Goal: Task Accomplishment & Management: Manage account settings

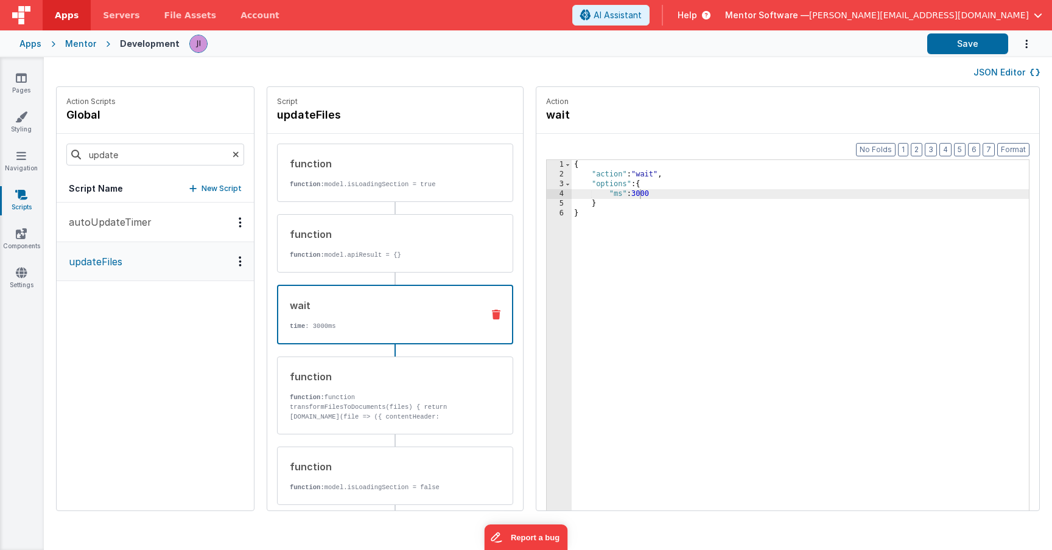
click at [1037, 17] on span "button" at bounding box center [1038, 15] width 9 height 9
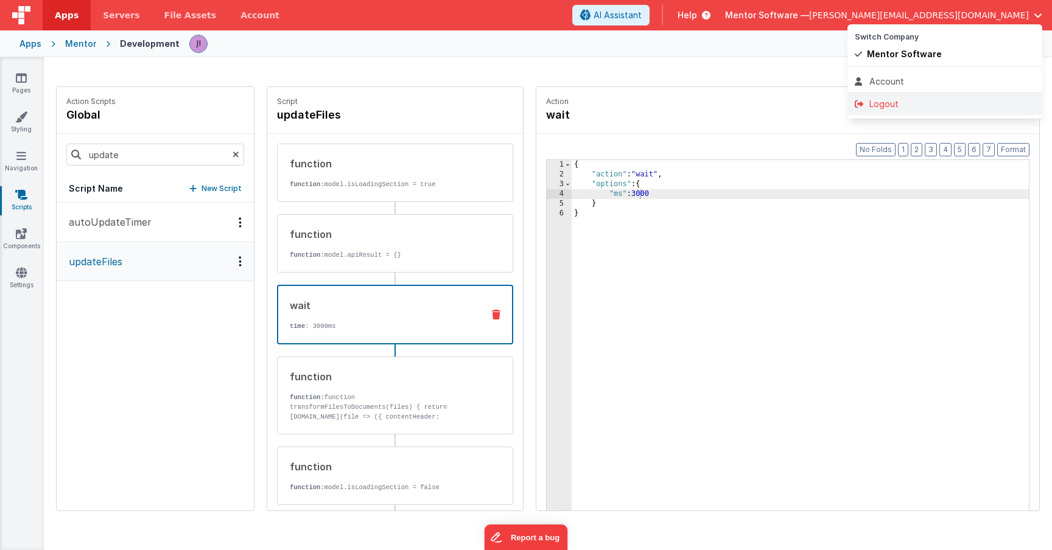
click at [931, 103] on div "Logout" at bounding box center [945, 104] width 180 height 12
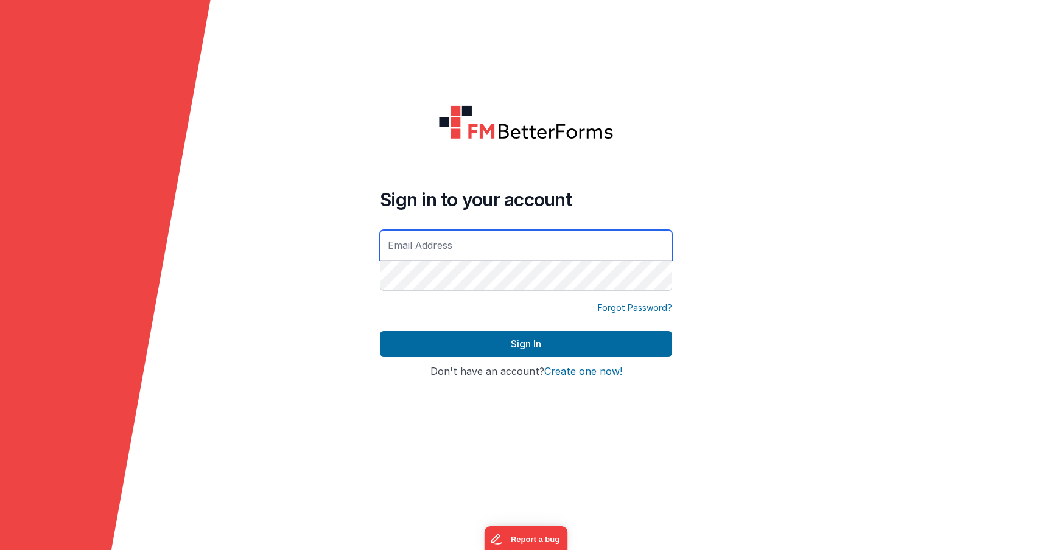
click at [477, 239] on input "text" at bounding box center [526, 245] width 292 height 30
type input "[PERSON_NAME][EMAIL_ADDRESS][DOMAIN_NAME]"
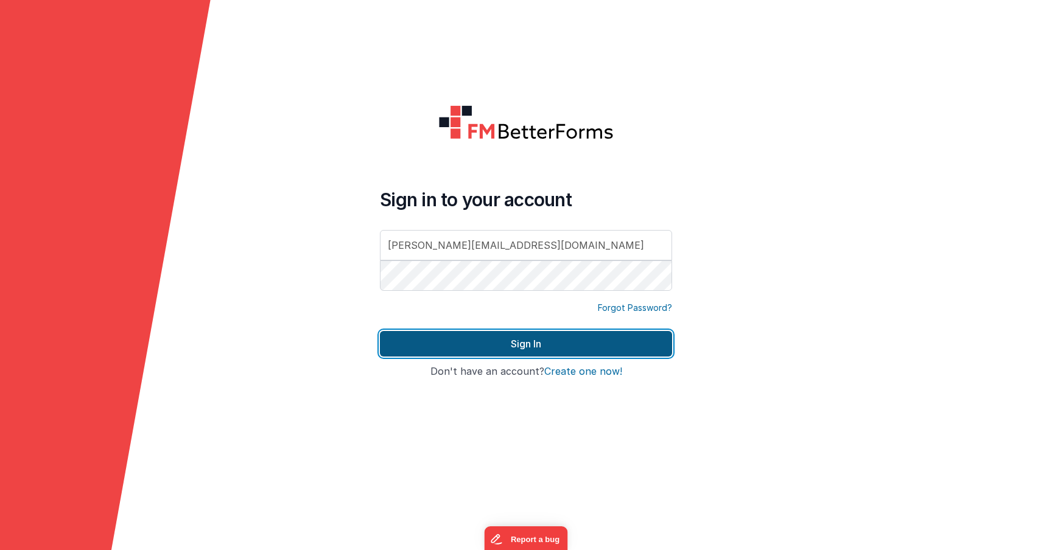
click at [507, 352] on button "Sign In" at bounding box center [526, 344] width 292 height 26
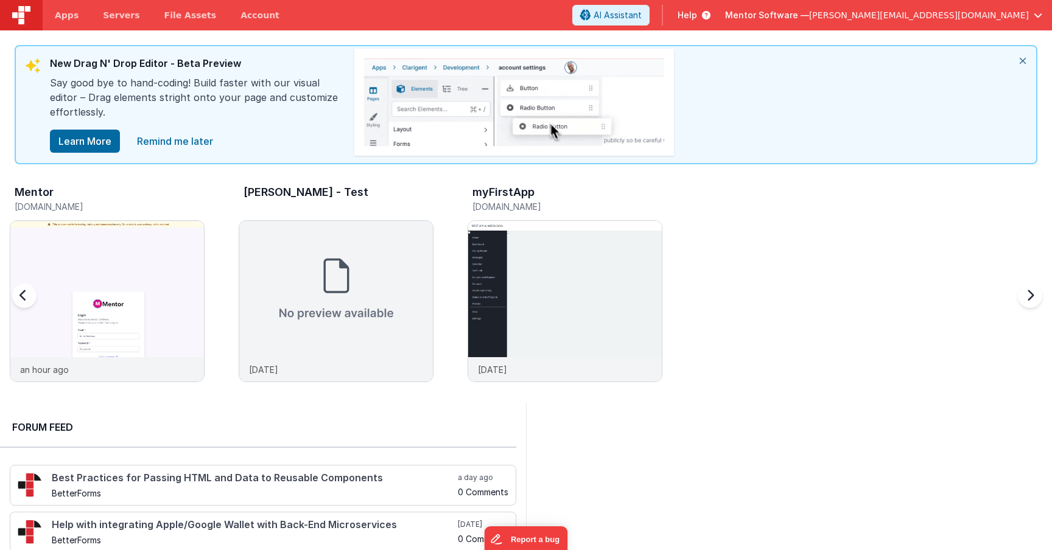
click at [198, 208] on h5 "mentordev.fmbetterforms.com" at bounding box center [110, 206] width 190 height 9
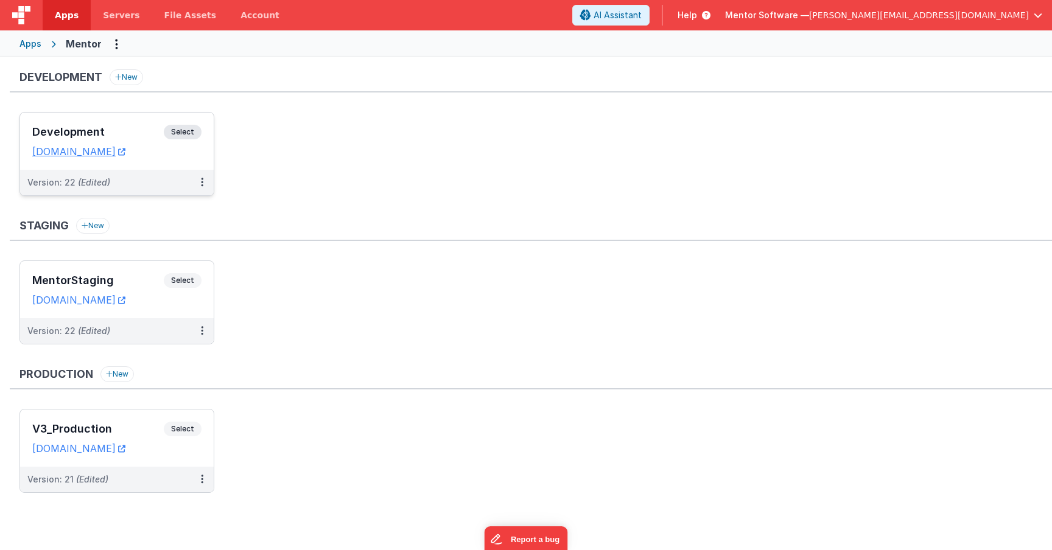
click at [194, 122] on div "Development Select URLs mentordev.fmbetterforms.com" at bounding box center [117, 141] width 194 height 57
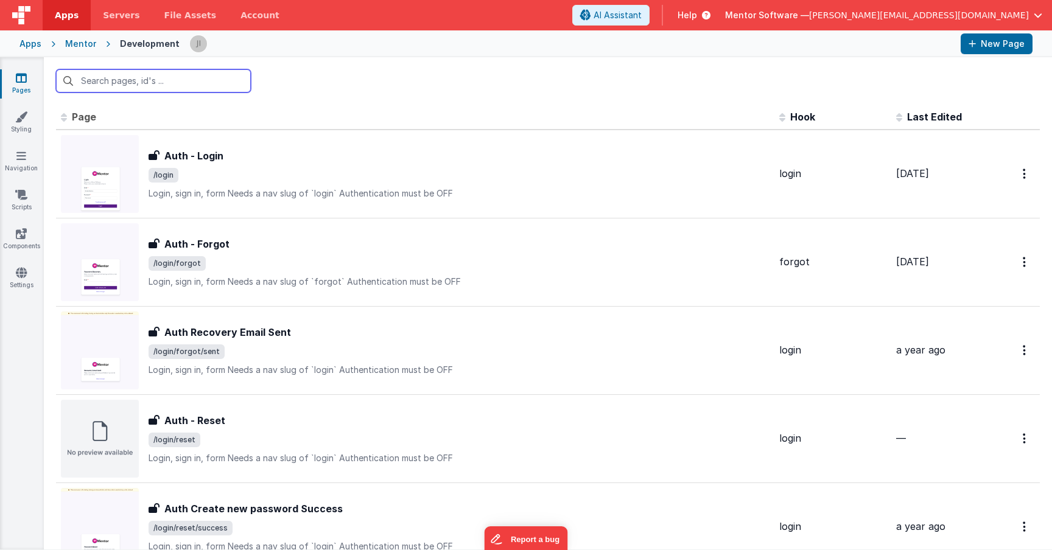
click at [205, 83] on input "text" at bounding box center [153, 80] width 195 height 23
click at [203, 81] on input "text" at bounding box center [153, 80] width 195 height 23
click at [21, 207] on link "Scripts" at bounding box center [21, 201] width 44 height 24
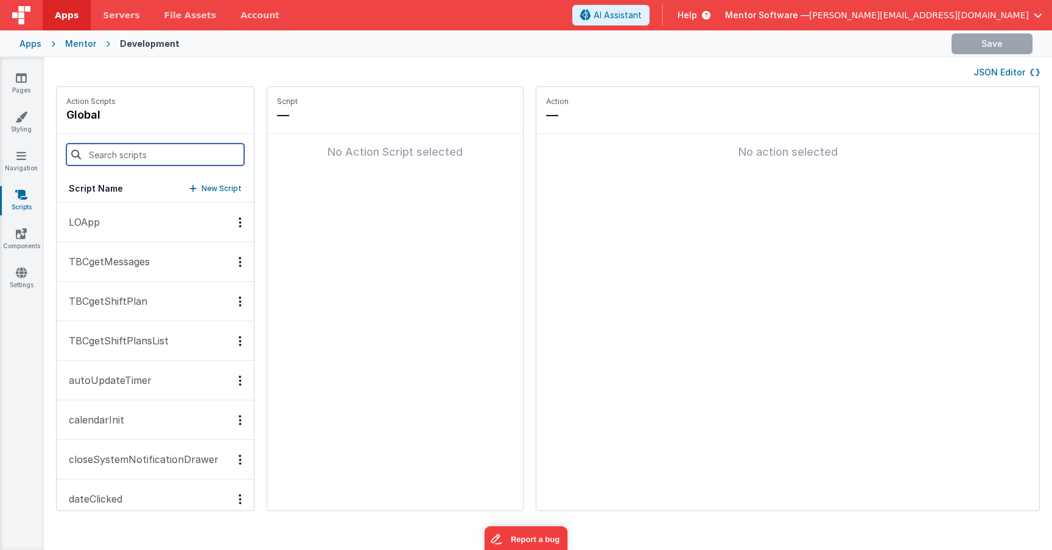
click at [133, 153] on input at bounding box center [155, 155] width 178 height 22
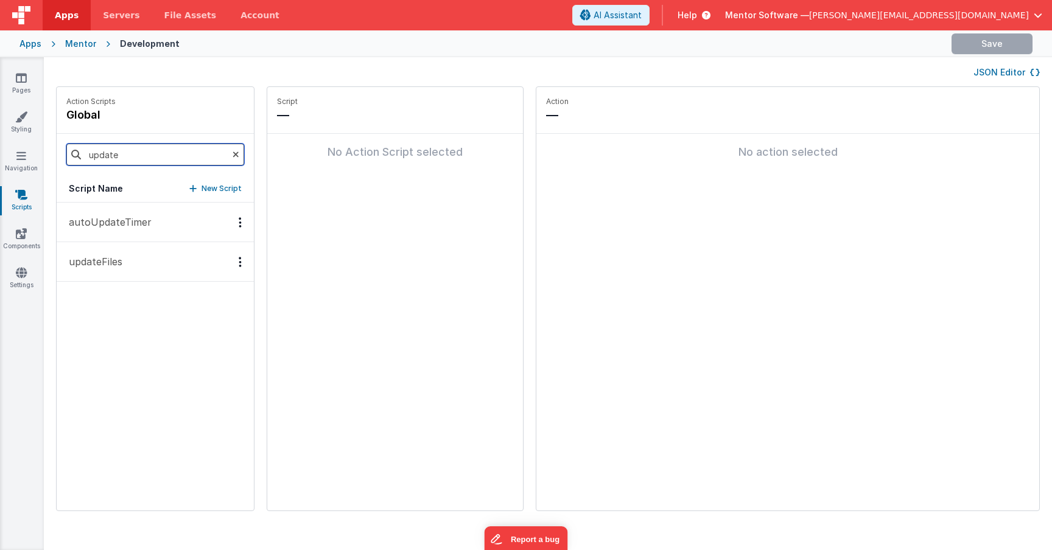
type input "update"
click at [106, 264] on p "updateFiles" at bounding box center [91, 261] width 61 height 15
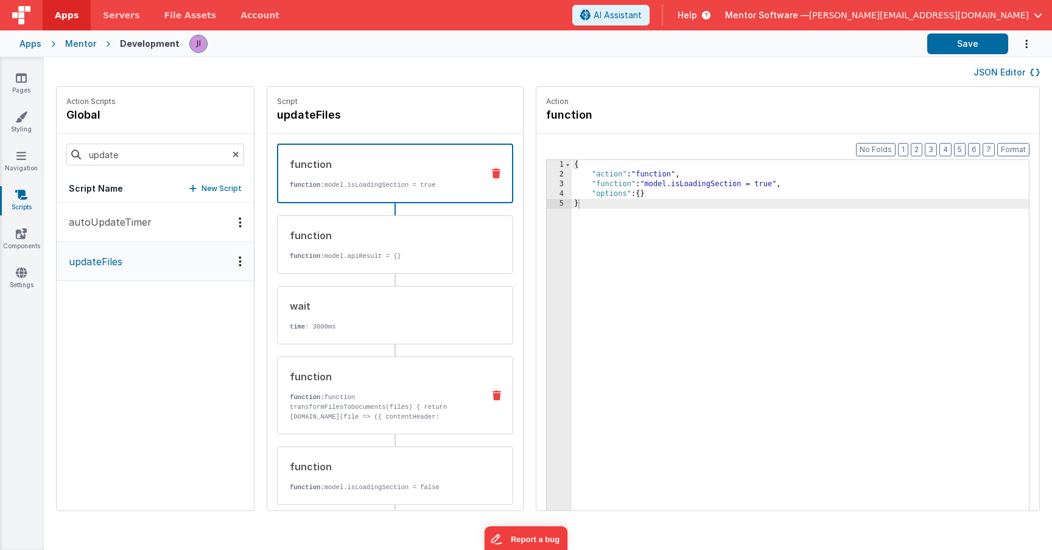
click at [352, 399] on p "function: function transformFilesToDocuments(files) { return files.map(file => …" at bounding box center [382, 427] width 184 height 68
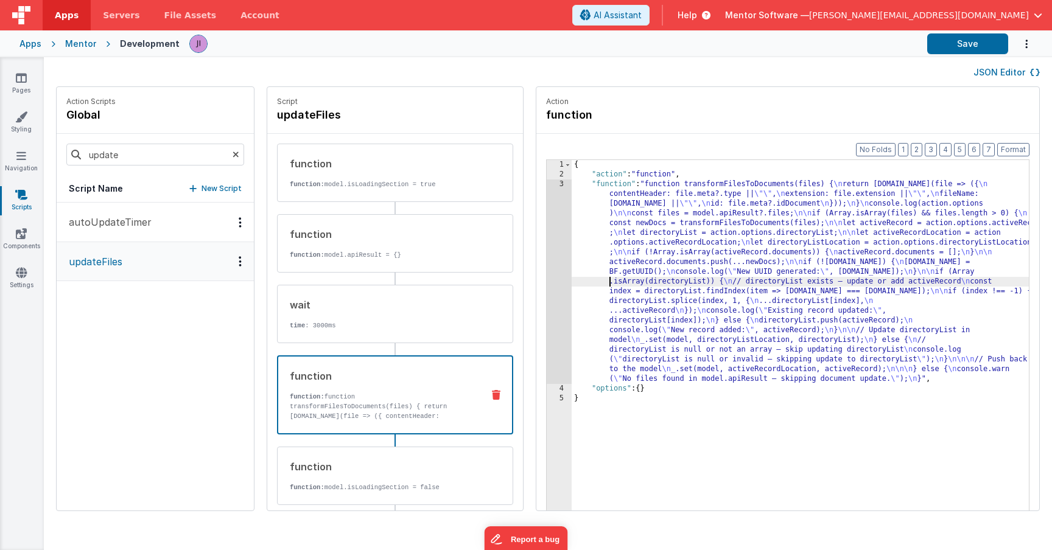
click at [572, 284] on div "{ "action" : "function" , "function" : "function transformFilesToDocuments(file…" at bounding box center [818, 364] width 493 height 408
click at [547, 275] on div "3" at bounding box center [559, 282] width 25 height 205
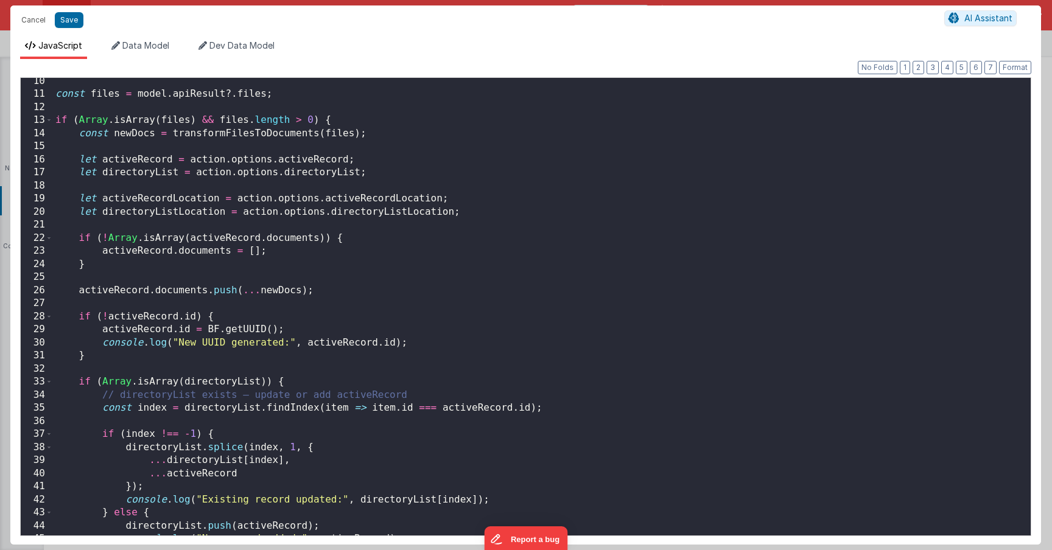
scroll to position [343, 0]
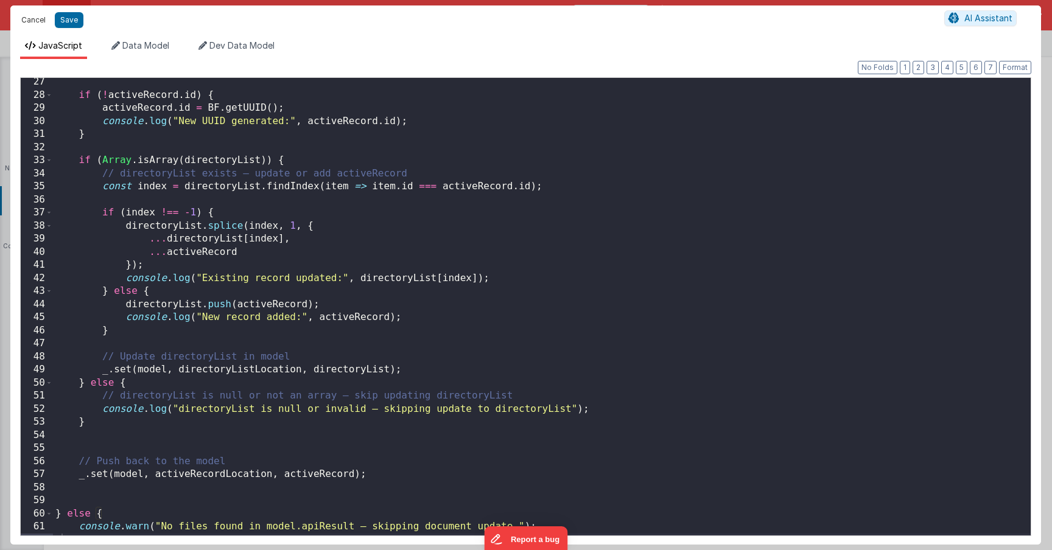
click at [30, 14] on button "Cancel" at bounding box center [33, 20] width 37 height 17
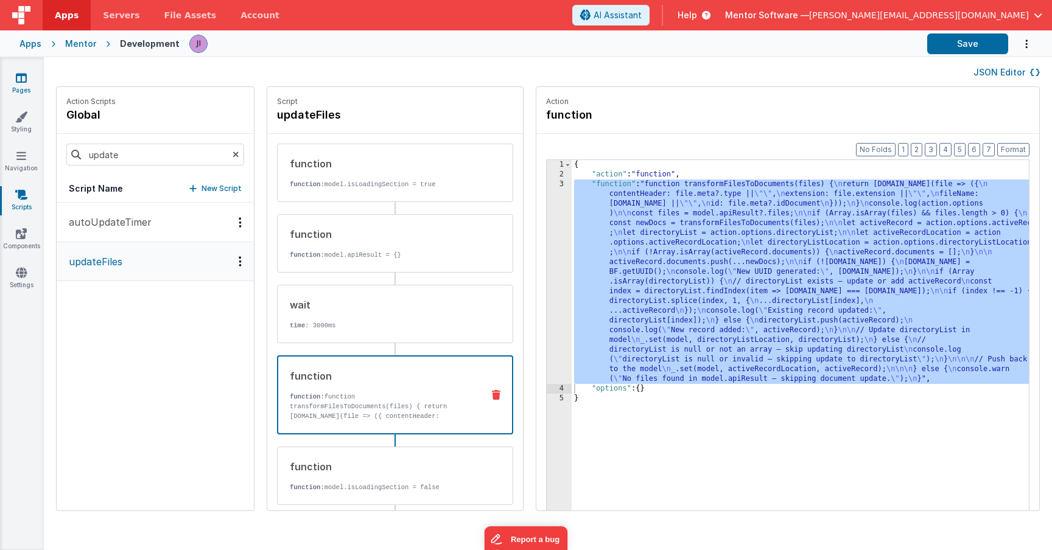
click at [17, 88] on link "Pages" at bounding box center [21, 84] width 44 height 24
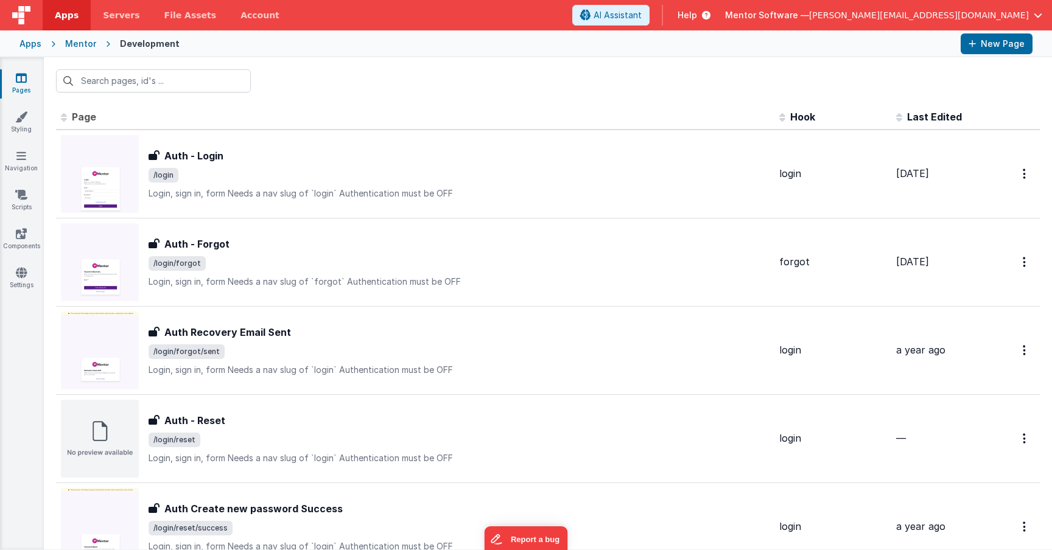
click at [118, 94] on div at bounding box center [548, 80] width 1008 height 47
click at [121, 81] on input "text" at bounding box center [153, 80] width 195 height 23
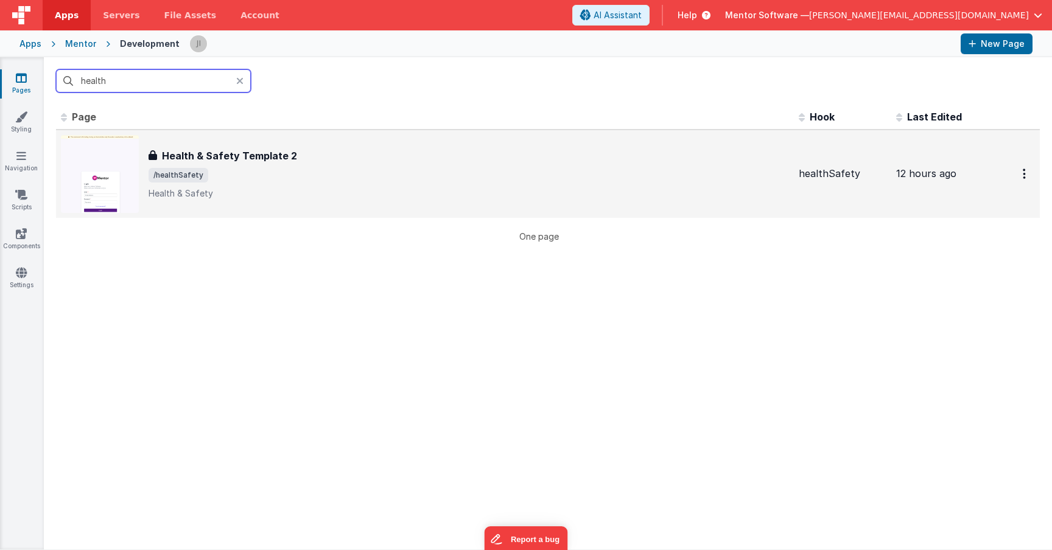
type input "health"
click at [346, 177] on span "/healthSafety" at bounding box center [469, 175] width 640 height 15
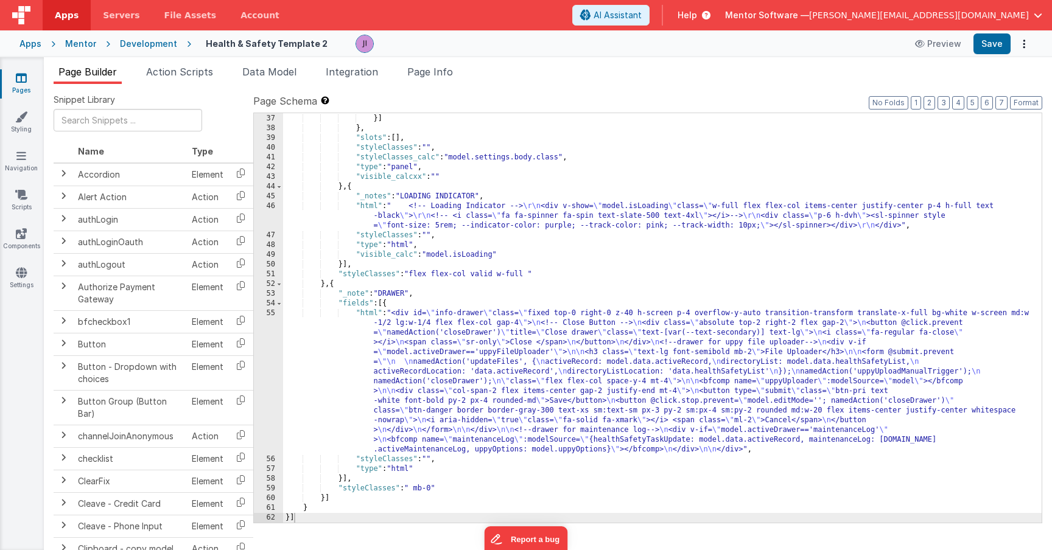
scroll to position [3739, 0]
click at [405, 77] on ul "Page Builder Action Scripts Data Model Integration Page Info" at bounding box center [548, 74] width 1008 height 19
click at [421, 75] on span "Page Info" at bounding box center [430, 72] width 46 height 12
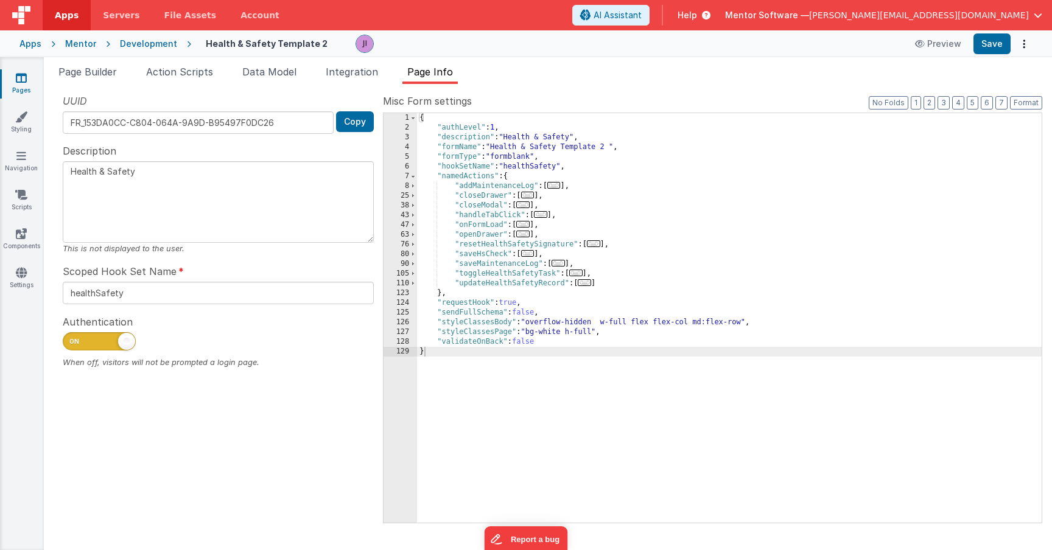
click at [689, 257] on div "{ "authLevel" : 1 , "description" : "Health & Safety" , "formName" : "Health & …" at bounding box center [729, 327] width 625 height 429
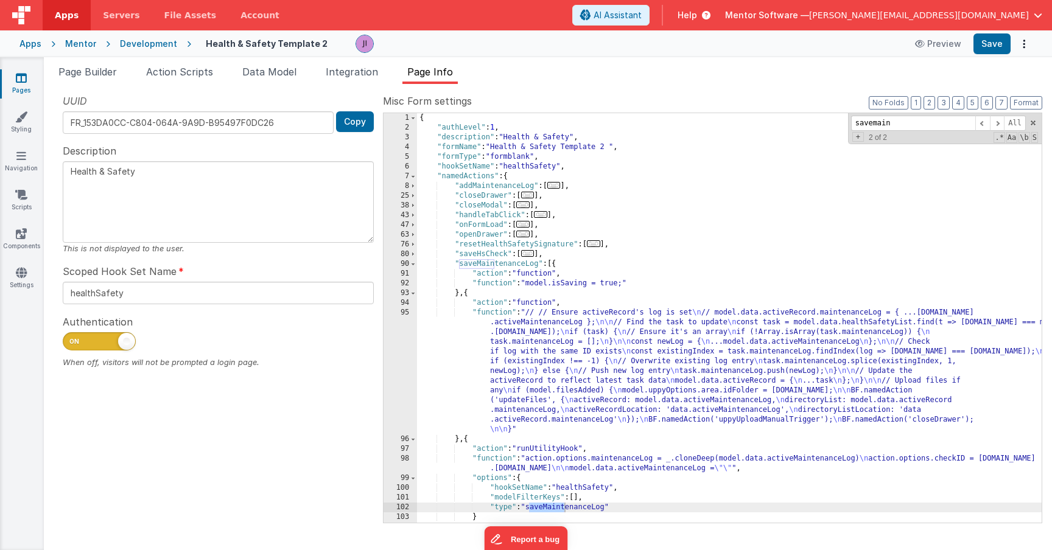
type input "savemain"
click at [656, 422] on div "{ "authLevel" : 1 , "description" : "Health & Safety" , "formName" : "Health & …" at bounding box center [729, 327] width 625 height 429
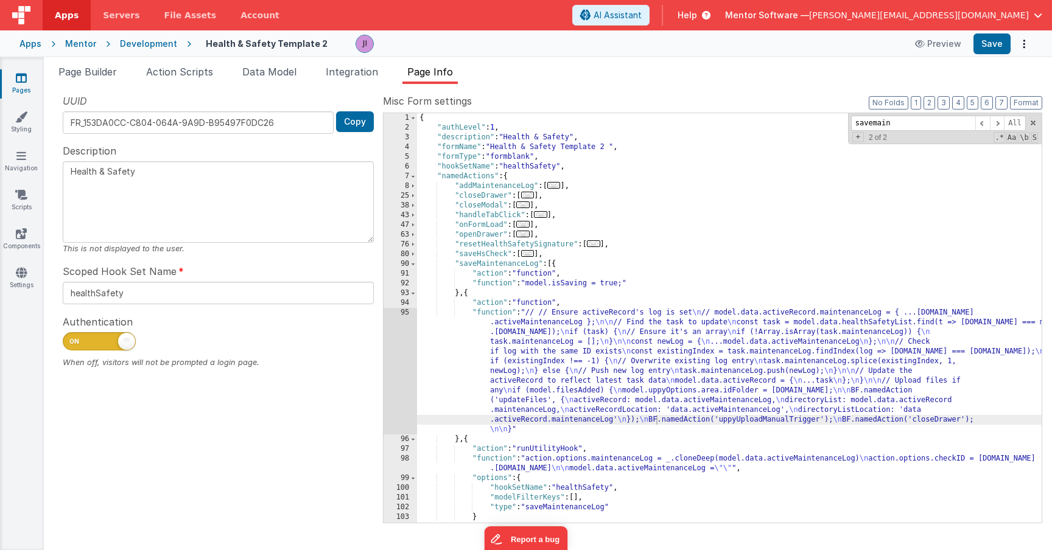
click at [382, 390] on div "UUID FR_153DA0CC-C804-064A-9A9D-B95497F0DC26 Copy Description Health & Safety T…" at bounding box center [218, 308] width 329 height 429
click at [396, 389] on div "95" at bounding box center [399, 371] width 33 height 127
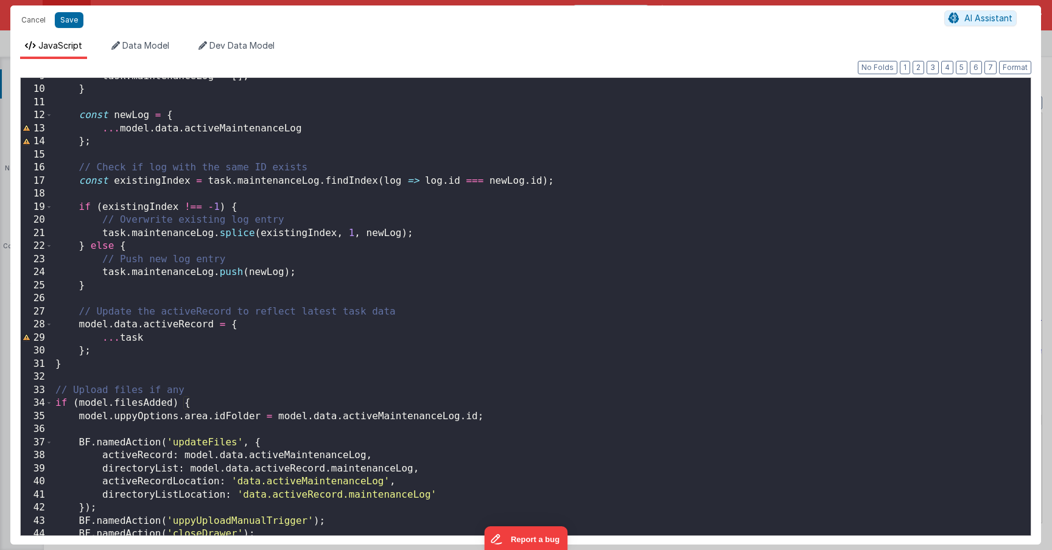
scroll to position [144, 0]
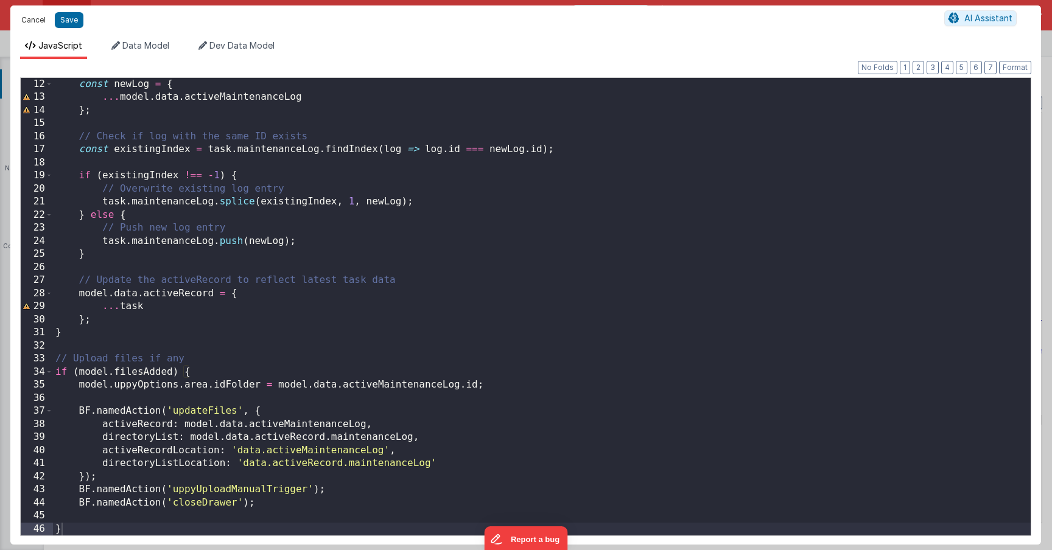
click at [30, 21] on button "Cancel" at bounding box center [33, 20] width 37 height 17
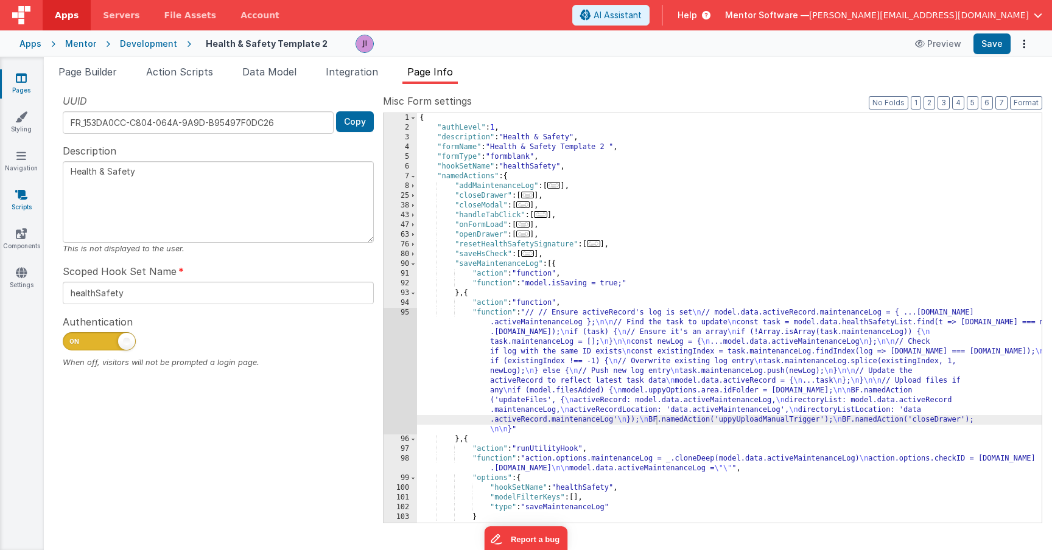
click at [21, 206] on link "Scripts" at bounding box center [21, 201] width 44 height 24
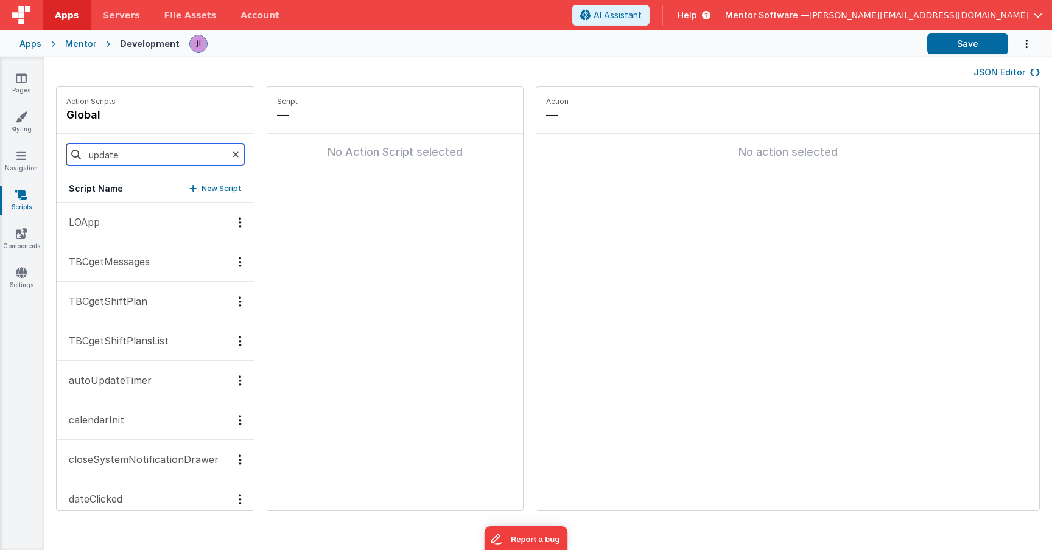
click at [150, 154] on input "update" at bounding box center [155, 155] width 178 height 22
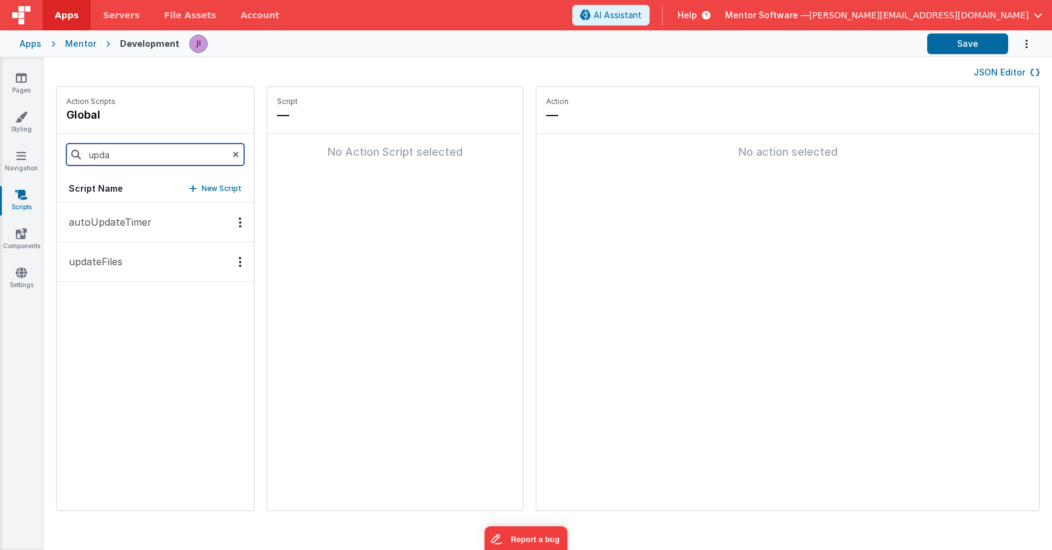
type input "upda"
click at [102, 263] on p "updateFiles" at bounding box center [91, 261] width 61 height 15
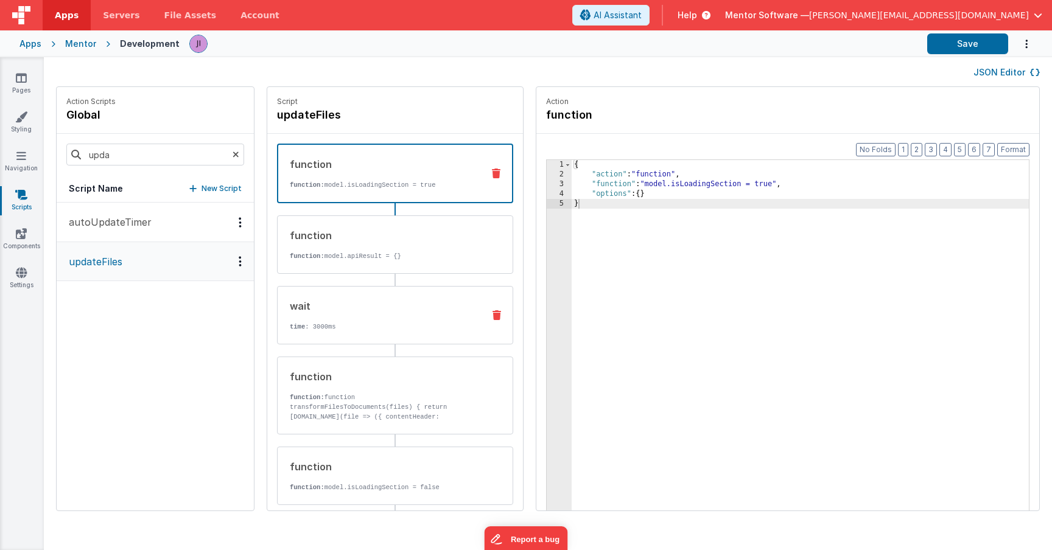
click at [393, 340] on div "wait time : 3000ms" at bounding box center [395, 315] width 236 height 58
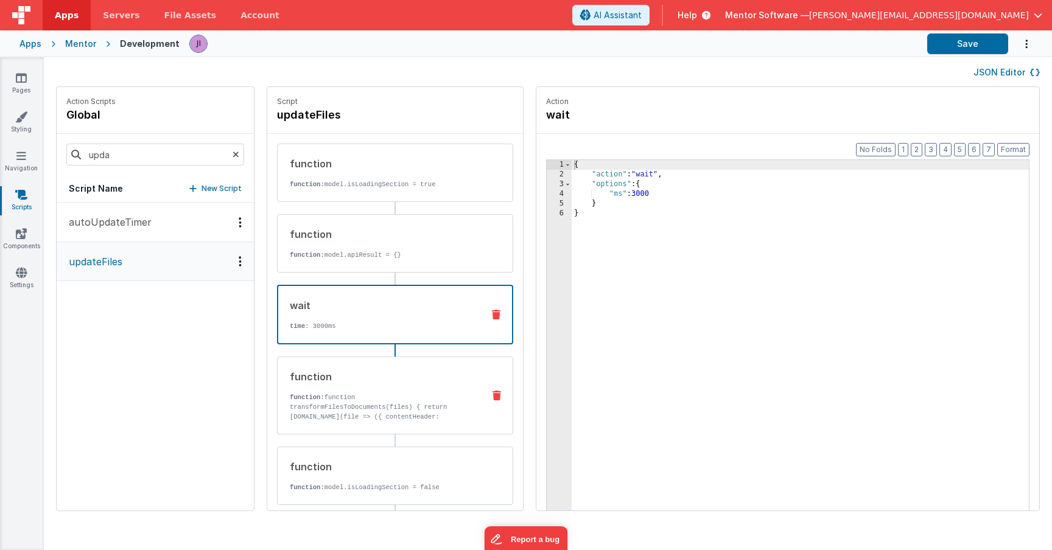
click at [379, 388] on div "function function: function transformFilesToDocuments(files) { return files.map…" at bounding box center [376, 395] width 196 height 52
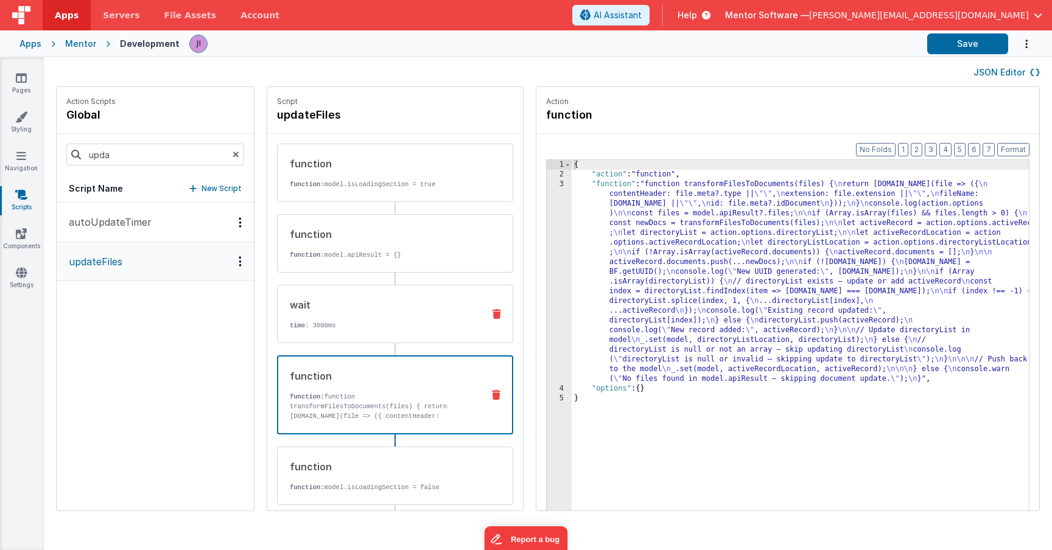
click at [384, 326] on p "time : 3000ms" at bounding box center [382, 326] width 184 height 10
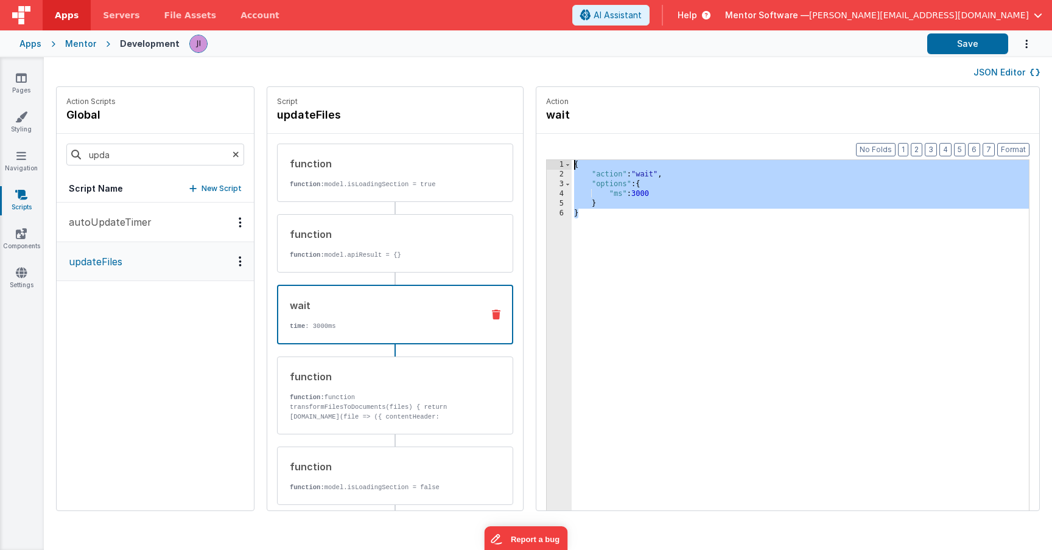
drag, startPoint x: 603, startPoint y: 218, endPoint x: 558, endPoint y: 148, distance: 83.2
click at [558, 148] on div "Format 7 6 5 4 3 2 1 No Folds 1 2 3 4 5 6 { "action" : "wait" , "options" : { "…" at bounding box center [787, 346] width 503 height 424
click at [742, 30] on div "Apps Mentor Development Save" at bounding box center [526, 43] width 1052 height 27
click at [642, 14] on span "AI Assistant" at bounding box center [617, 15] width 48 height 12
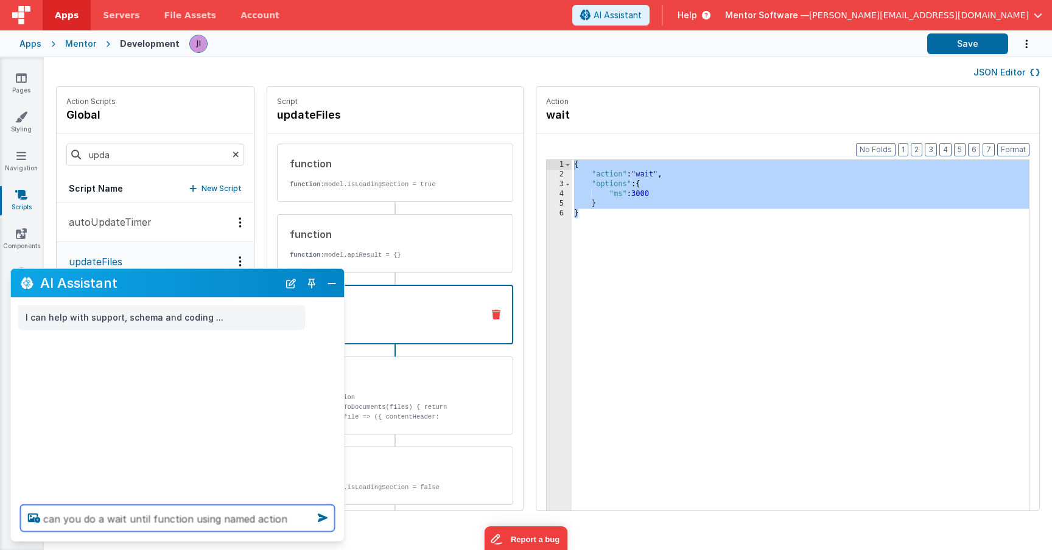
type textarea "can you do a wait until function using named action"
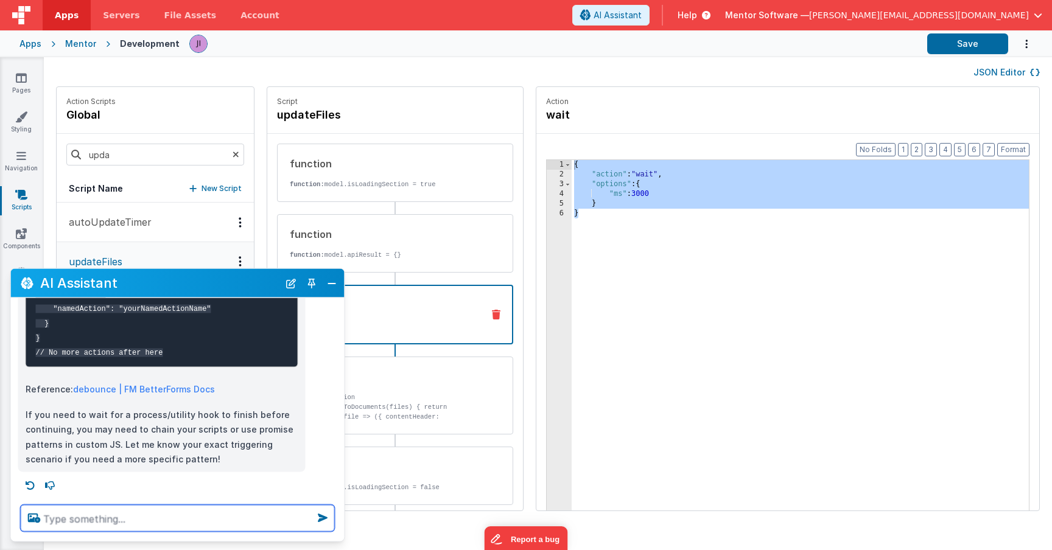
scroll to position [385, 0]
click at [162, 517] on textarea at bounding box center [178, 518] width 314 height 27
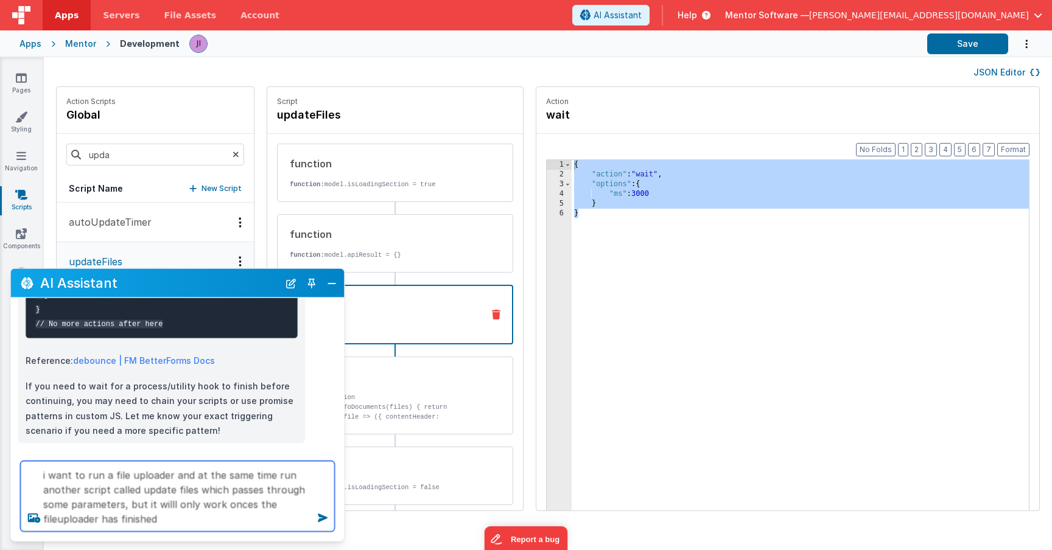
type textarea "i want to run a file uploader and at the same time run another script called up…"
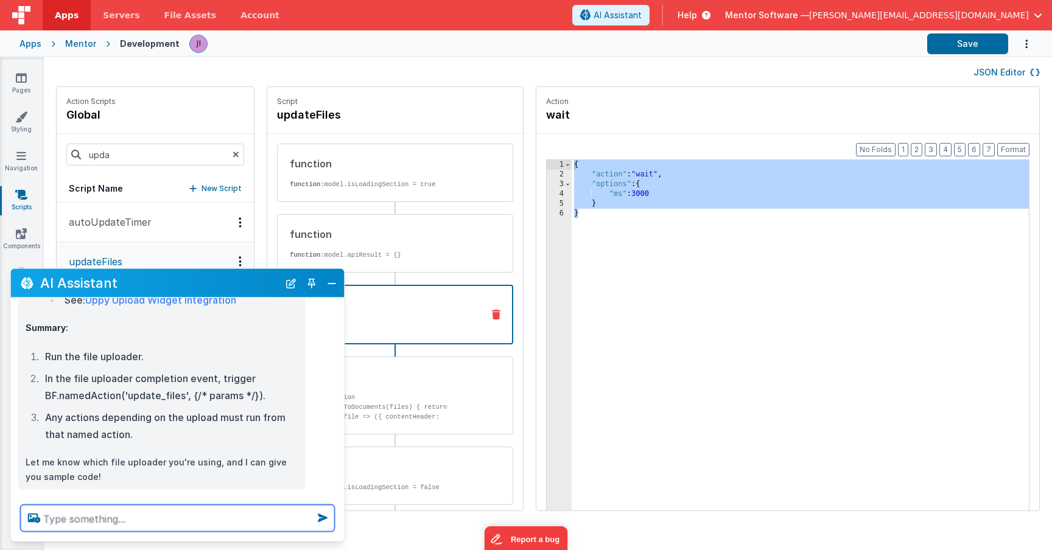
scroll to position [1045, 0]
click at [173, 516] on textarea at bounding box center [178, 518] width 314 height 27
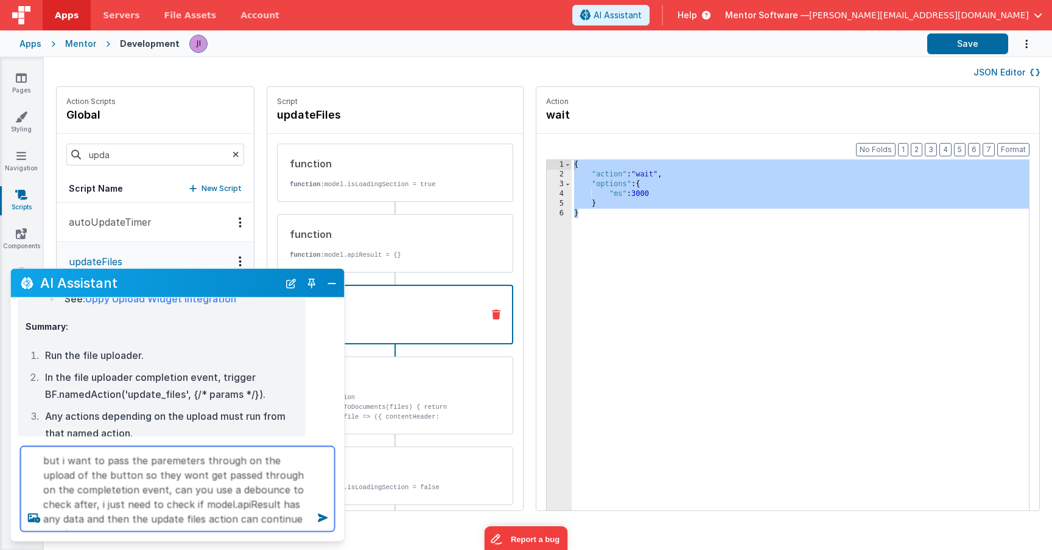
type textarea "but i want to pass the paremeters through on the upload of the button so they w…"
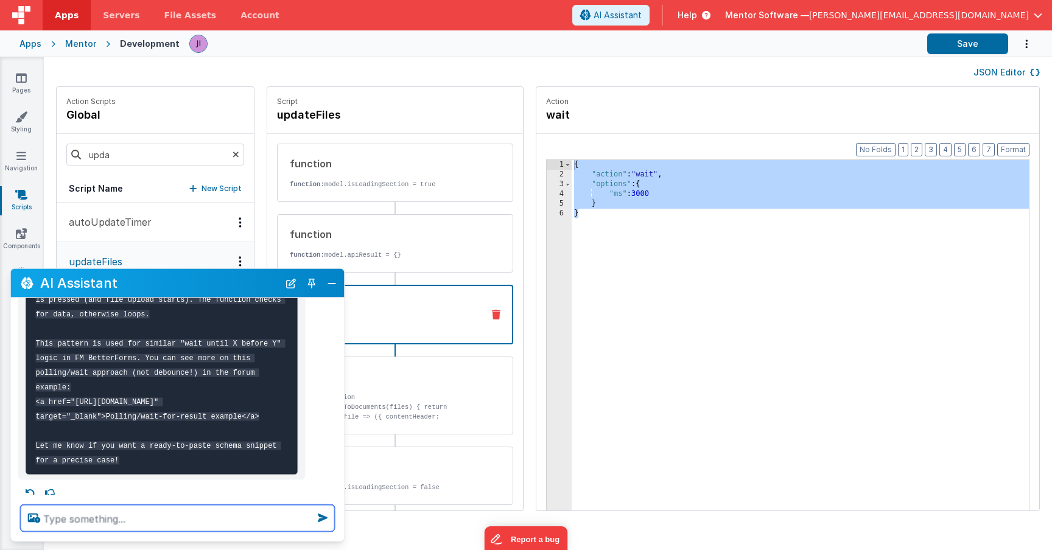
scroll to position [1673, 0]
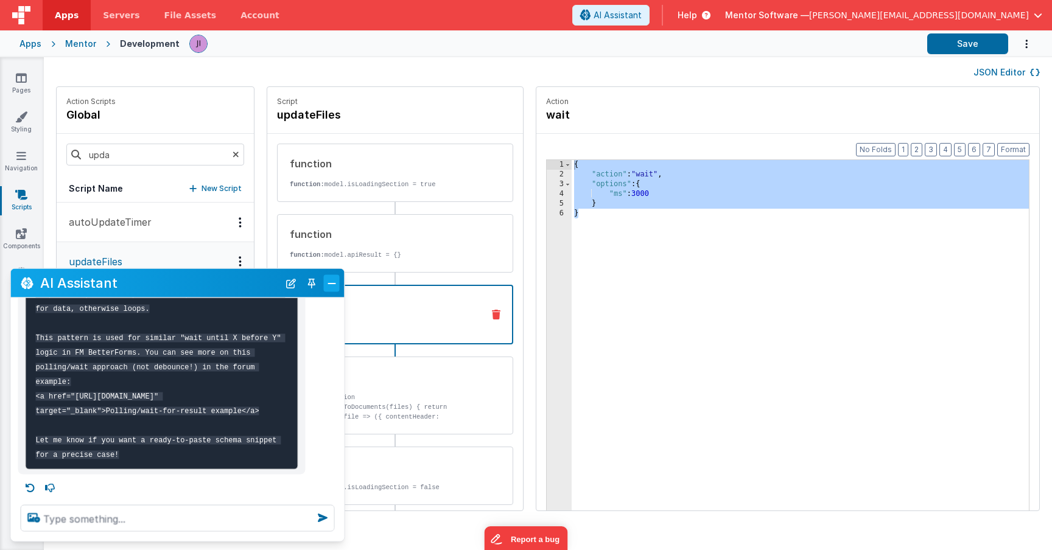
click at [330, 285] on button "Close" at bounding box center [332, 283] width 16 height 17
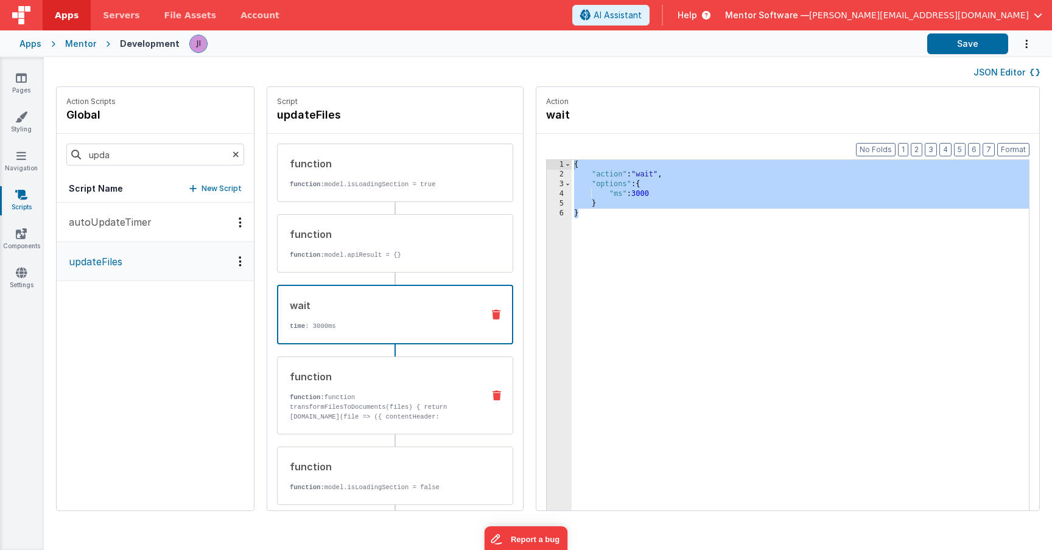
click at [335, 402] on p "function: function transformFilesToDocuments(files) { return files.map(file => …" at bounding box center [382, 427] width 184 height 68
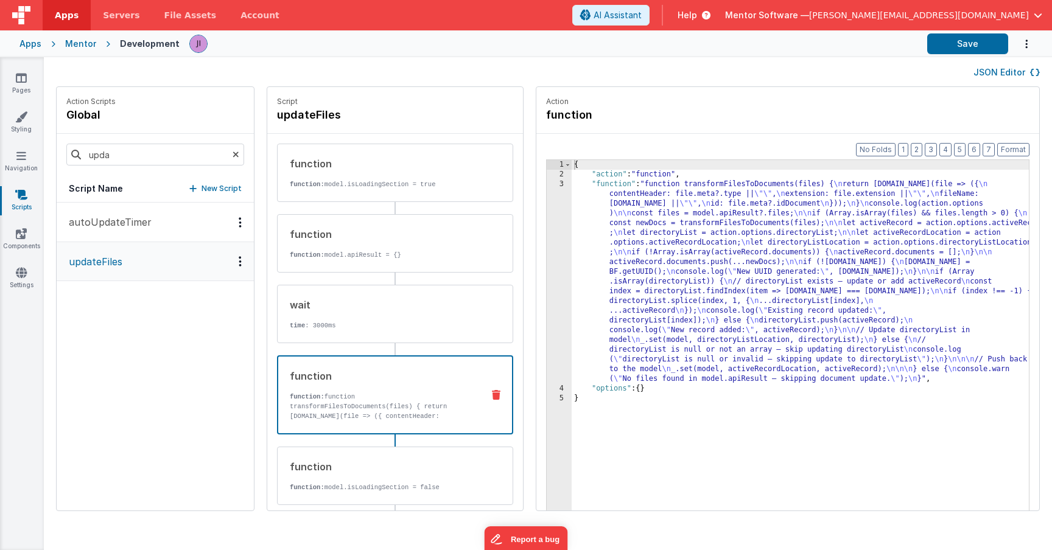
drag, startPoint x: 593, startPoint y: 290, endPoint x: 586, endPoint y: 290, distance: 6.7
click at [593, 290] on div "{ "action" : "function" , "function" : "function transformFilesToDocuments(file…" at bounding box center [818, 364] width 493 height 408
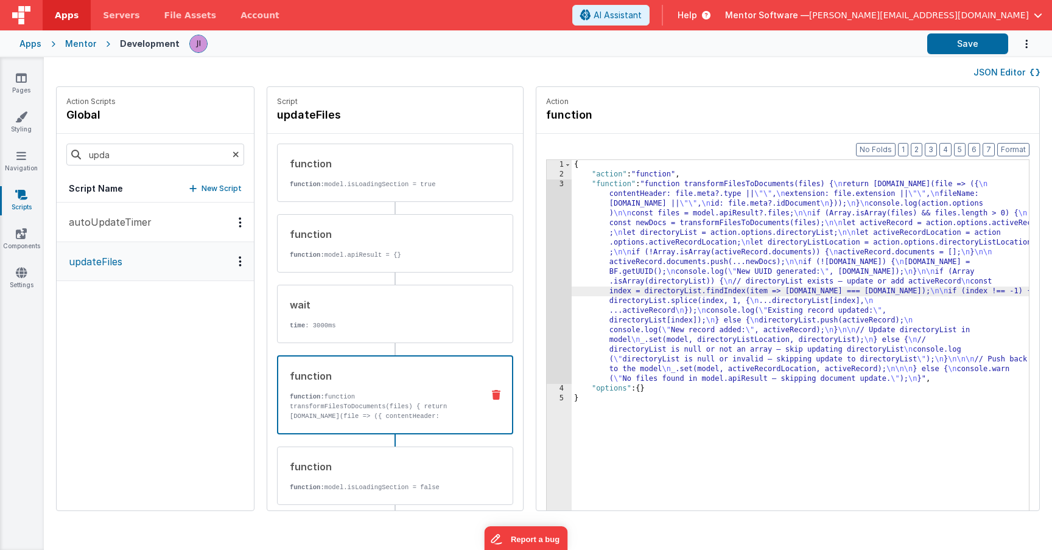
click at [547, 280] on div "3" at bounding box center [559, 282] width 25 height 205
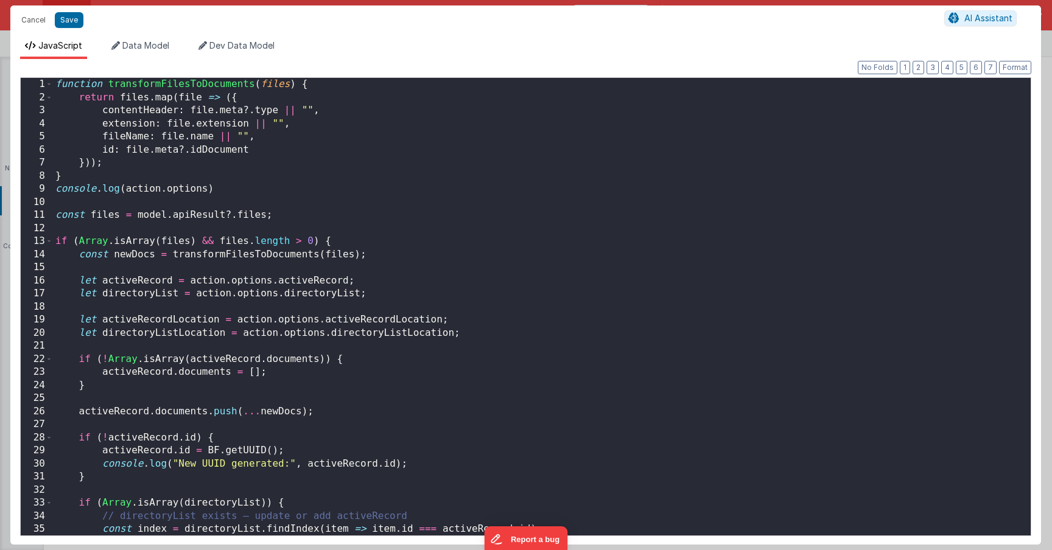
click at [525, 280] on div "function transformFilesToDocuments ( files ) { return files . map ( file => ({ …" at bounding box center [542, 320] width 978 height 484
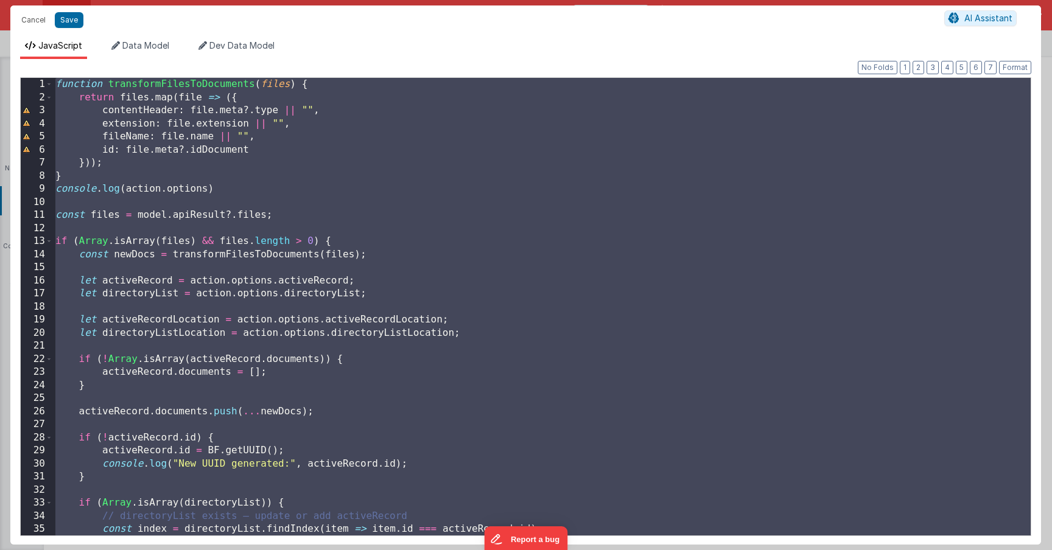
click at [453, 336] on div "function transformFilesToDocuments ( files ) { return files . map ( file => ({ …" at bounding box center [542, 320] width 978 height 484
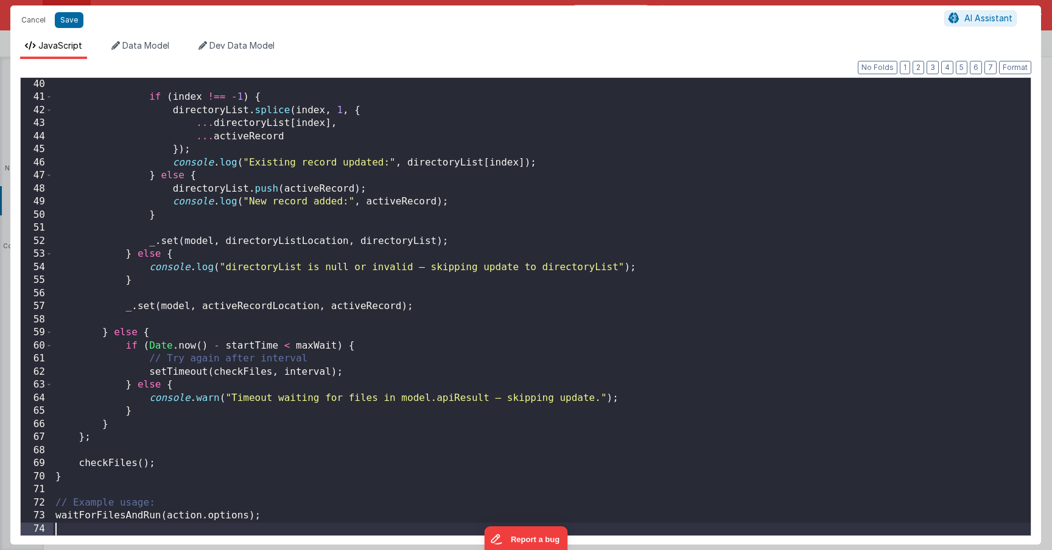
scroll to position [511, 0]
click at [67, 12] on button "Save" at bounding box center [69, 20] width 29 height 16
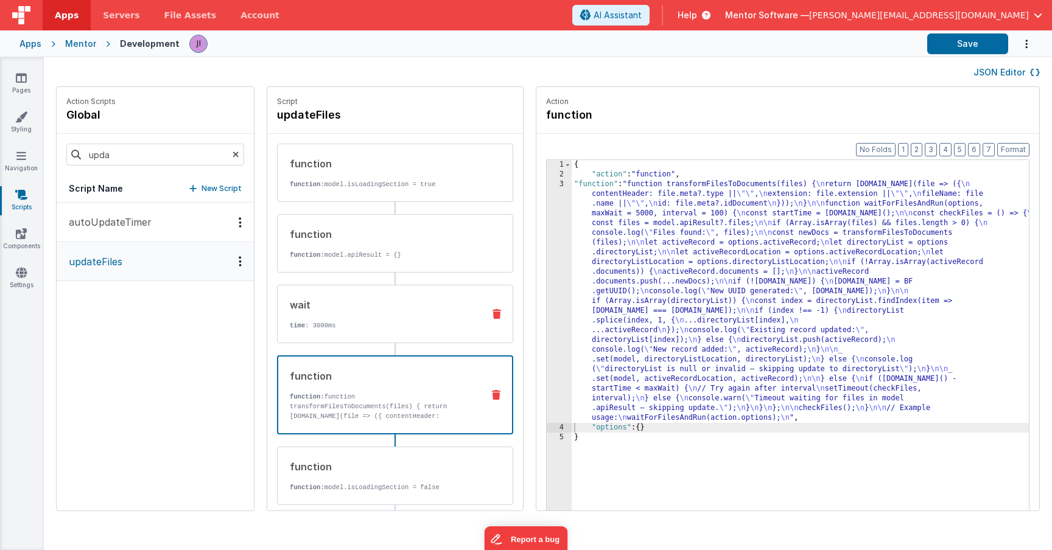
click at [338, 313] on div "wait time : 3000ms" at bounding box center [376, 314] width 196 height 33
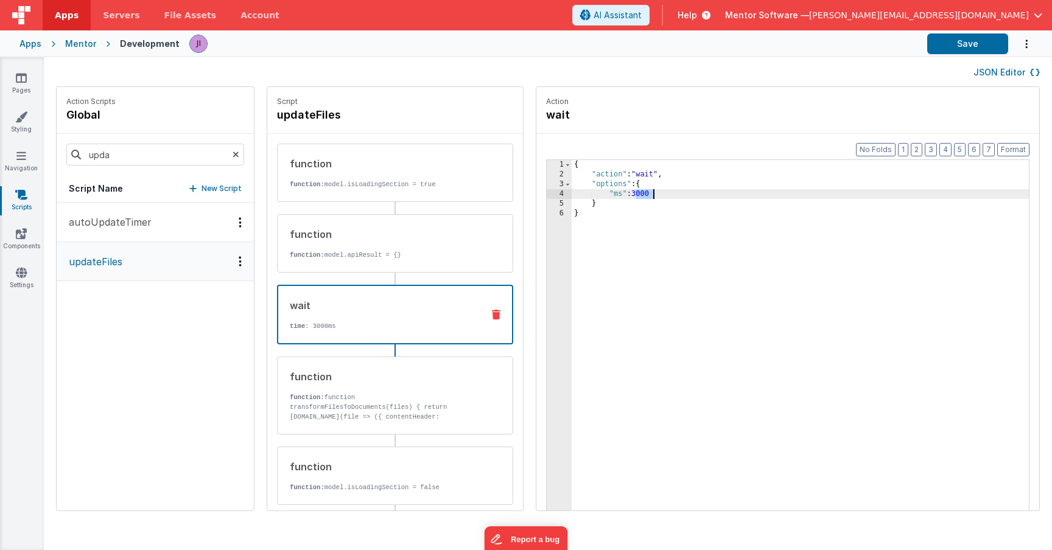
drag, startPoint x: 600, startPoint y: 193, endPoint x: 621, endPoint y: 194, distance: 20.7
click at [621, 194] on div "{ "action" : "wait" , "options" : { "ms" : 3000 } }" at bounding box center [818, 364] width 493 height 408
click at [962, 41] on button "Save" at bounding box center [967, 43] width 81 height 21
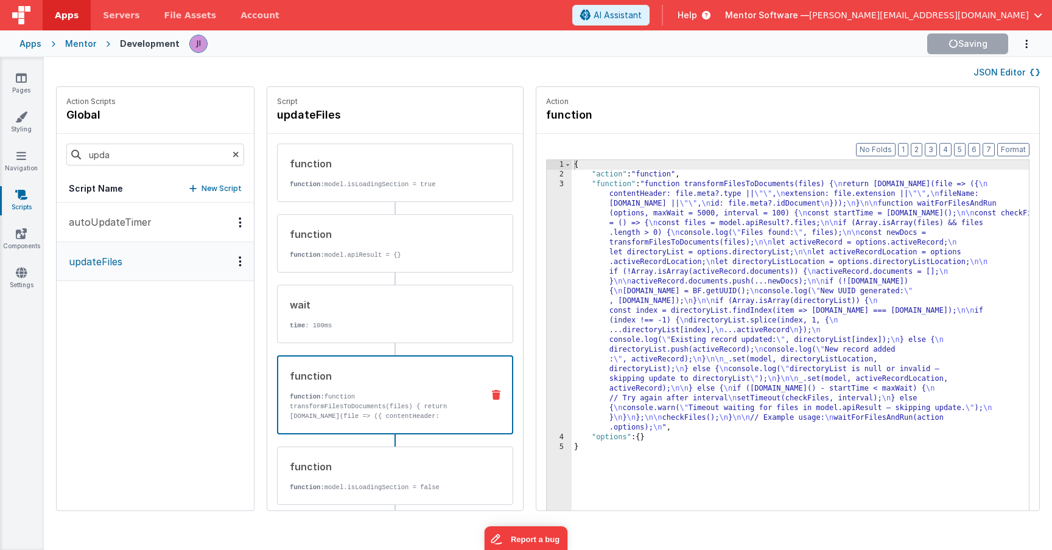
click at [368, 382] on div "function" at bounding box center [381, 376] width 183 height 15
click at [368, 310] on div "wait" at bounding box center [382, 305] width 184 height 15
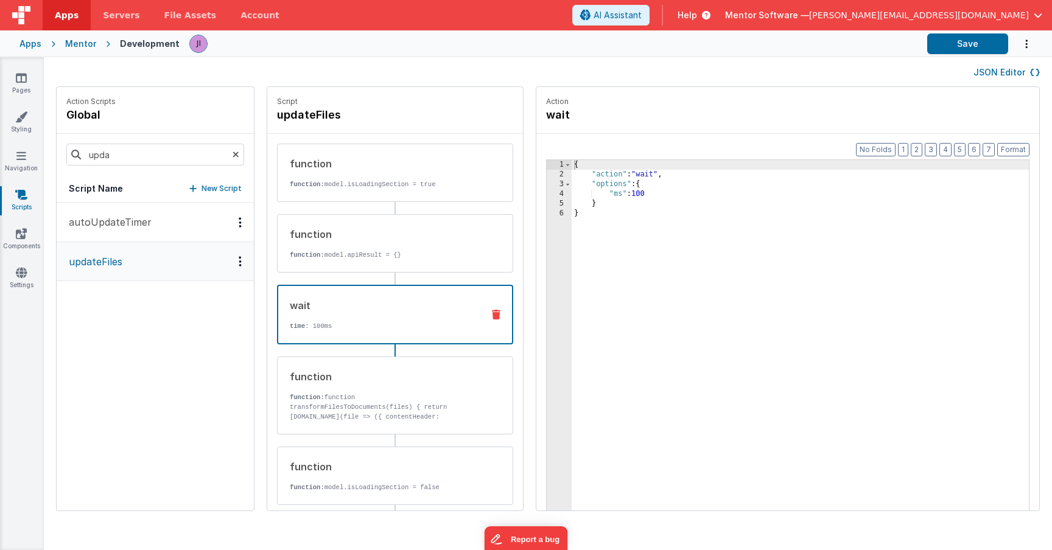
click at [492, 315] on icon at bounding box center [496, 315] width 9 height 10
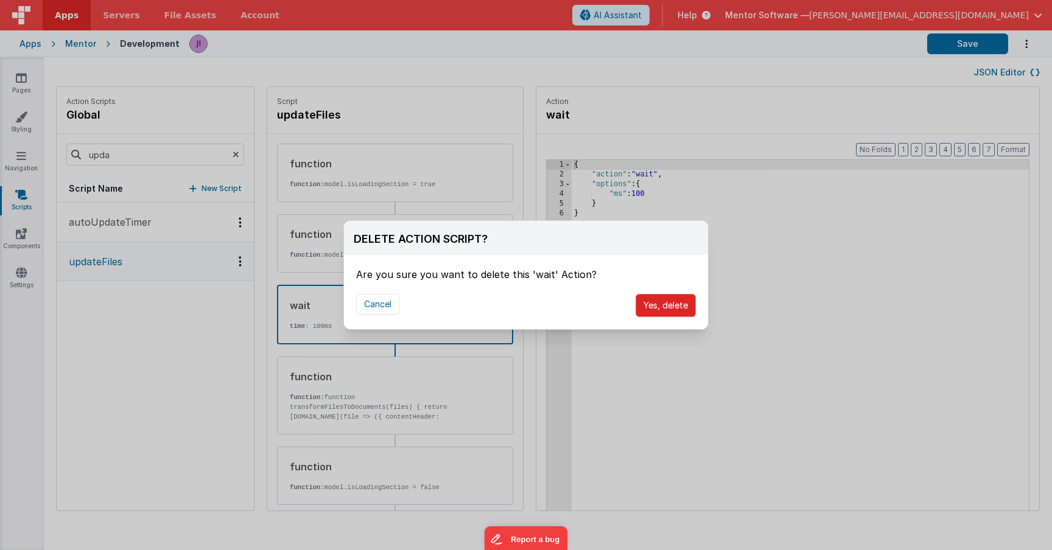
click at [651, 304] on button "Yes, delete" at bounding box center [665, 305] width 60 height 23
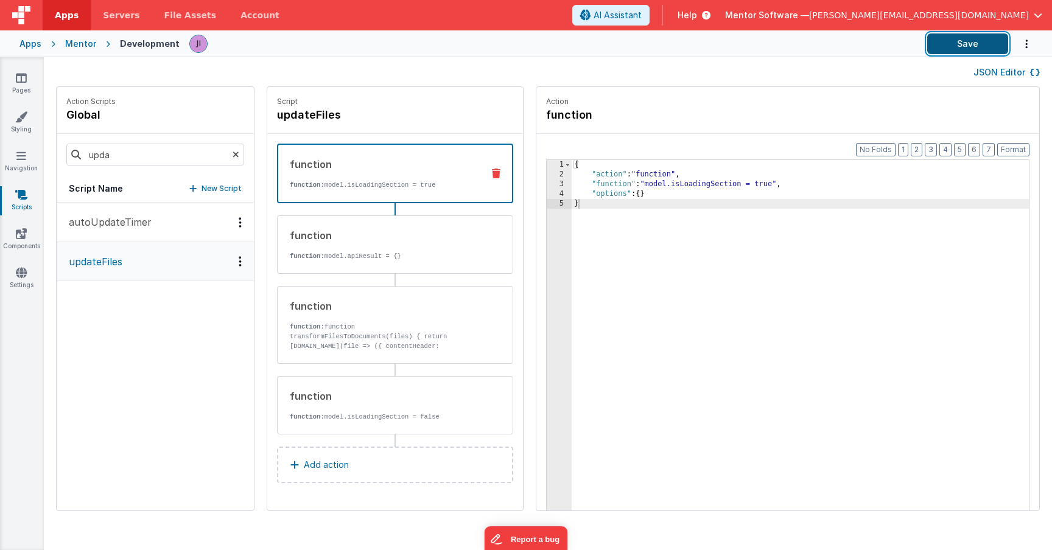
click at [970, 43] on button "Save" at bounding box center [967, 43] width 81 height 21
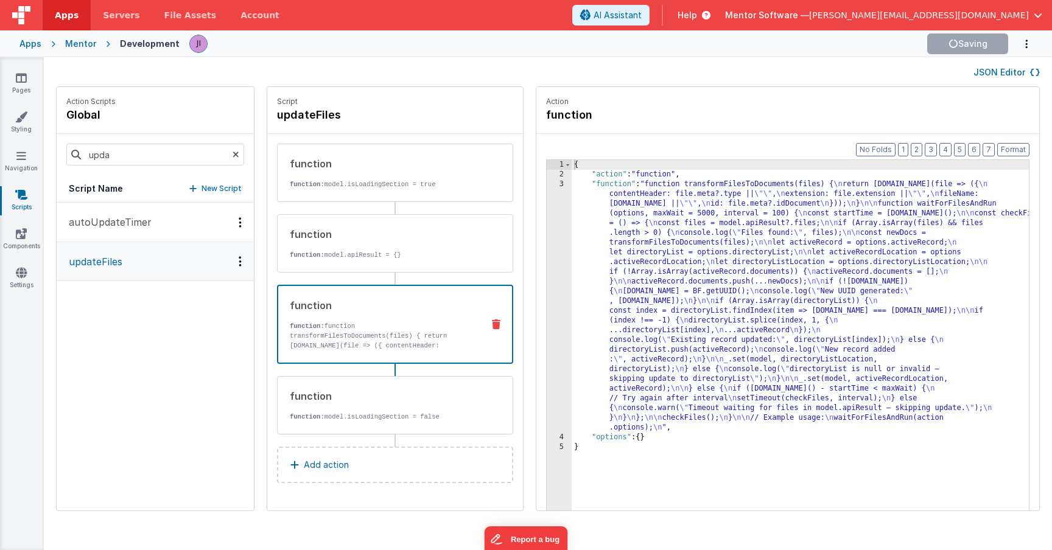
click at [375, 347] on p "function: function transformFilesToDocuments(files) { return [DOMAIN_NAME](file…" at bounding box center [381, 350] width 183 height 58
click at [624, 326] on div "{ "action" : "function" , "function" : "function transformFilesToDocuments(file…" at bounding box center [818, 364] width 493 height 408
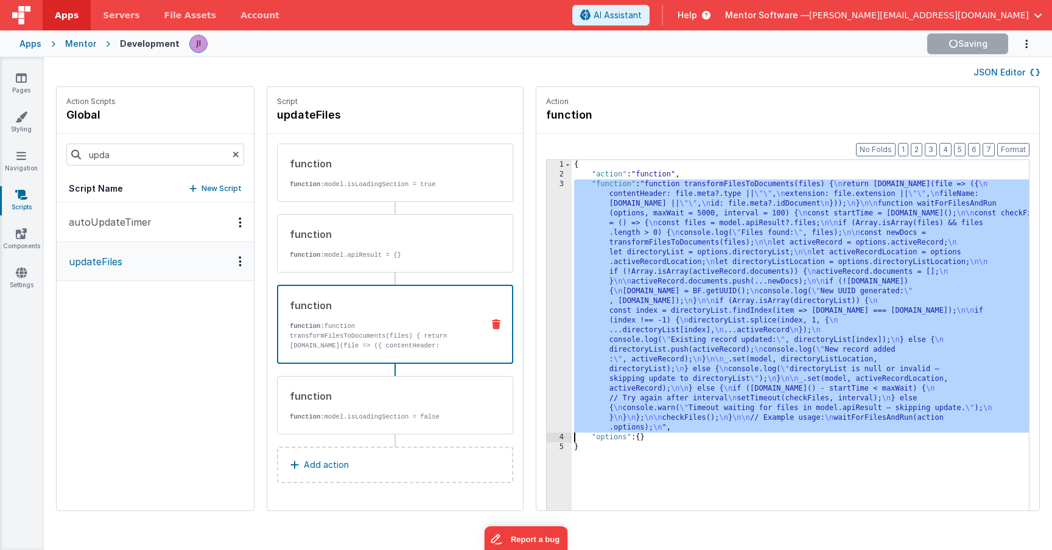
click at [547, 305] on div "3" at bounding box center [559, 306] width 25 height 253
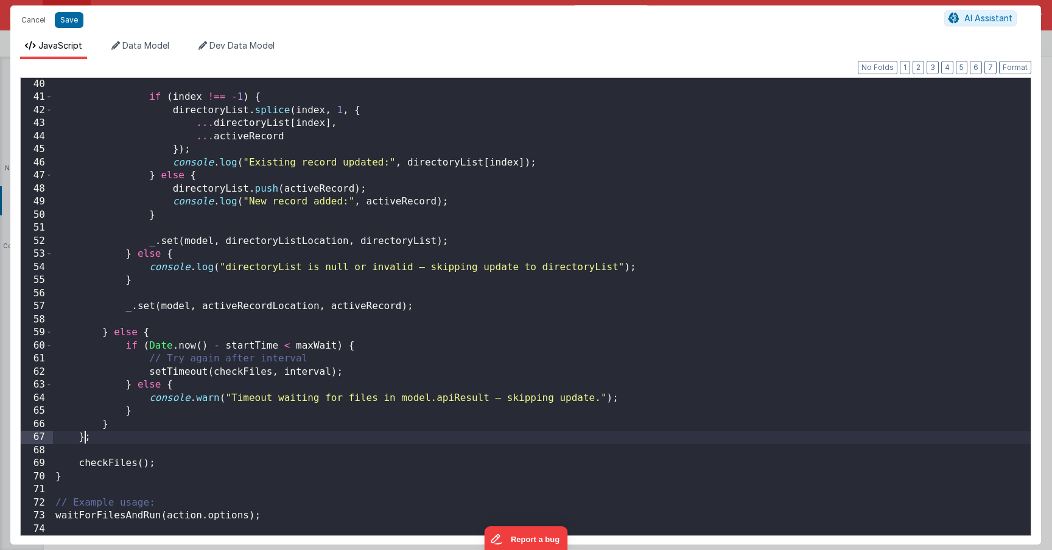
click at [85, 435] on div "if ( index !== - 1 ) { directoryList . splice ( index , 1 , { ... directoryList…" at bounding box center [542, 320] width 978 height 484
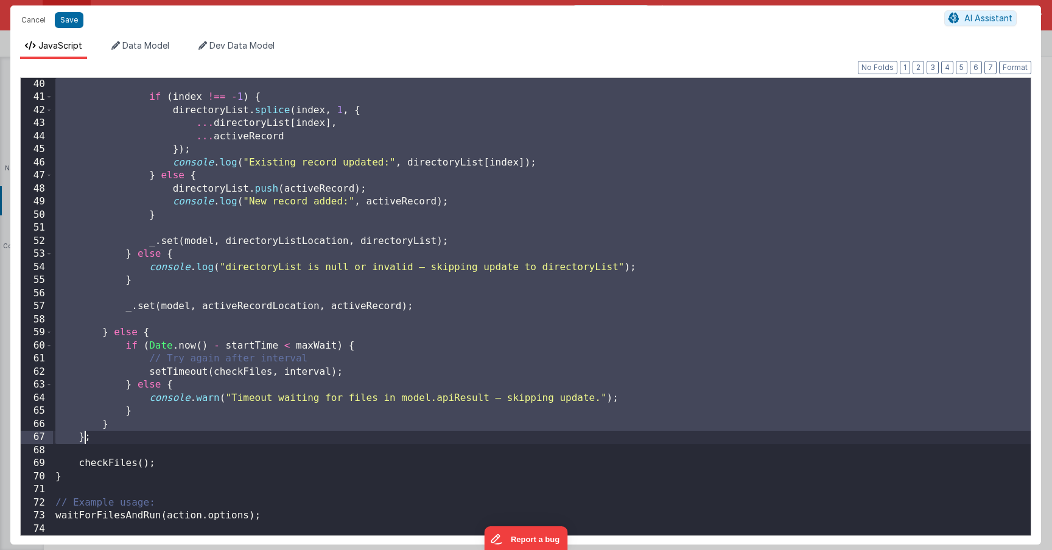
click at [85, 438] on div "if ( index !== - 1 ) { directoryList . splice ( index , 1 , { ... directoryList…" at bounding box center [542, 320] width 978 height 484
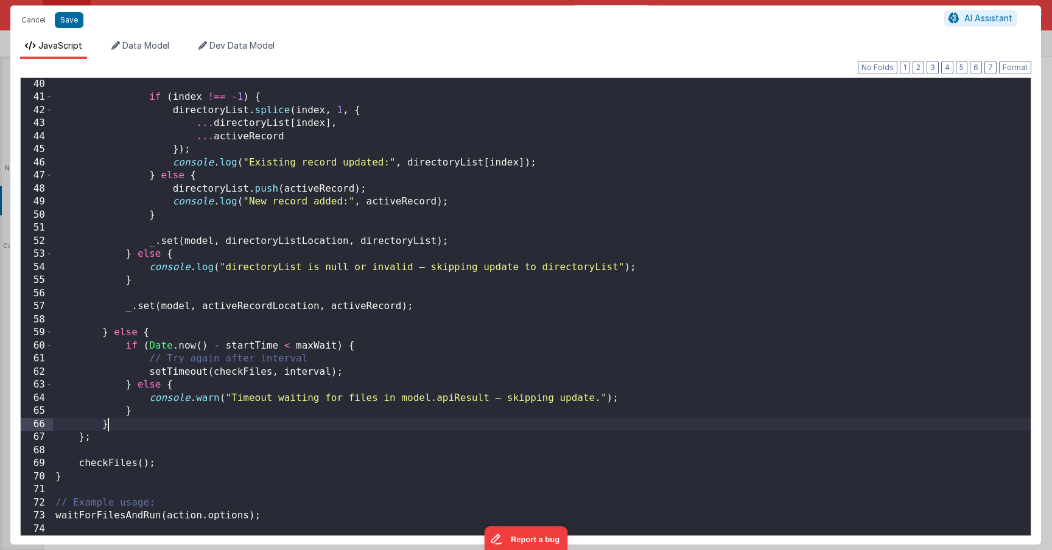
click at [117, 430] on div "if ( index !== - 1 ) { directoryList . splice ( index , 1 , { ... directoryList…" at bounding box center [542, 320] width 978 height 484
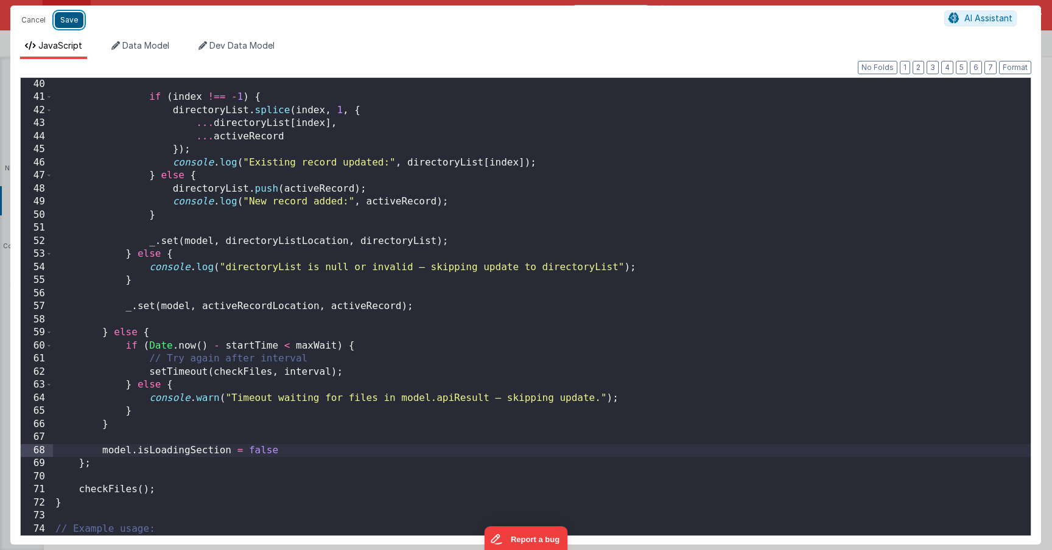
click at [74, 19] on button "Save" at bounding box center [69, 20] width 29 height 16
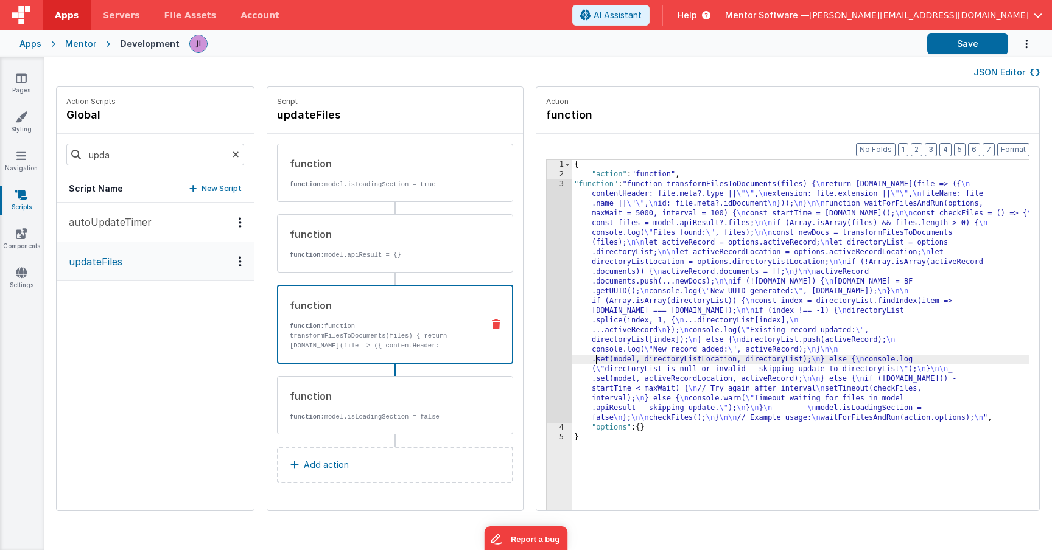
click at [572, 358] on div "{ "action" : "function" , "function" : "function transformFilesToDocuments(file…" at bounding box center [818, 364] width 493 height 408
click at [572, 348] on div "{ "action" : "function" , "function" : "function transformFilesToDocuments(file…" at bounding box center [818, 364] width 493 height 408
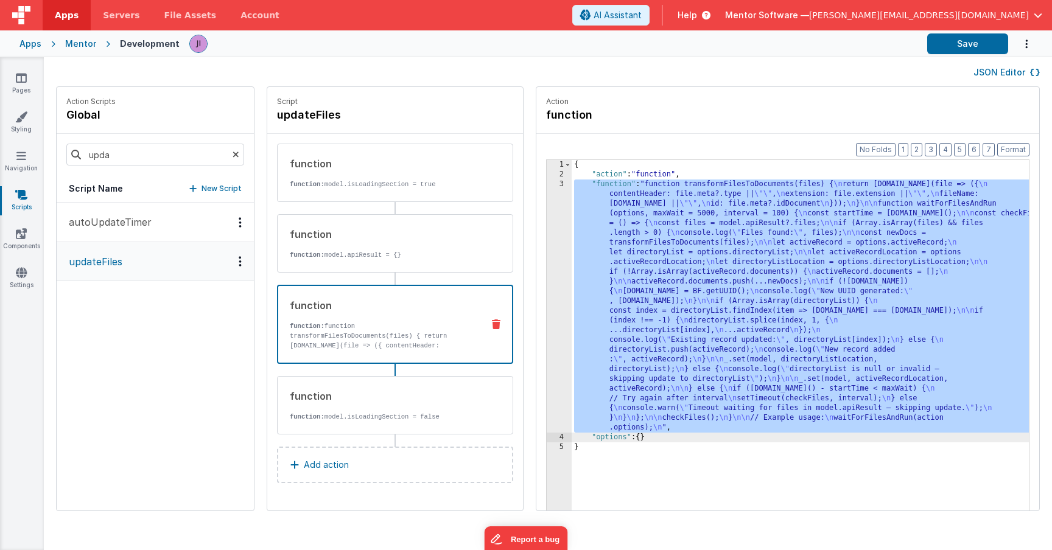
click at [573, 331] on div "{ "action" : "function" , "function" : "function transformFilesToDocuments(file…" at bounding box center [818, 364] width 493 height 408
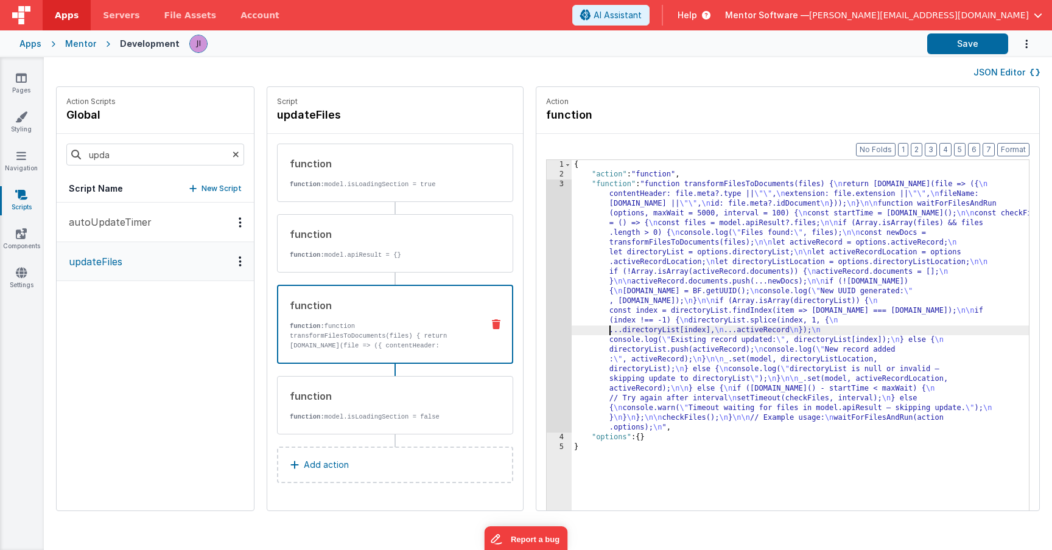
click at [547, 321] on div "3" at bounding box center [559, 306] width 25 height 253
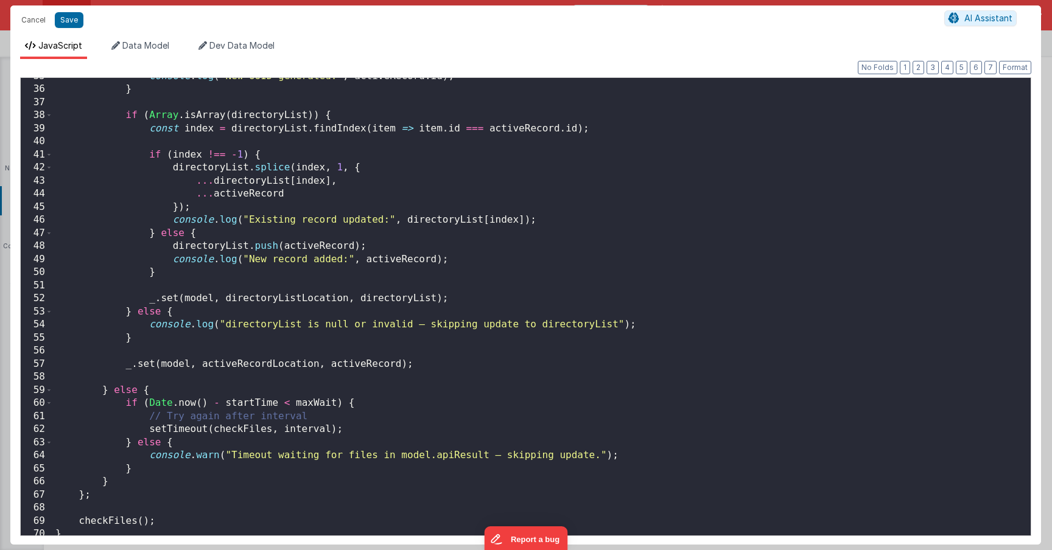
scroll to position [0, 0]
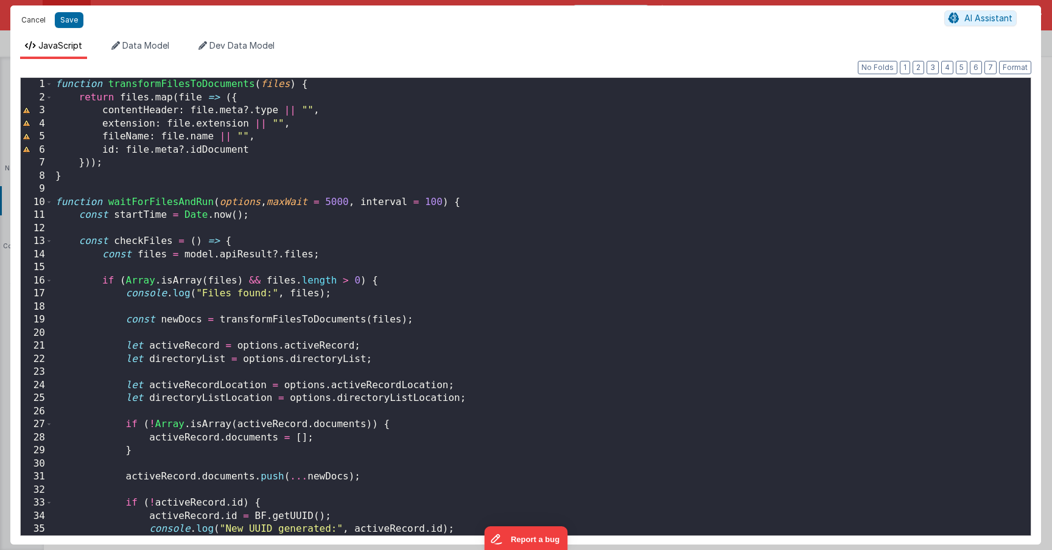
click at [40, 19] on button "Cancel" at bounding box center [33, 20] width 37 height 17
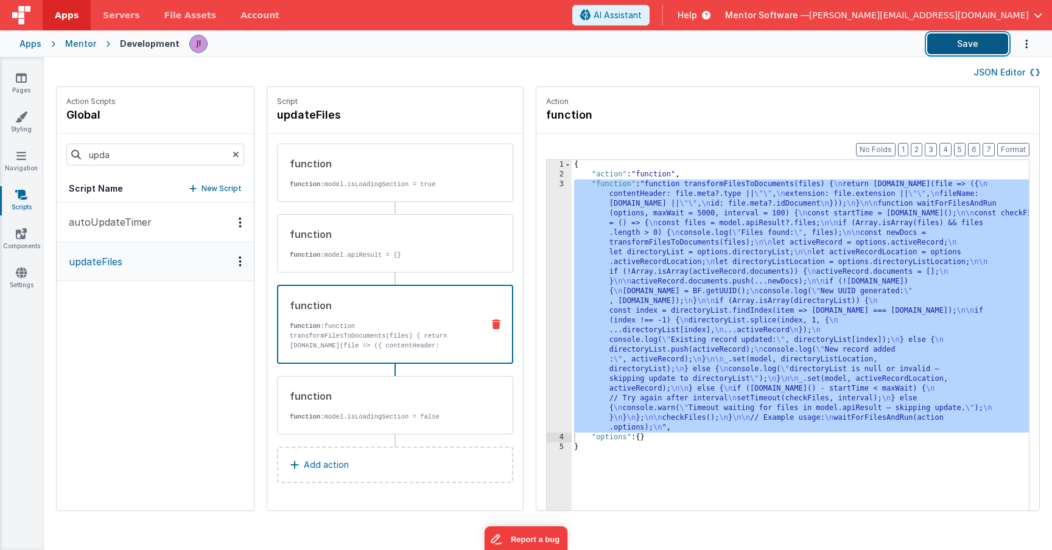
click at [957, 42] on button "Save" at bounding box center [967, 43] width 81 height 21
click at [572, 358] on div "{ "action" : "function" , "function" : "function transformFilesToDocuments(file…" at bounding box center [818, 364] width 493 height 408
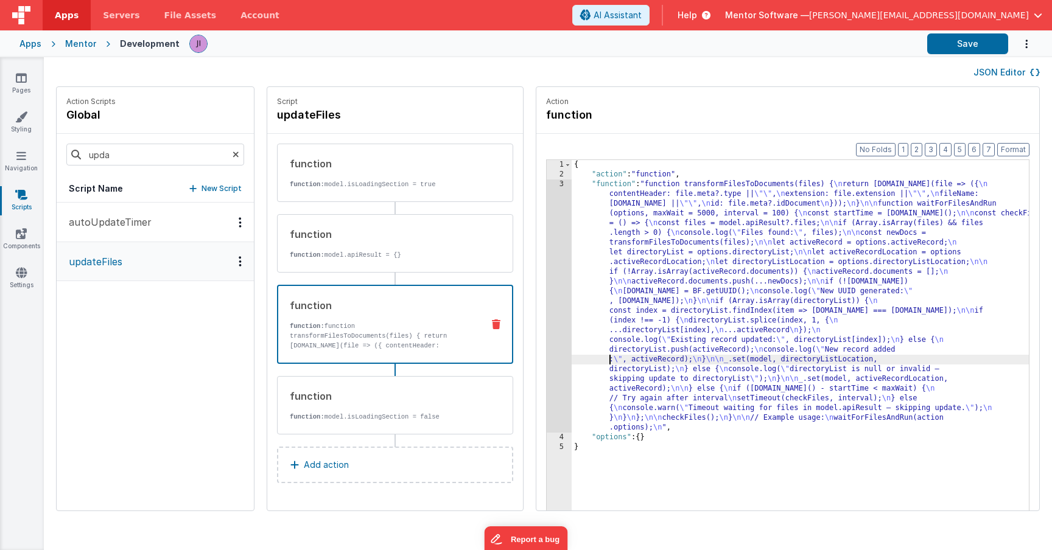
click at [547, 350] on div "3" at bounding box center [559, 306] width 25 height 253
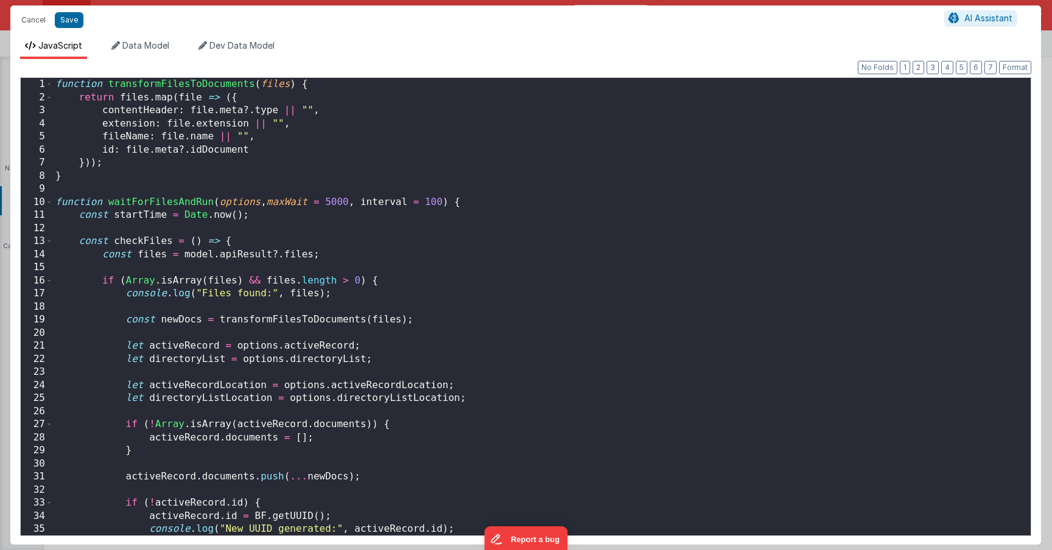
scroll to position [511, 0]
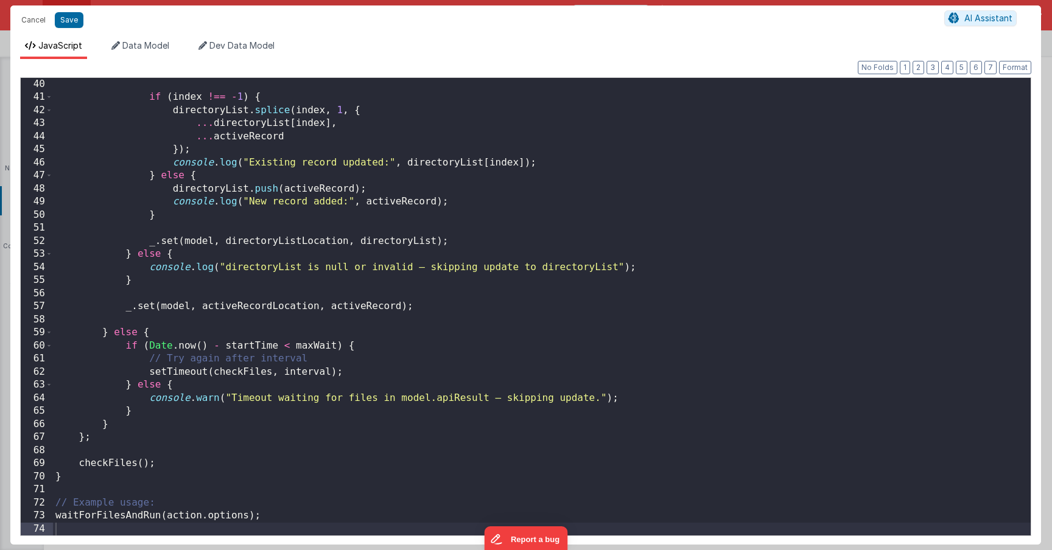
click at [119, 424] on div "if ( index !== - 1 ) { directoryList . splice ( index , 1 , { ... directoryList…" at bounding box center [542, 320] width 978 height 484
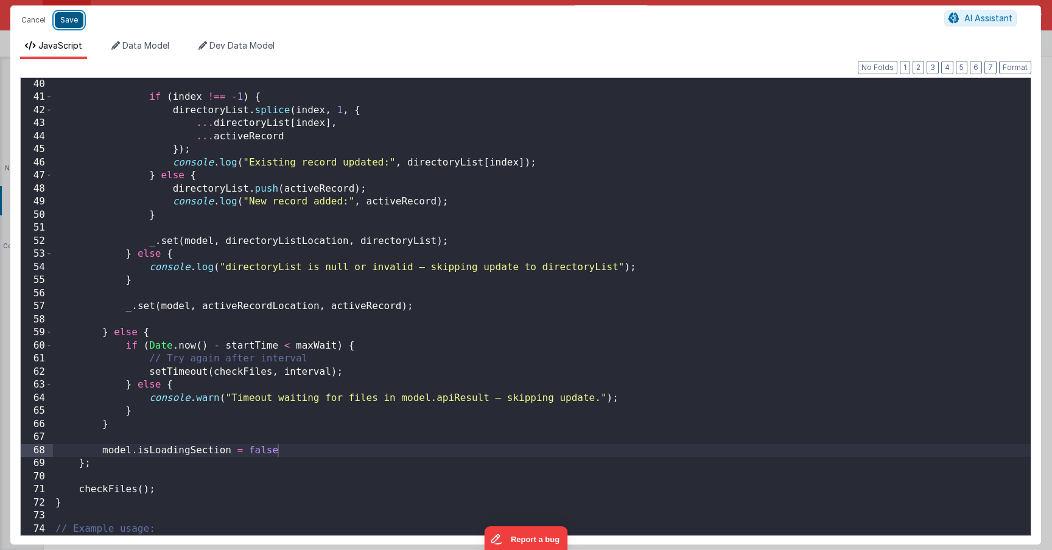
click at [70, 13] on button "Save" at bounding box center [69, 20] width 29 height 16
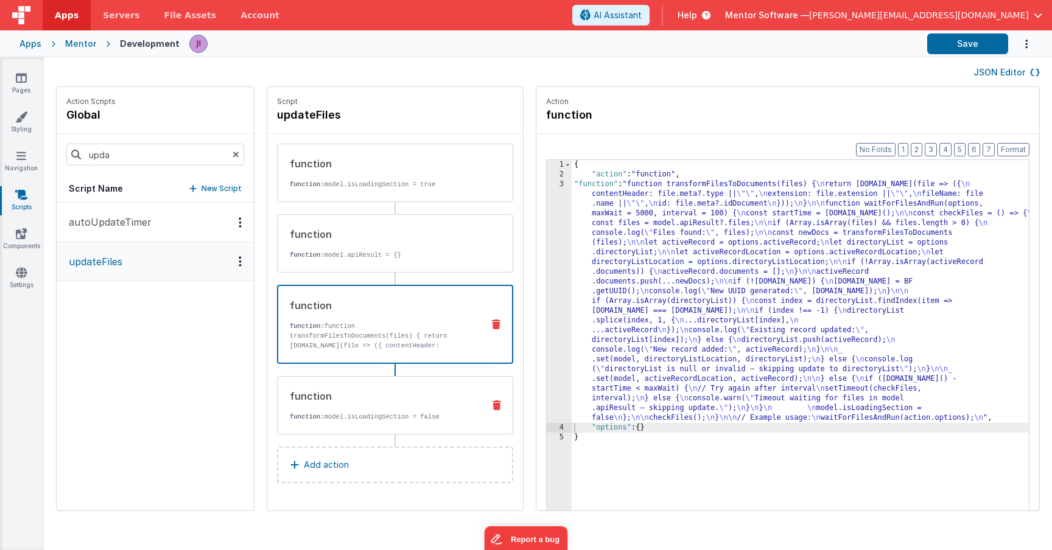
click at [407, 425] on div "function function: model.isLoadingSection = false" at bounding box center [395, 405] width 236 height 58
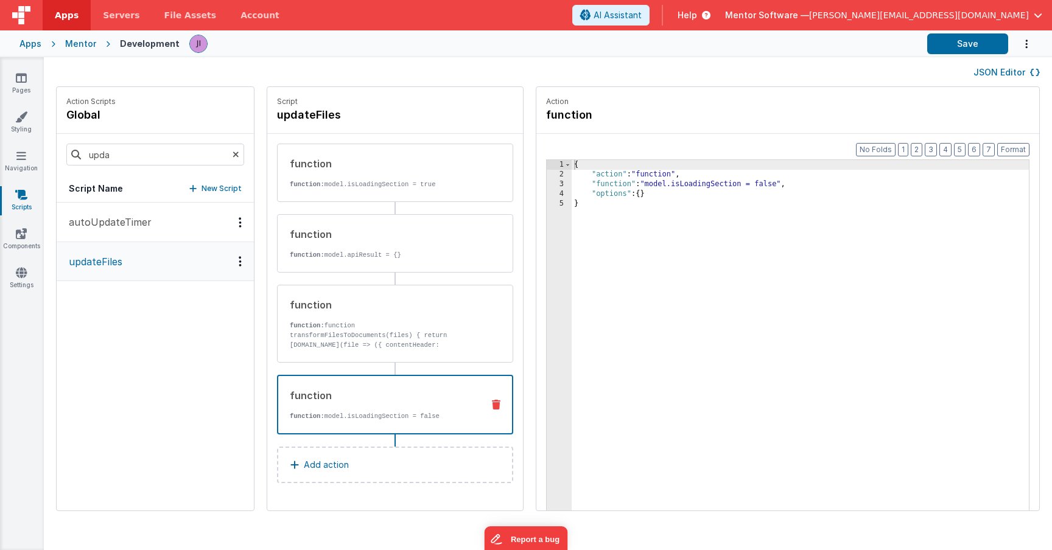
click at [492, 405] on icon at bounding box center [496, 405] width 9 height 10
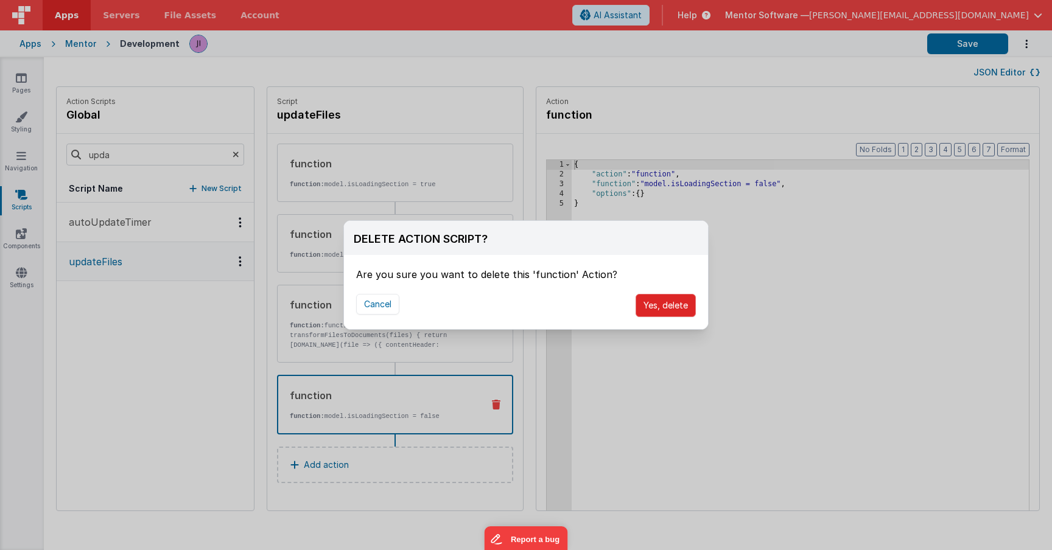
click at [664, 307] on button "Yes, delete" at bounding box center [665, 305] width 60 height 23
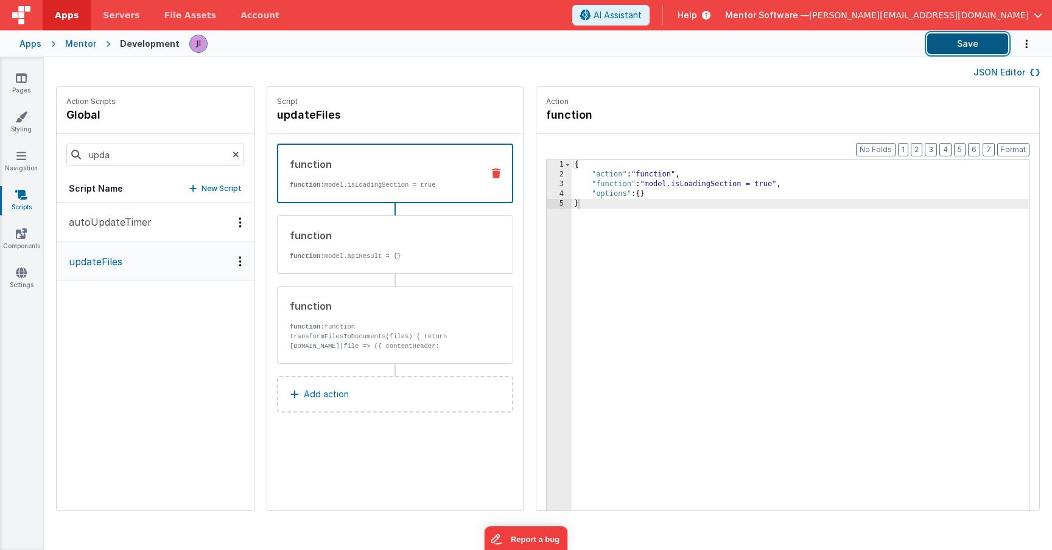
click at [978, 46] on button "Save" at bounding box center [967, 43] width 81 height 21
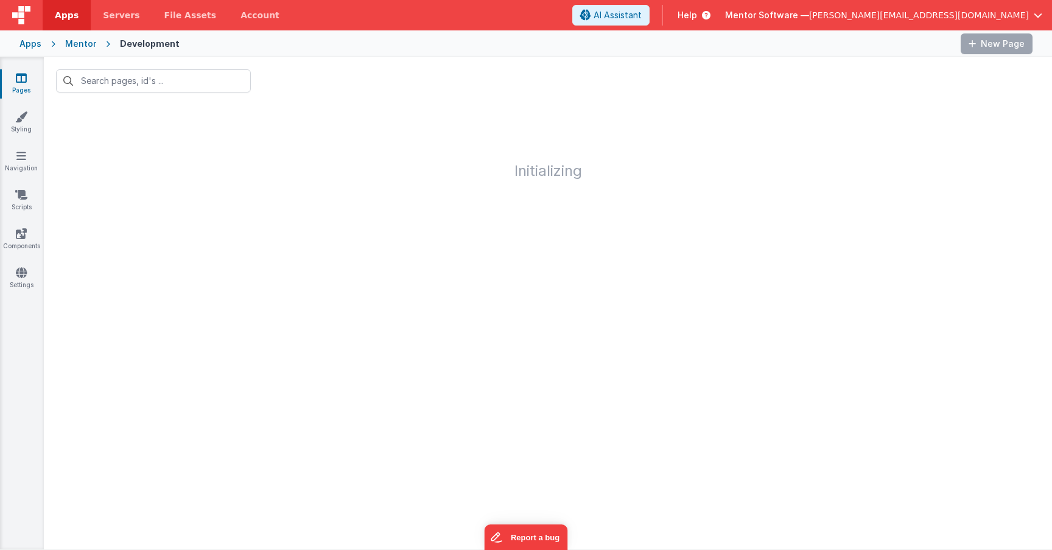
click at [21, 79] on icon at bounding box center [21, 78] width 11 height 12
click at [91, 81] on input "text" at bounding box center [153, 80] width 195 height 23
type input "young people"
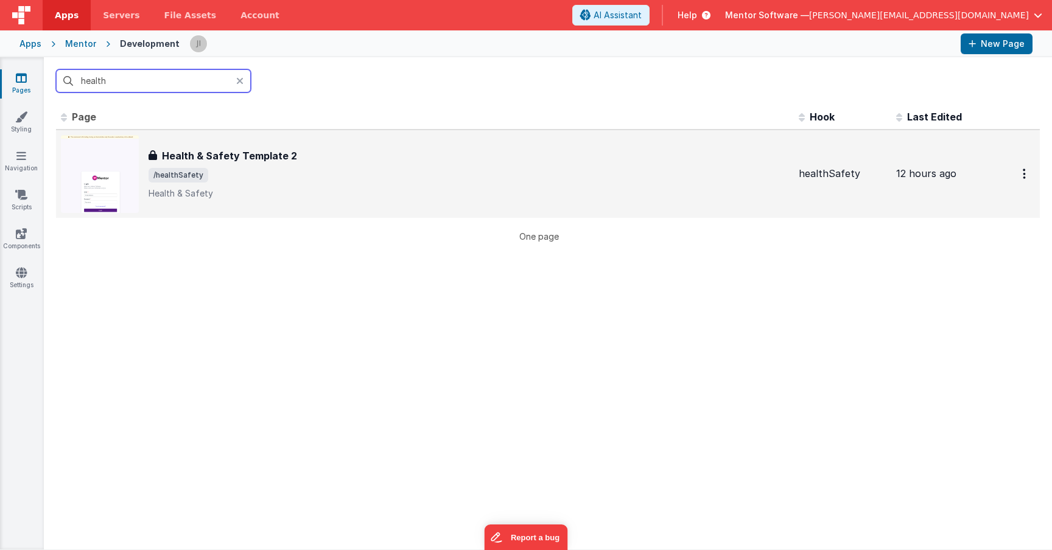
type input "health"
click at [234, 194] on p "Health & Safety" at bounding box center [469, 193] width 640 height 12
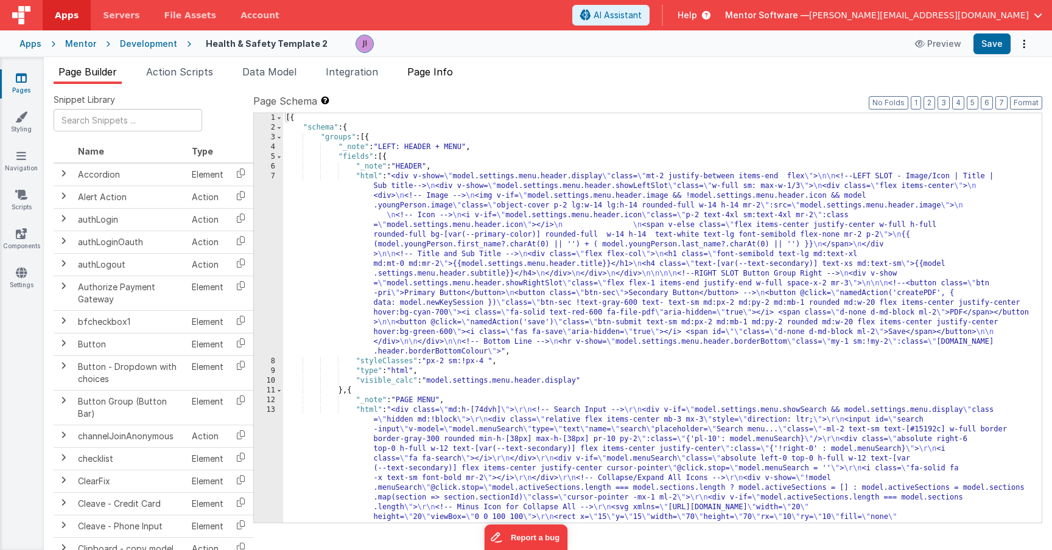
click at [453, 66] on span "Page Info" at bounding box center [430, 72] width 46 height 12
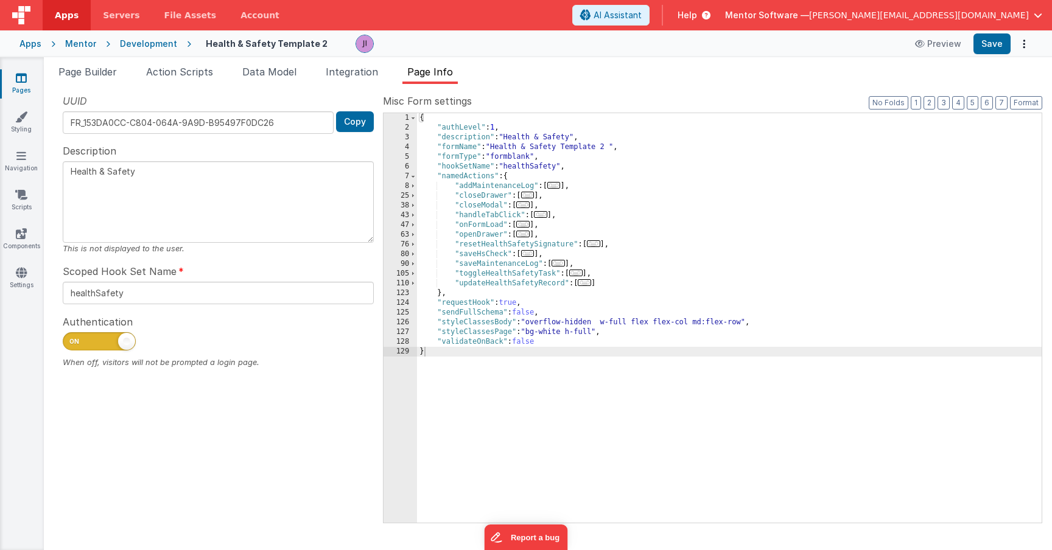
click at [623, 257] on div "{ "authLevel" : 1 , "description" : "Health & Safety" , "formName" : "Health & …" at bounding box center [729, 327] width 625 height 429
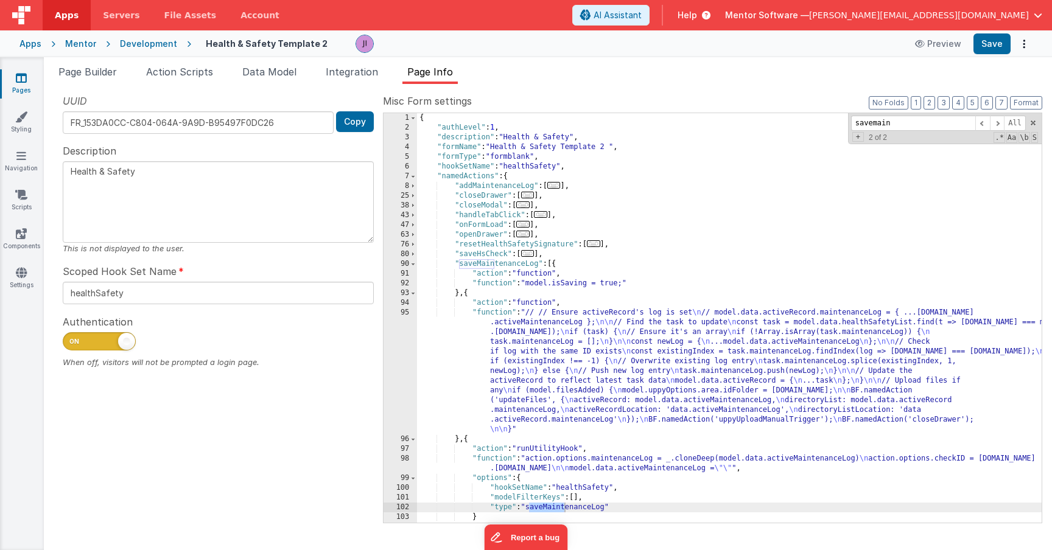
type input "savemain"
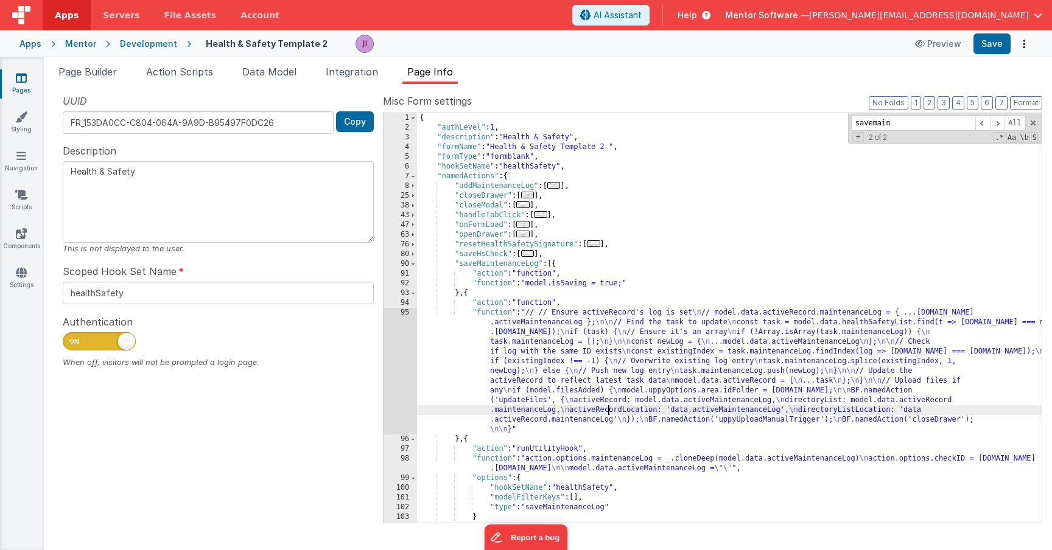
click at [609, 413] on div "{ "authLevel" : 1 , "description" : "Health & Safety" , "formName" : "Health & …" at bounding box center [729, 327] width 625 height 429
click at [400, 388] on div "95" at bounding box center [399, 371] width 33 height 127
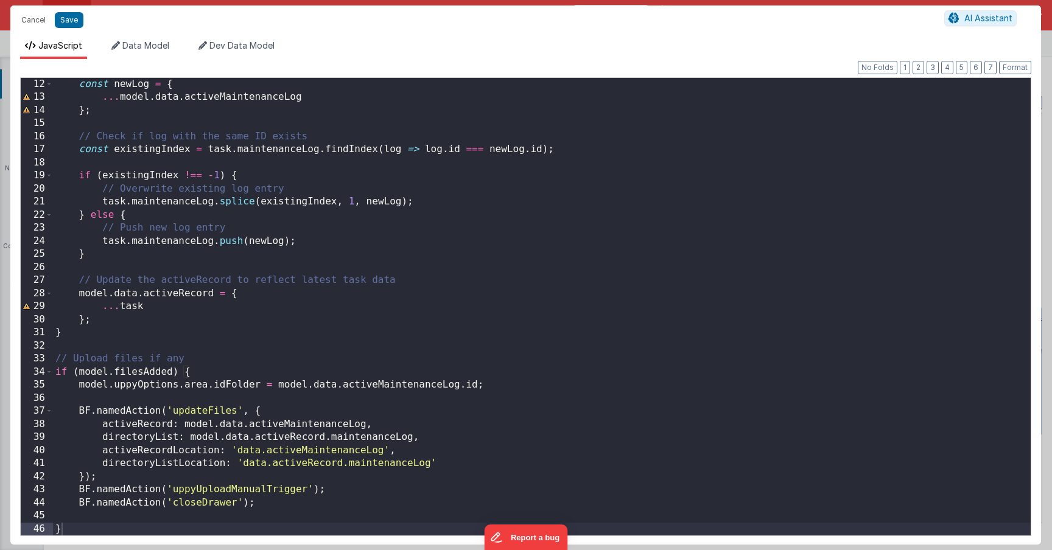
scroll to position [144, 0]
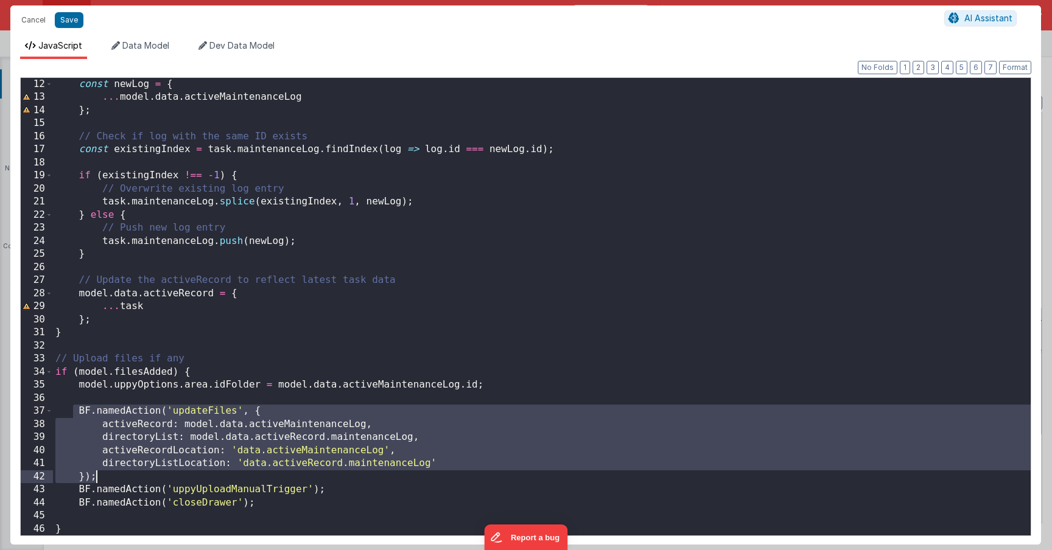
drag, startPoint x: 74, startPoint y: 405, endPoint x: 110, endPoint y: 481, distance: 83.6
click at [110, 481] on div "const newLog = { ... model . data . activeMaintenanceLog } ; // Check if log wi…" at bounding box center [542, 320] width 978 height 484
click at [76, 23] on button "Save" at bounding box center [69, 20] width 29 height 16
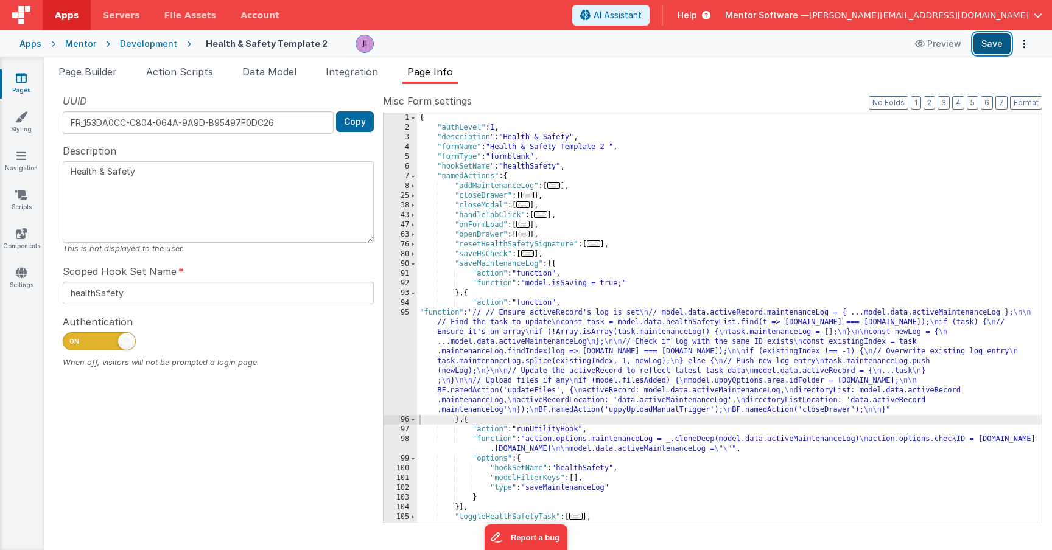
click at [1003, 43] on button "Save" at bounding box center [991, 43] width 37 height 21
click at [82, 74] on span "Page Builder" at bounding box center [87, 72] width 58 height 12
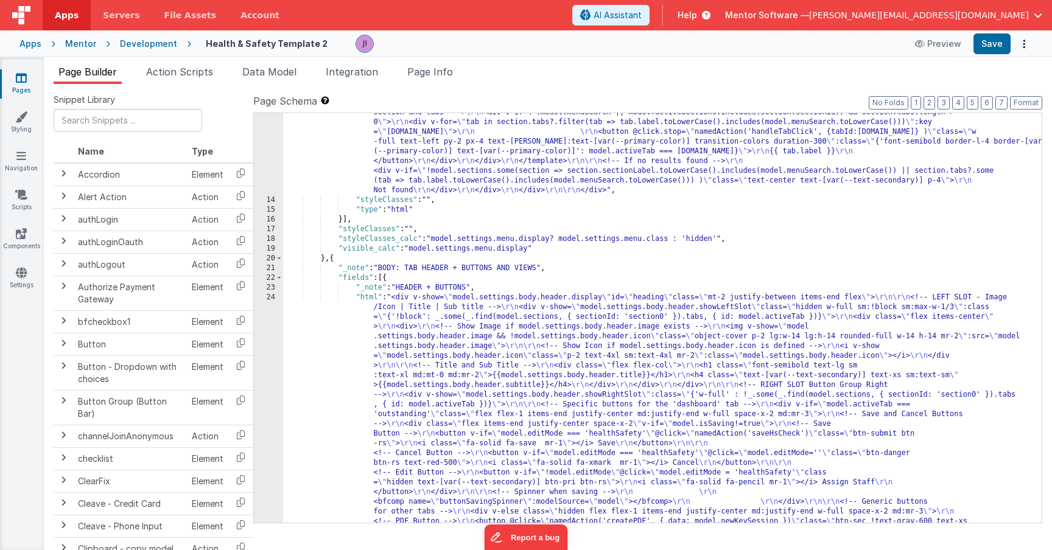
click at [415, 376] on div ""html" : "<div class= \" md:h-[74dvh] \" > \r\n <!-- Search Input --> \r\n <div…" at bounding box center [662, 274] width 758 height 1384
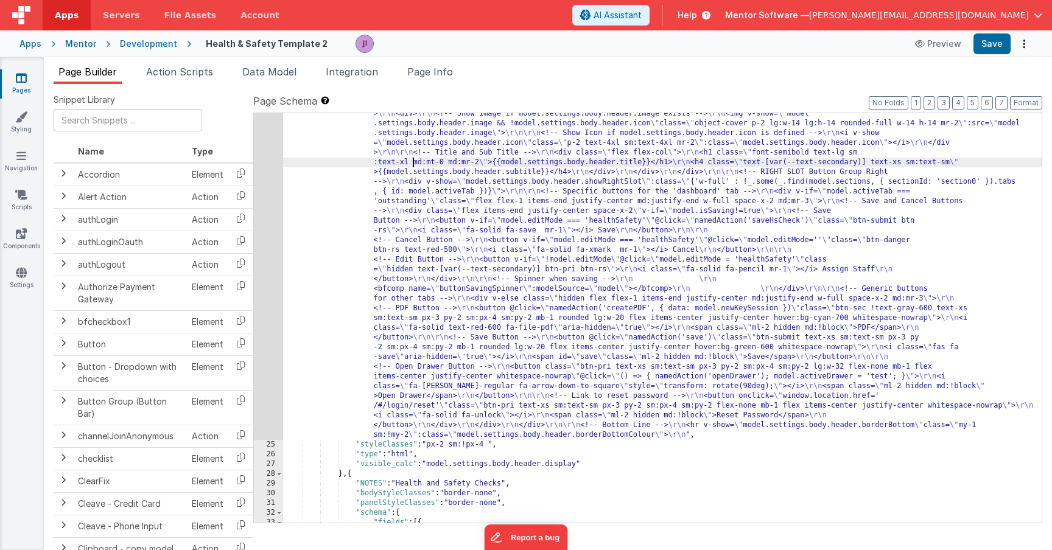
scroll to position [1037, 0]
type input "s"
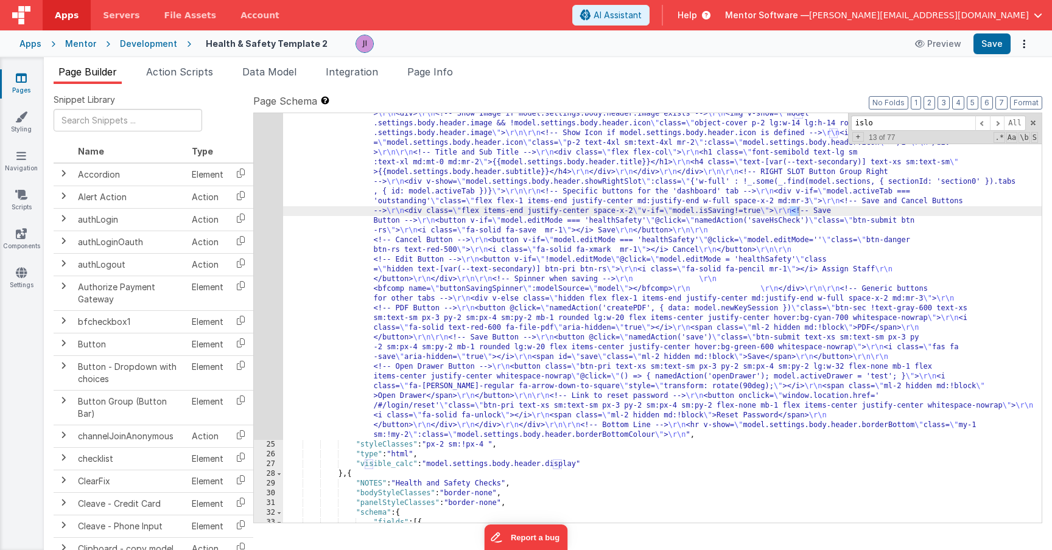
scroll to position [2765, 0]
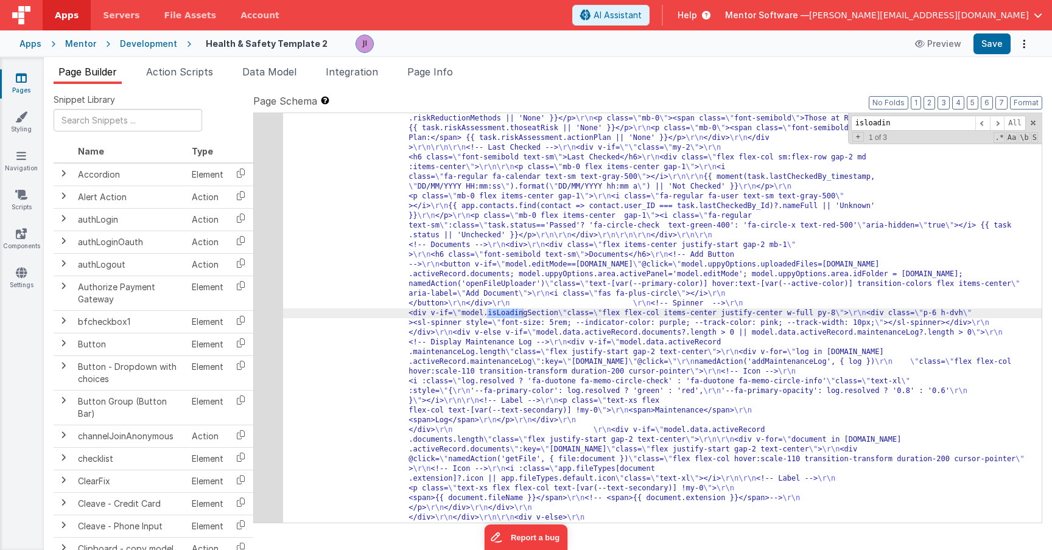
type input "isloadin"
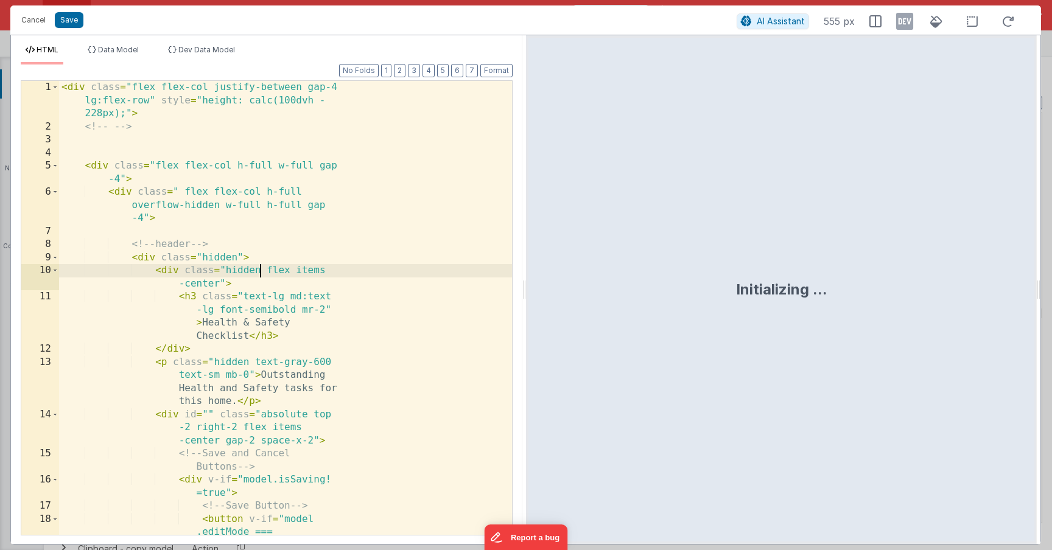
click at [259, 253] on div "< div class = "flex flex-col justify-between gap-4 lg:flex-row" style = "height…" at bounding box center [285, 374] width 453 height 587
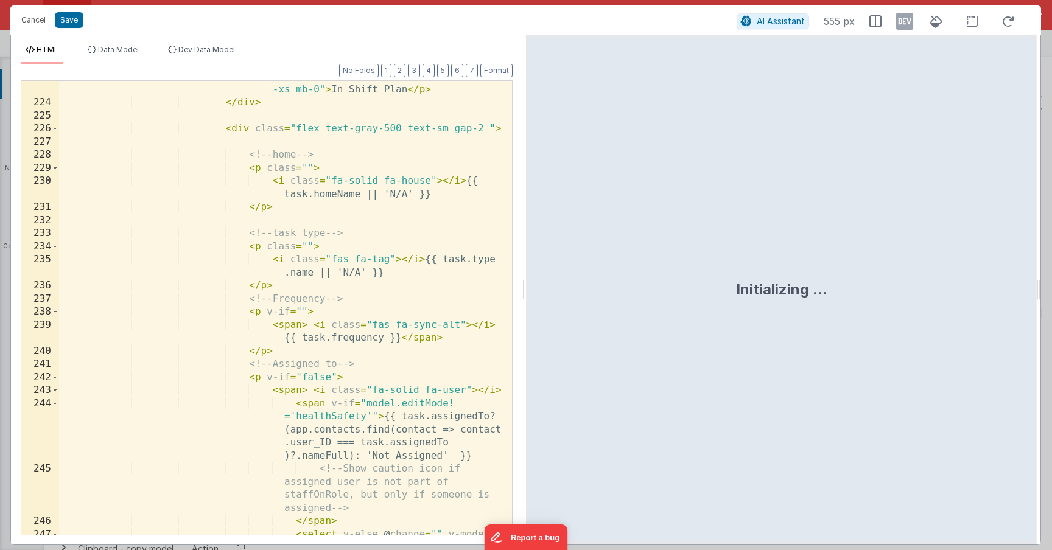
scroll to position [3730, 0]
click at [360, 234] on div "< p v-if = "task.inShiftPlan='1'" class = "border px-1 text-[var(--text-seconda…" at bounding box center [285, 314] width 453 height 520
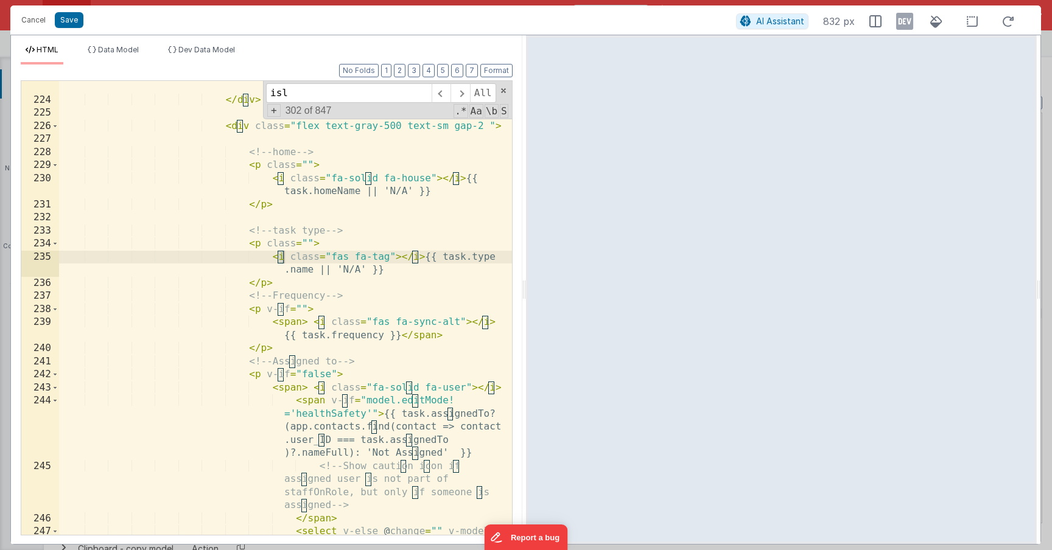
scroll to position [6617, 0]
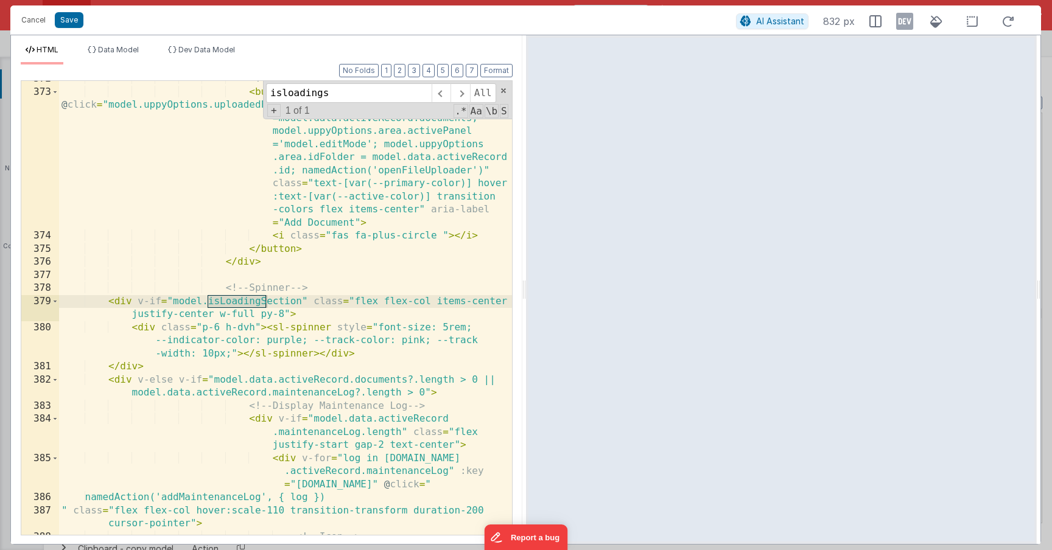
type input "isloadings"
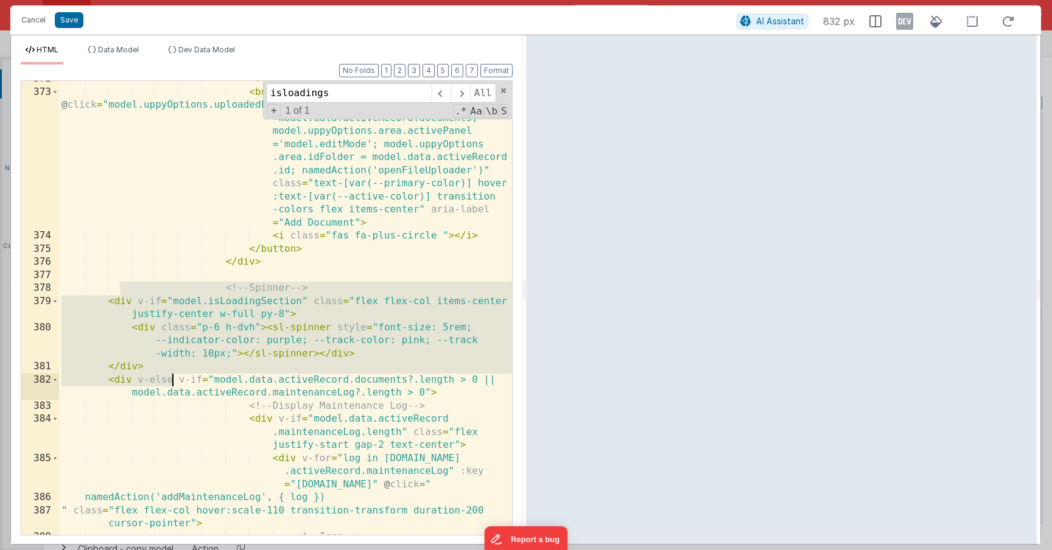
drag, startPoint x: 117, startPoint y: 293, endPoint x: 172, endPoint y: 379, distance: 101.5
click at [172, 380] on div "<!-- Add Button --> < button v-if = "model.editMode==task.id" @ click = "model.…" at bounding box center [285, 312] width 453 height 480
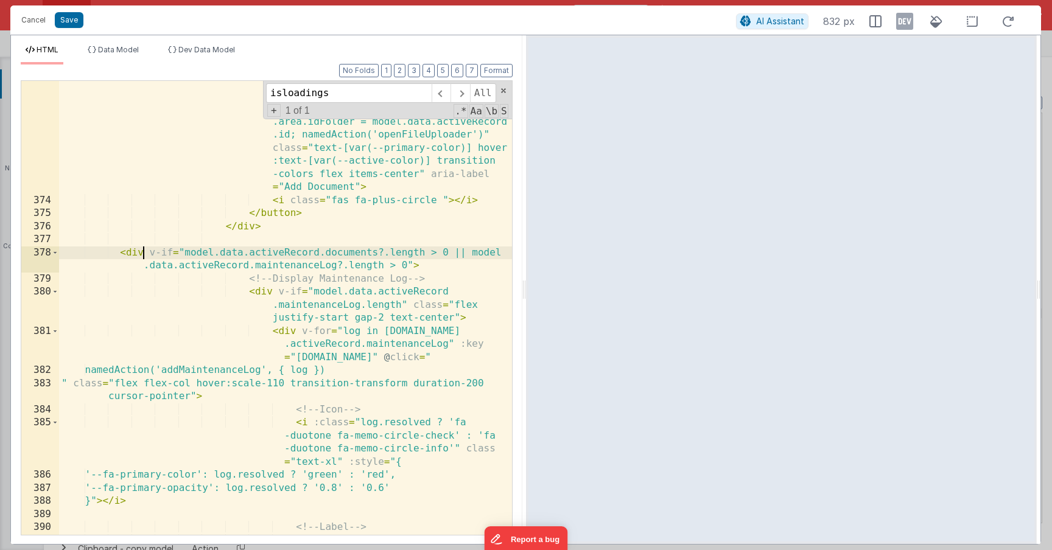
scroll to position [6661, 0]
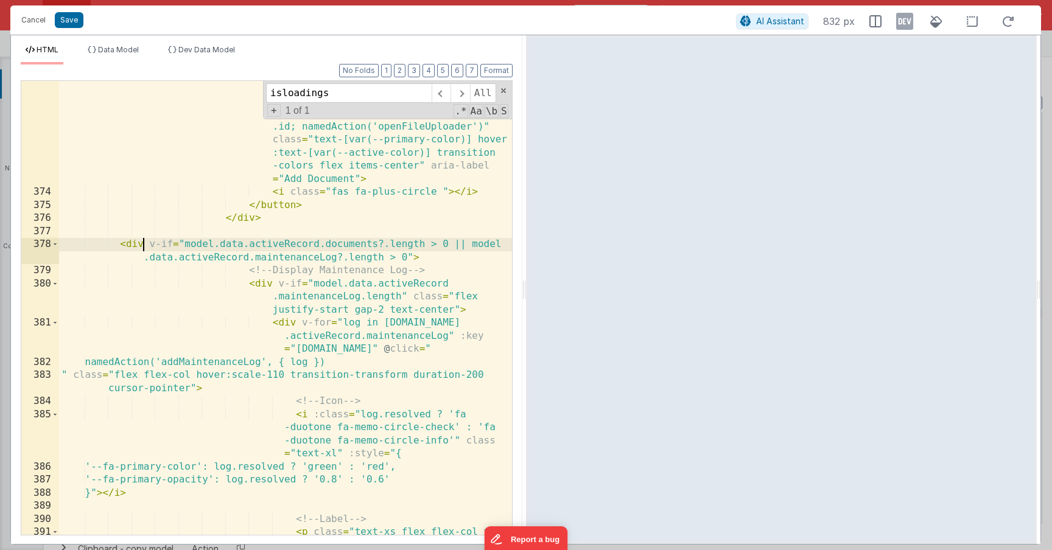
click at [252, 279] on div "< button v-if = "model.editMode==task.id" @ click = "model.uppyOptions.uploaded…" at bounding box center [285, 354] width 453 height 625
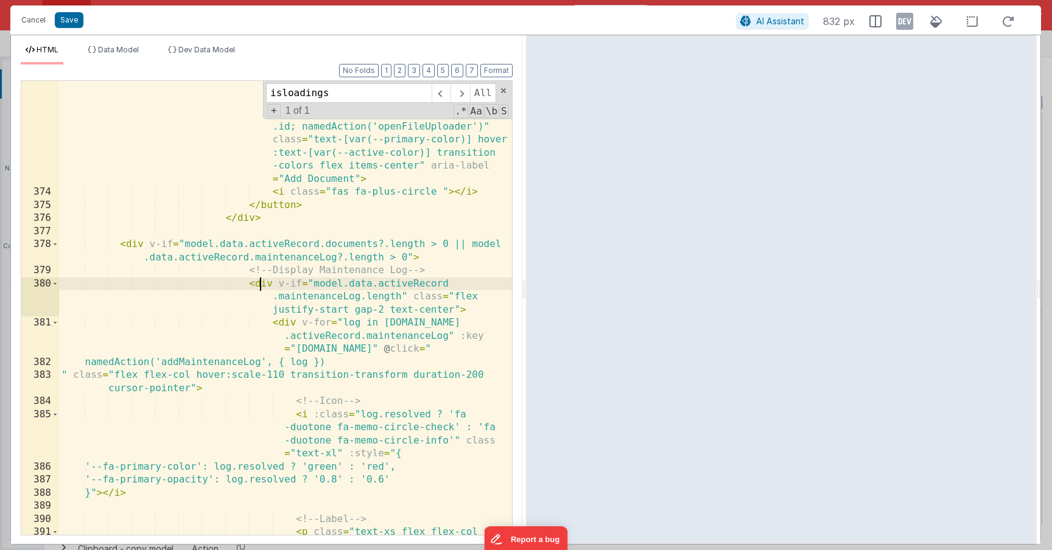
click at [258, 285] on div "< button v-if = "model.editMode==task.id" @ click = "model.uppyOptions.uploaded…" at bounding box center [285, 354] width 453 height 625
click at [58, 288] on span at bounding box center [55, 284] width 7 height 13
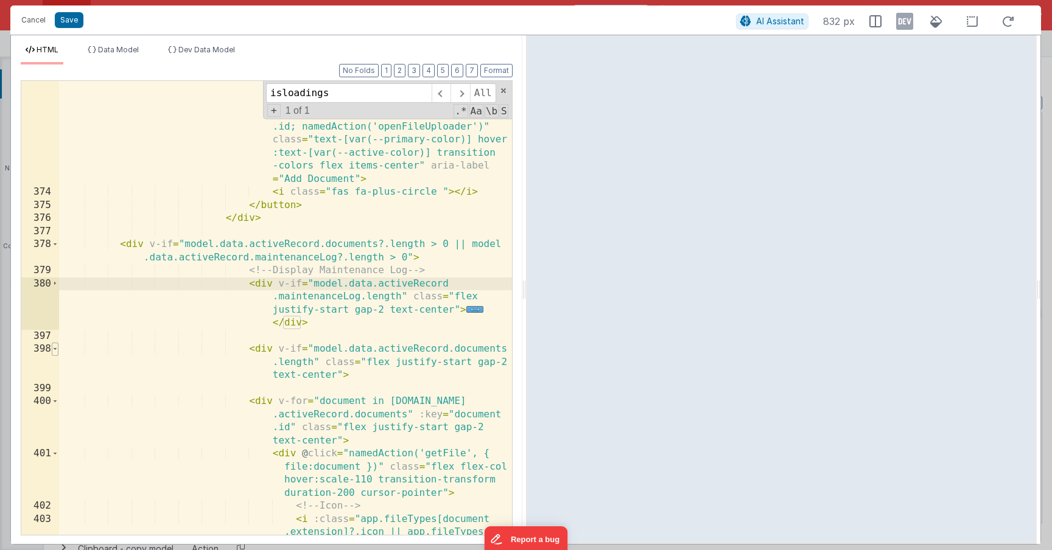
click at [56, 347] on span at bounding box center [55, 349] width 7 height 13
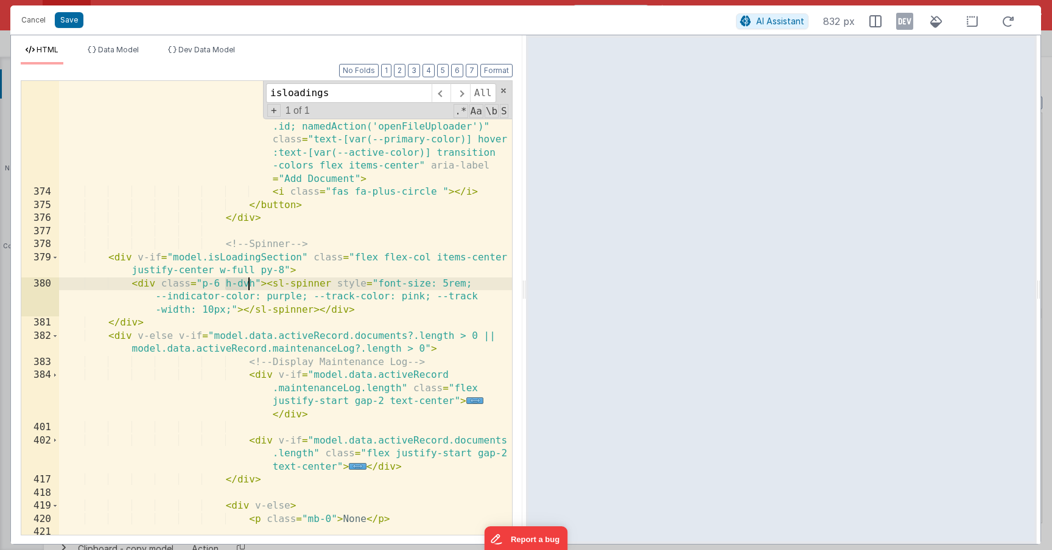
drag, startPoint x: 226, startPoint y: 286, endPoint x: 251, endPoint y: 286, distance: 25.6
click at [251, 286] on div "< button v-if = "model.editMode==task.id" @ click = "model.uppyOptions.uploaded…" at bounding box center [285, 347] width 453 height 611
click at [76, 19] on button "Save" at bounding box center [69, 20] width 29 height 16
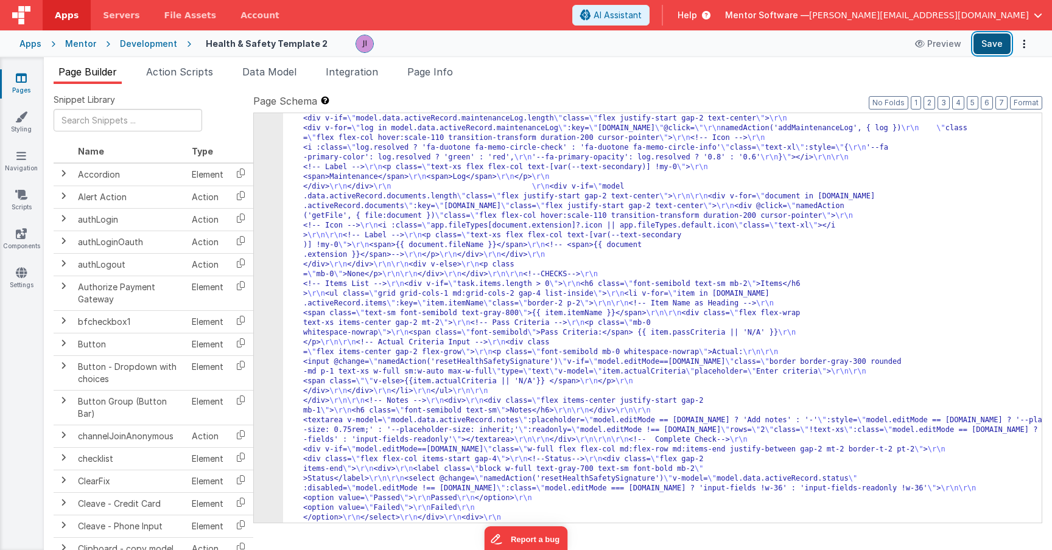
click at [999, 50] on button "Save" at bounding box center [991, 43] width 37 height 21
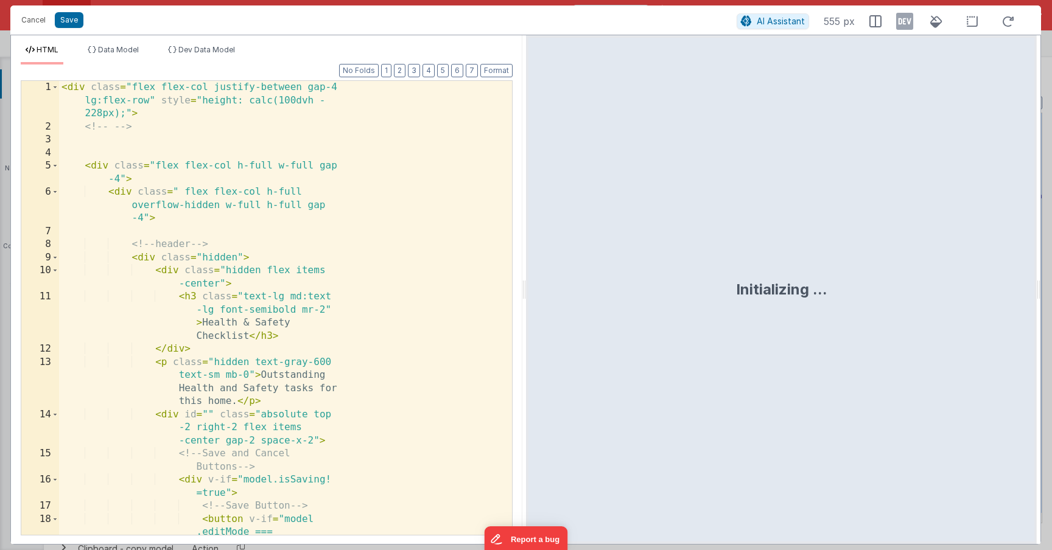
scroll to position [2989, 0]
click at [267, 319] on div "< div class = "flex flex-col justify-between gap-4 lg:flex-row" style = "height…" at bounding box center [285, 367] width 453 height 572
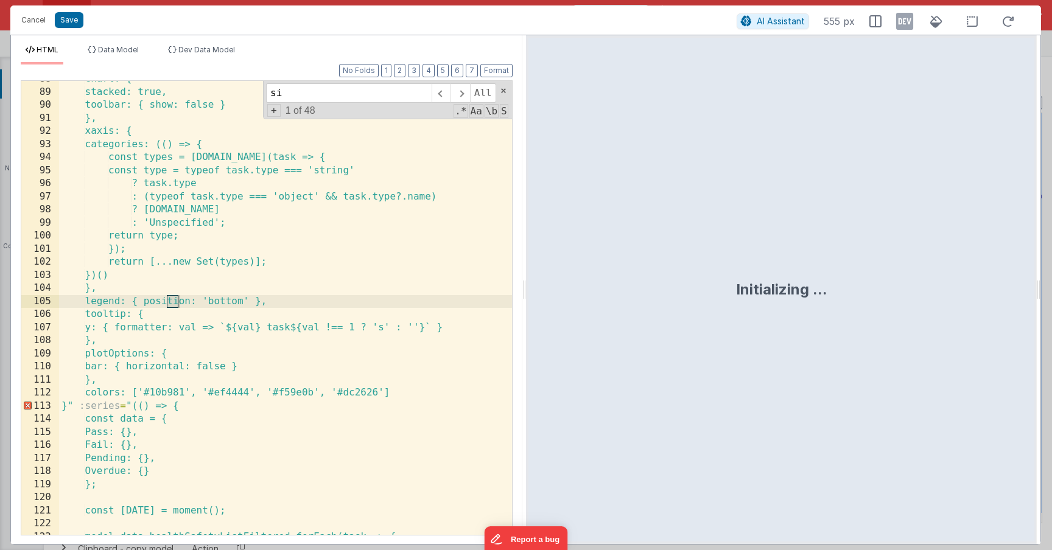
type input "s"
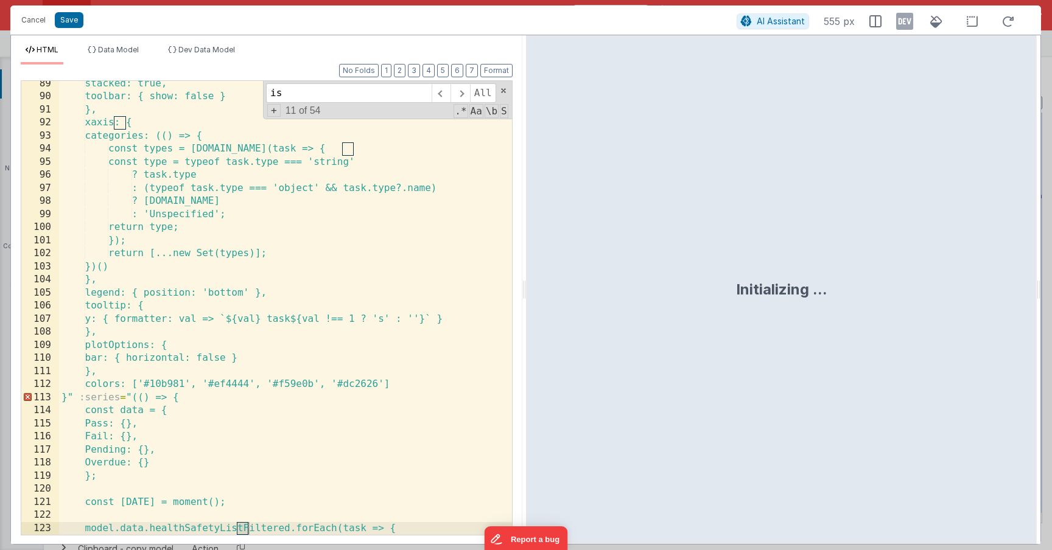
scroll to position [6617, 0]
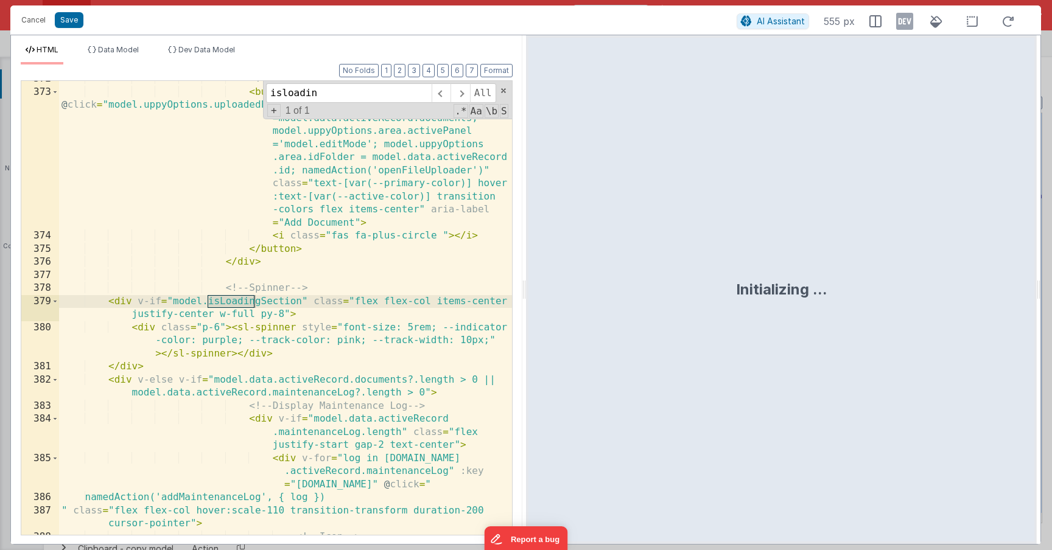
type input "isloadin"
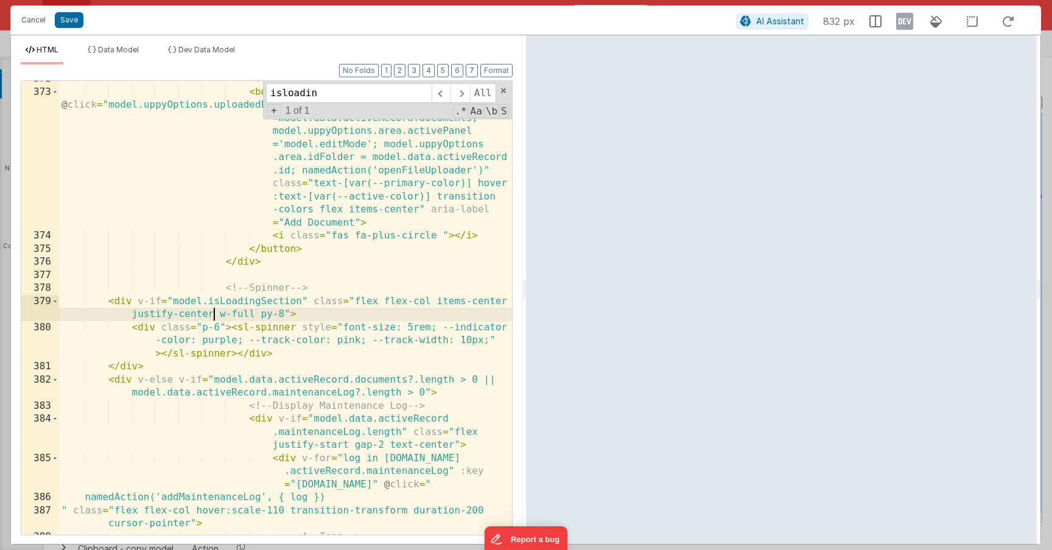
click at [216, 314] on div "<!-- Add Button --> < button v-if = "model.editMode==task.id" @ click = "model.…" at bounding box center [285, 312] width 453 height 480
click at [57, 19] on button "Save" at bounding box center [69, 20] width 29 height 16
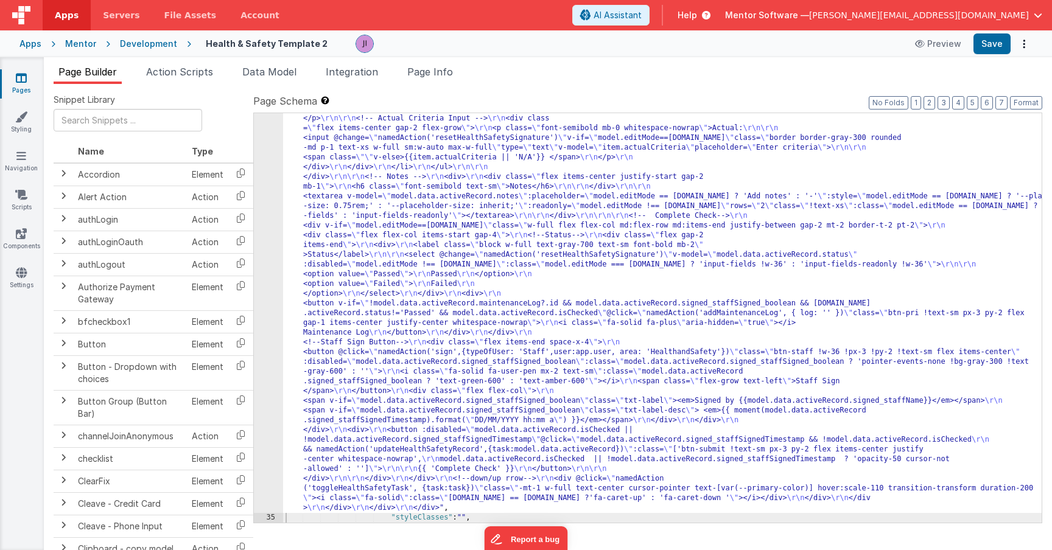
click at [1007, 58] on div "Page Builder Action Scripts Data Model Integration Page Info Snippet Library Na…" at bounding box center [548, 303] width 1008 height 493
click at [1004, 49] on button "Save" at bounding box center [991, 43] width 37 height 21
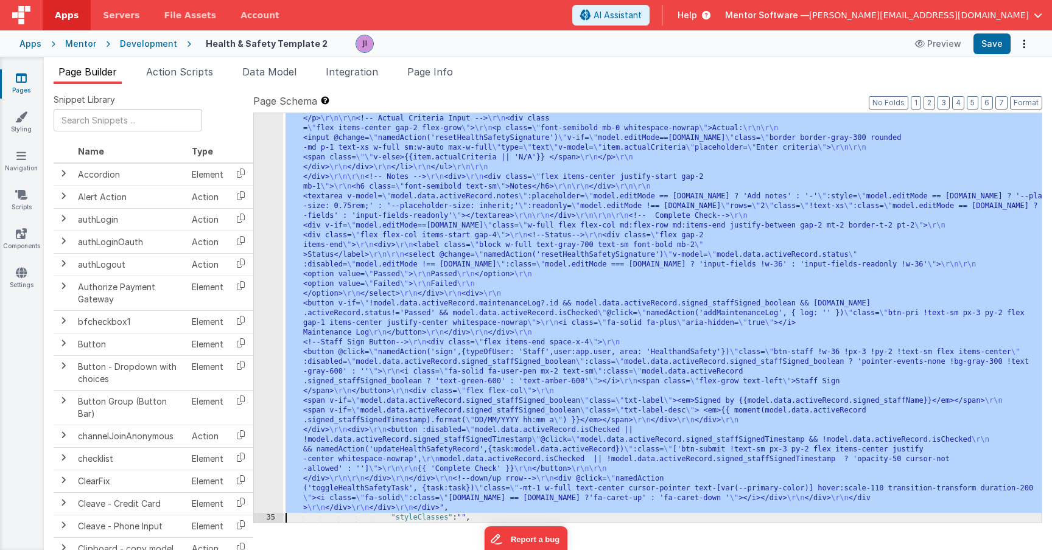
scroll to position [3525, 0]
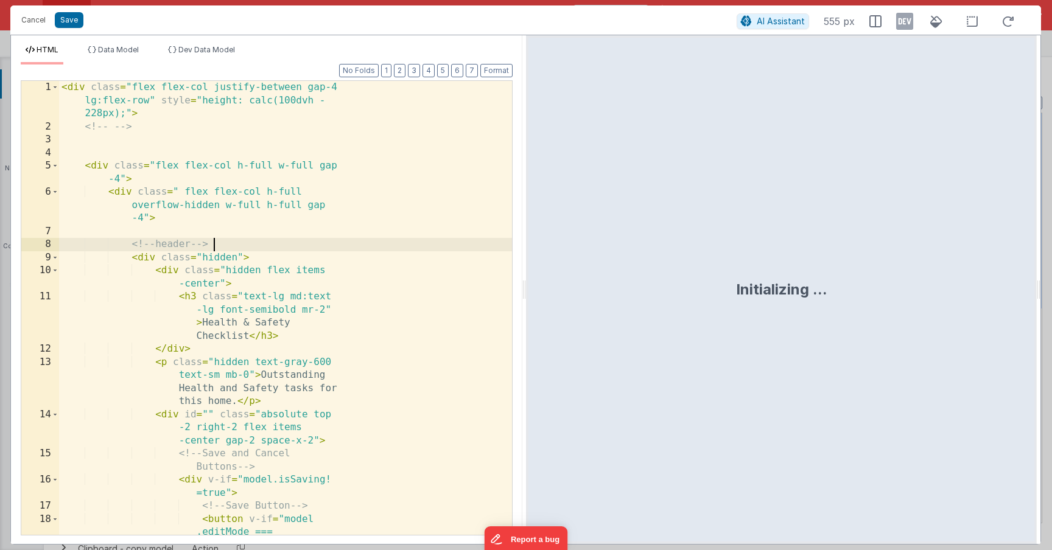
click at [321, 243] on div "< div class = "flex flex-col justify-between gap-4 lg:flex-row" style = "height…" at bounding box center [285, 367] width 453 height 572
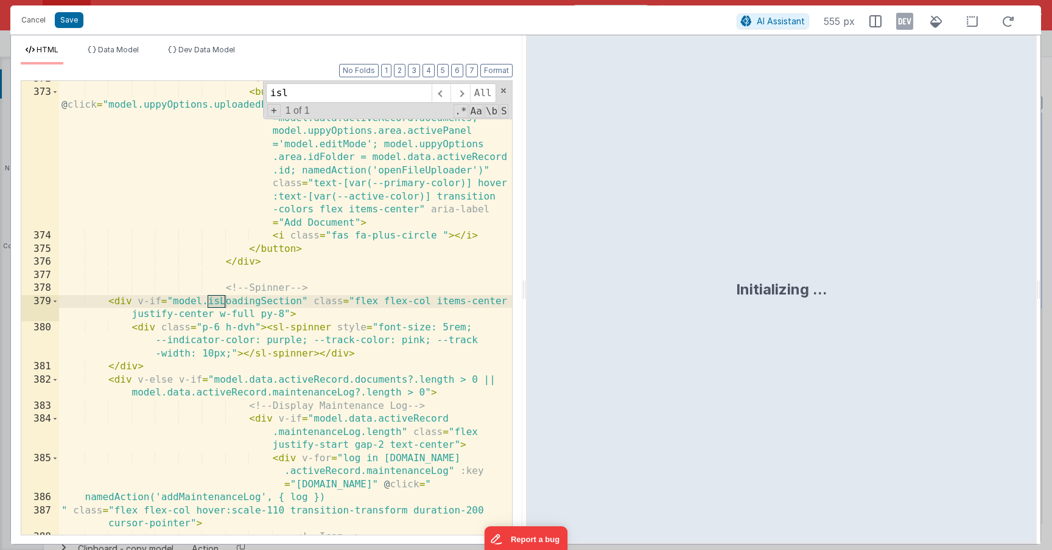
scroll to position [6617, 0]
type input "isloadinc"
click at [70, 18] on button "Save" at bounding box center [69, 20] width 29 height 16
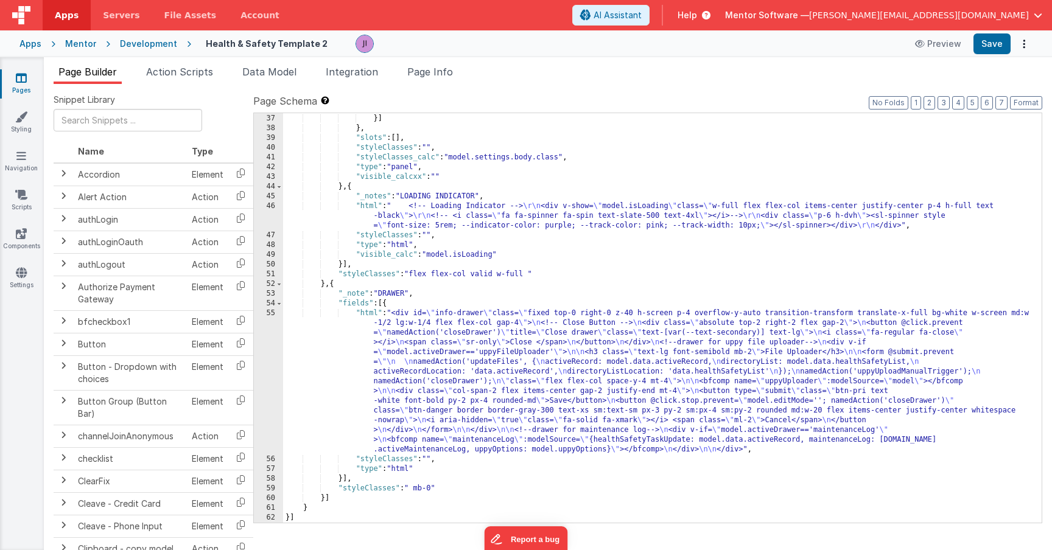
scroll to position [3408, 0]
click at [992, 49] on button "Save" at bounding box center [991, 43] width 37 height 21
click at [475, 307] on div ""type" : "html" }] } , "slots" : [ ] , "styleClasses" : "" , "styleClasses_calc…" at bounding box center [662, 318] width 758 height 429
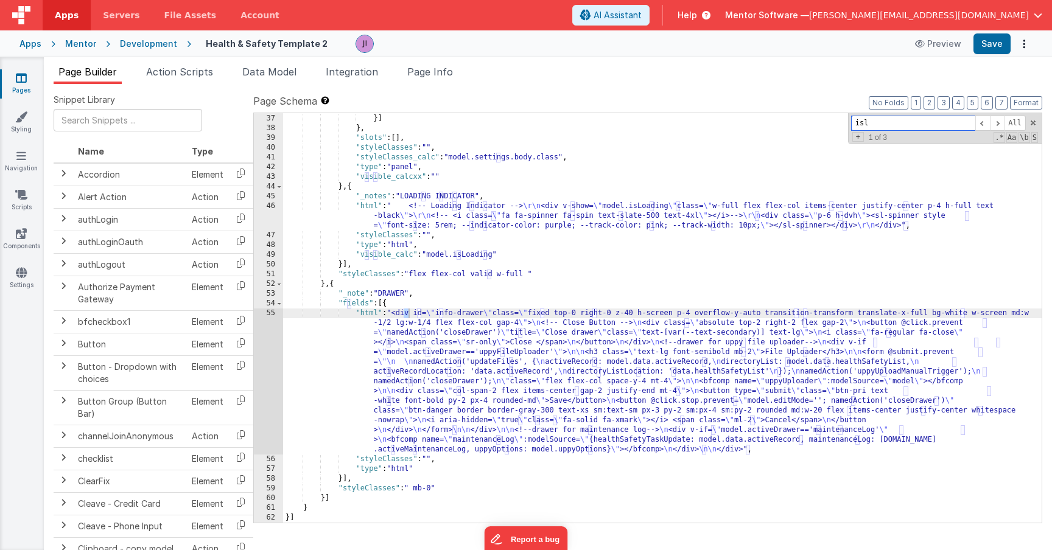
scroll to position [2532, 0]
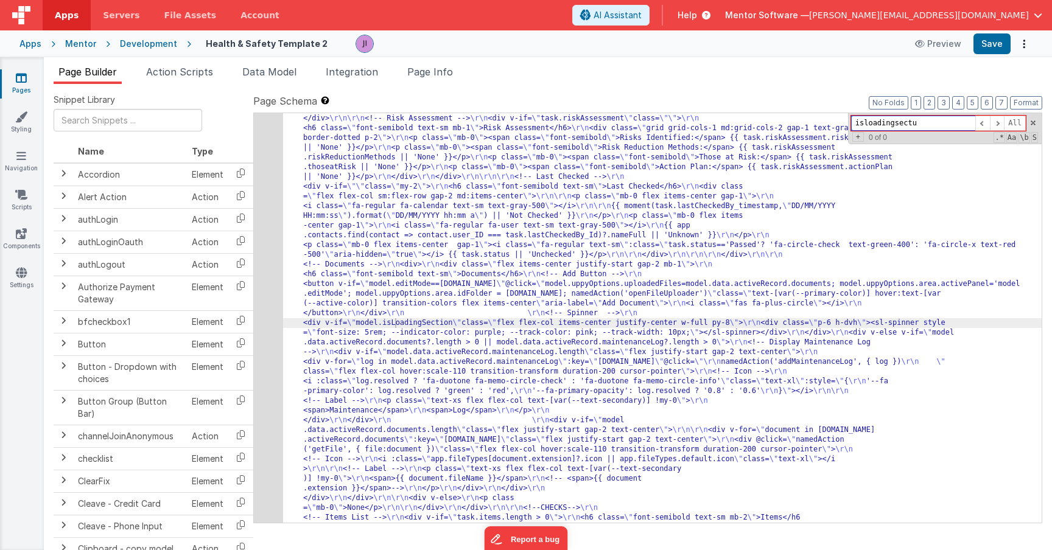
type input "isloadingsectu"
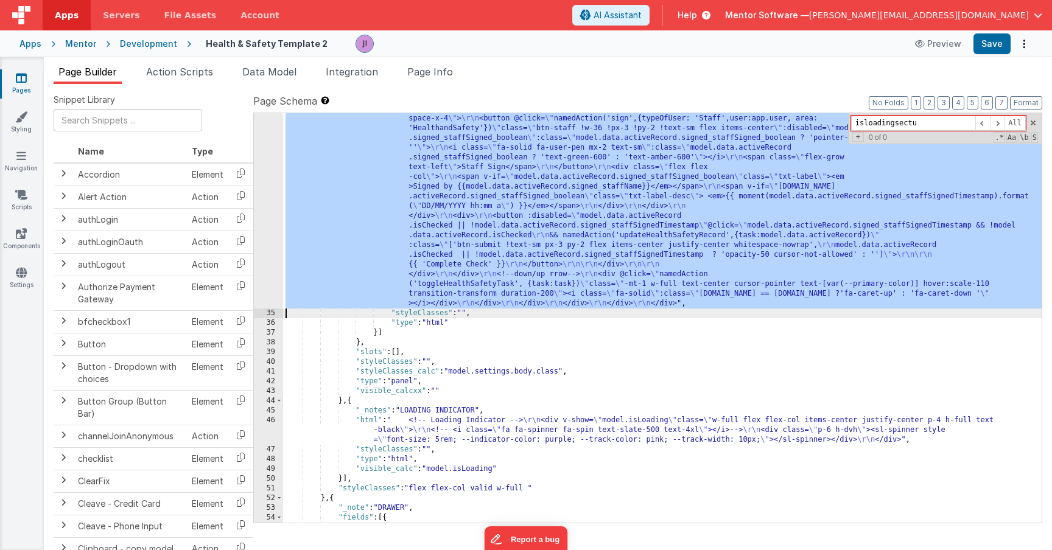
scroll to position [3525, 0]
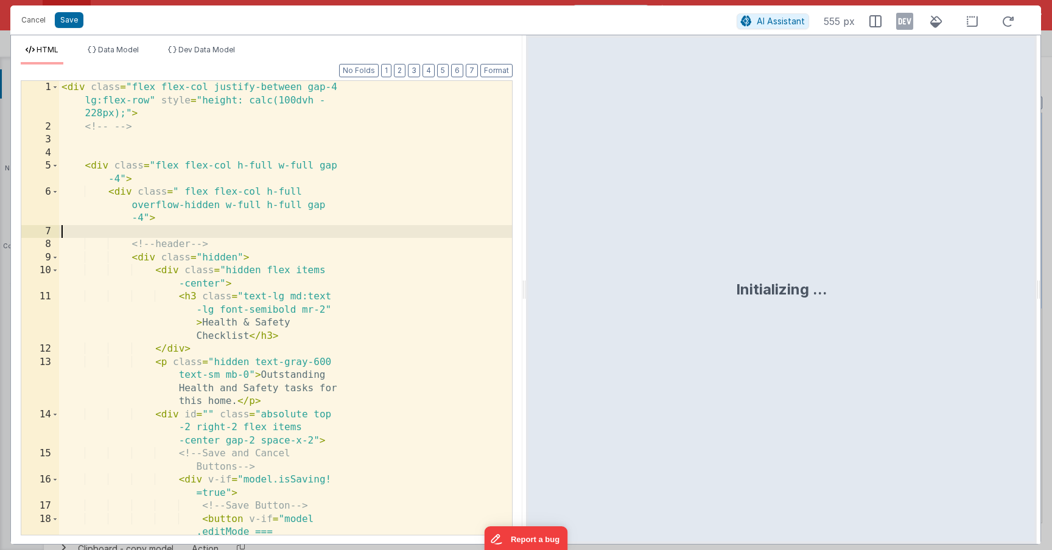
click at [268, 231] on div "< div class = "flex flex-col justify-between gap-4 lg:flex-row" style = "height…" at bounding box center [285, 367] width 453 height 572
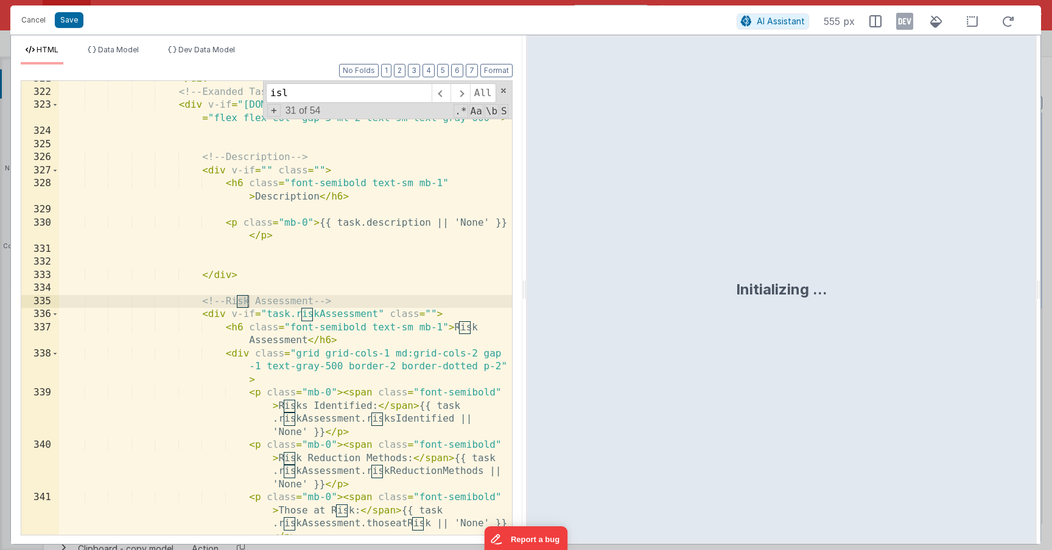
scroll to position [6617, 0]
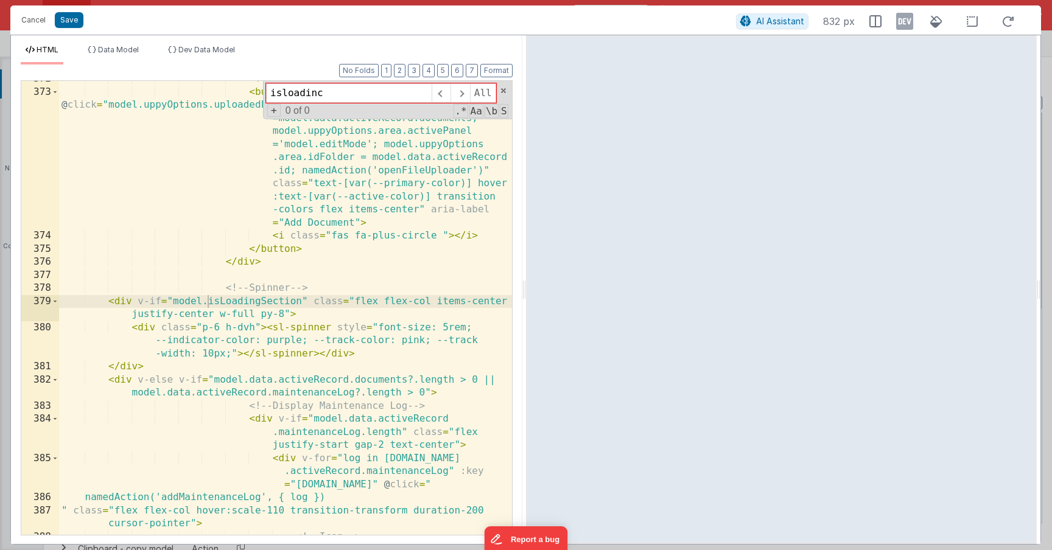
type input "isloadinc"
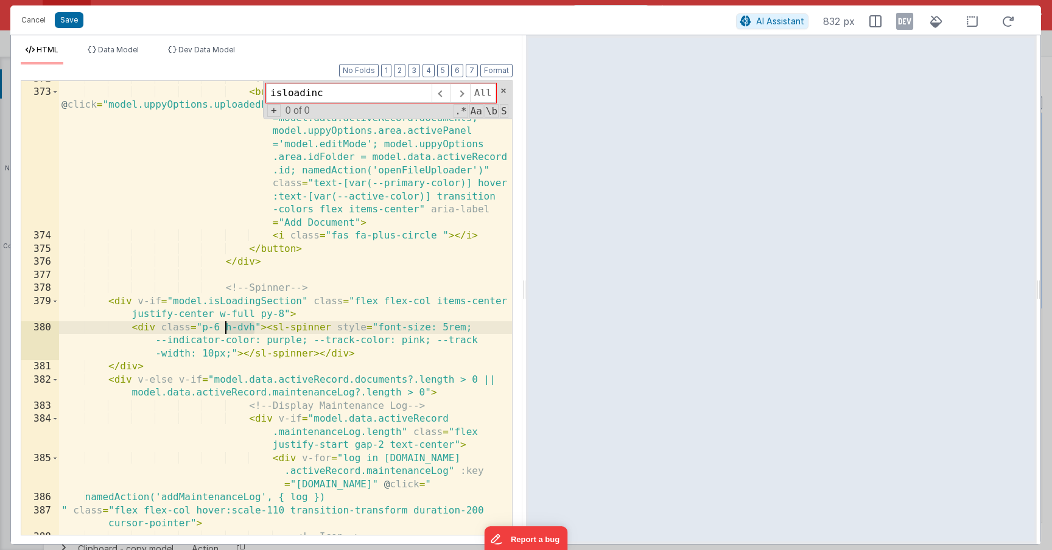
drag, startPoint x: 254, startPoint y: 329, endPoint x: 228, endPoint y: 330, distance: 26.8
click at [228, 330] on div "<!-- Add Button --> < button v-if = "model.editMode==task.id" @ click = "model.…" at bounding box center [285, 312] width 453 height 480
click at [125, 298] on div "<!-- Add Button --> < button v-if = "model.editMode==task.id" @ click = "model.…" at bounding box center [285, 312] width 453 height 480
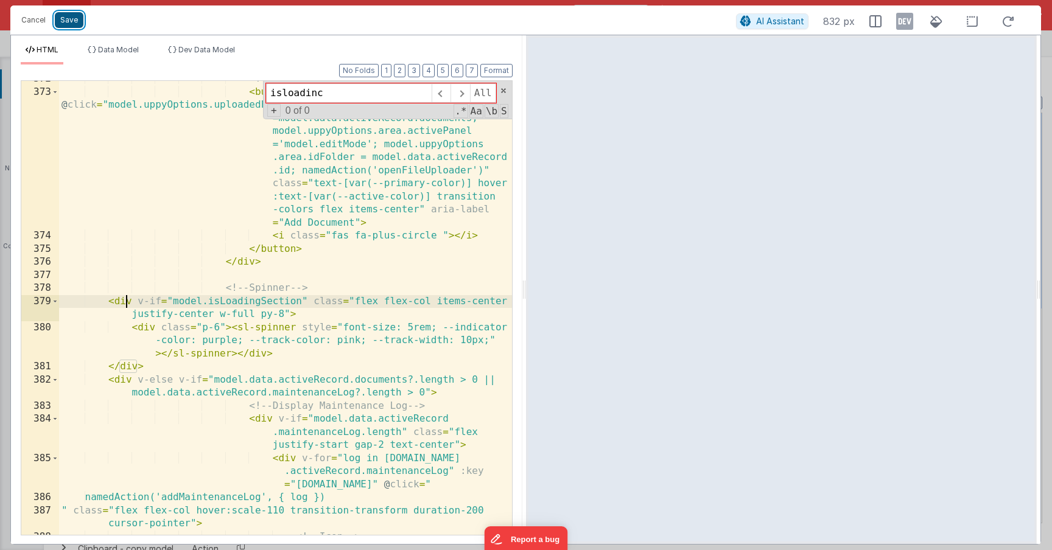
click at [67, 19] on button "Save" at bounding box center [69, 20] width 29 height 16
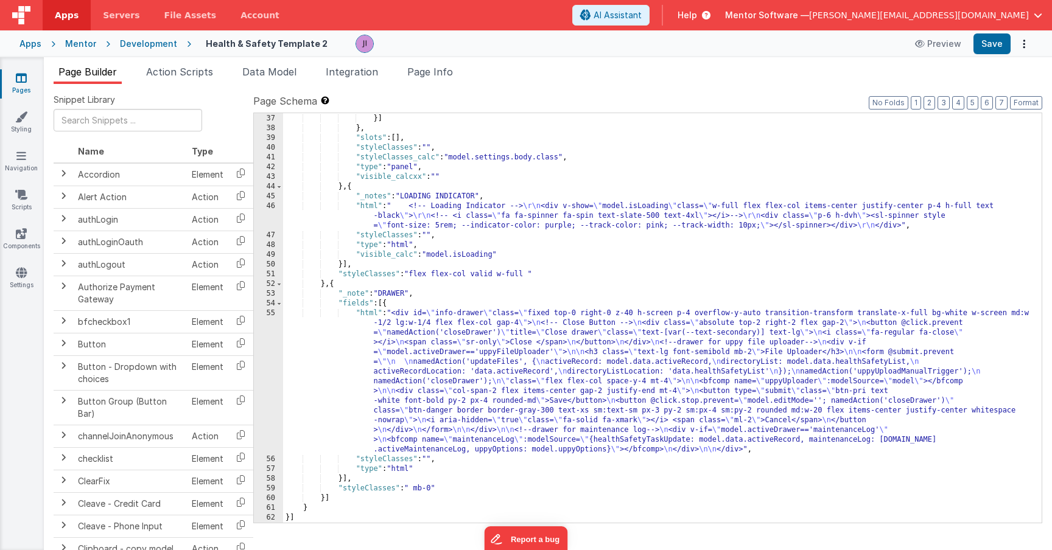
scroll to position [3408, 0]
click at [996, 49] on button "Save" at bounding box center [991, 43] width 37 height 21
click at [551, 231] on div ""type" : "html" }] } , "slots" : [ ] , "styleClasses" : "" , "styleClasses_calc…" at bounding box center [662, 318] width 758 height 429
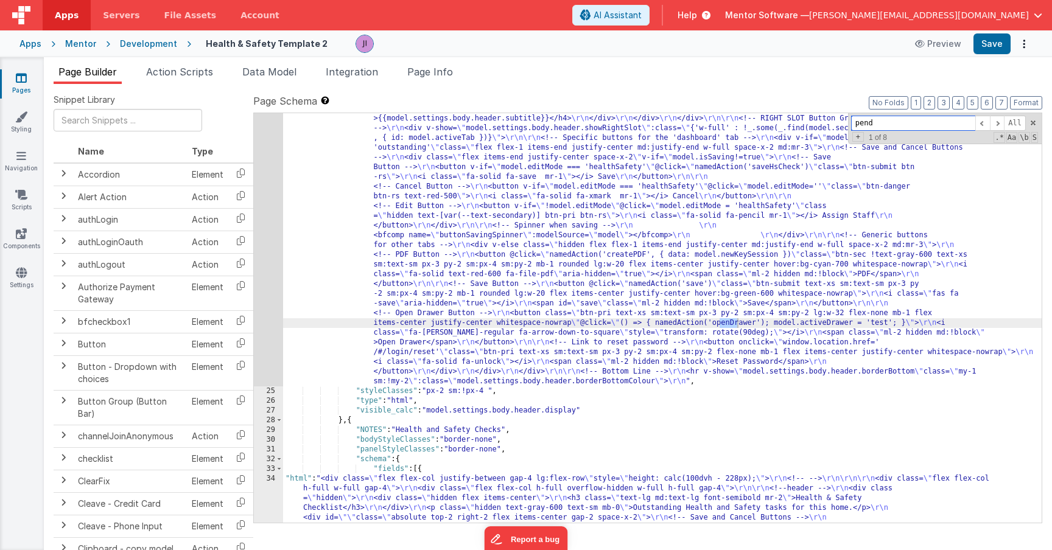
scroll to position [1626, 0]
type input "pending"
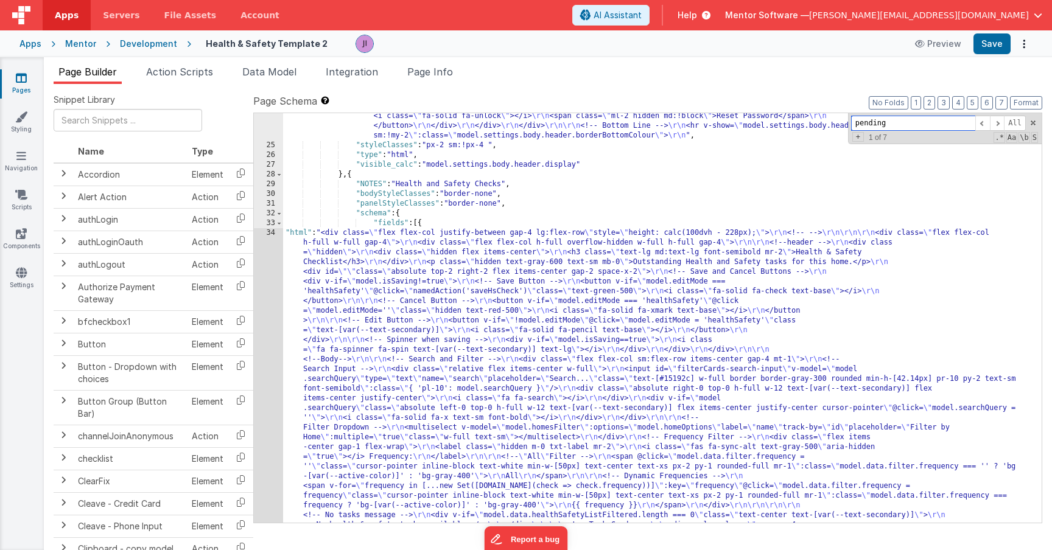
scroll to position [1332, 0]
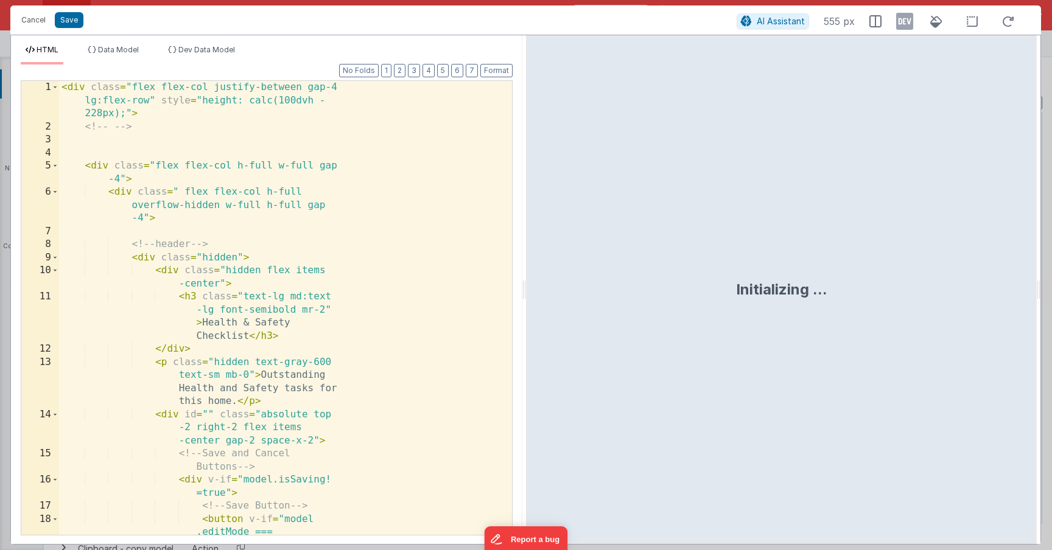
click at [379, 348] on div "< div class = "flex flex-col justify-between gap-4 lg:flex-row" style = "height…" at bounding box center [285, 367] width 453 height 572
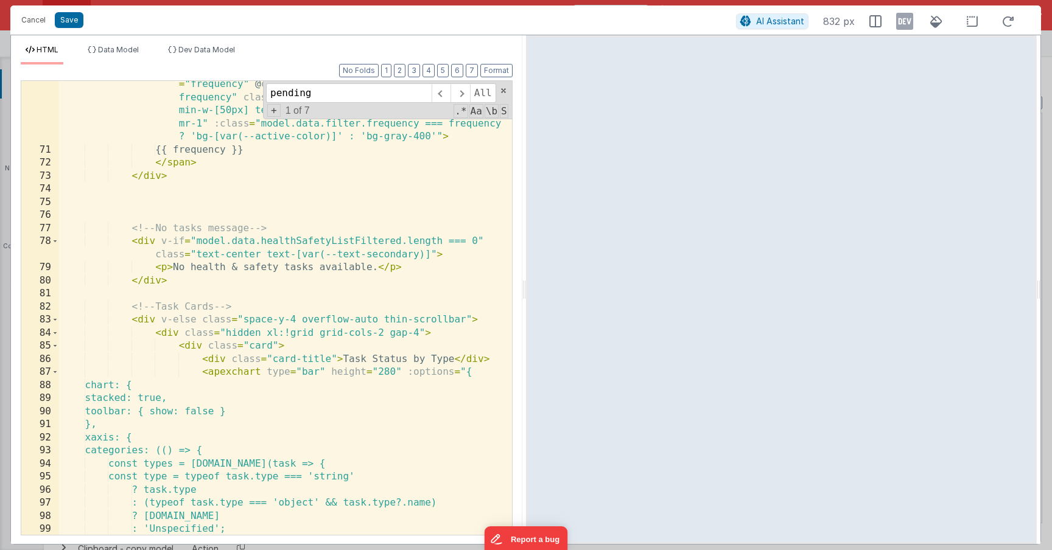
scroll to position [1325, 0]
click at [54, 318] on span at bounding box center [55, 319] width 7 height 13
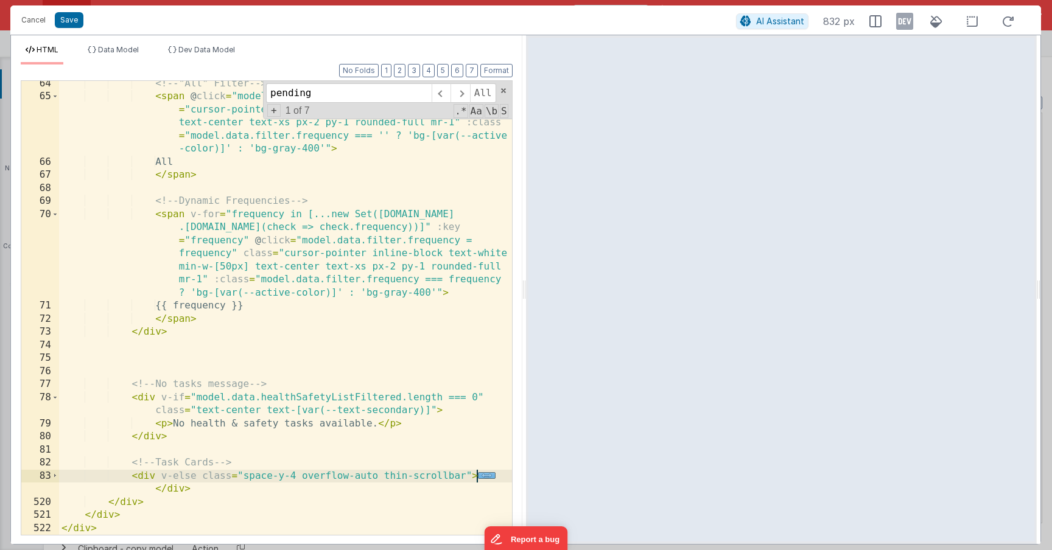
click at [487, 479] on span "..." at bounding box center [487, 475] width 18 height 7
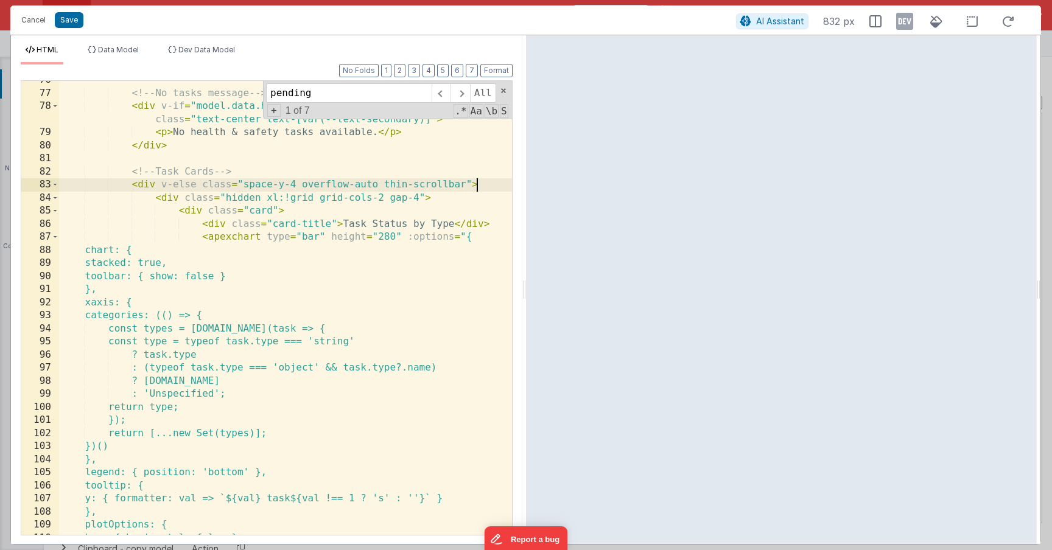
scroll to position [1435, 0]
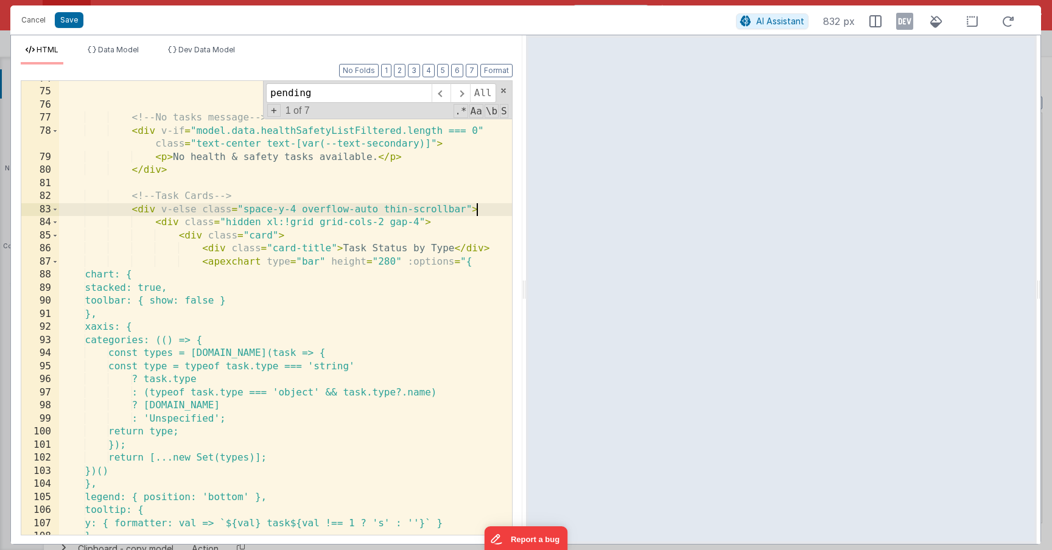
click at [337, 278] on div "<!-- No tasks message --> < div v-if = "model.data.healthSafetyListFiltered.len…" at bounding box center [285, 312] width 453 height 480
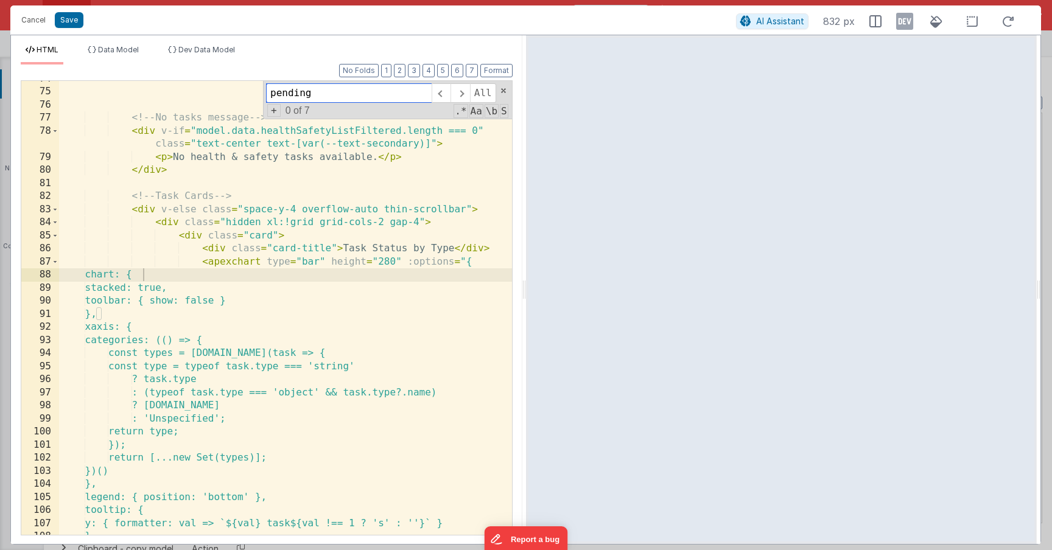
paste input "absolute top-2 right-2 flex items-center gap-2 space-x-2"
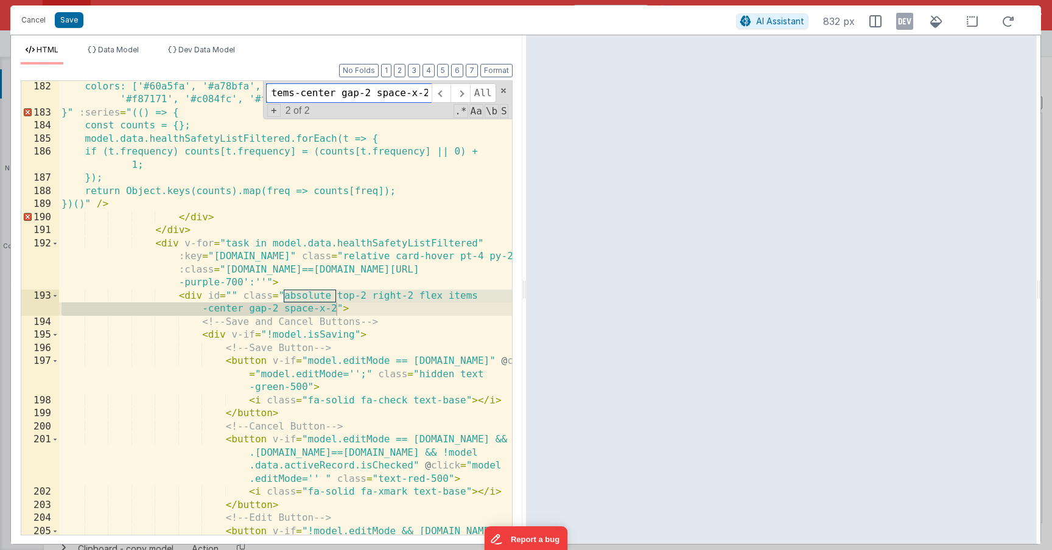
scroll to position [2983, 0]
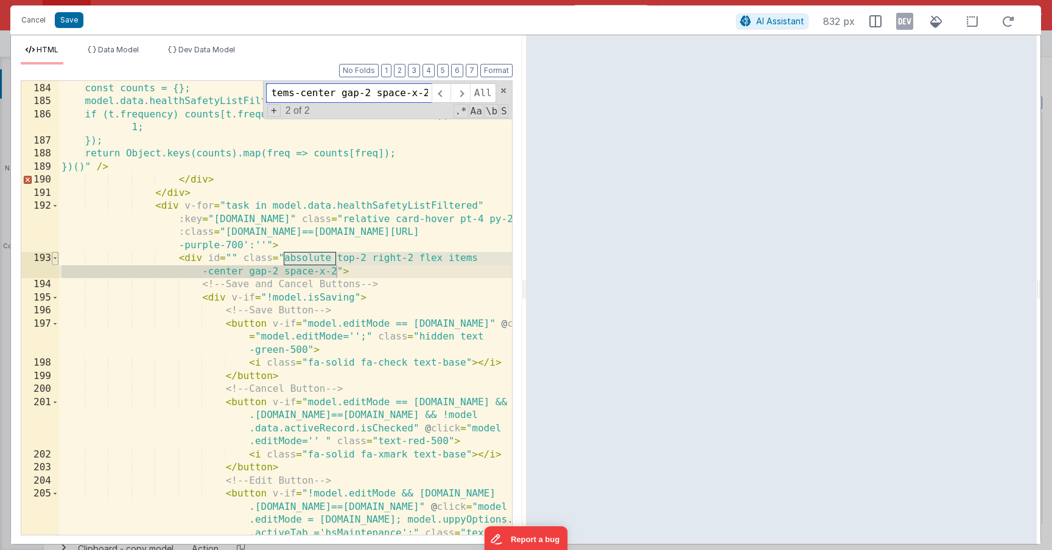
type input "absolute top-2 right-2 flex items-center gap-2 space-x-2"
click at [55, 258] on span at bounding box center [55, 258] width 7 height 13
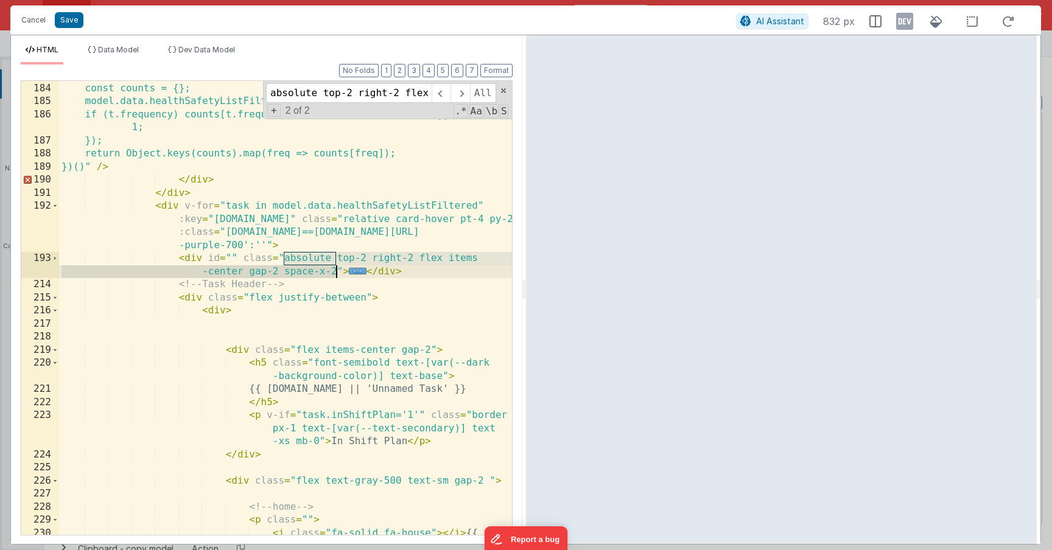
click at [364, 303] on div "}" :series = "(() => { const counts = {}; model.data.healthSafetyListFiltered.f…" at bounding box center [285, 316] width 453 height 494
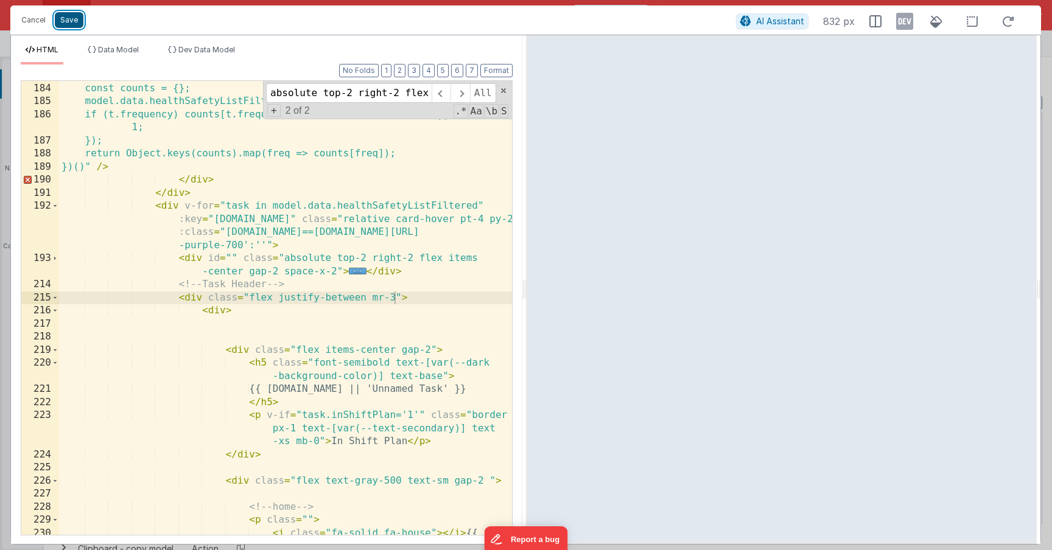
click at [72, 23] on button "Save" at bounding box center [69, 20] width 29 height 16
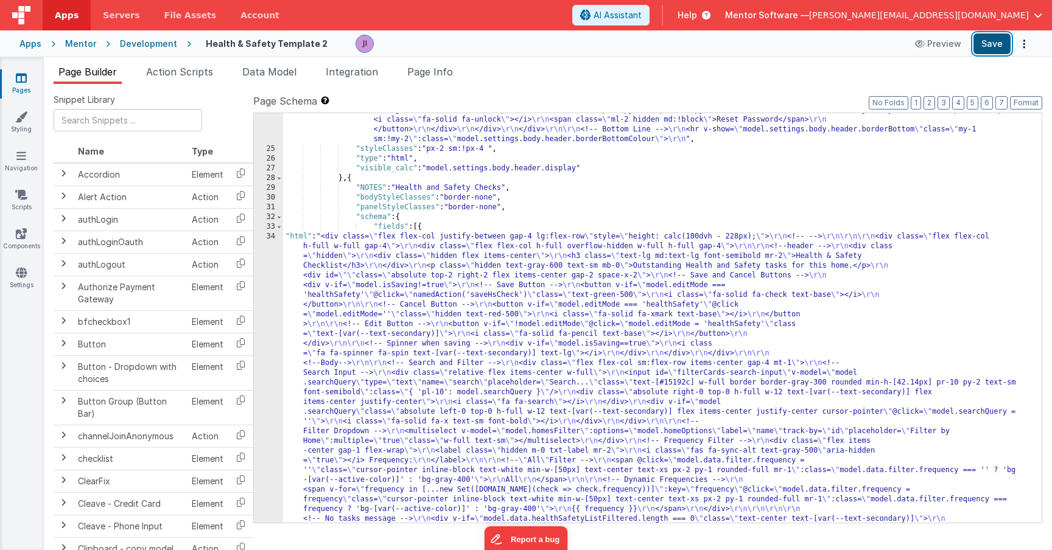
click at [985, 46] on button "Save" at bounding box center [991, 43] width 37 height 21
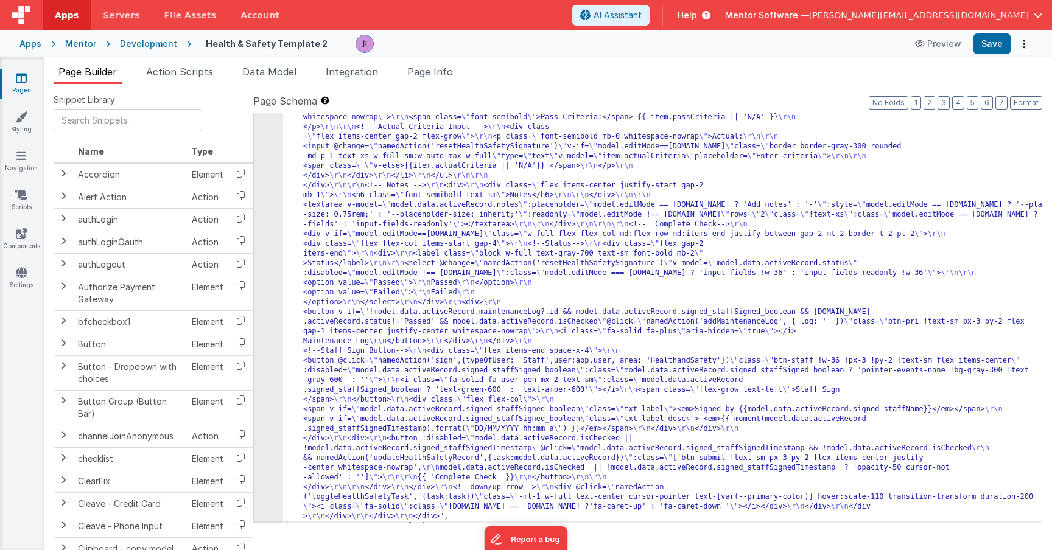
scroll to position [3408, 0]
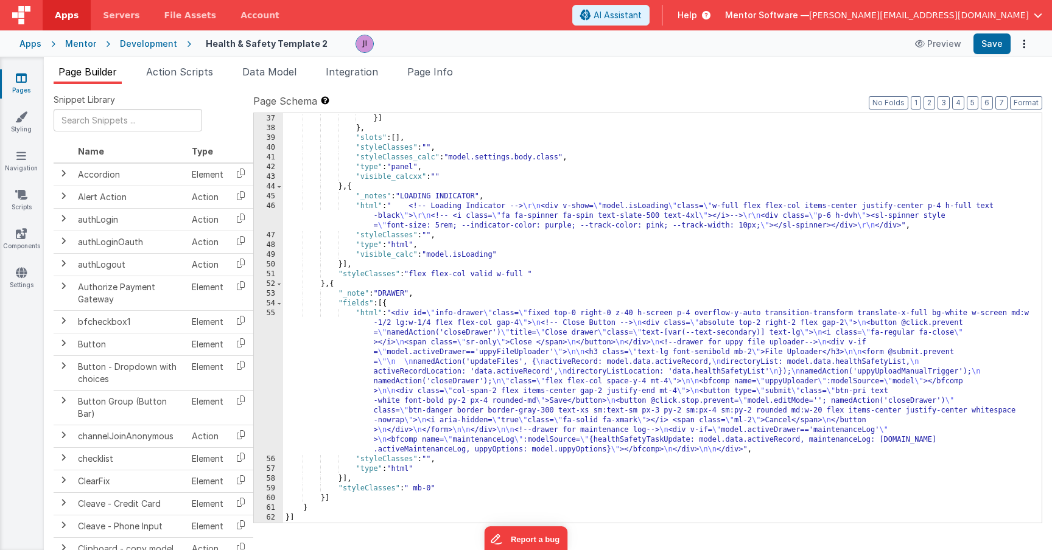
click at [494, 366] on div ""type" : "html" }] } , "slots" : [ ] , "styleClasses" : "" , "styleClasses_calc…" at bounding box center [662, 318] width 758 height 429
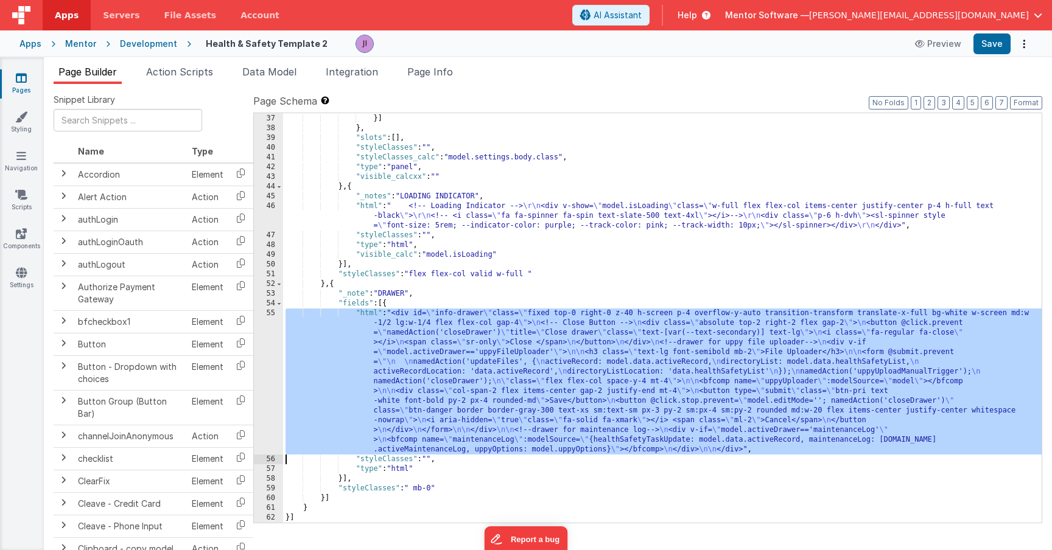
click at [267, 355] on div "55" at bounding box center [268, 382] width 29 height 146
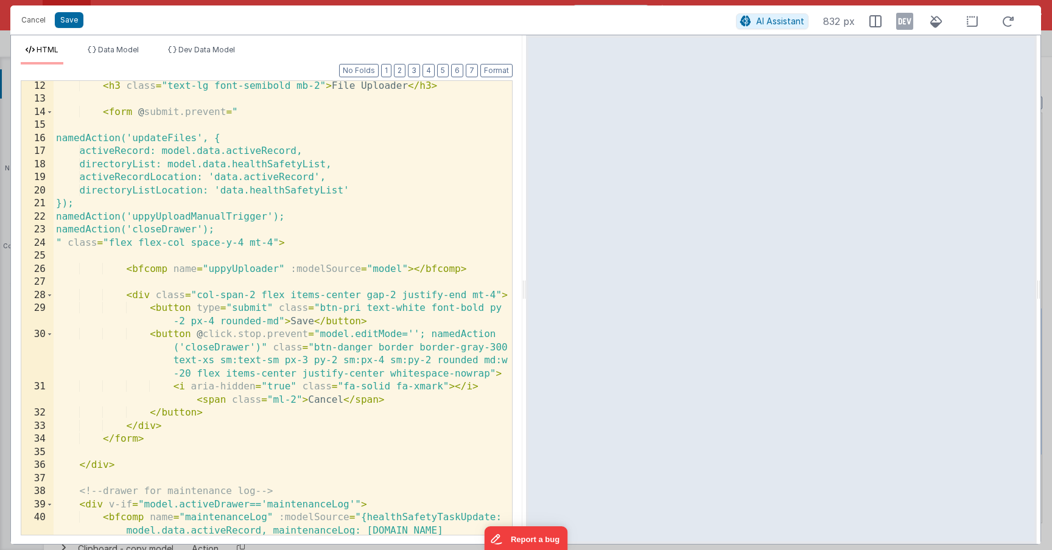
scroll to position [173, 0]
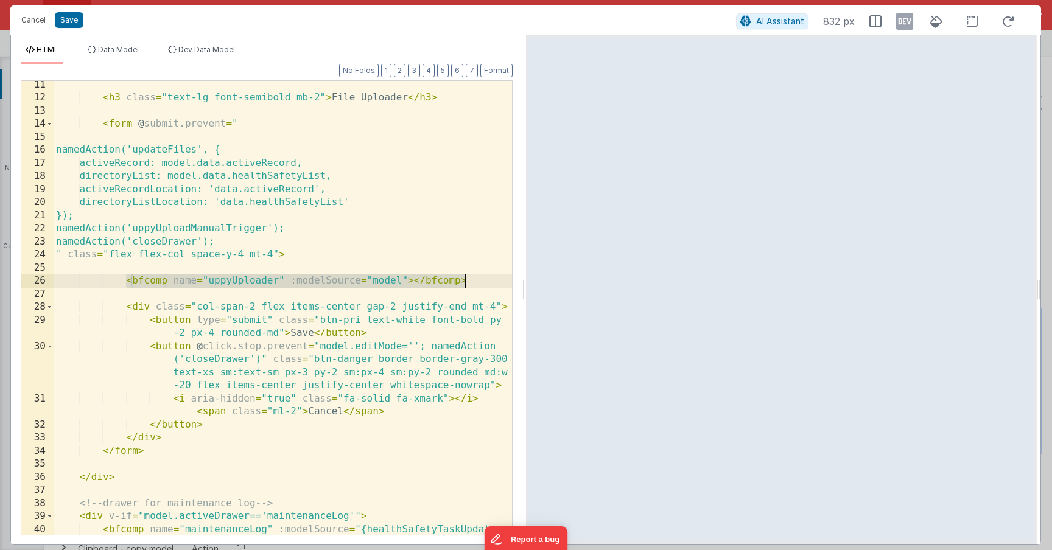
drag, startPoint x: 125, startPoint y: 285, endPoint x: 472, endPoint y: 279, distance: 347.0
click at [472, 279] on div "< h3 class = "text-lg font-semibold mb-2" > File Uploader </ h3 > < form @ subm…" at bounding box center [283, 332] width 458 height 506
click at [474, 279] on div "< h3 class = "text-lg font-semibold mb-2" > File Uploader </ h3 > < form @ subm…" at bounding box center [283, 332] width 458 height 506
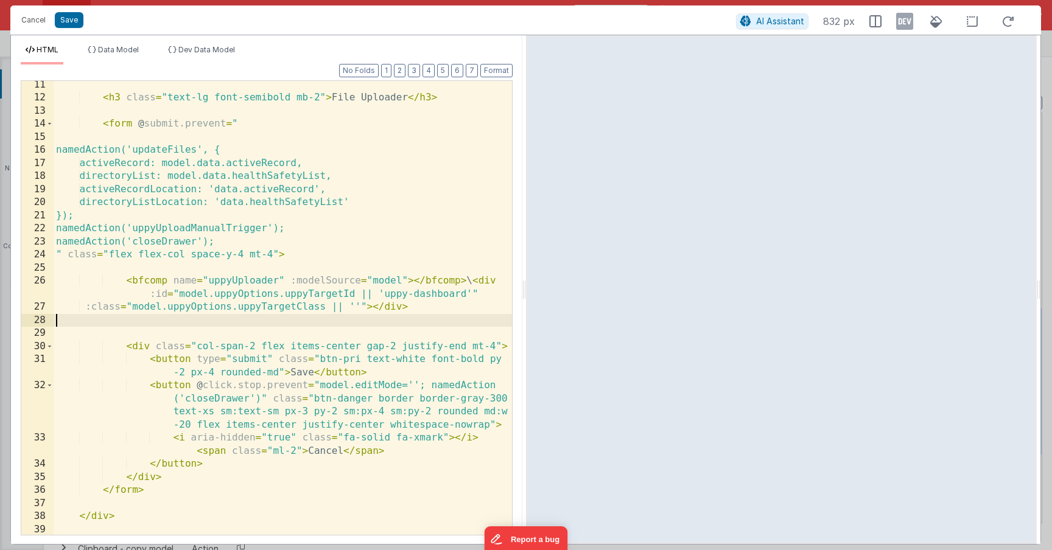
click at [472, 284] on div "< h3 class = "text-lg font-semibold mb-2" > File Uploader </ h3 > < form @ subm…" at bounding box center [283, 319] width 458 height 480
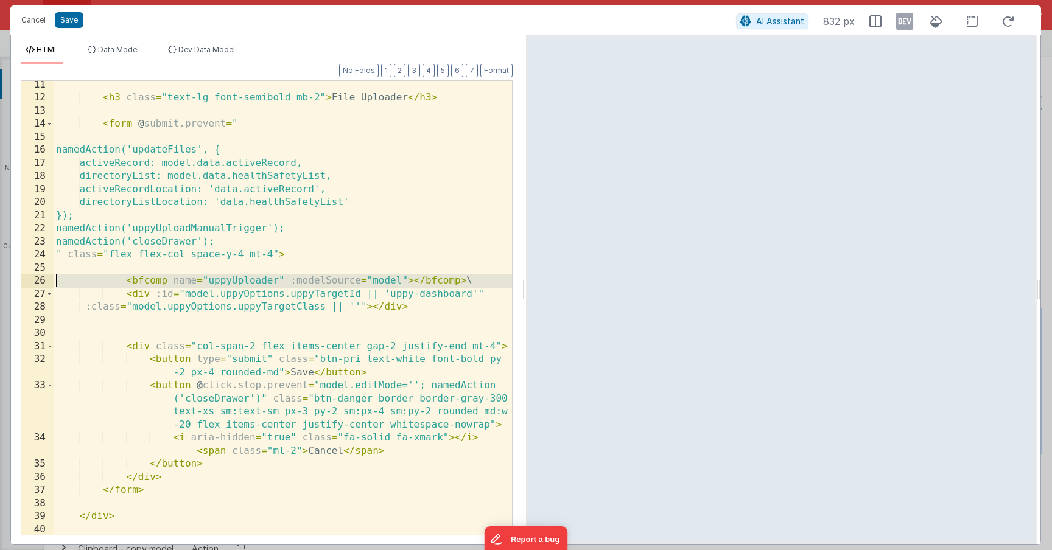
click at [37, 282] on div "26" at bounding box center [37, 281] width 32 height 13
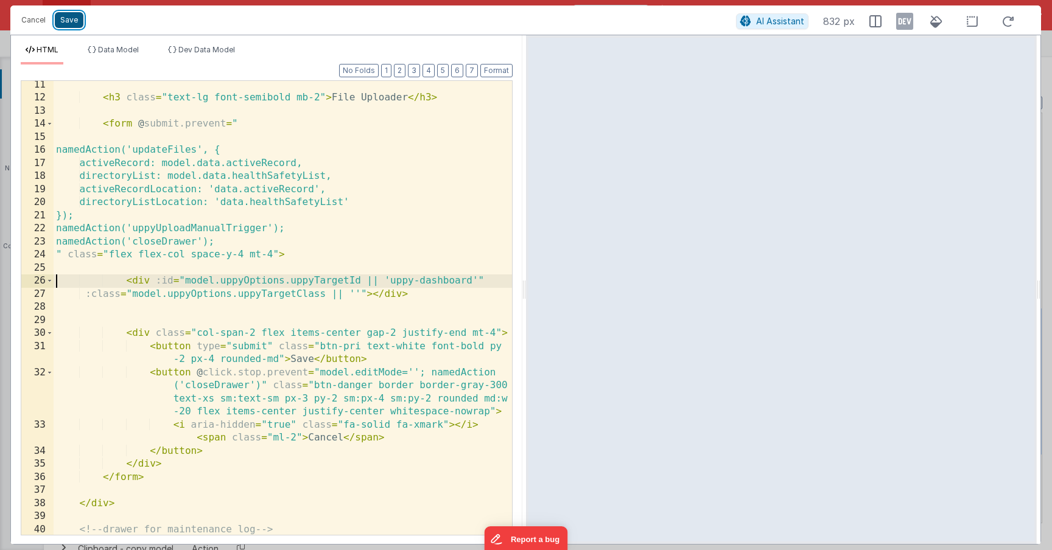
click at [68, 23] on button "Save" at bounding box center [69, 20] width 29 height 16
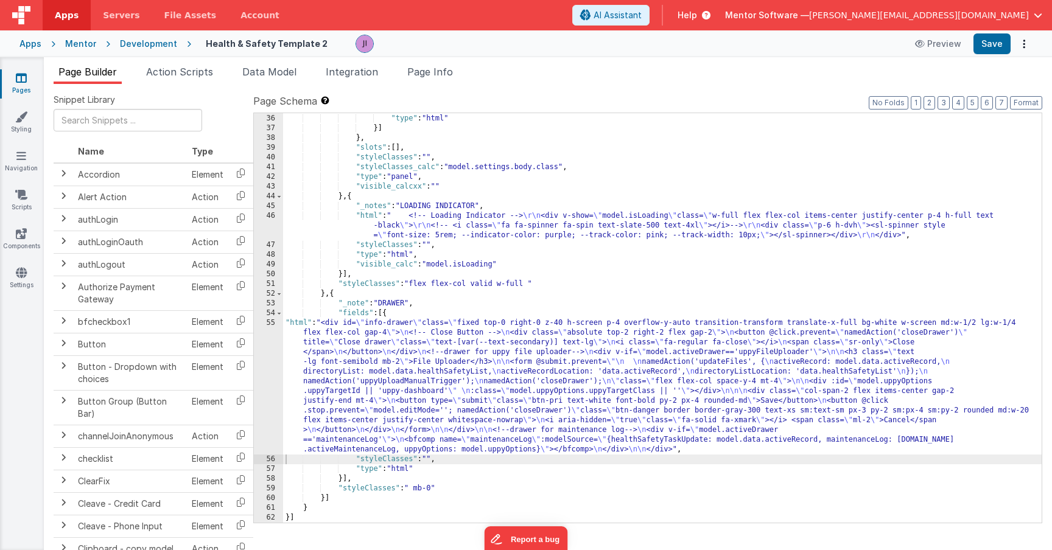
scroll to position [3398, 0]
click at [990, 43] on button "Save" at bounding box center [991, 43] width 37 height 21
click at [362, 413] on div ""styleClasses" : "" , "type" : "html" }] } , "slots" : [ ] , "styleClasses" : "…" at bounding box center [662, 318] width 758 height 429
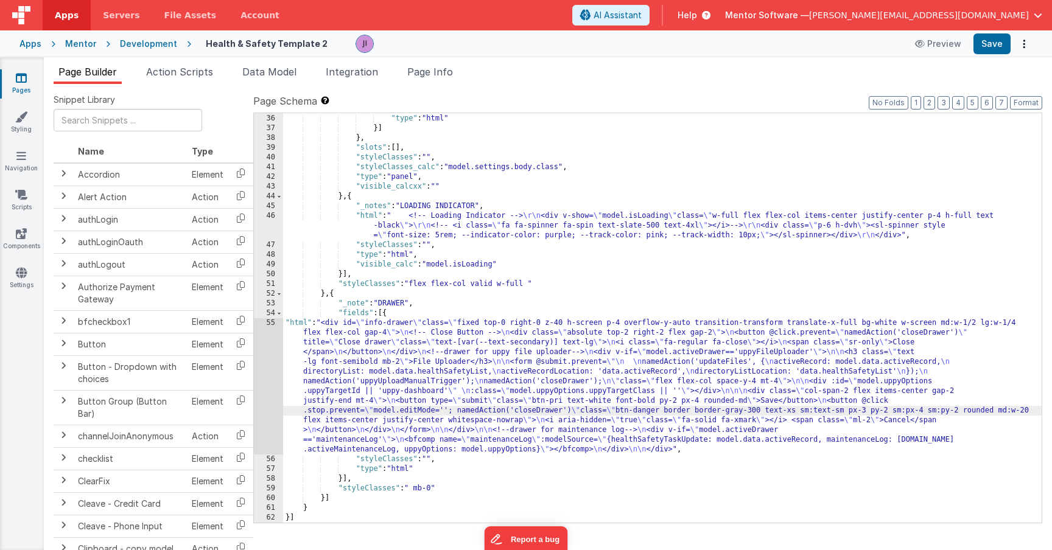
click at [257, 387] on div "55" at bounding box center [268, 386] width 29 height 136
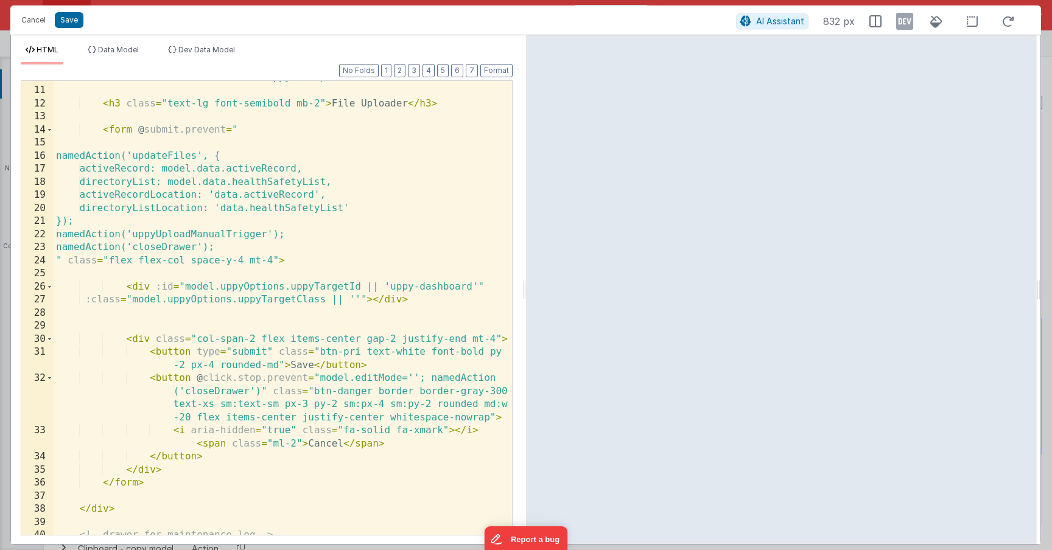
scroll to position [0, 0]
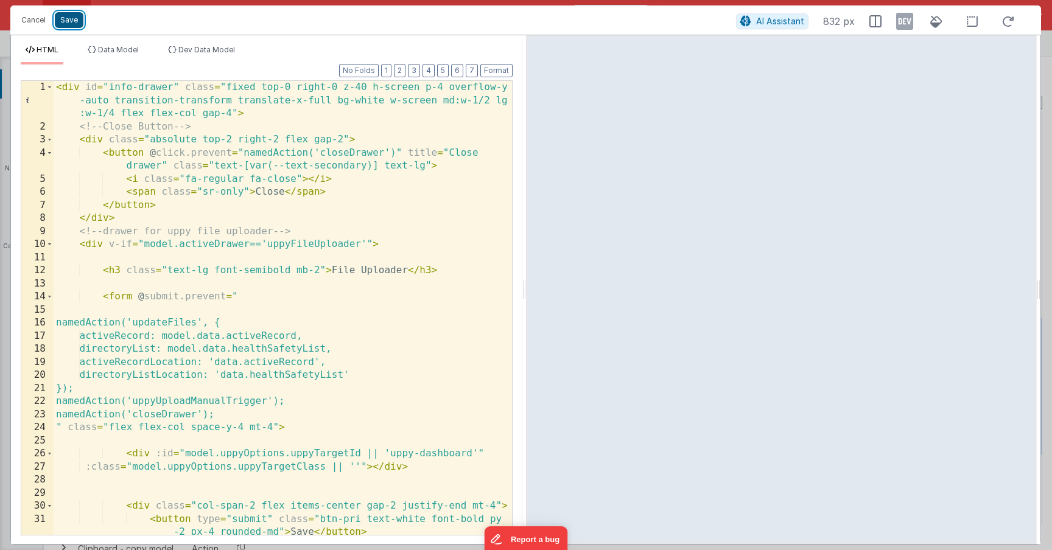
click at [78, 19] on button "Save" at bounding box center [69, 20] width 29 height 16
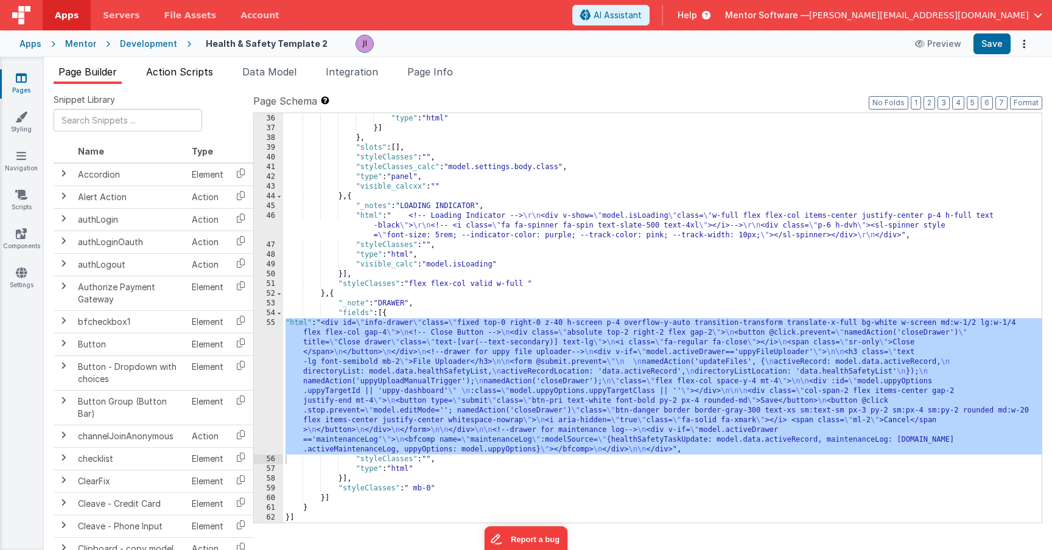
click at [189, 74] on span "Action Scripts" at bounding box center [179, 72] width 67 height 12
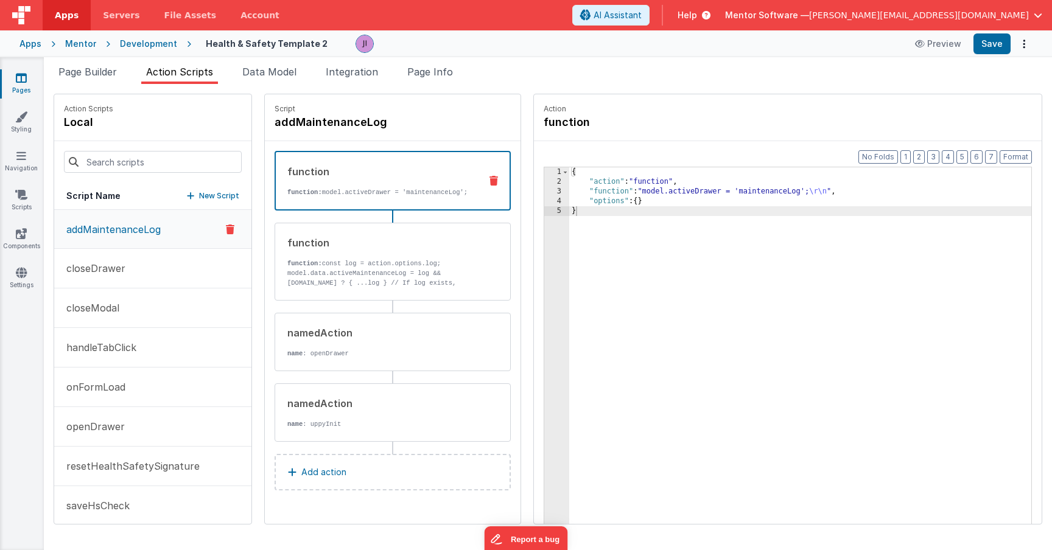
click at [147, 149] on div at bounding box center [152, 161] width 197 height 41
click at [147, 151] on input at bounding box center [153, 162] width 178 height 22
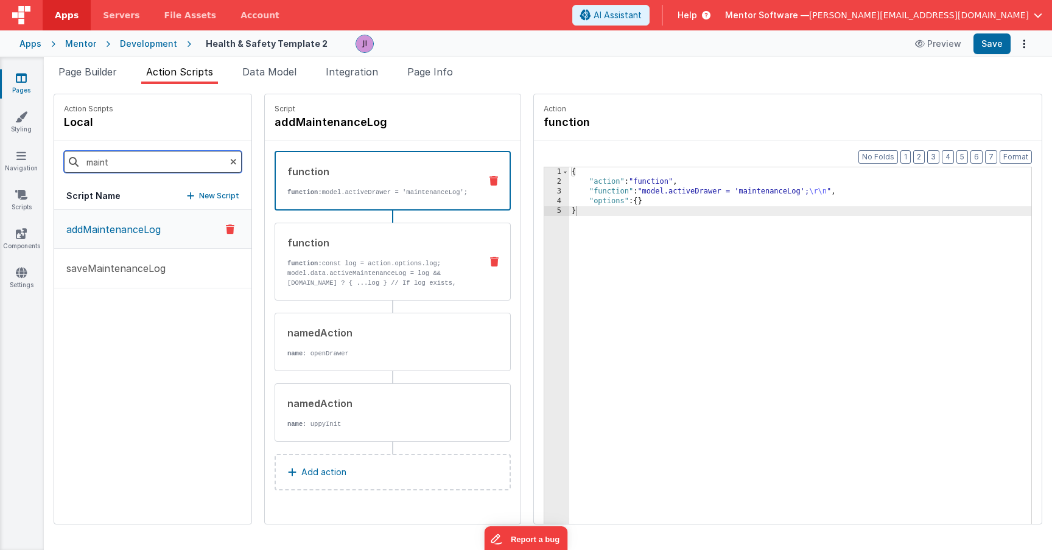
type input "maint"
click at [392, 282] on p "model.data.activeMaintenanceLog = log && log.id ? { ...log } // If log exists, …" at bounding box center [379, 316] width 184 height 97
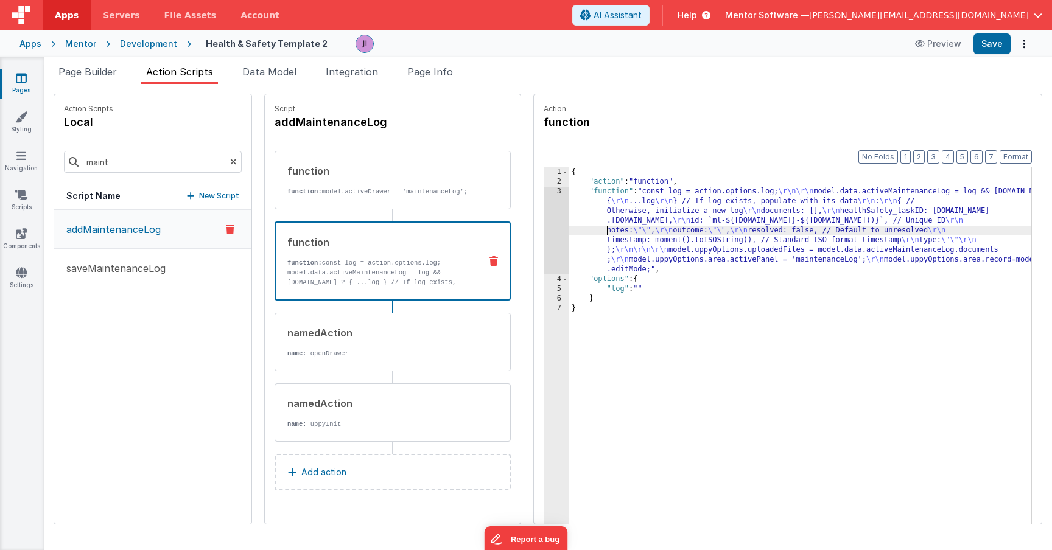
click at [572, 231] on div "{ "action" : "function" , "function" : "const log = action.options.log; \r\n\r\…" at bounding box center [810, 374] width 483 height 414
click at [544, 232] on div "3" at bounding box center [556, 231] width 25 height 88
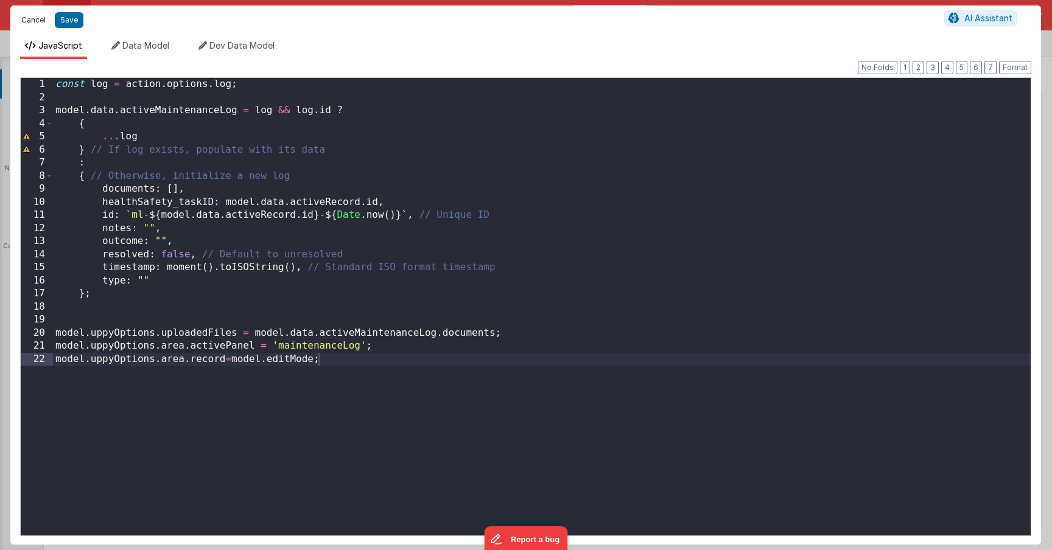
click at [30, 16] on button "Cancel" at bounding box center [33, 20] width 37 height 17
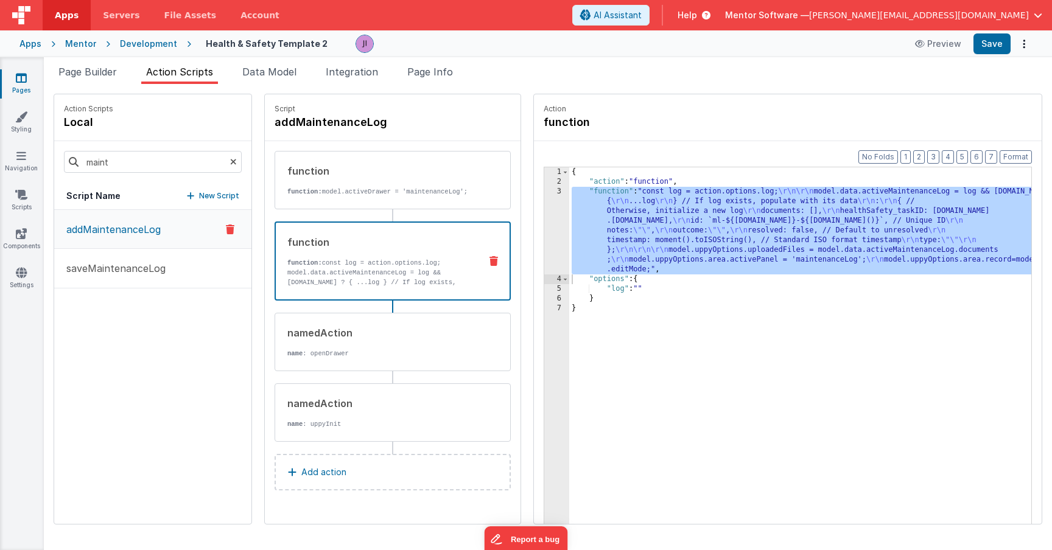
click at [29, 79] on link "Pages" at bounding box center [21, 84] width 44 height 24
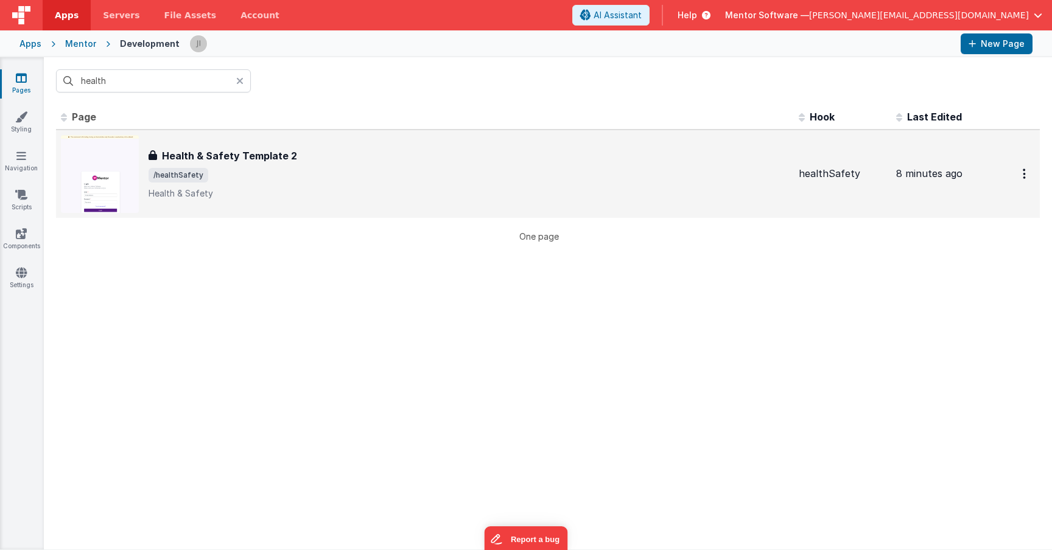
click at [364, 172] on span "/healthSafety" at bounding box center [469, 175] width 640 height 15
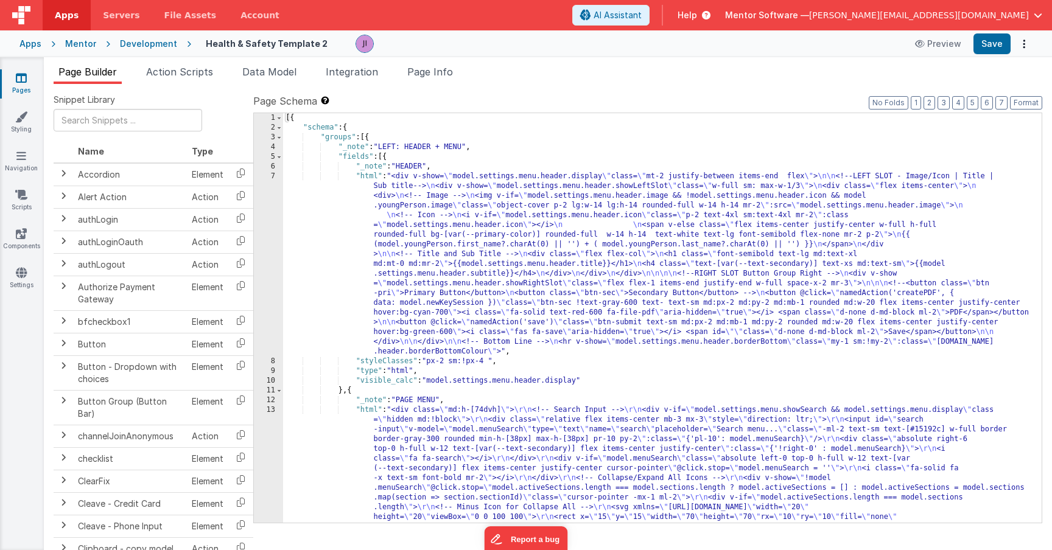
click at [19, 93] on link "Pages" at bounding box center [21, 84] width 44 height 24
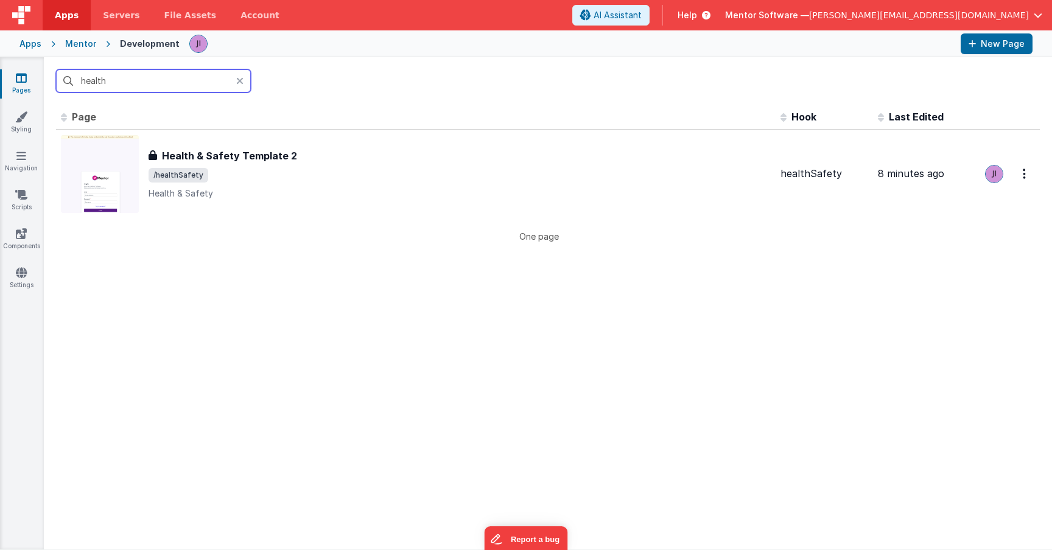
click at [79, 82] on input "health" at bounding box center [153, 80] width 195 height 23
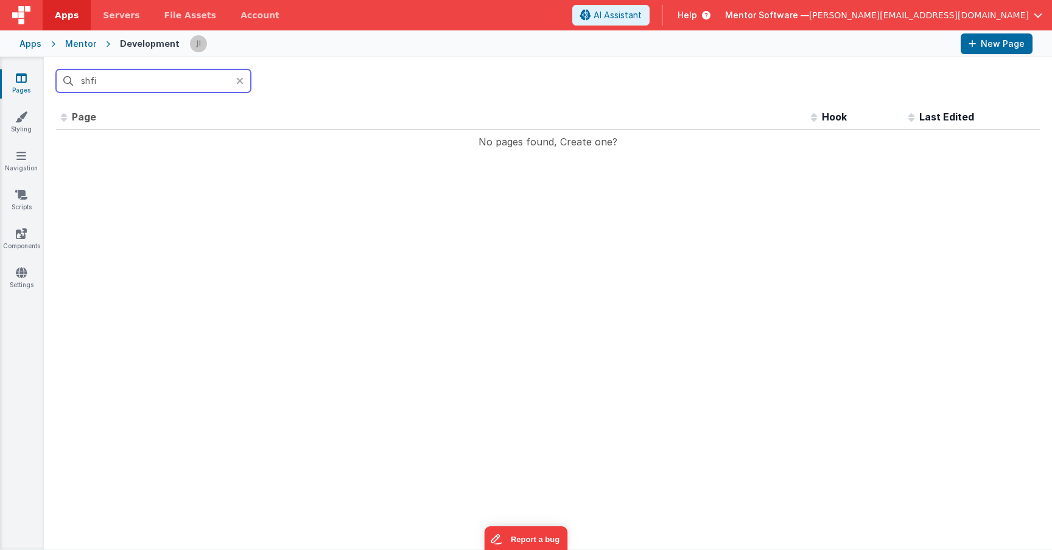
click at [100, 82] on input "shfi" at bounding box center [153, 80] width 195 height 23
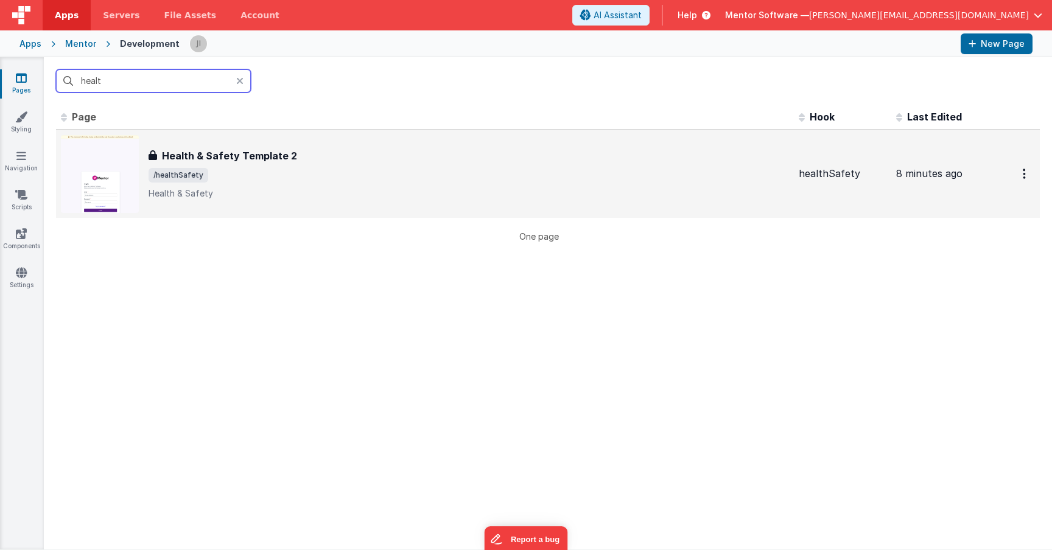
type input "healt"
click at [267, 204] on div "Health & Safety Template 2 Health & Safety Template 2 /healthSafety Health & Sa…" at bounding box center [425, 174] width 728 height 78
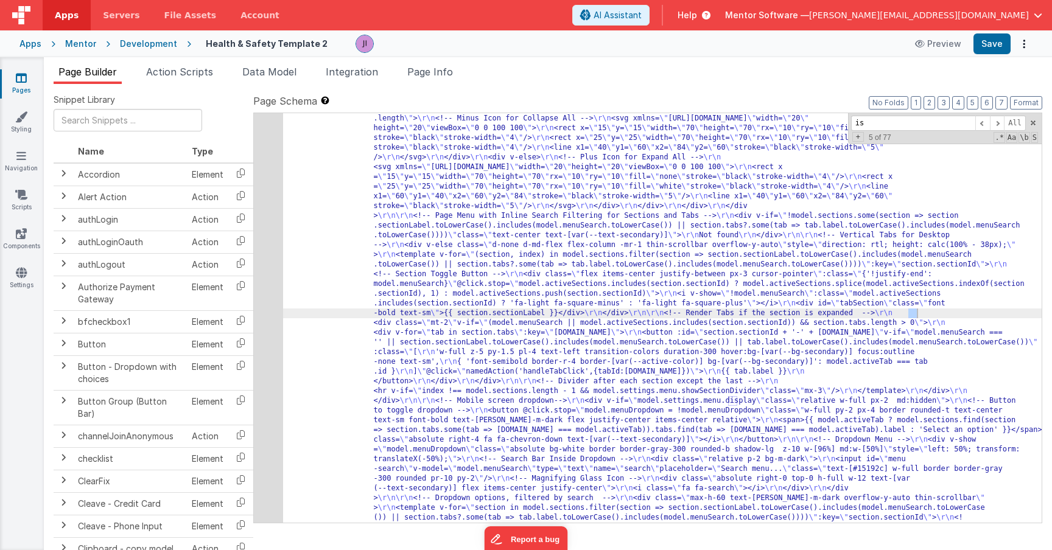
scroll to position [2765, 0]
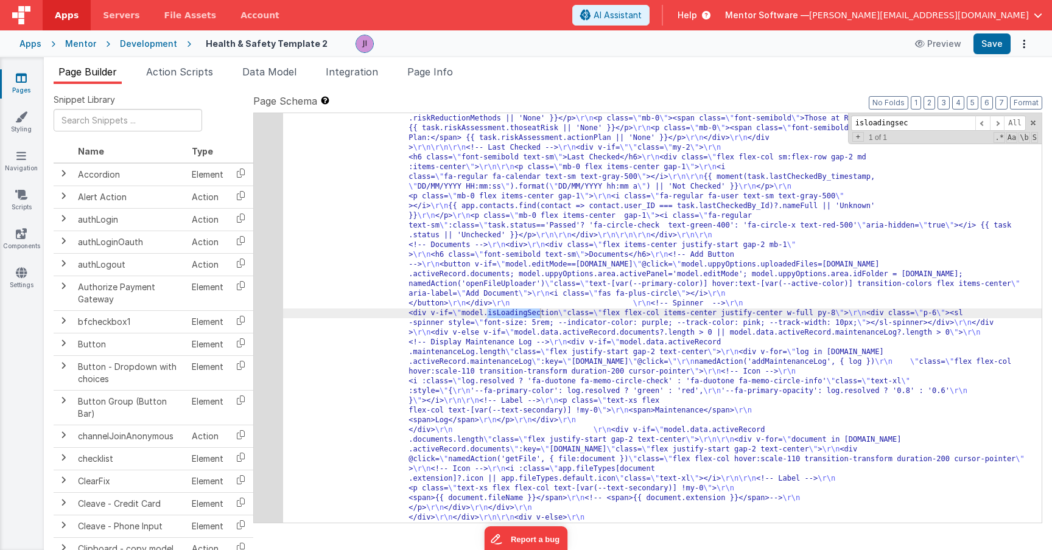
type input "isloadingsec"
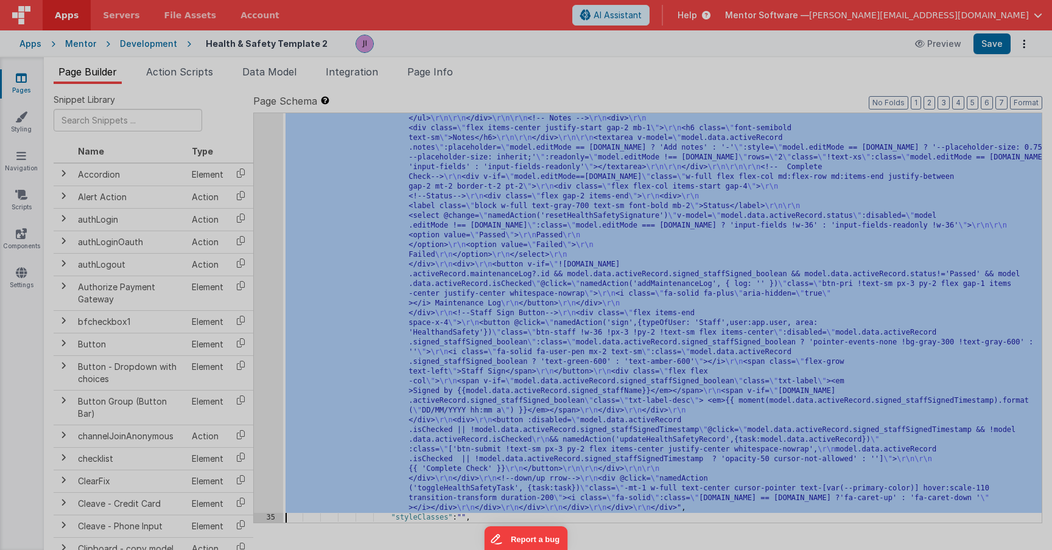
scroll to position [3320, 0]
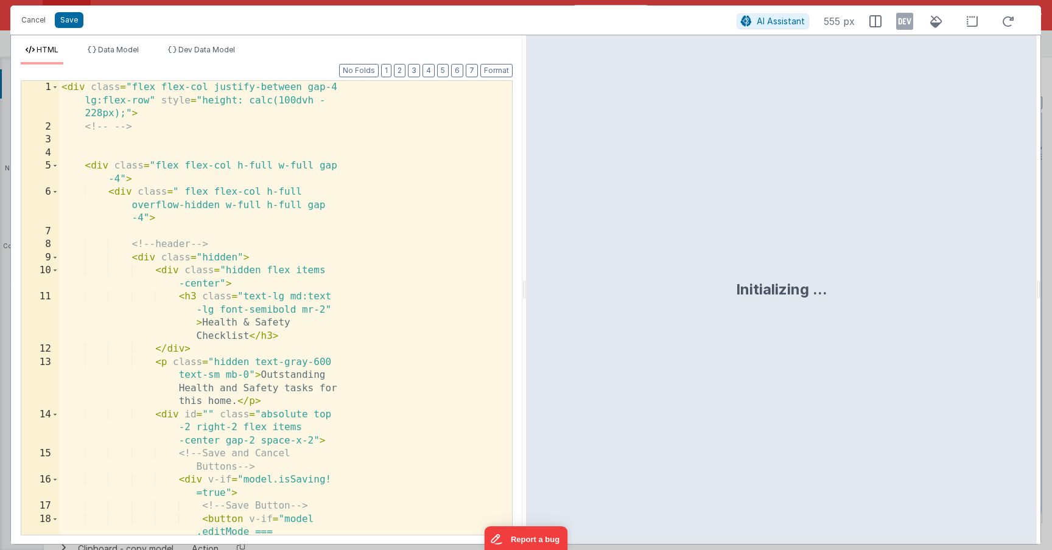
click at [345, 343] on div "< div class = "flex flex-col justify-between gap-4 lg:flex-row" style = "height…" at bounding box center [285, 367] width 453 height 572
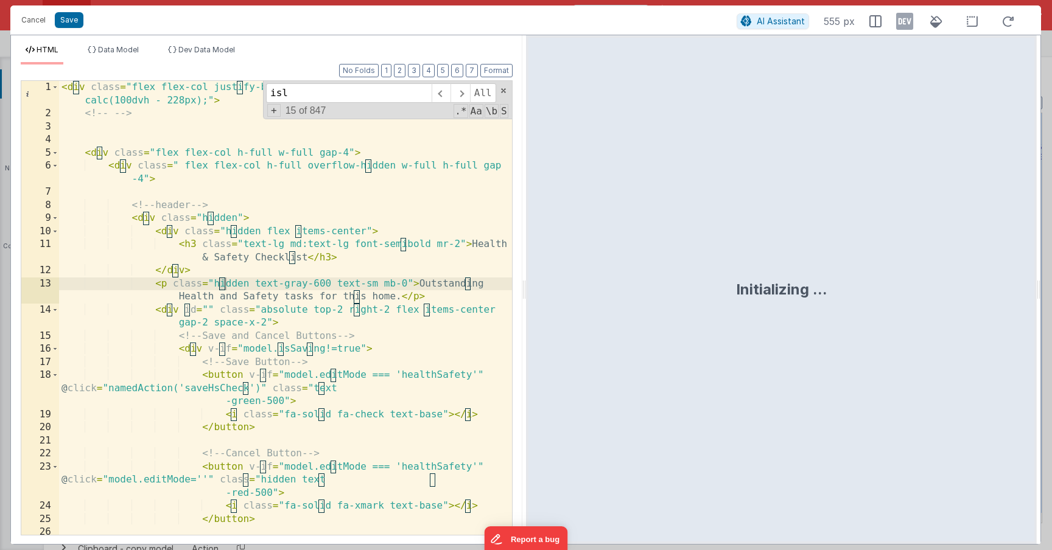
scroll to position [6617, 0]
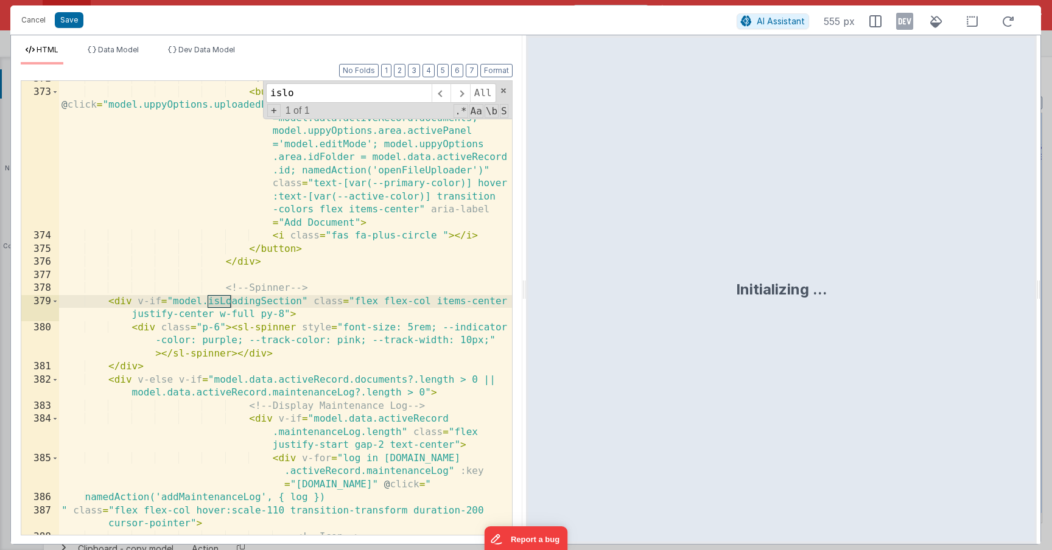
type input "islo"
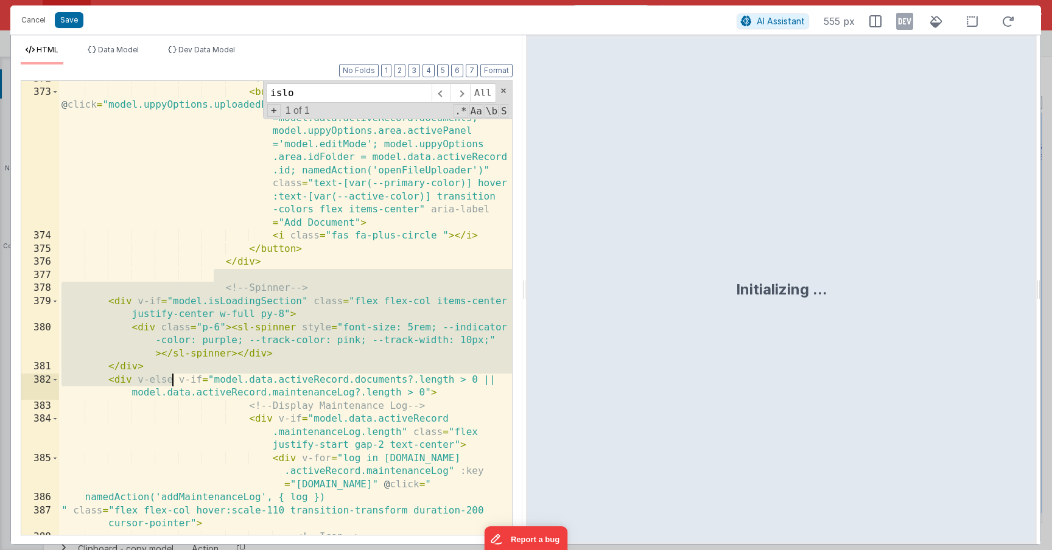
drag, startPoint x: 212, startPoint y: 279, endPoint x: 171, endPoint y: 376, distance: 105.3
click at [171, 376] on div "<!-- Add Button --> < button v-if = "model.editMode==task.id" @ click = "model.…" at bounding box center [285, 312] width 453 height 480
click at [35, 21] on button "Cancel" at bounding box center [33, 20] width 37 height 17
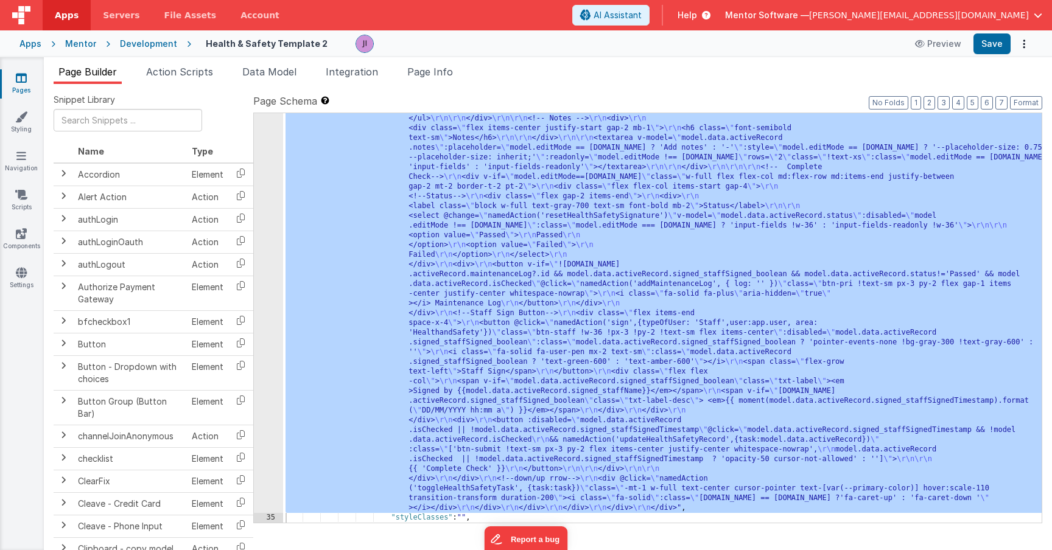
click at [24, 79] on icon at bounding box center [21, 78] width 11 height 12
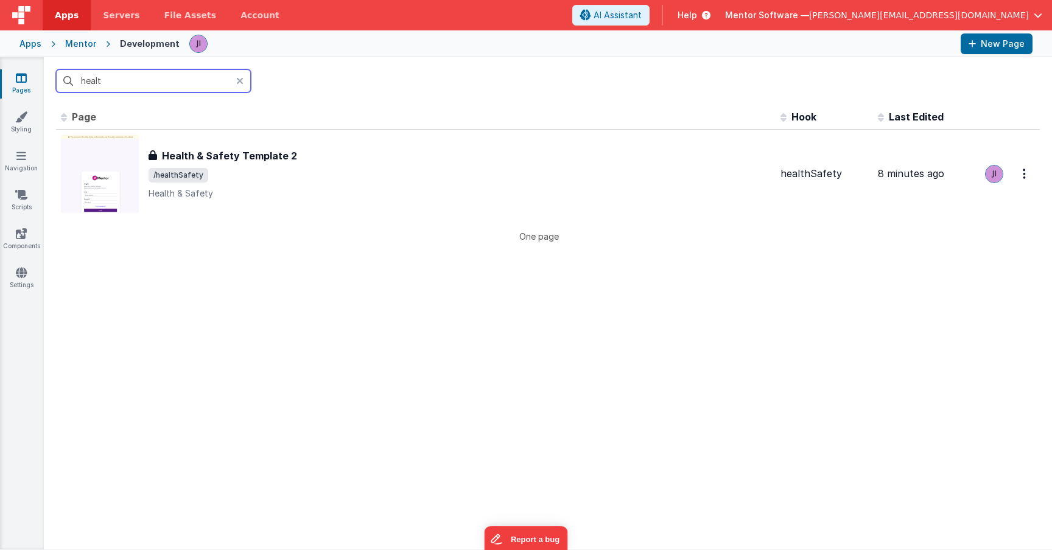
click at [156, 82] on input "healt" at bounding box center [153, 80] width 195 height 23
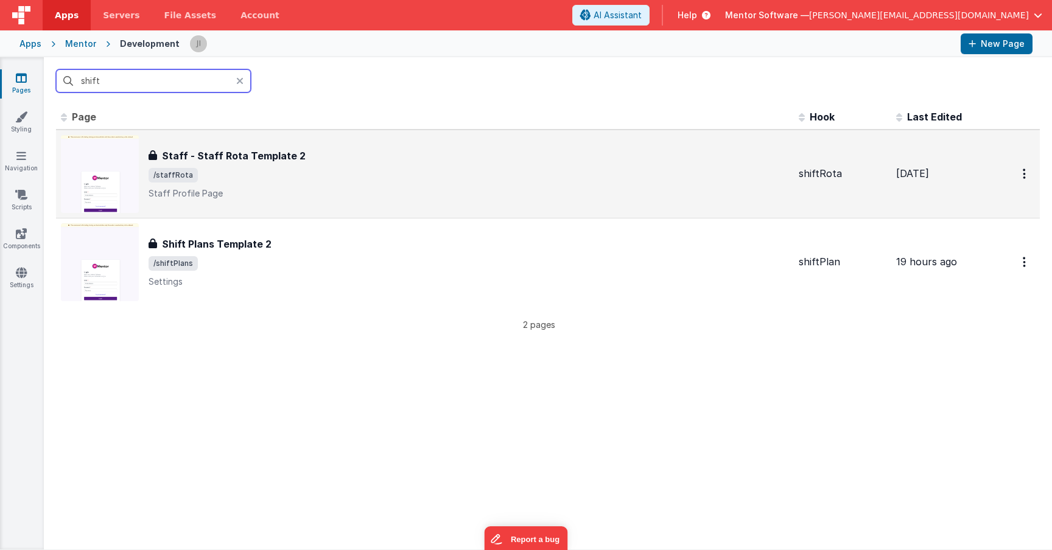
type input "shift"
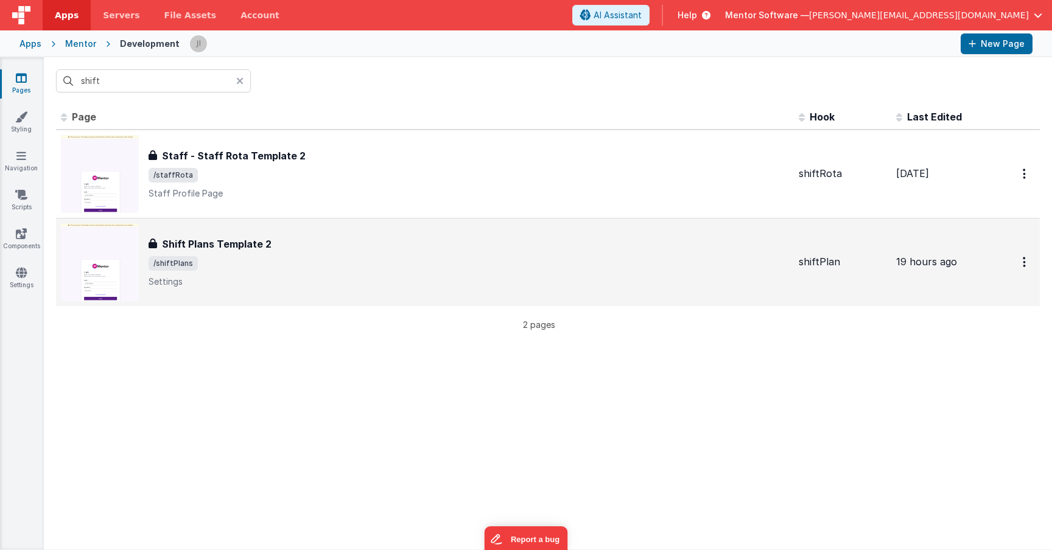
drag, startPoint x: 304, startPoint y: 197, endPoint x: 293, endPoint y: 278, distance: 81.2
click at [293, 278] on tbody "FR_C026012C-A7F6-7A4C-A44B-4D9A3541717A Staff - Staff Rota Template 2 Staff - S…" at bounding box center [548, 218] width 984 height 177
click at [293, 278] on p "Settings" at bounding box center [469, 282] width 640 height 12
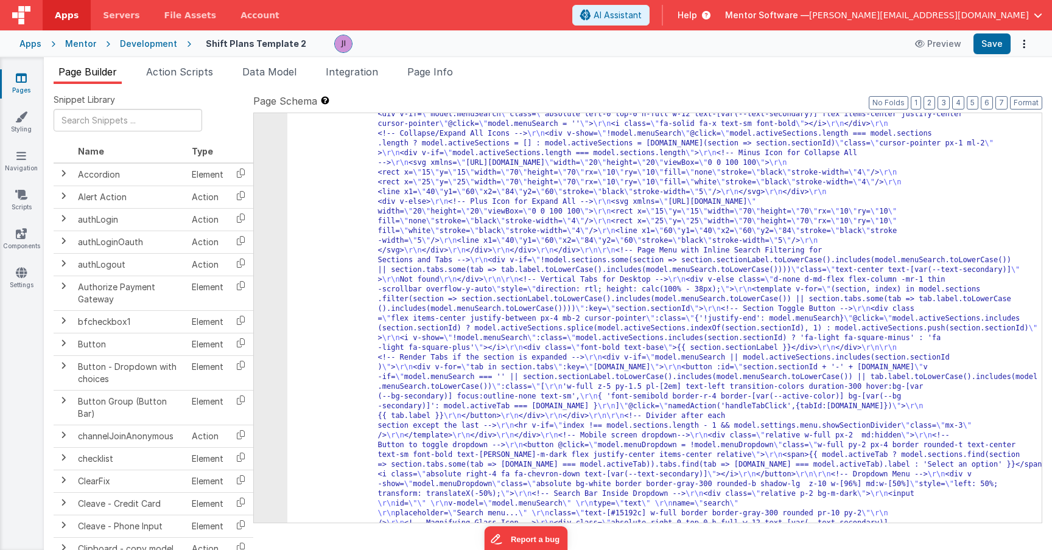
scroll to position [523, 0]
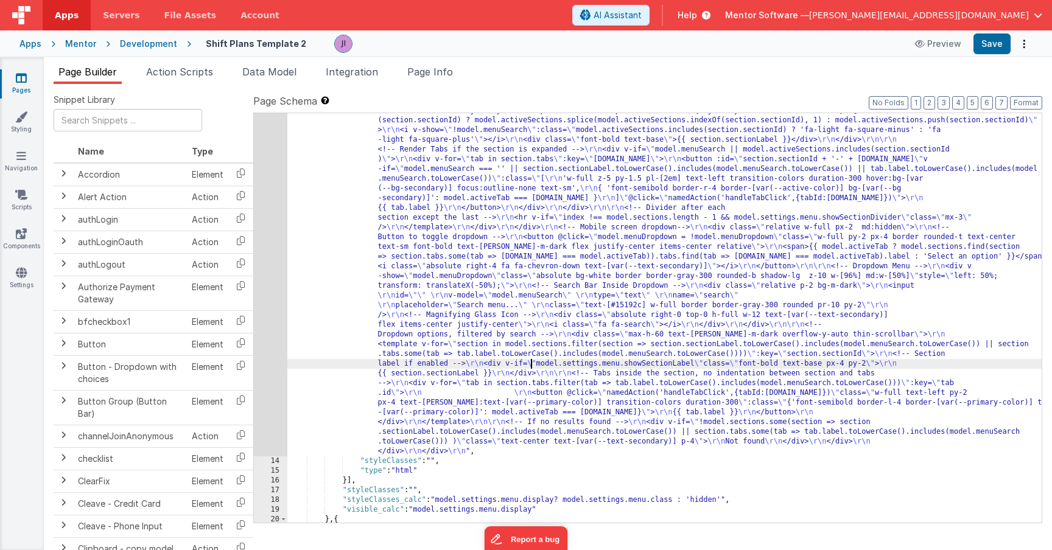
click at [531, 366] on div ""html" : "<div class= \" md:h-[74dvh] \" > \r\n <!-- Search Input --> \r\n <div…" at bounding box center [664, 364] width 754 height 1023
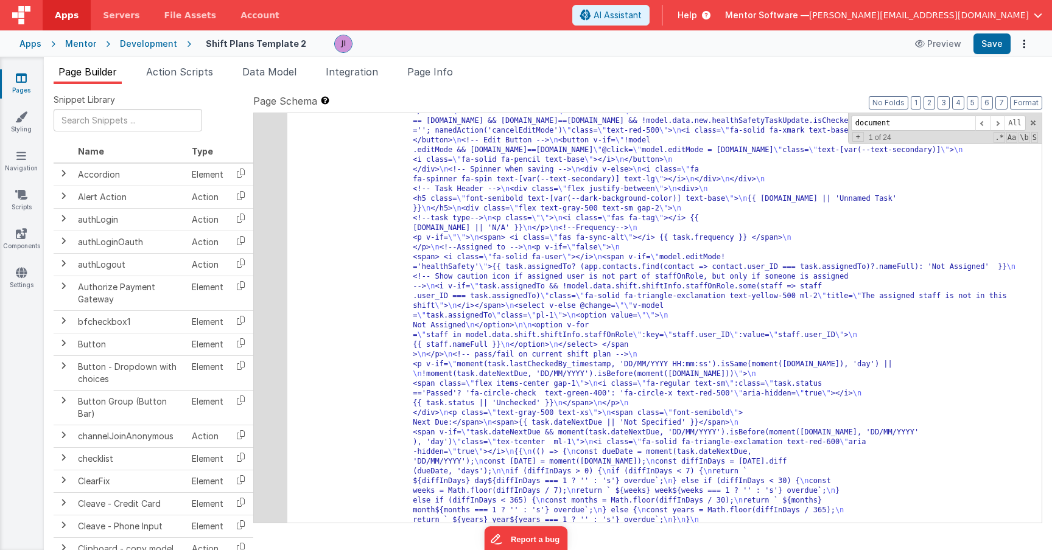
scroll to position [4666, 0]
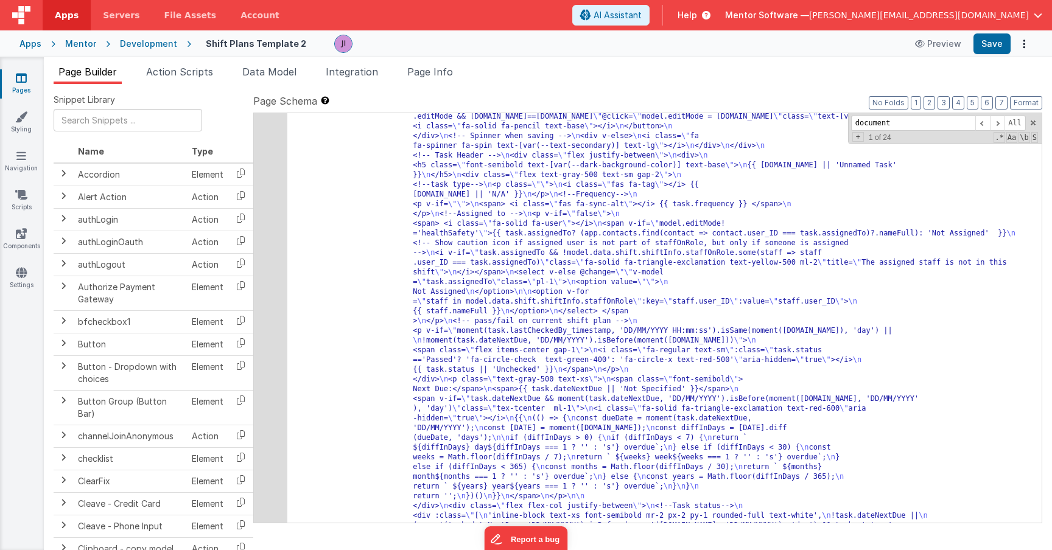
click at [885, 123] on input "document" at bounding box center [913, 123] width 124 height 15
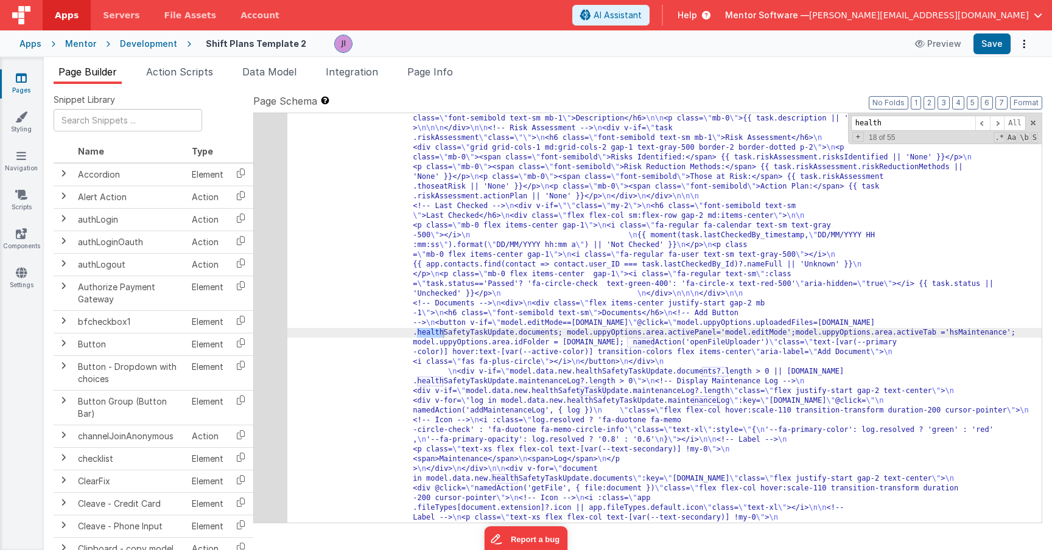
type input "health"
click at [279, 329] on div "66" at bounding box center [270, 191] width 33 height 1831
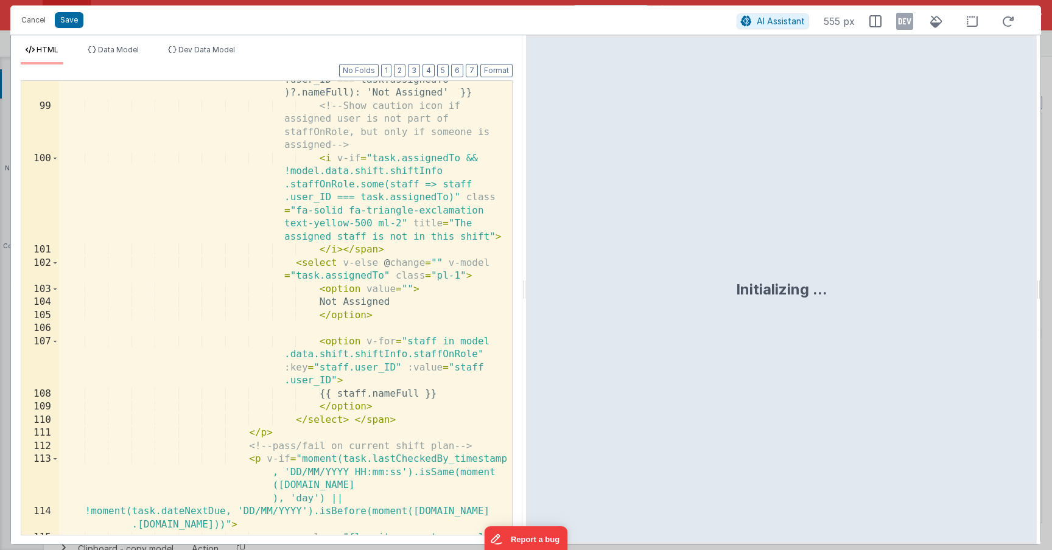
scroll to position [2441, 0]
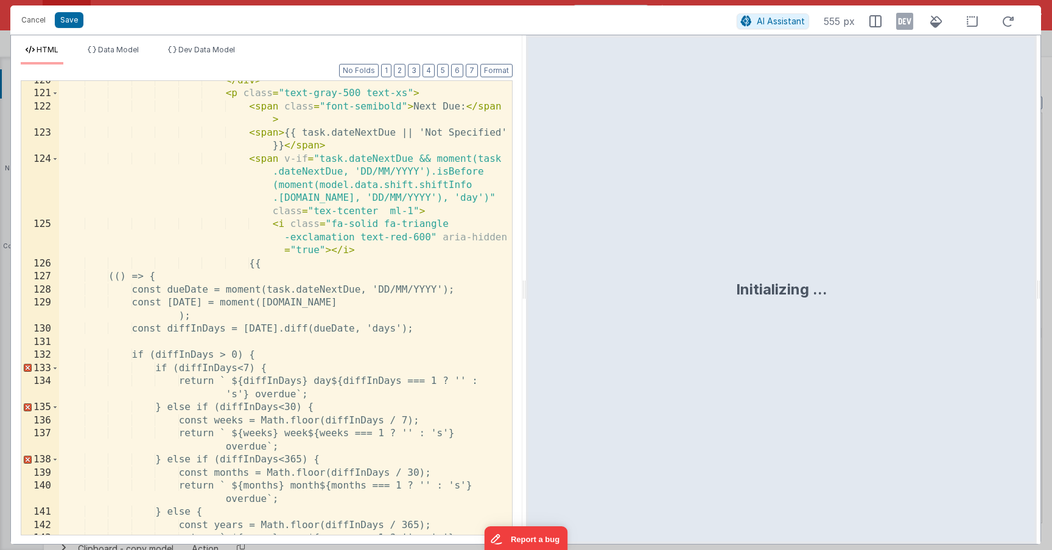
click at [310, 283] on div "</ div > < p class = "text-gray-500 text-xs" > < span class = "font-semibold" >…" at bounding box center [285, 321] width 453 height 494
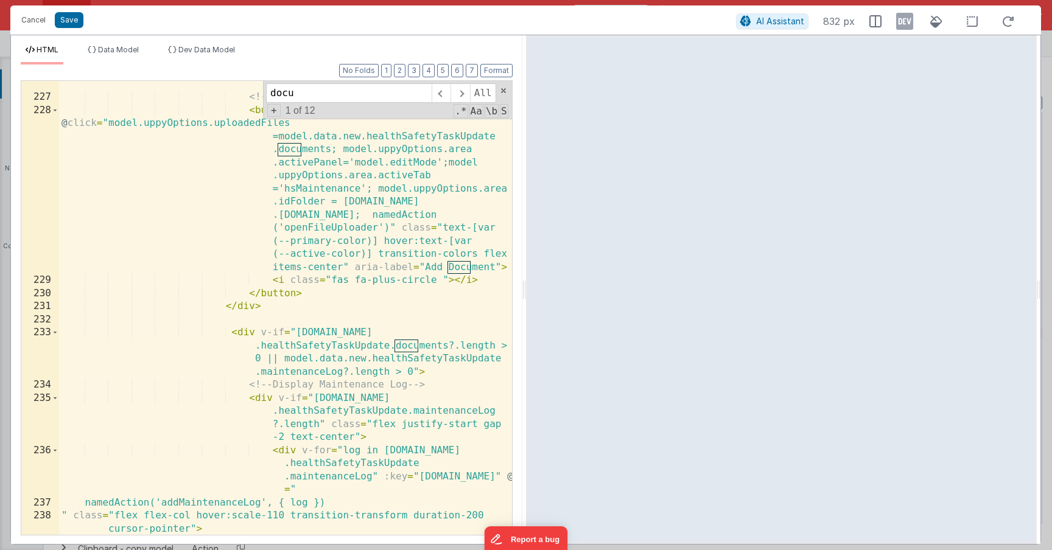
scroll to position [4602, 0]
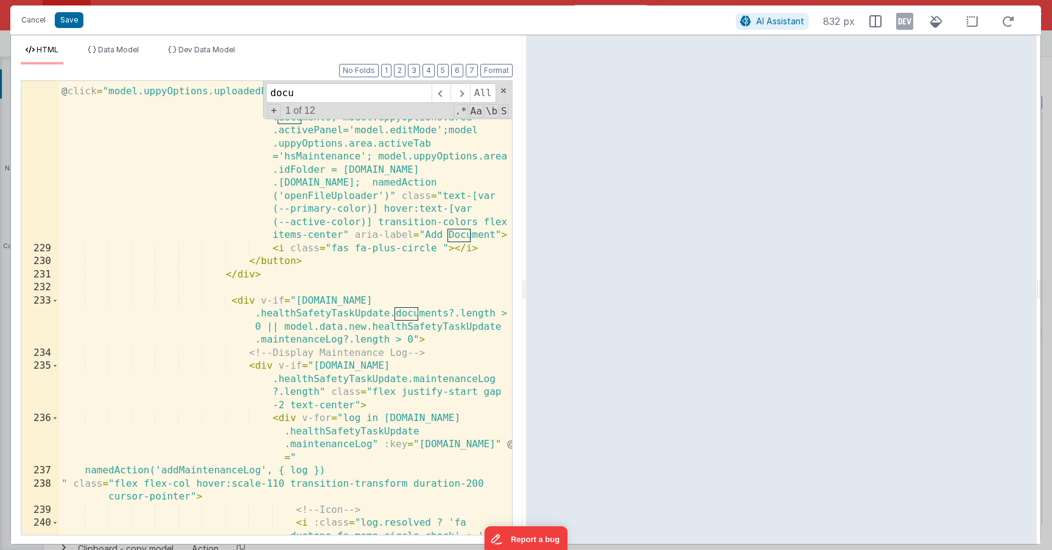
type input "docu"
click at [231, 285] on div "< button v-if = "model.editMode==task.id" @ click = "model.uppyOptions.uploaded…" at bounding box center [285, 410] width 453 height 677
click at [280, 278] on div "< button v-if = "model.editMode==task.id" @ click = "model.uppyOptions.uploaded…" at bounding box center [285, 410] width 453 height 677
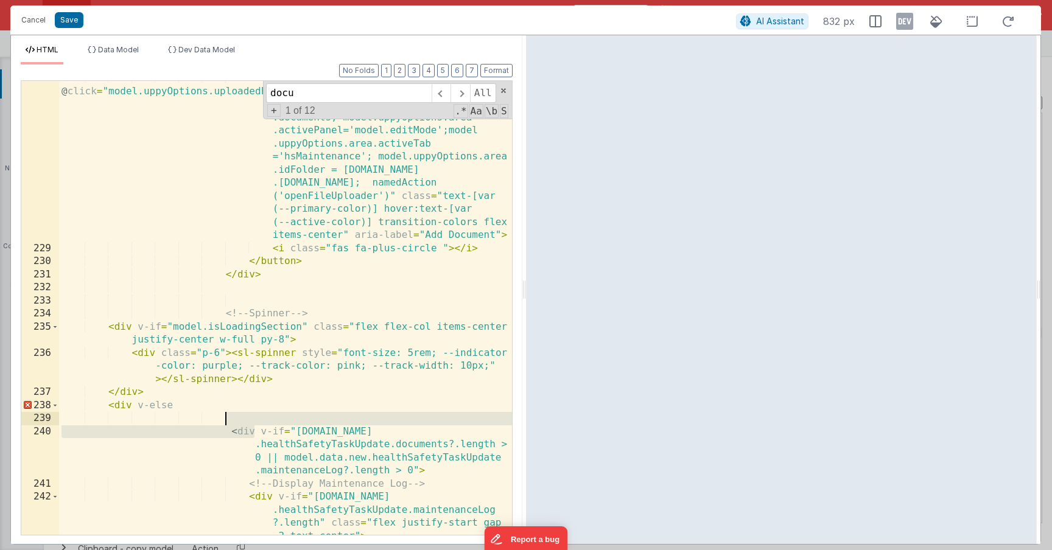
drag, startPoint x: 255, startPoint y: 433, endPoint x: 255, endPoint y: 418, distance: 15.2
click at [255, 418] on div "< button v-if = "model.editMode==task.id" @ click = "model.uppyOptions.uploaded…" at bounding box center [285, 410] width 453 height 677
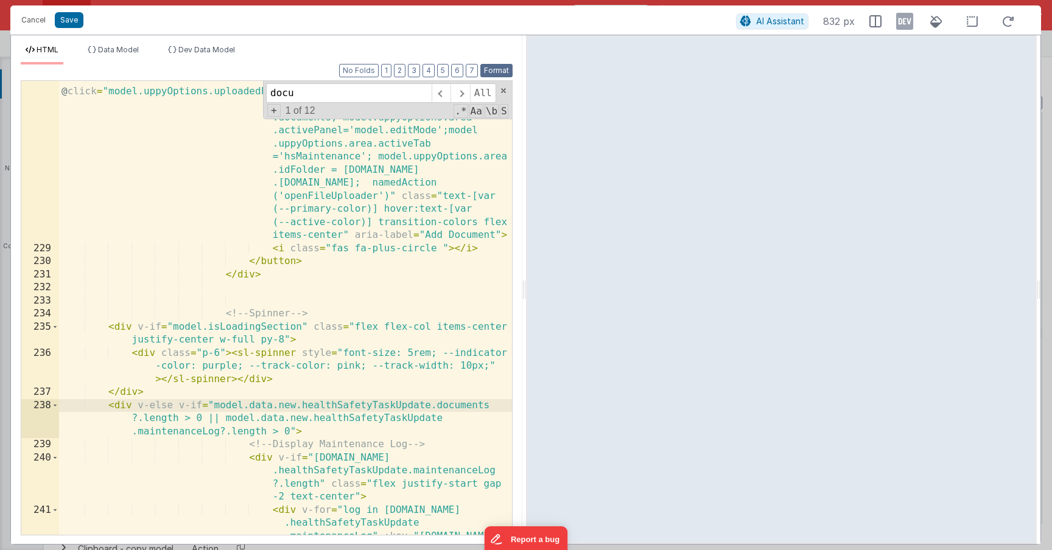
click at [497, 72] on button "Format" at bounding box center [496, 70] width 32 height 13
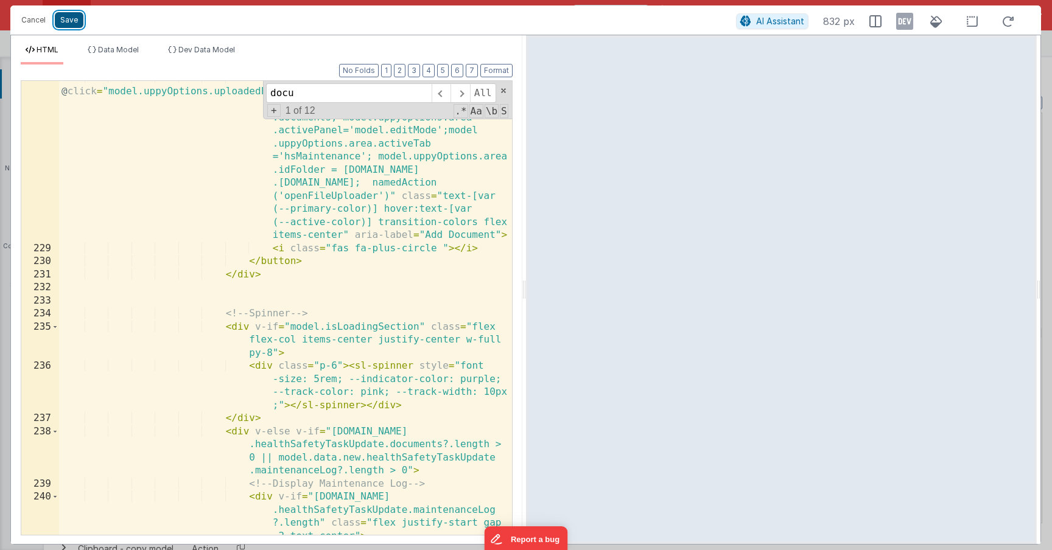
click at [74, 23] on button "Save" at bounding box center [69, 20] width 29 height 16
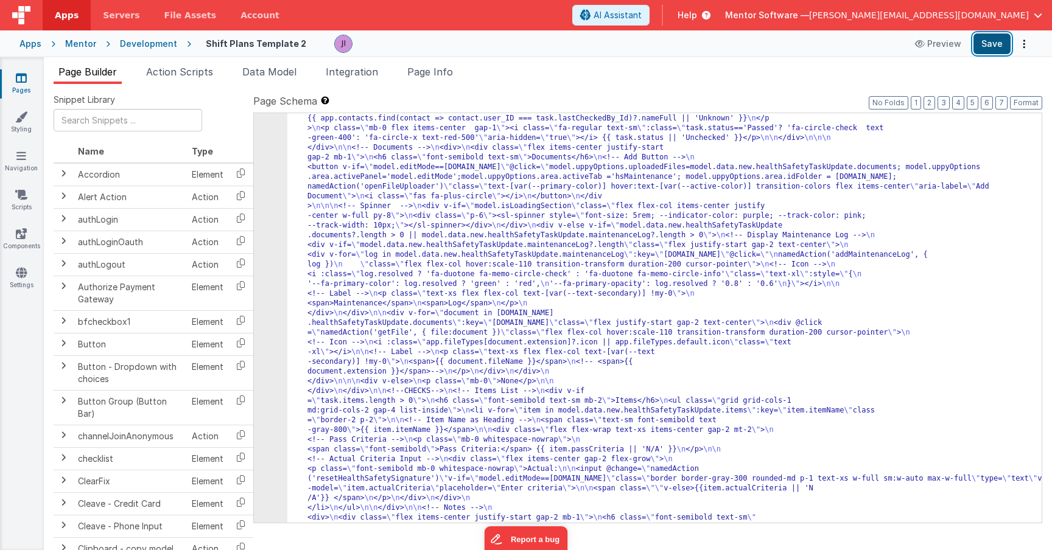
click at [994, 47] on button "Save" at bounding box center [991, 43] width 37 height 21
click at [447, 82] on li "Page Info" at bounding box center [429, 74] width 55 height 19
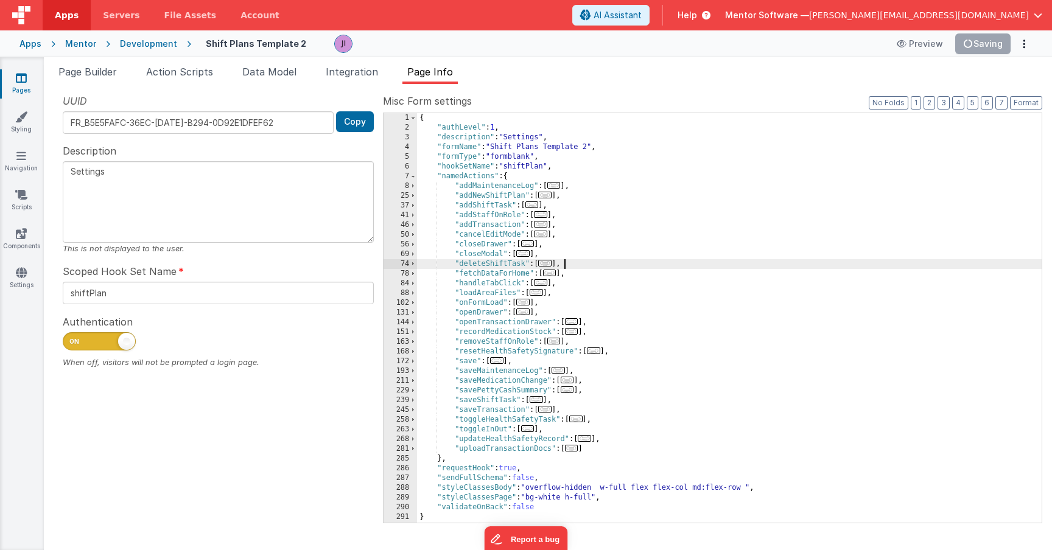
click at [672, 267] on div "{ "authLevel" : 1 , "description" : "Settings" , "formName" : "Shift Plans Temp…" at bounding box center [729, 327] width 625 height 429
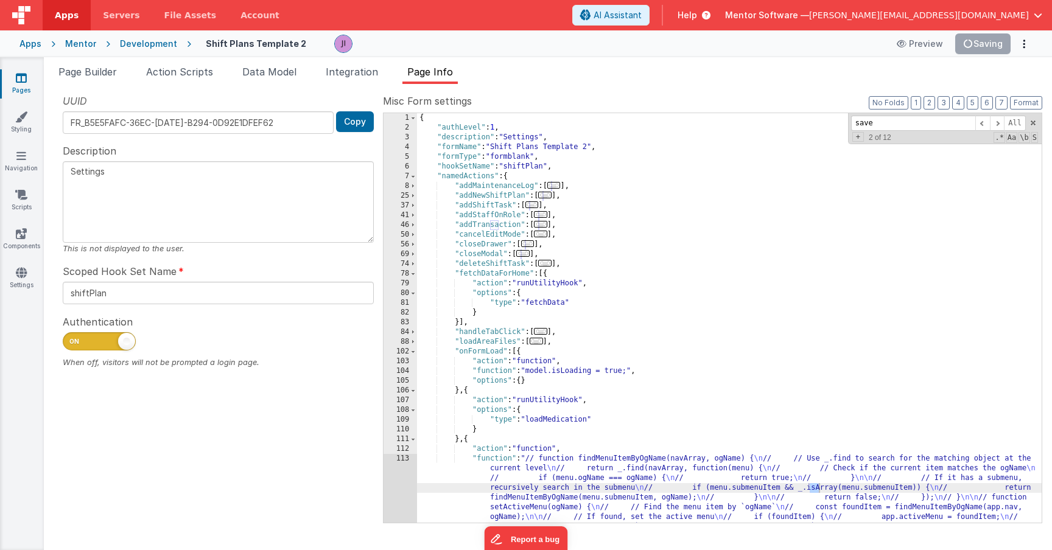
scroll to position [418, 0]
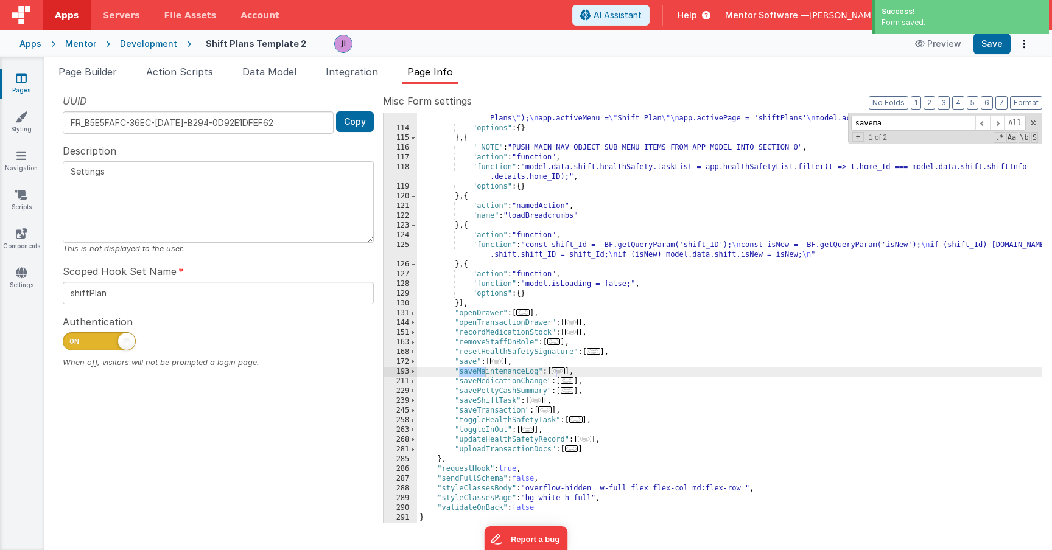
type input "savema"
click at [558, 373] on span "..." at bounding box center [557, 371] width 13 height 7
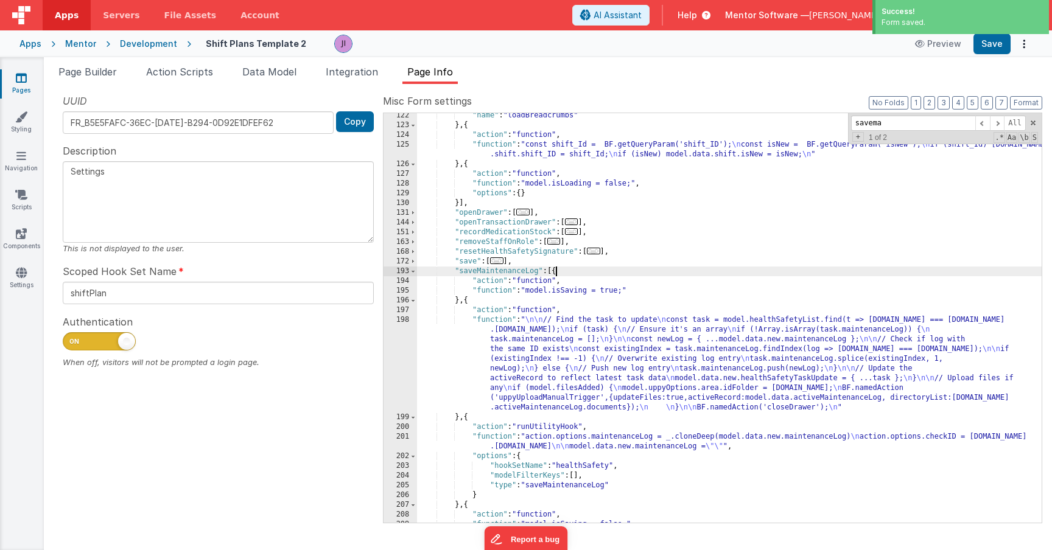
scroll to position [522, 0]
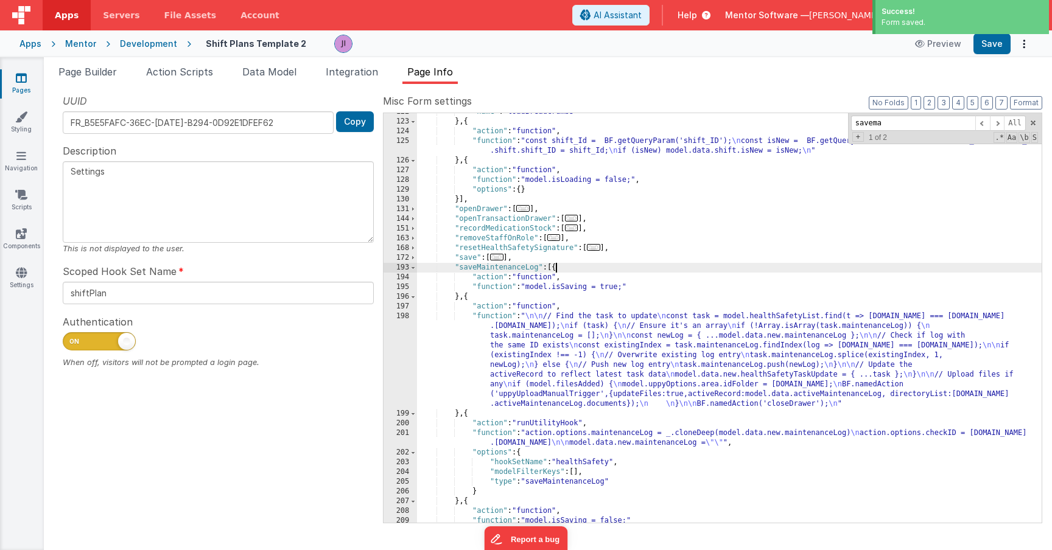
click at [567, 399] on div ""name" : "loadBreadcrumbs" } , { "action" : "function" , "function" : "const sh…" at bounding box center [729, 321] width 625 height 429
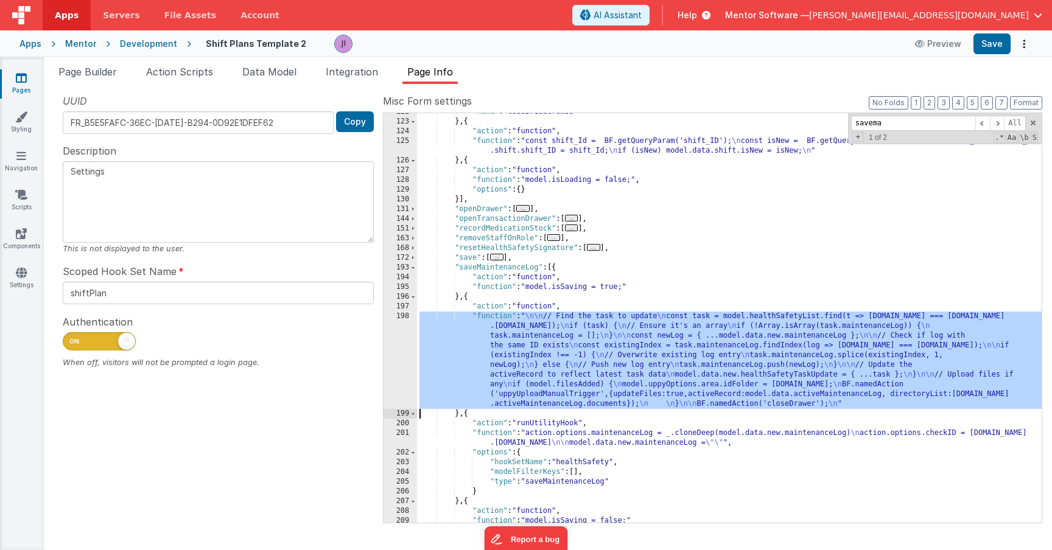
click at [389, 377] on div "198" at bounding box center [399, 360] width 33 height 97
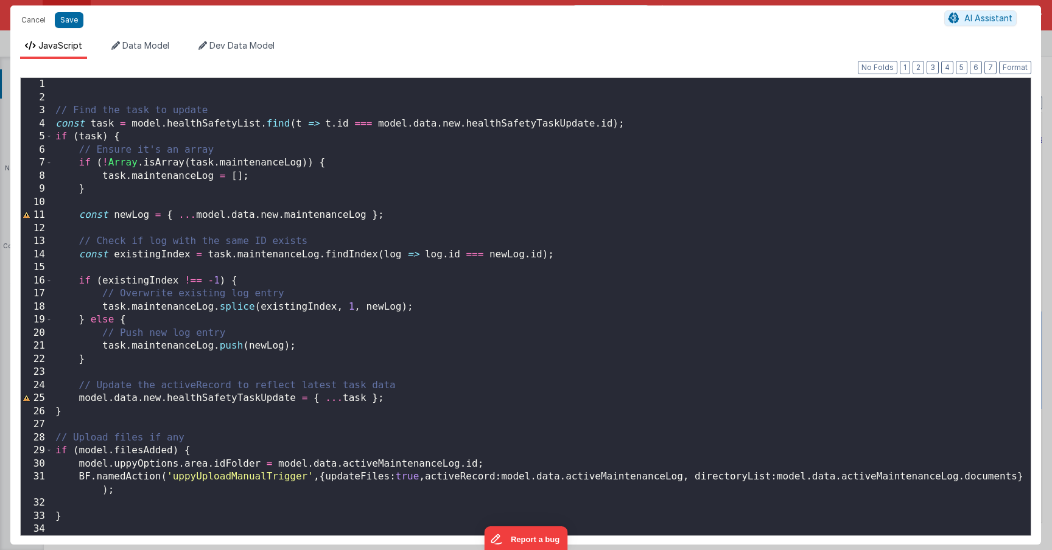
scroll to position [26, 0]
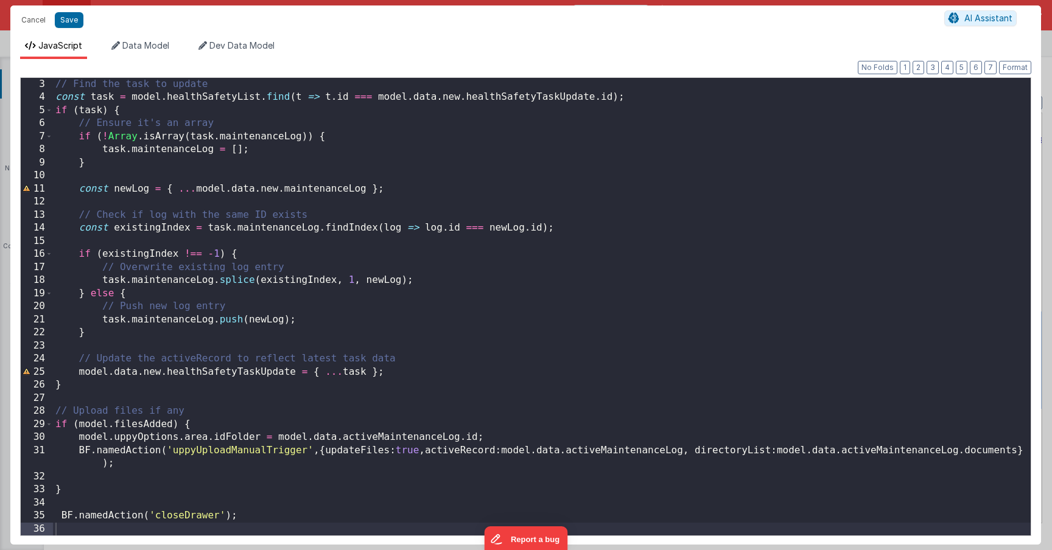
click at [512, 432] on div "// Find the task to update const task = model . healthSafetyList . find ( t => …" at bounding box center [542, 320] width 978 height 484
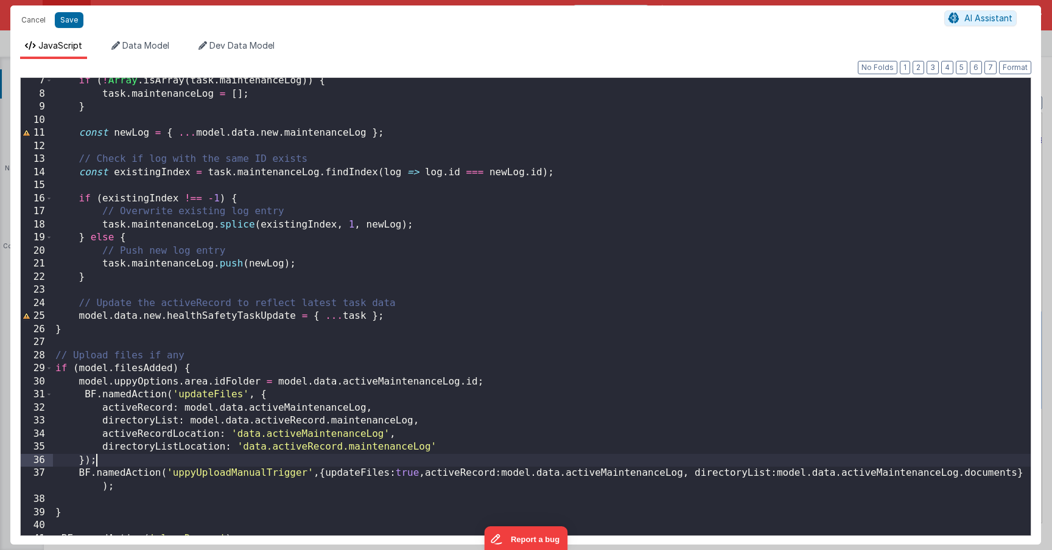
scroll to position [105, 0]
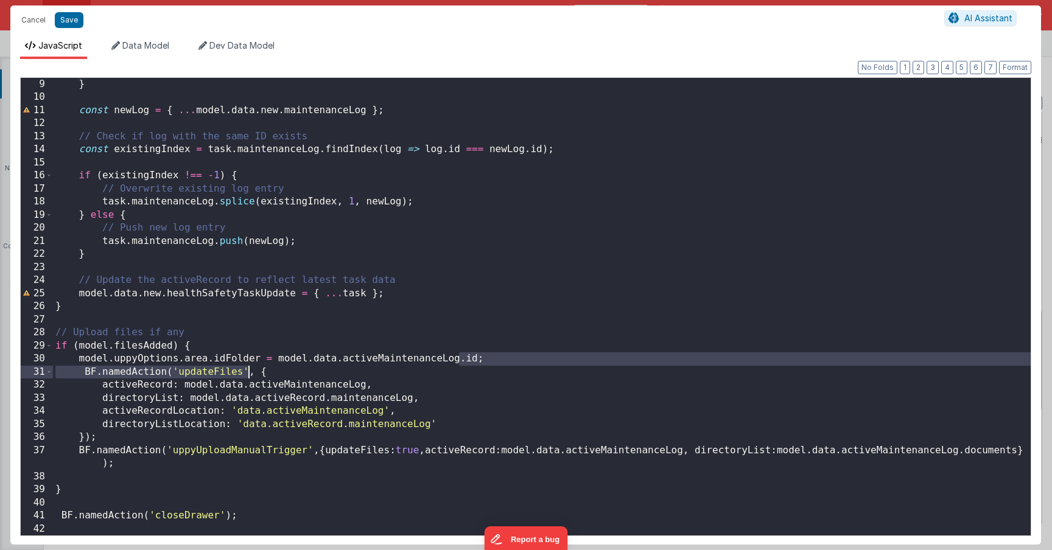
drag, startPoint x: 458, startPoint y: 361, endPoint x: 250, endPoint y: 371, distance: 208.4
click at [250, 371] on div "} const newLog = { ... model . data . new . maintenanceLog } ; // Check if log …" at bounding box center [542, 320] width 978 height 484
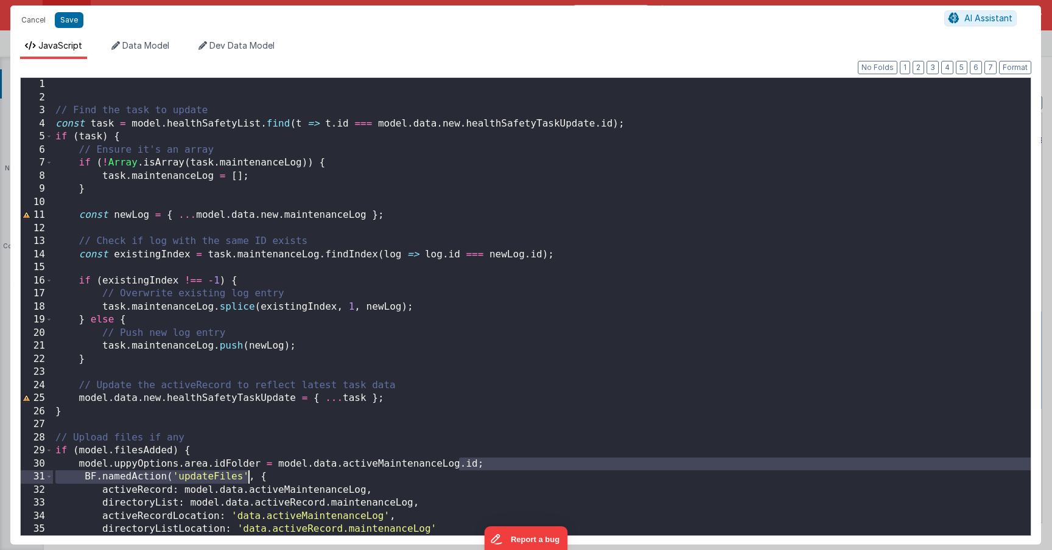
scroll to position [0, 0]
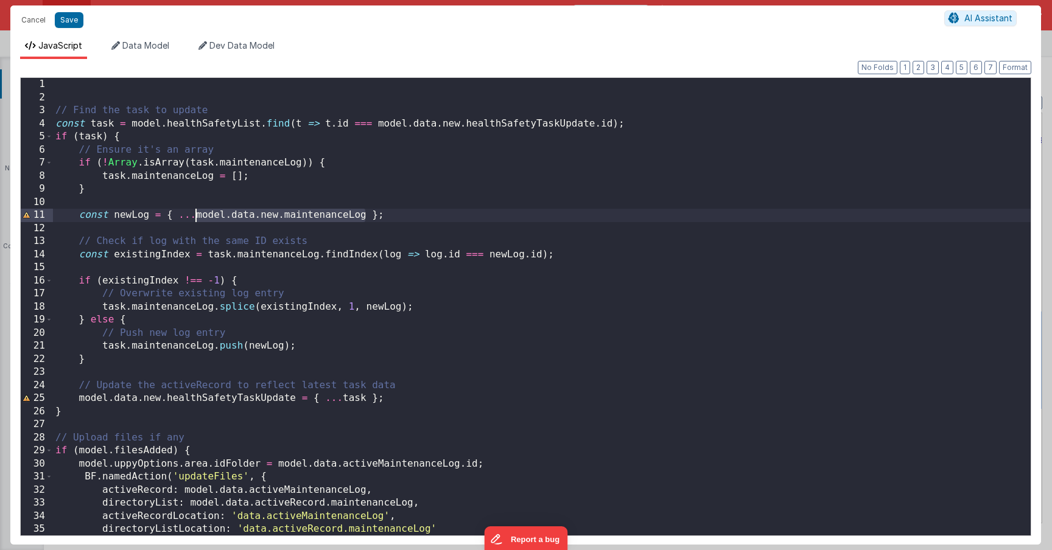
drag, startPoint x: 367, startPoint y: 217, endPoint x: 198, endPoint y: 213, distance: 168.6
click at [198, 213] on div "// Find the task to update const task = model . healthSafetyList . find ( t => …" at bounding box center [542, 320] width 978 height 484
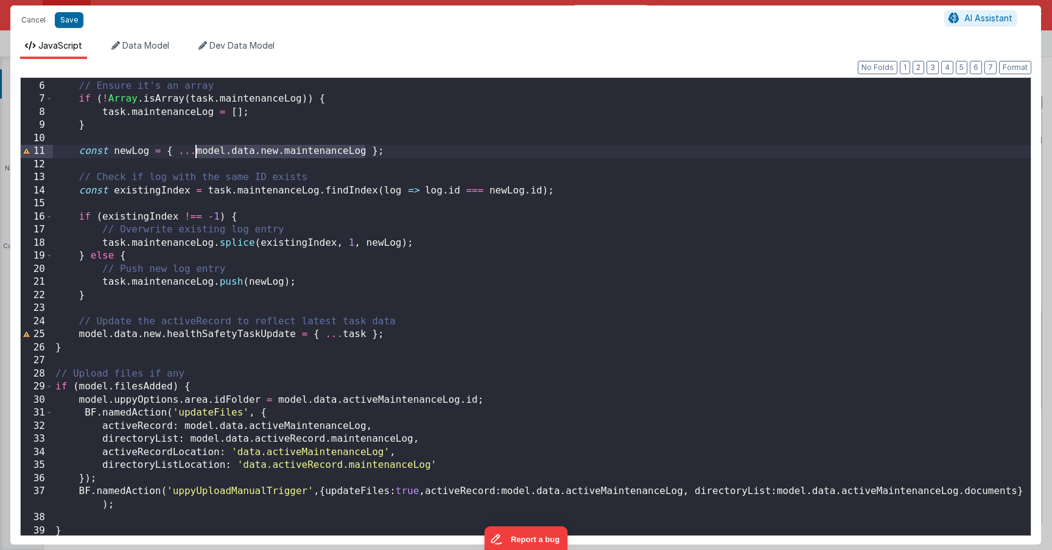
scroll to position [72, 0]
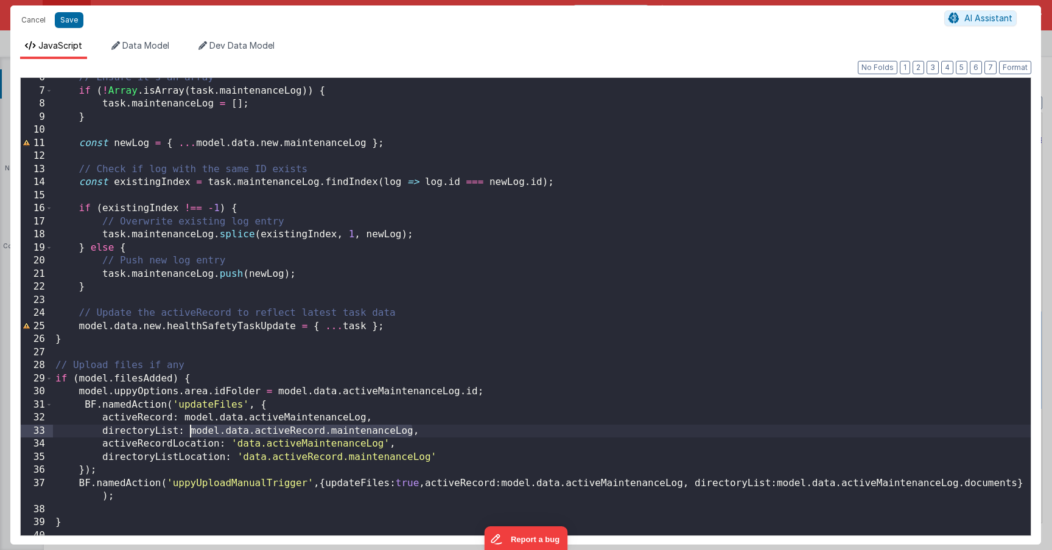
drag, startPoint x: 410, startPoint y: 432, endPoint x: 190, endPoint y: 429, distance: 220.4
click at [190, 429] on div "// Ensure it's an array if ( ! Array . isArray ( task . maintenanceLog )) { tas…" at bounding box center [542, 313] width 978 height 484
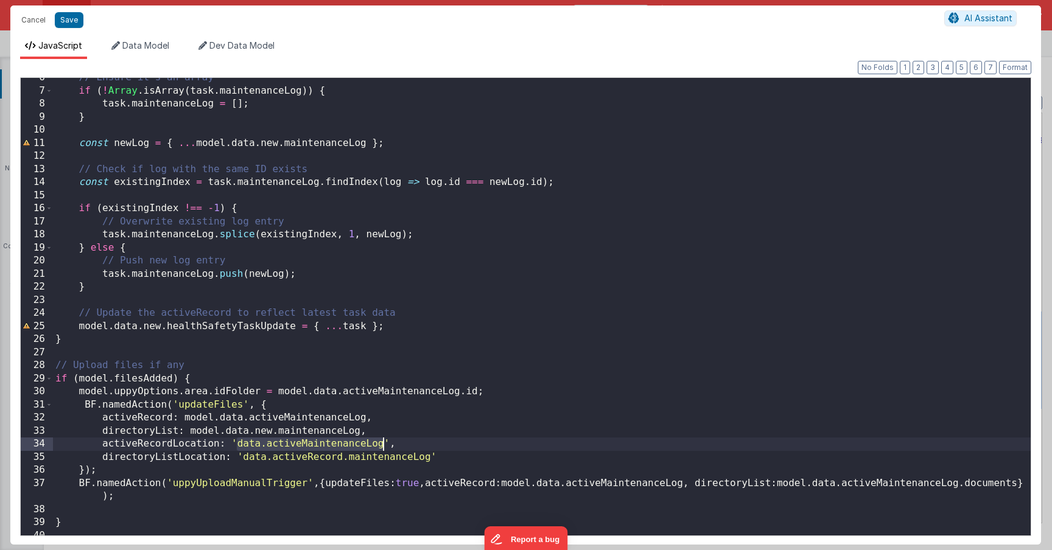
drag, startPoint x: 239, startPoint y: 447, endPoint x: 382, endPoint y: 439, distance: 142.7
click at [382, 439] on div "// Ensure it's an array if ( ! Array . isArray ( task . maintenanceLog )) { tas…" at bounding box center [542, 313] width 978 height 484
drag, startPoint x: 244, startPoint y: 460, endPoint x: 430, endPoint y: 459, distance: 185.7
click at [430, 459] on div "// Ensure it's an array if ( ! Array . isArray ( task . maintenanceLog )) { tas…" at bounding box center [542, 313] width 978 height 484
drag, startPoint x: 276, startPoint y: 462, endPoint x: 244, endPoint y: 462, distance: 31.7
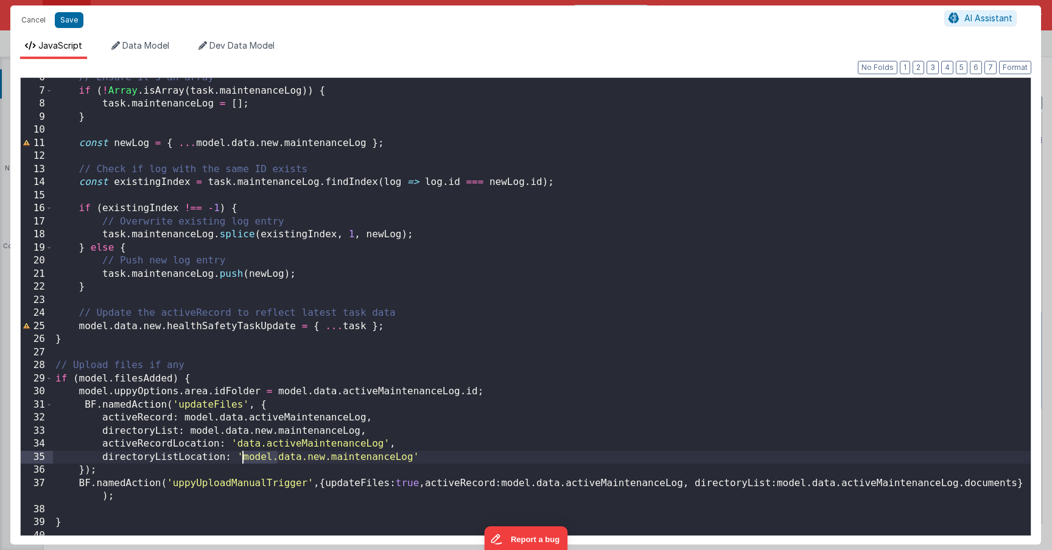
click at [244, 462] on div "// Ensure it's an array if ( ! Array . isArray ( task . maintenanceLog )) { tas…" at bounding box center [542, 313] width 978 height 484
click at [338, 449] on div "// Ensure it's an array if ( ! Array . isArray ( task . maintenanceLog )) { tas…" at bounding box center [542, 313] width 978 height 484
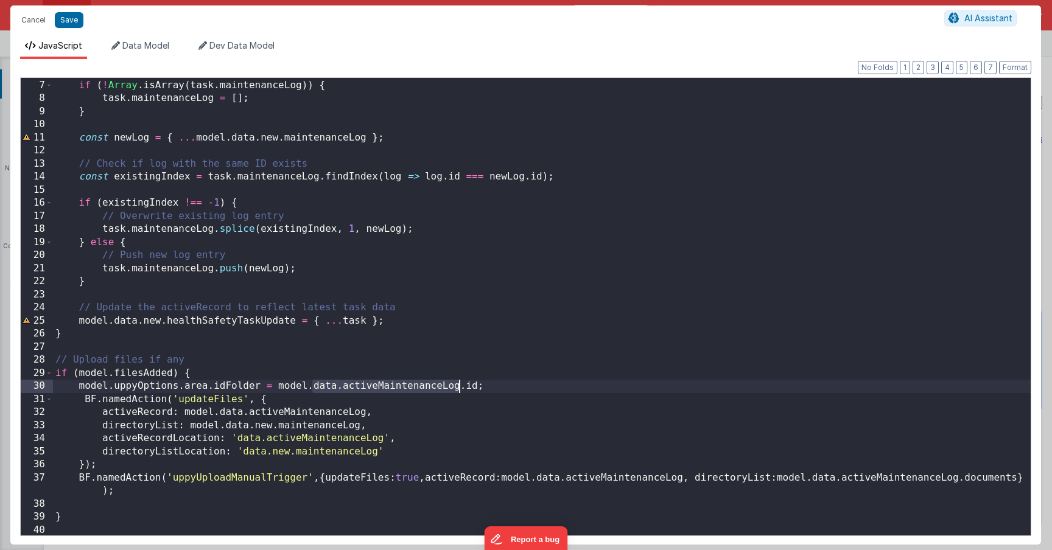
drag, startPoint x: 315, startPoint y: 388, endPoint x: 461, endPoint y: 390, distance: 146.7
click at [461, 390] on div "// Ensure it's an array if ( ! Array . isArray ( task . maintenanceLog )) { tas…" at bounding box center [542, 308] width 978 height 484
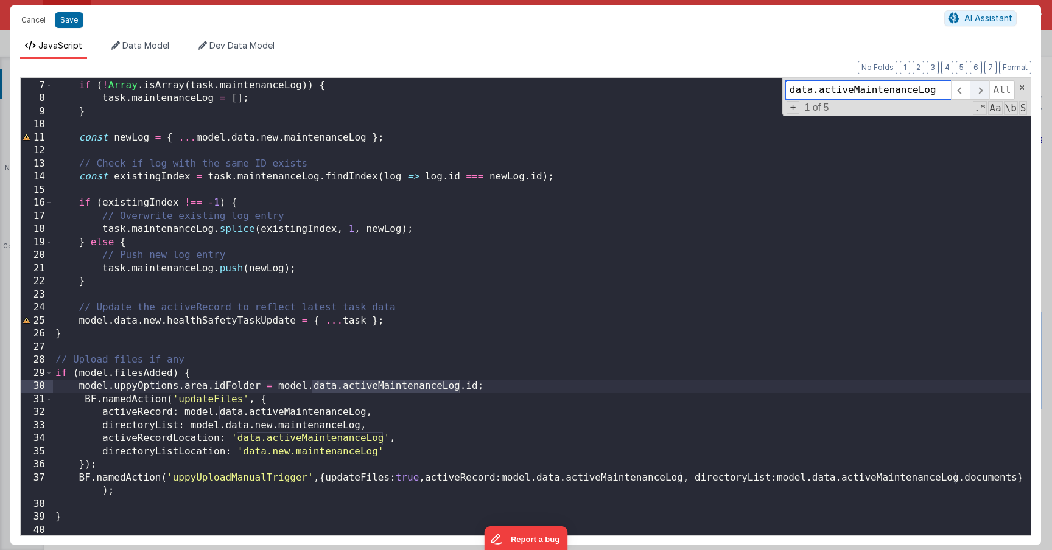
click at [979, 93] on span at bounding box center [979, 89] width 19 height 19
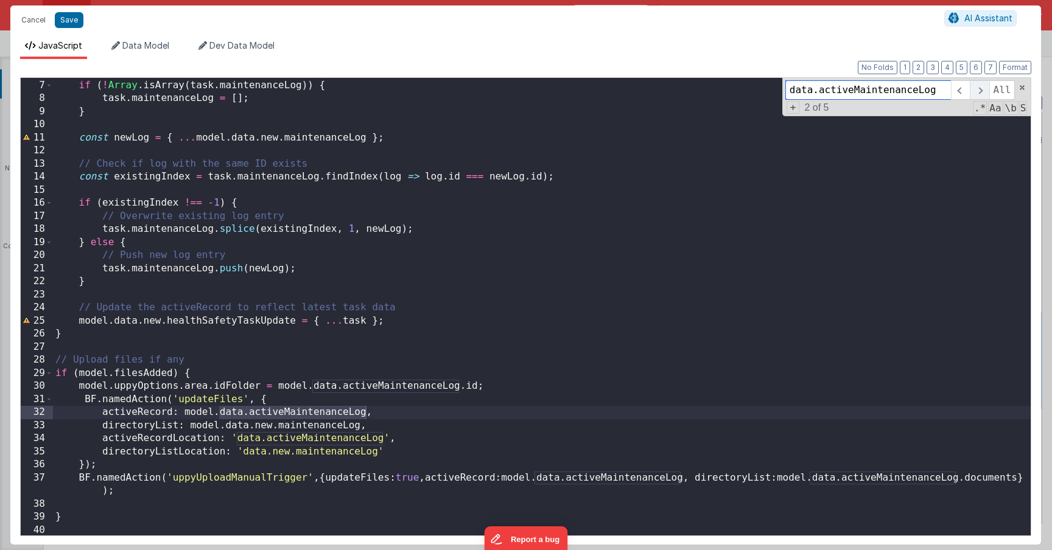
click at [979, 93] on span at bounding box center [979, 89] width 19 height 19
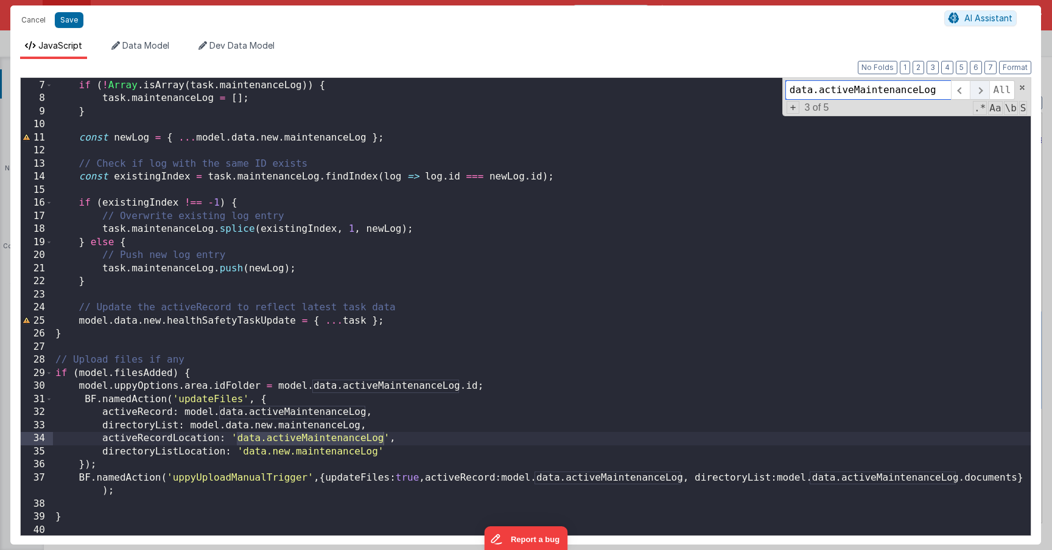
click at [979, 93] on span at bounding box center [979, 89] width 19 height 19
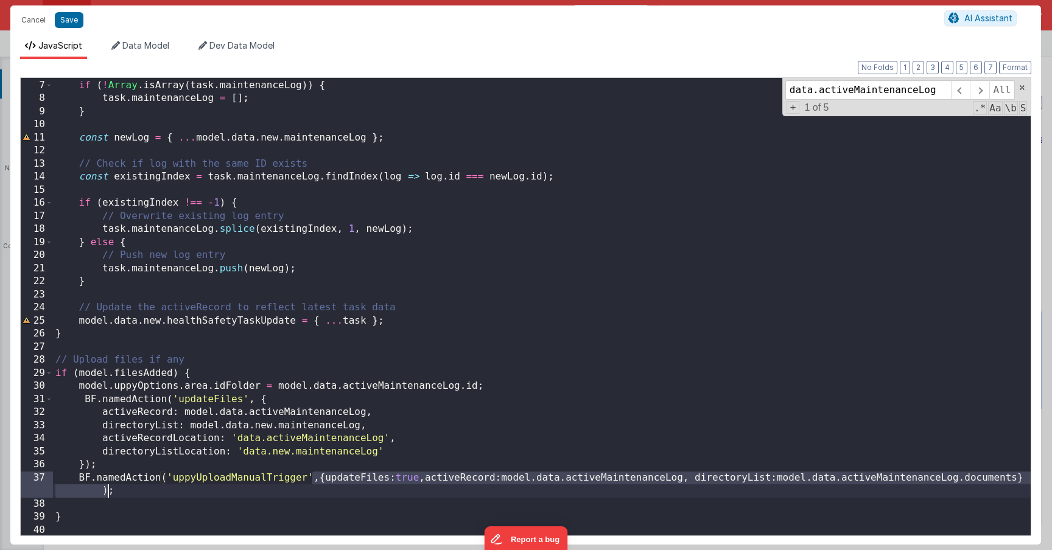
drag, startPoint x: 310, startPoint y: 478, endPoint x: 108, endPoint y: 494, distance: 202.7
click at [108, 494] on div "// Ensure it's an array if ( ! Array . isArray ( task . maintenanceLog )) { tas…" at bounding box center [542, 308] width 978 height 484
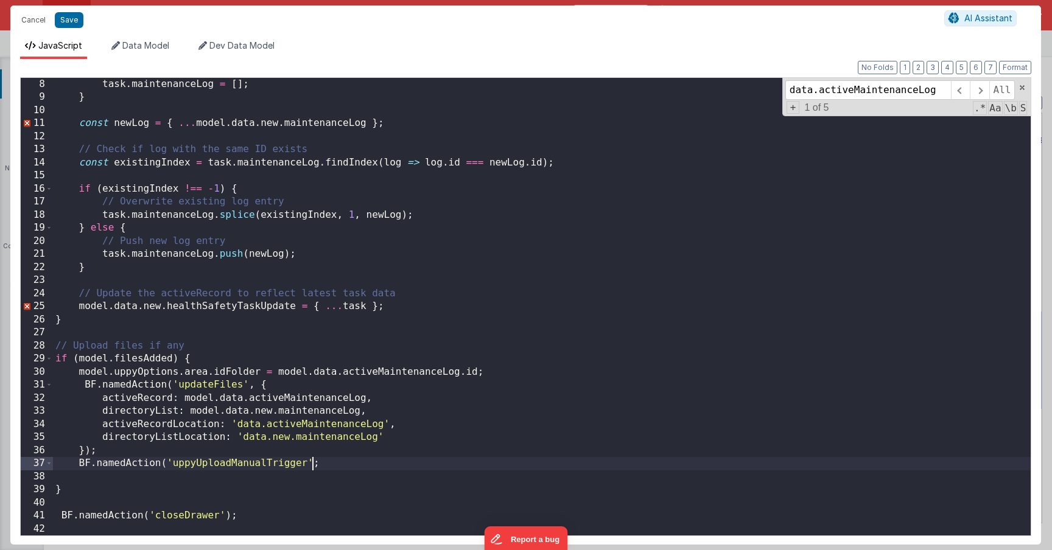
scroll to position [92, 0]
click at [66, 21] on button "Save" at bounding box center [69, 20] width 29 height 16
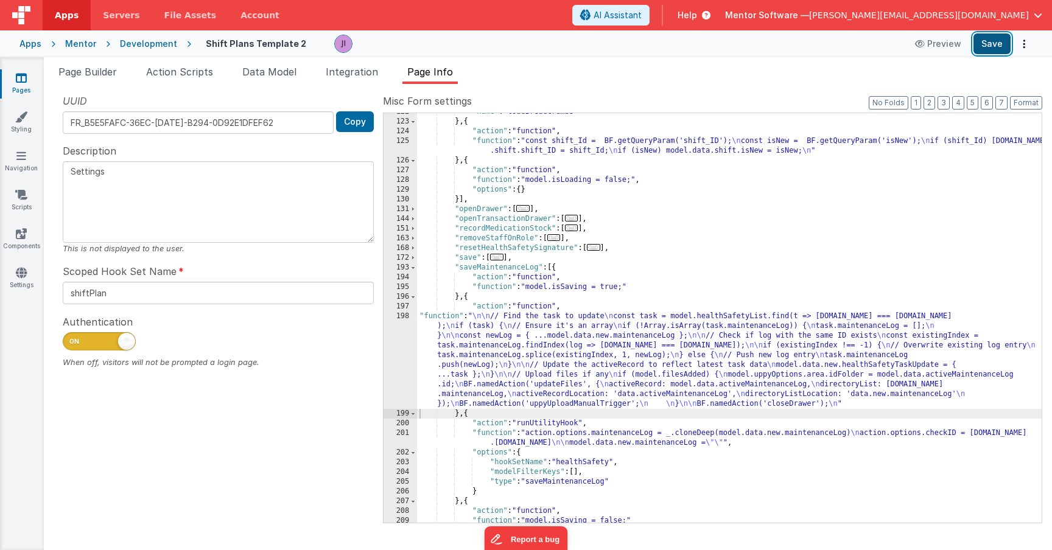
click at [1006, 47] on button "Save" at bounding box center [991, 43] width 37 height 21
click at [481, 369] on div ""name" : "loadBreadcrumbs" } , { "action" : "function" , "function" : "const sh…" at bounding box center [729, 321] width 625 height 429
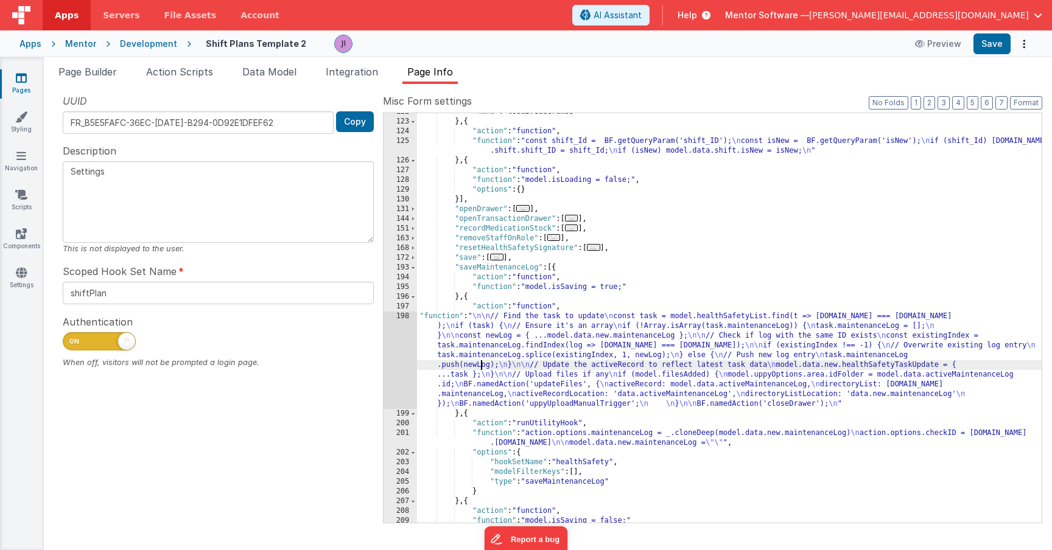
click at [387, 361] on div "198" at bounding box center [399, 360] width 33 height 97
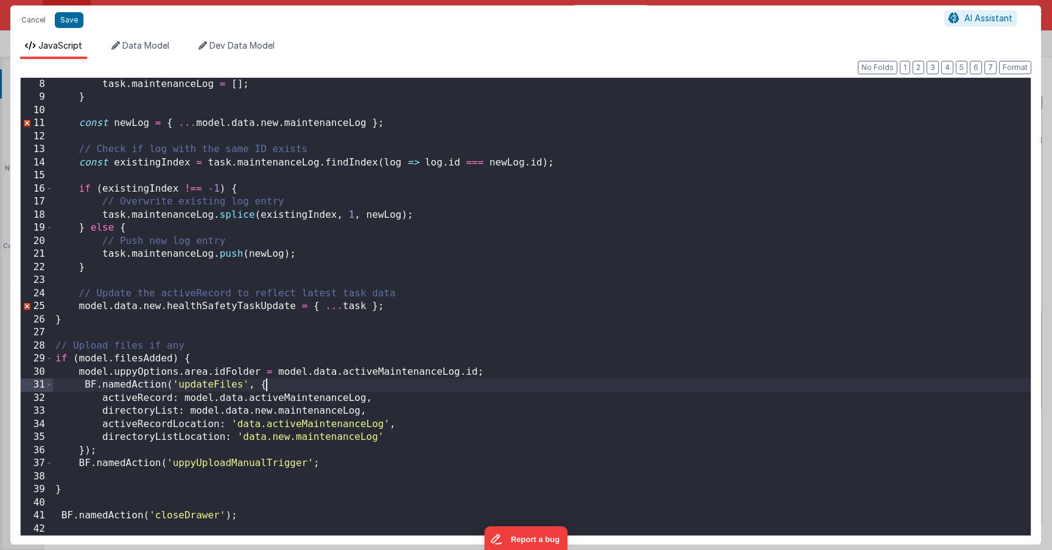
click at [378, 379] on div "task . maintenanceLog = [ ] ; } const newLog = { ... model . data . new . maint…" at bounding box center [542, 320] width 978 height 484
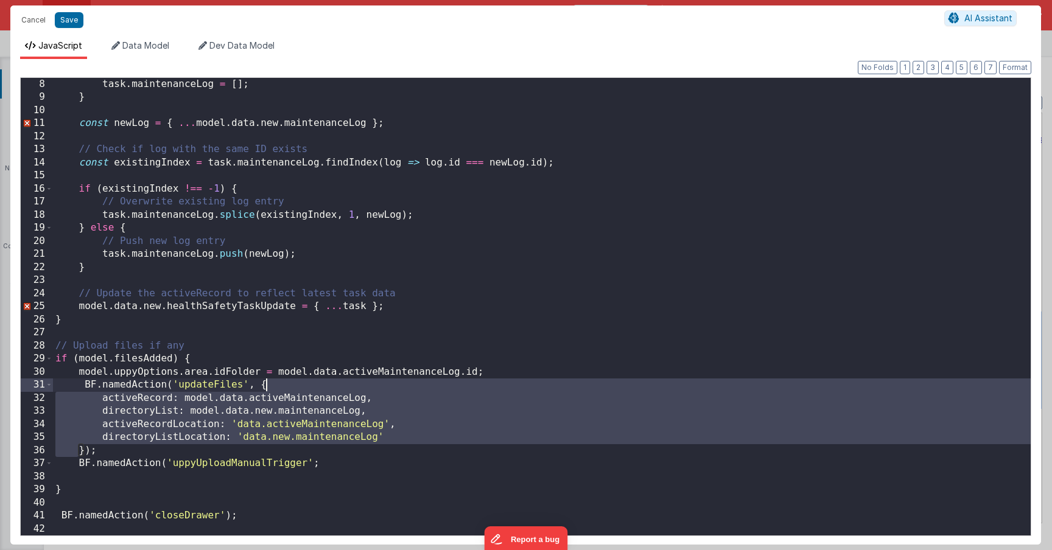
click at [378, 374] on div "task . maintenanceLog = [ ] ; } const newLog = { ... model . data . new . maint…" at bounding box center [542, 320] width 978 height 484
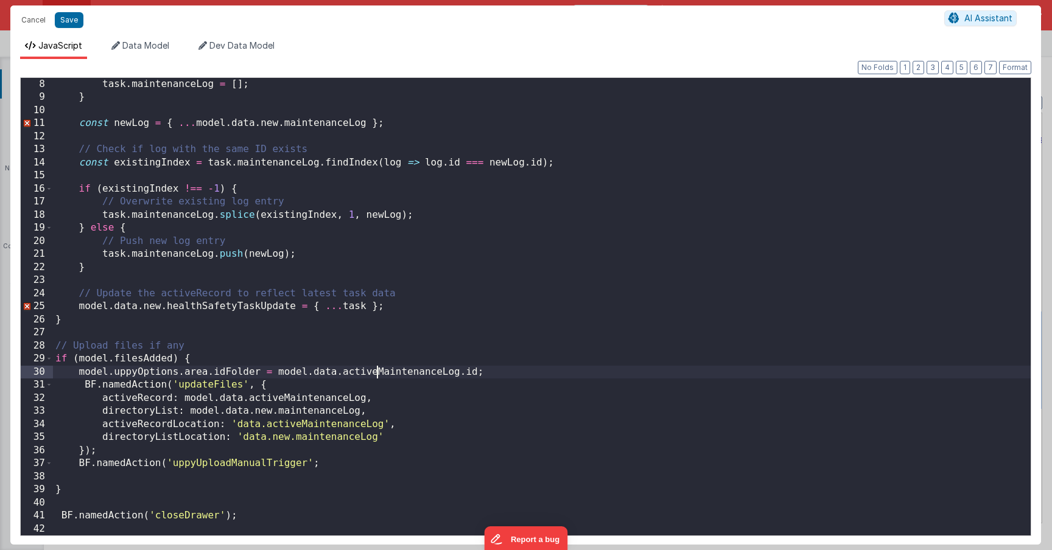
click at [378, 374] on div "task . maintenanceLog = [ ] ; } const newLog = { ... model . data . new . maint…" at bounding box center [542, 320] width 978 height 484
click at [351, 371] on div "task . maintenanceLog = [ ] ; } const newLog = { ... model . data . new . maint…" at bounding box center [542, 320] width 978 height 484
drag, startPoint x: 343, startPoint y: 373, endPoint x: 455, endPoint y: 370, distance: 112.6
click at [455, 370] on div "task . maintenanceLog = [ ] ; } const newLog = { ... model . data . new . maint…" at bounding box center [542, 320] width 978 height 484
drag, startPoint x: 278, startPoint y: 374, endPoint x: 445, endPoint y: 374, distance: 167.4
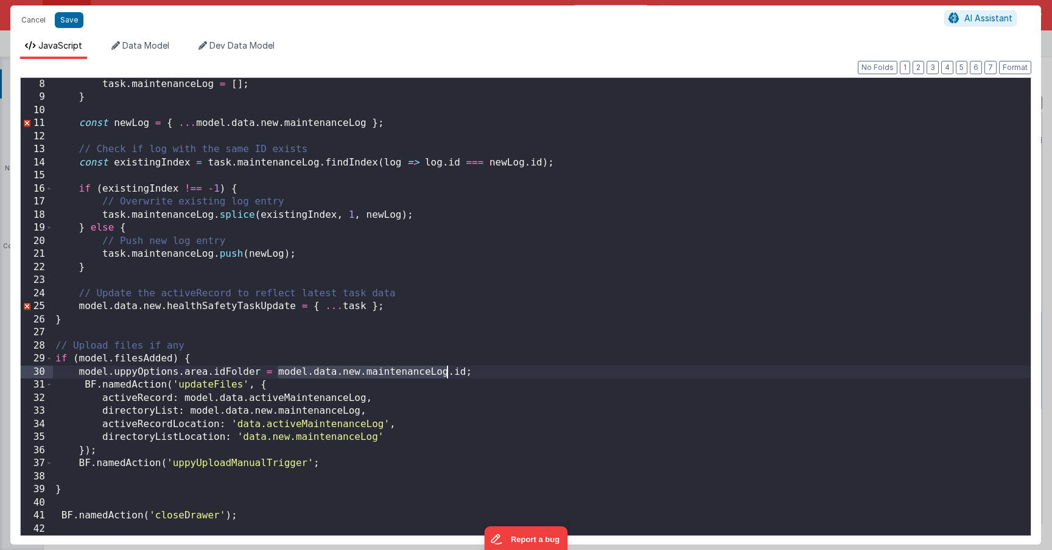
click at [445, 374] on div "task . maintenanceLog = [ ] ; } const newLog = { ... model . data . new . maint…" at bounding box center [542, 320] width 978 height 484
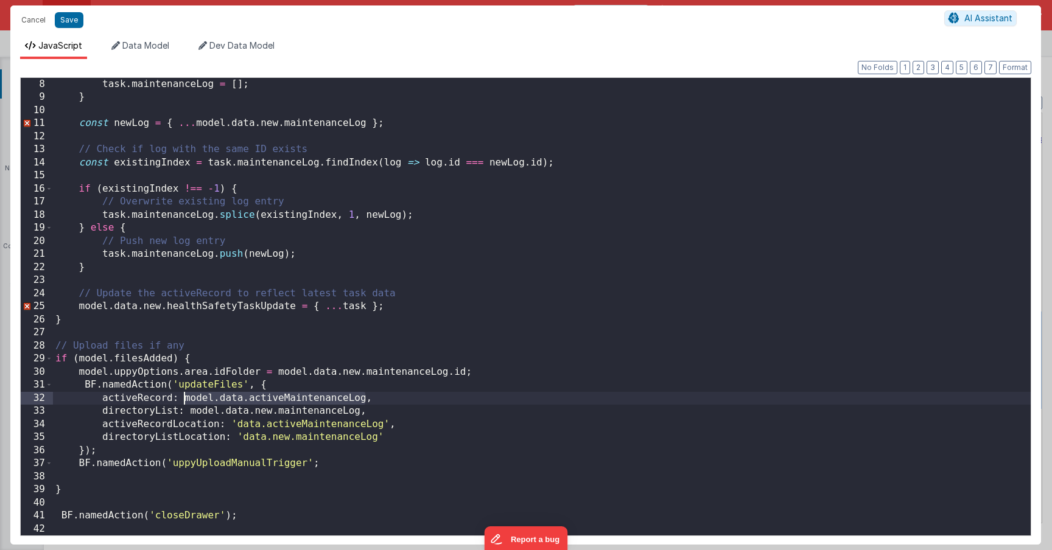
drag, startPoint x: 366, startPoint y: 399, endPoint x: 184, endPoint y: 399, distance: 181.4
click at [184, 401] on div "task . maintenanceLog = [ ] ; } const newLog = { ... model . data . new . maint…" at bounding box center [542, 320] width 978 height 484
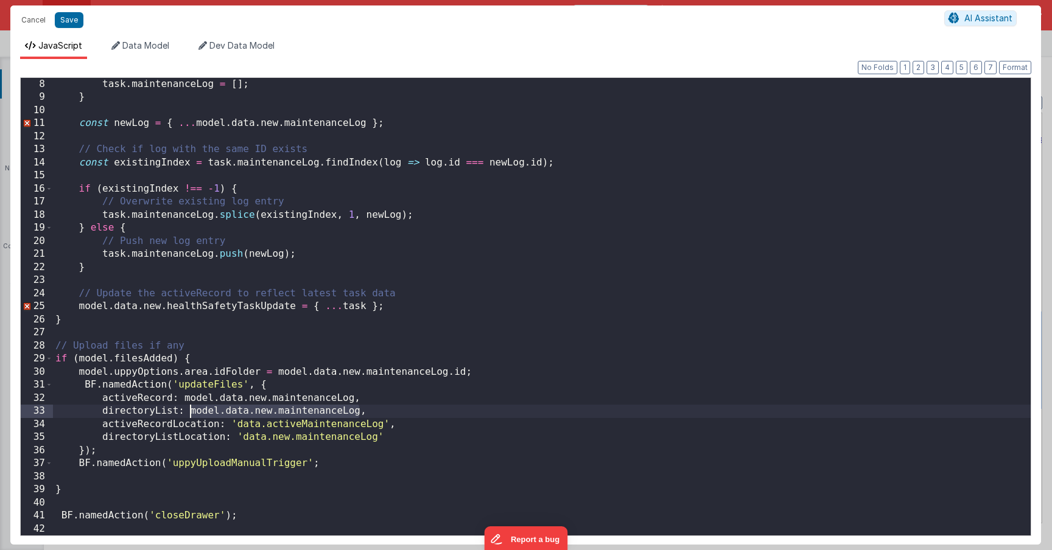
drag, startPoint x: 359, startPoint y: 411, endPoint x: 191, endPoint y: 413, distance: 168.0
click at [191, 413] on div "task . maintenanceLog = [ ] ; } const newLog = { ... model . data . new . maint…" at bounding box center [542, 320] width 978 height 484
click at [192, 413] on div "task . maintenanceLog = [ ] ; } const newLog = { ... model . data . new . maint…" at bounding box center [542, 320] width 978 height 484
drag, startPoint x: 222, startPoint y: 413, endPoint x: 270, endPoint y: 411, distance: 48.7
click at [272, 411] on div "task . maintenanceLog = [ ] ; } const newLog = { ... model . data . new . maint…" at bounding box center [542, 320] width 978 height 484
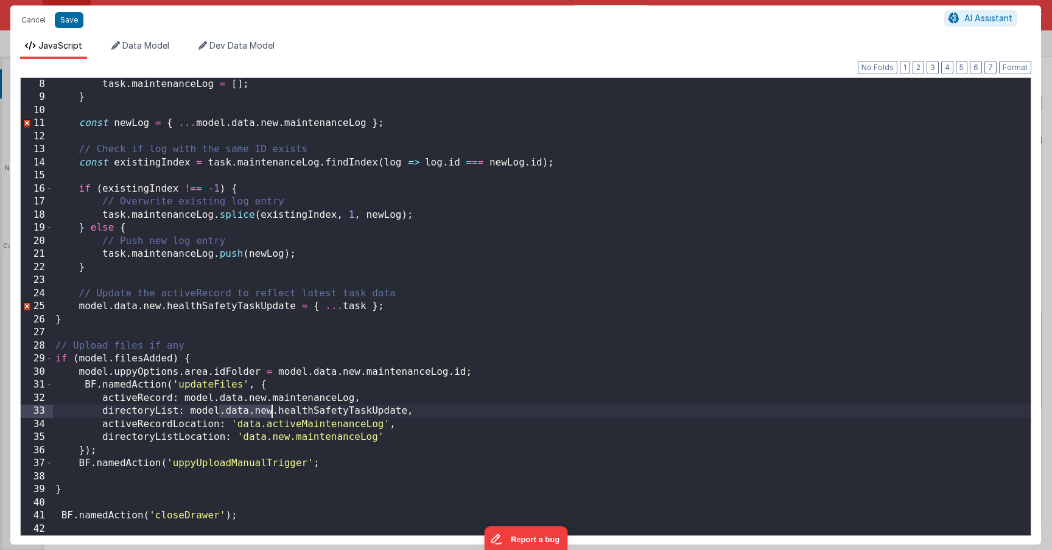
click at [270, 411] on div "task . maintenanceLog = [ ] ; } const newLog = { ... model . data . new . maint…" at bounding box center [542, 320] width 978 height 484
drag, startPoint x: 225, startPoint y: 416, endPoint x: 405, endPoint y: 415, distance: 180.2
click at [405, 415] on div "task . maintenanceLog = [ ] ; } const newLog = { ... model . data . new . maint…" at bounding box center [542, 320] width 978 height 484
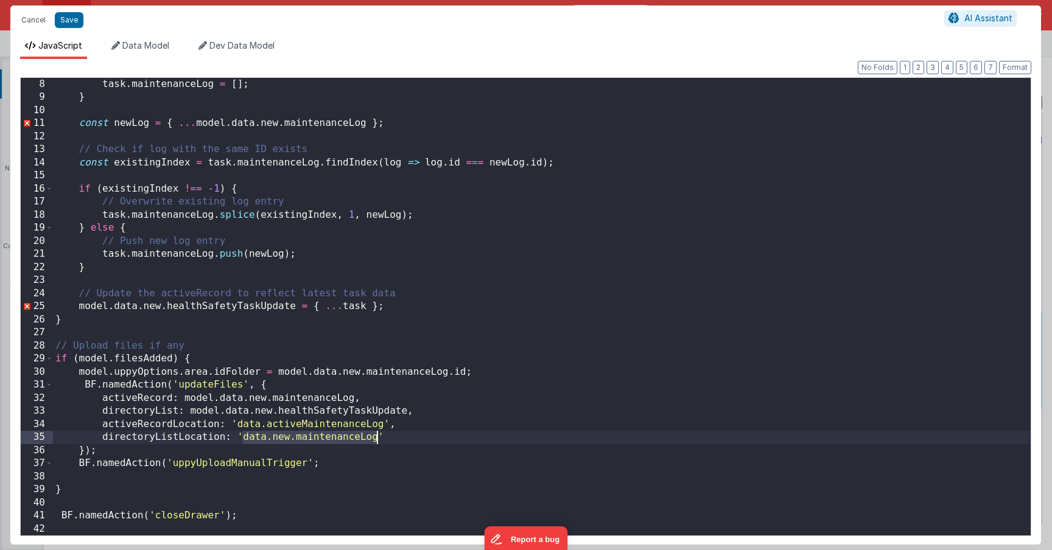
drag, startPoint x: 242, startPoint y: 439, endPoint x: 377, endPoint y: 440, distance: 135.1
click at [377, 440] on div "task . maintenanceLog = [ ] ; } const newLog = { ... model . data . new . maint…" at bounding box center [542, 320] width 978 height 484
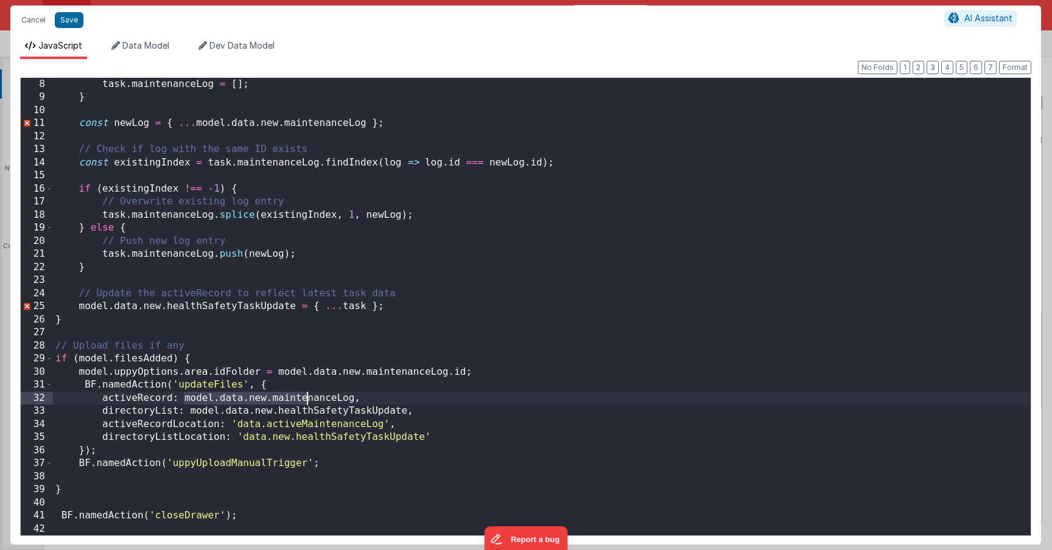
drag, startPoint x: 190, startPoint y: 401, endPoint x: 302, endPoint y: 398, distance: 112.0
click at [305, 398] on div "task . maintenanceLog = [ ] ; } const newLog = { ... model . data . new . maint…" at bounding box center [542, 320] width 978 height 484
click at [302, 398] on div "task . maintenanceLog = [ ] ; } const newLog = { ... model . data . new . maint…" at bounding box center [542, 320] width 978 height 484
drag, startPoint x: 219, startPoint y: 399, endPoint x: 356, endPoint y: 399, distance: 137.0
click at [356, 399] on div "task . maintenanceLog = [ ] ; } const newLog = { ... model . data . new . maint…" at bounding box center [542, 320] width 978 height 484
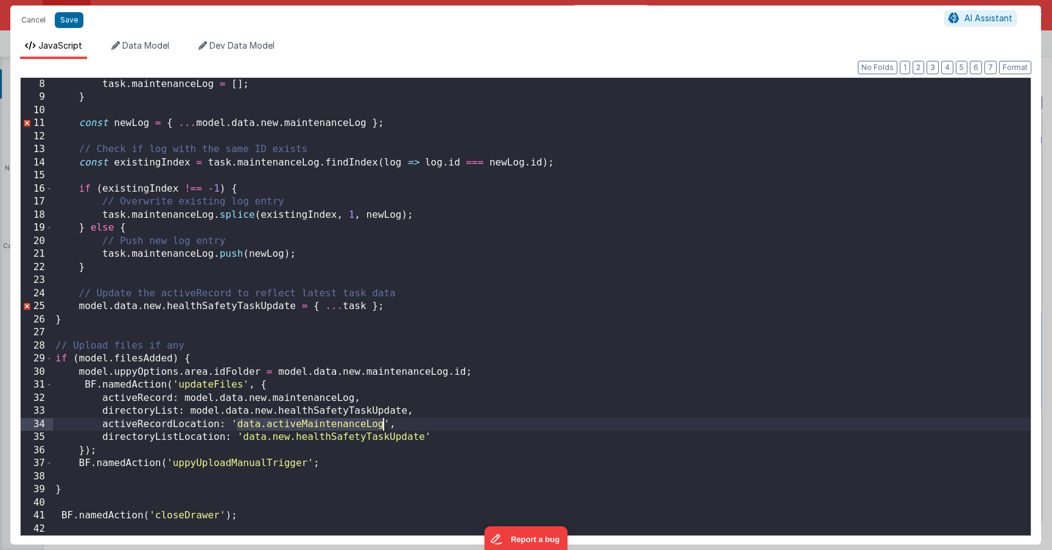
drag, startPoint x: 236, startPoint y: 425, endPoint x: 385, endPoint y: 430, distance: 148.6
click at [385, 430] on div "task . maintenanceLog = [ ] ; } const newLog = { ... model . data . new . maint…" at bounding box center [542, 320] width 978 height 484
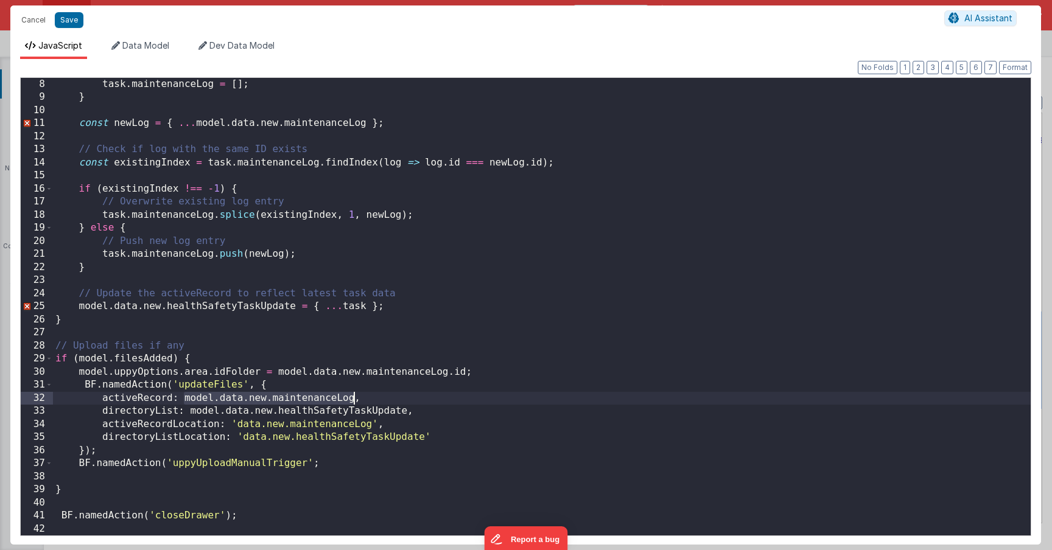
drag, startPoint x: 186, startPoint y: 401, endPoint x: 354, endPoint y: 397, distance: 168.0
click at [354, 397] on div "task . maintenanceLog = [ ] ; } const newLog = { ... model . data . new . maint…" at bounding box center [542, 320] width 978 height 484
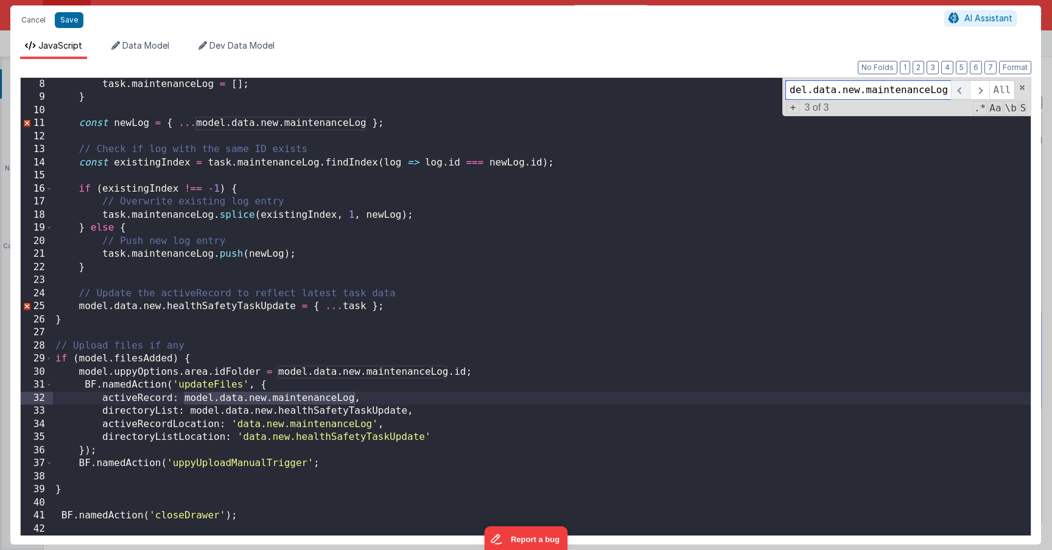
scroll to position [0, 0]
click at [964, 87] on span at bounding box center [960, 89] width 19 height 19
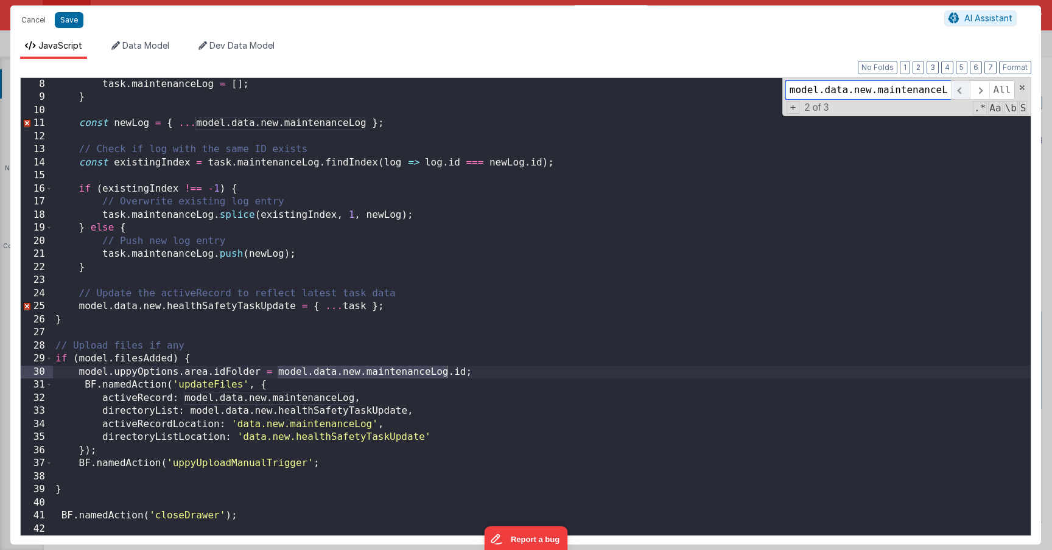
click at [964, 87] on span at bounding box center [960, 89] width 19 height 19
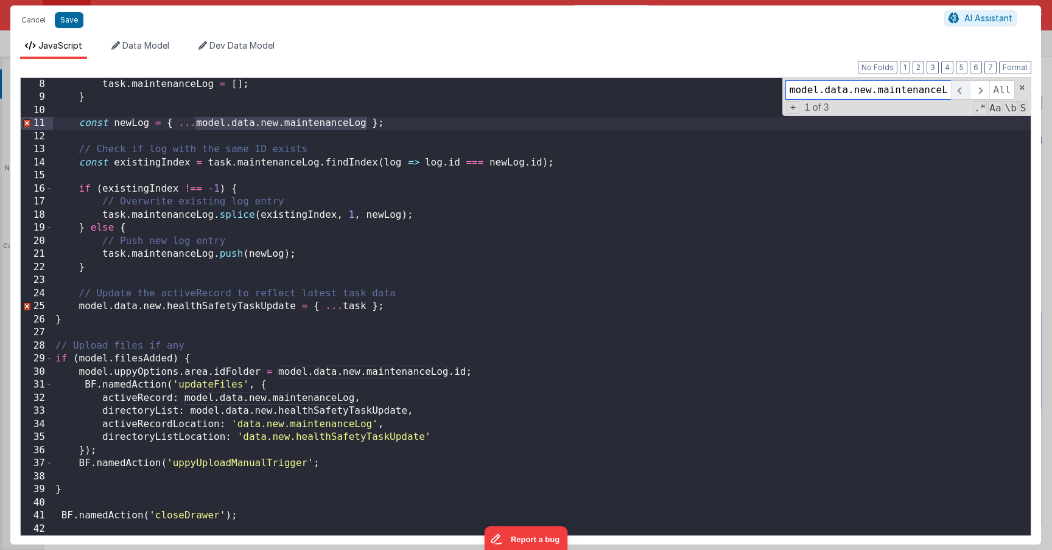
click at [964, 87] on span at bounding box center [960, 89] width 19 height 19
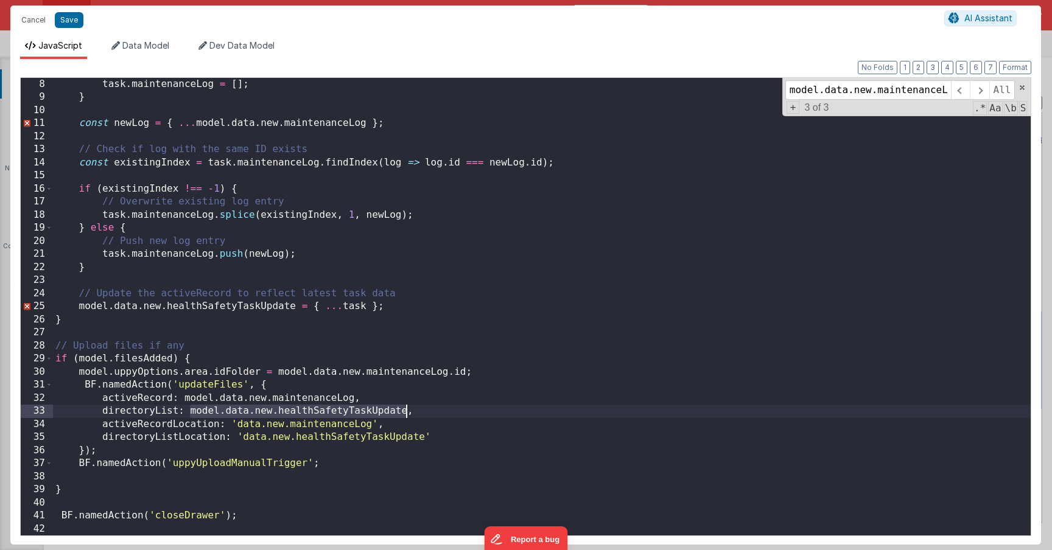
drag, startPoint x: 191, startPoint y: 414, endPoint x: 406, endPoint y: 410, distance: 215.5
click at [406, 410] on div "task . maintenanceLog = [ ] ; } const newLog = { ... model . data . new . maint…" at bounding box center [542, 320] width 978 height 484
type input "model.data.new.healthSafetyTaskUpdate"
click at [960, 91] on span at bounding box center [960, 89] width 19 height 19
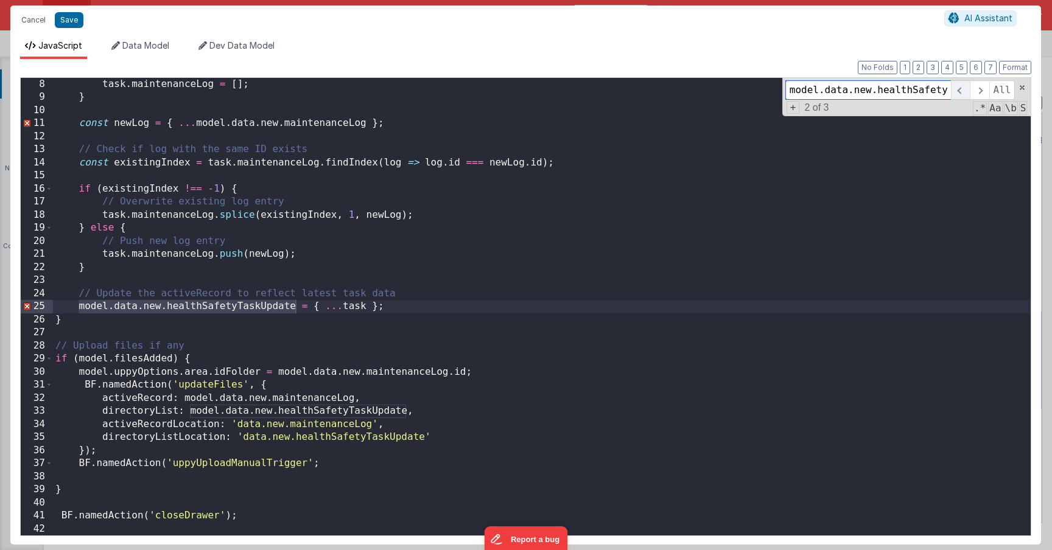
click at [960, 91] on span at bounding box center [960, 89] width 19 height 19
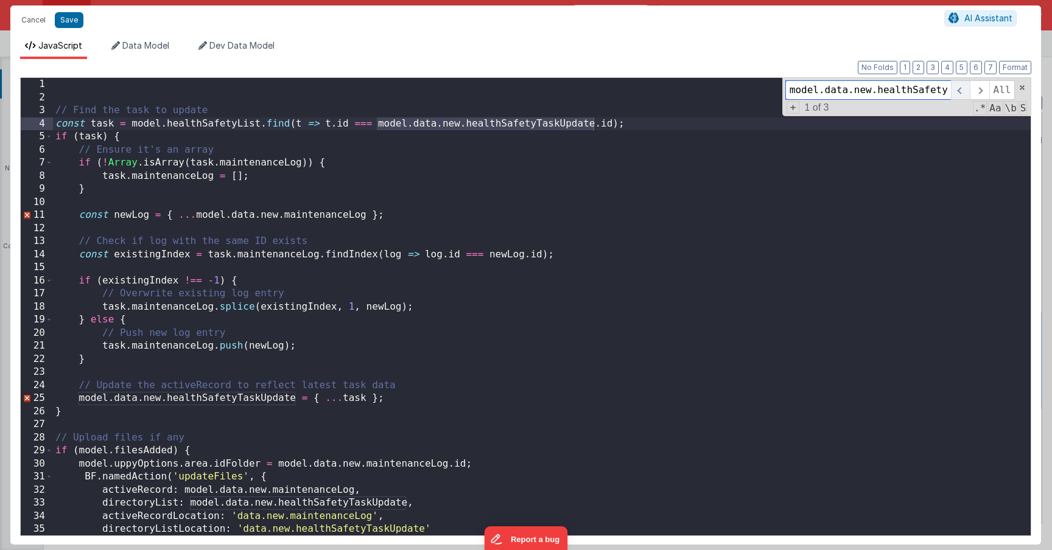
click at [960, 91] on span at bounding box center [960, 89] width 19 height 19
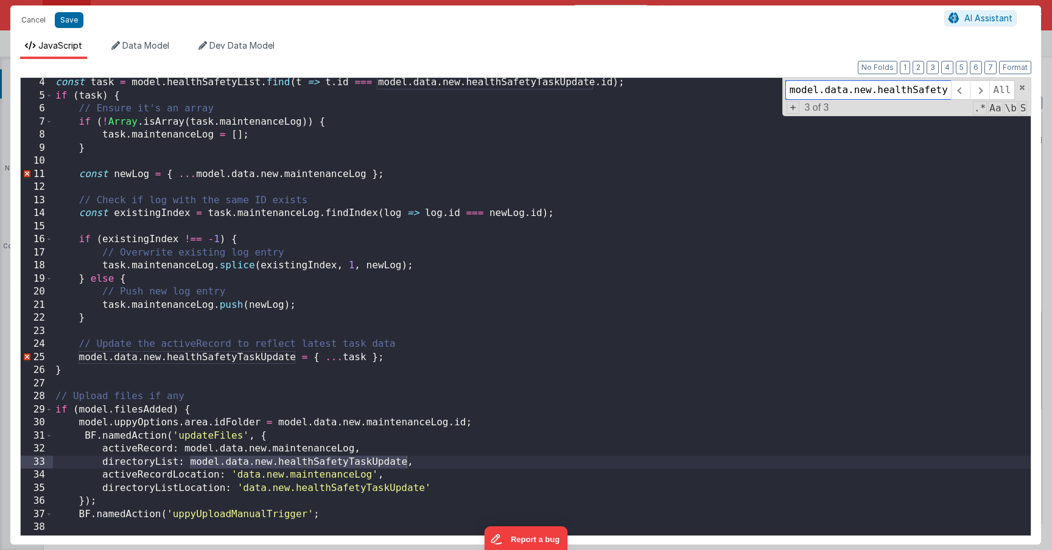
scroll to position [41, 0]
click at [228, 387] on div "const task = model . healthSafetyList . find ( t => t . id === model . data . n…" at bounding box center [542, 318] width 978 height 484
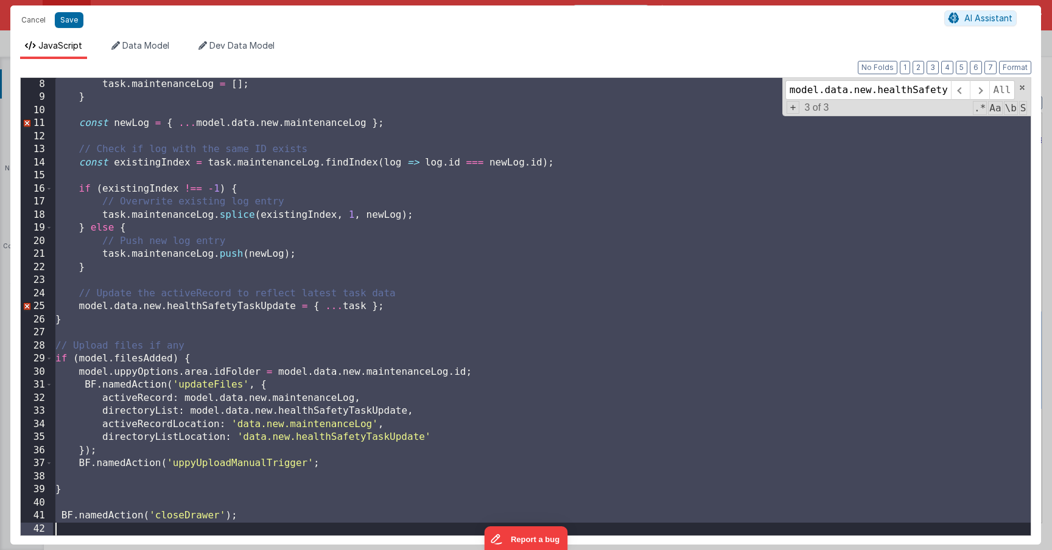
scroll to position [92, 0]
click at [324, 467] on div "task . maintenanceLog = [ ] ; } const newLog = { ... model . data . new . maint…" at bounding box center [542, 320] width 978 height 484
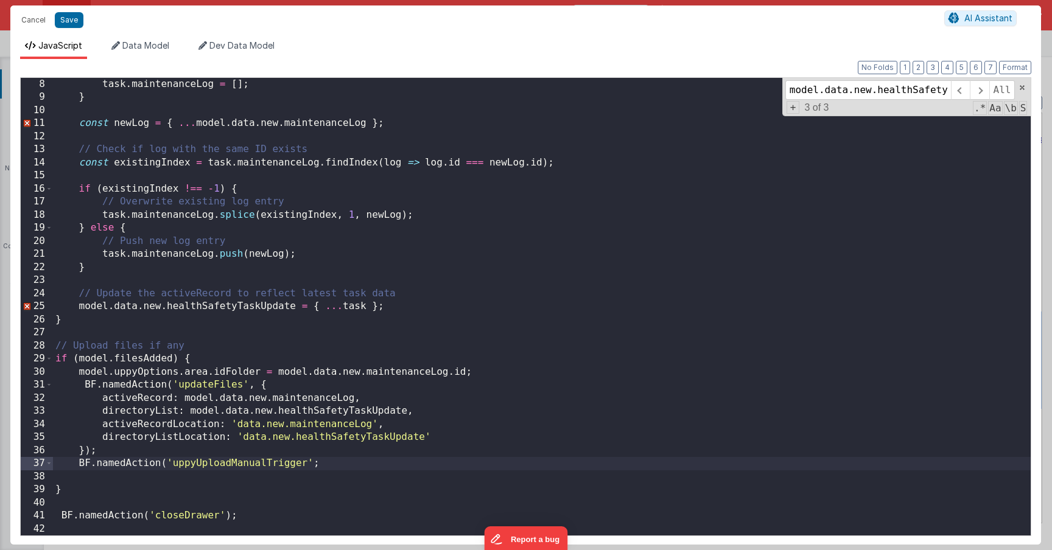
click at [311, 461] on div "task . maintenanceLog = [ ] ; } const newLog = { ... model . data . new . maint…" at bounding box center [542, 320] width 978 height 484
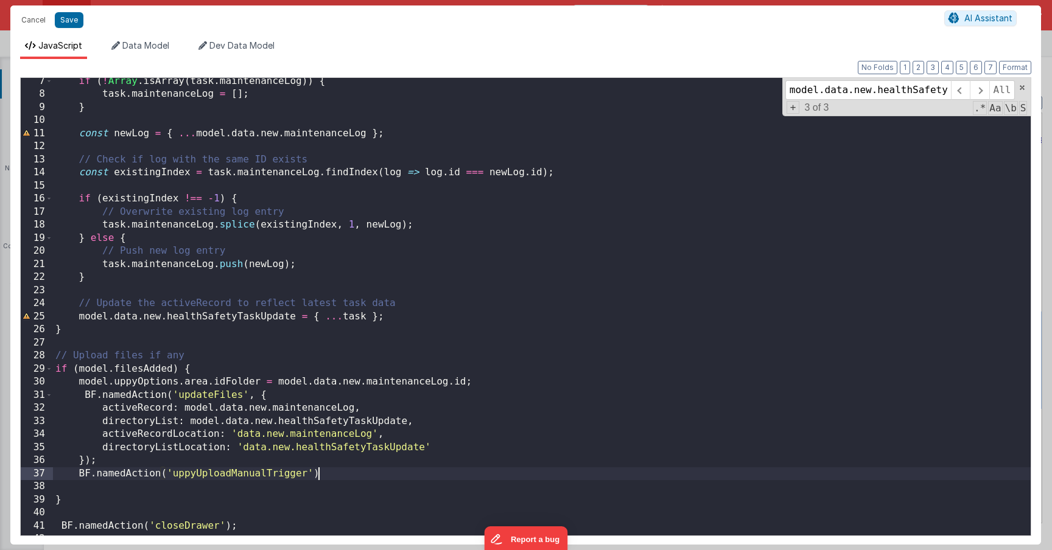
scroll to position [59, 0]
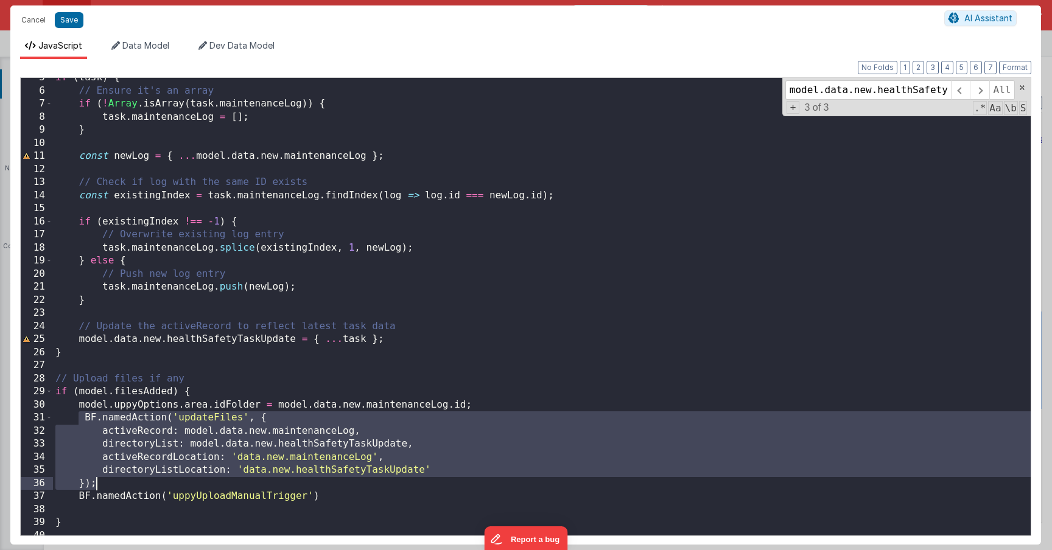
drag, startPoint x: 82, startPoint y: 422, endPoint x: 99, endPoint y: 487, distance: 67.3
click at [99, 487] on div "if ( task ) { // Ensure it's an array if ( ! Array . isArray ( task . maintenan…" at bounding box center [542, 313] width 978 height 484
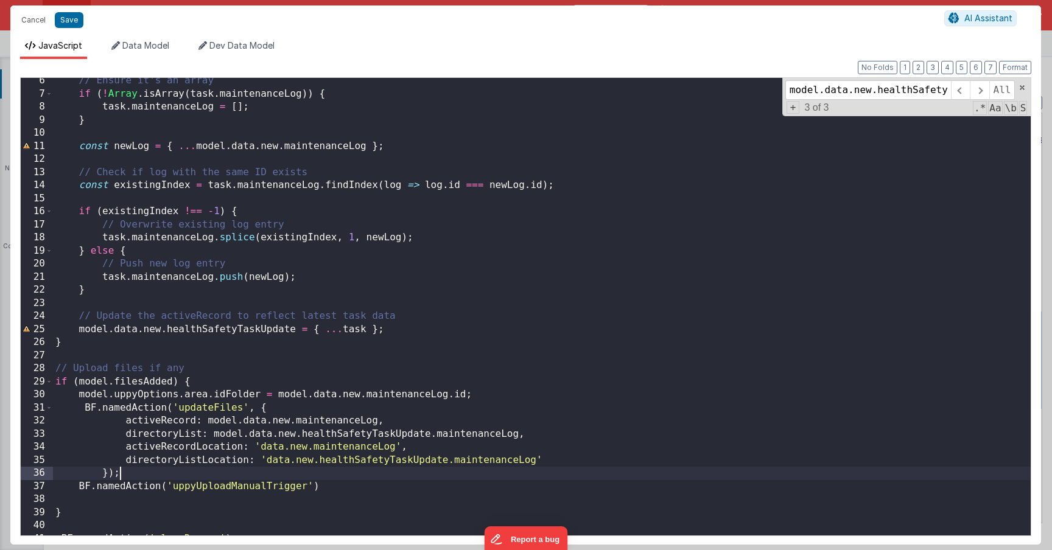
scroll to position [92, 0]
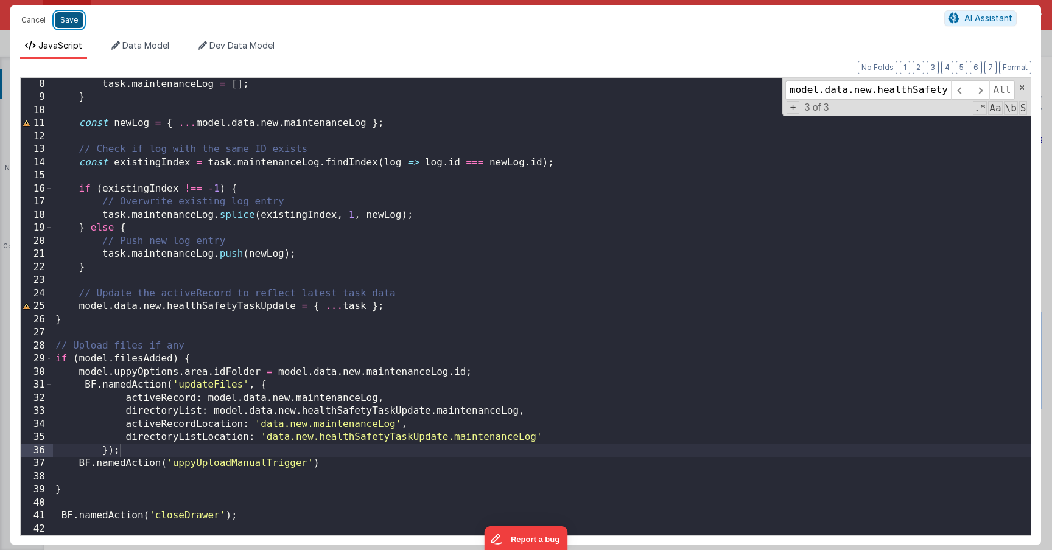
click at [72, 27] on button "Save" at bounding box center [69, 20] width 29 height 16
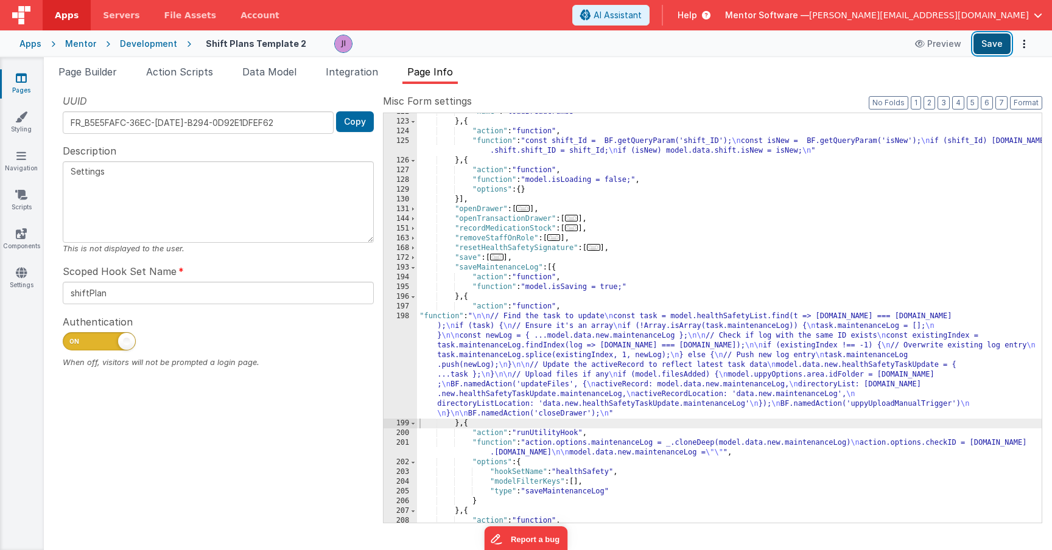
click at [996, 51] on button "Save" at bounding box center [991, 43] width 37 height 21
click at [480, 369] on div ""name" : "loadBreadcrumbs" } , { "action" : "function" , "function" : "const sh…" at bounding box center [729, 321] width 625 height 429
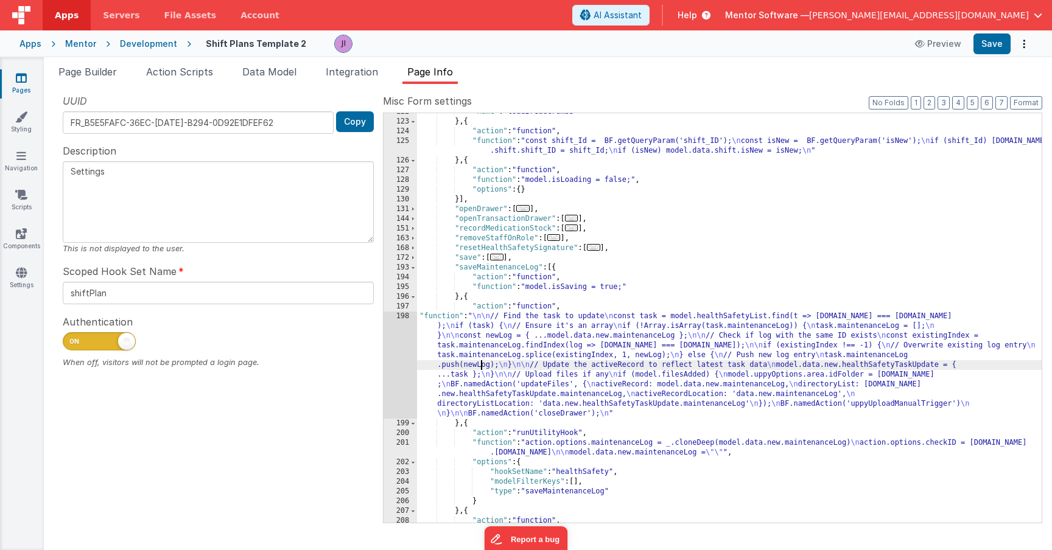
click at [396, 364] on div "198" at bounding box center [399, 365] width 33 height 107
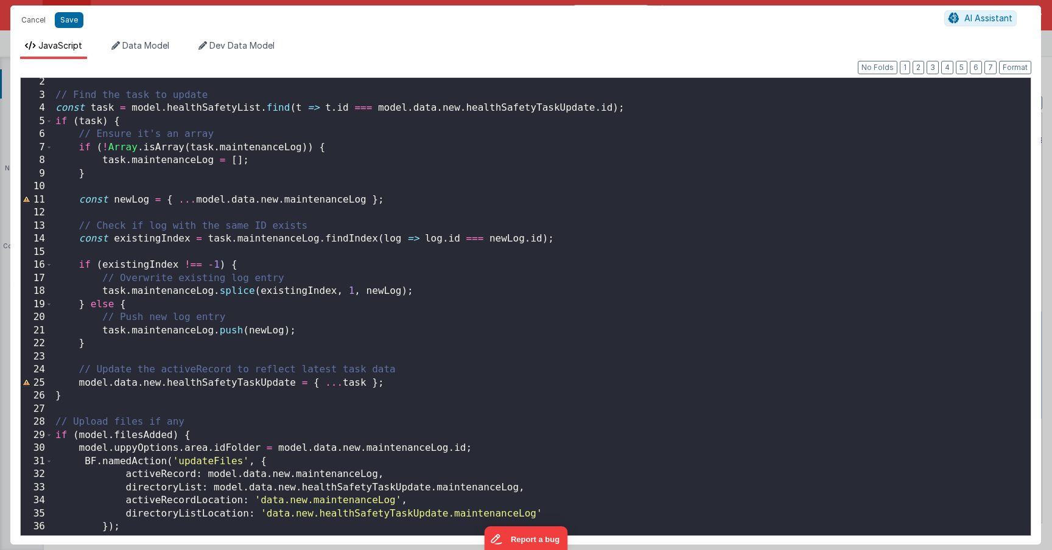
scroll to position [0, 0]
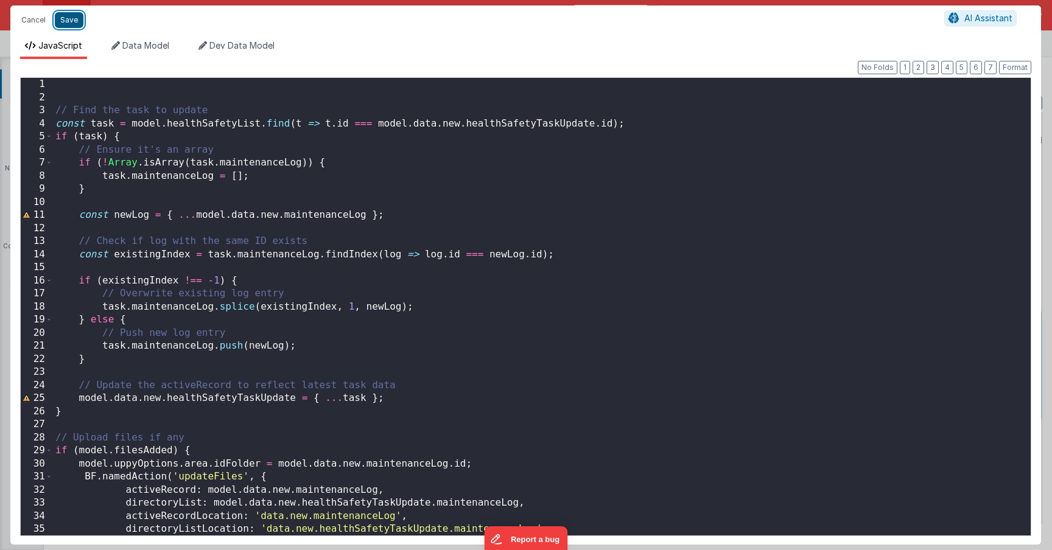
click at [71, 22] on button "Save" at bounding box center [69, 20] width 29 height 16
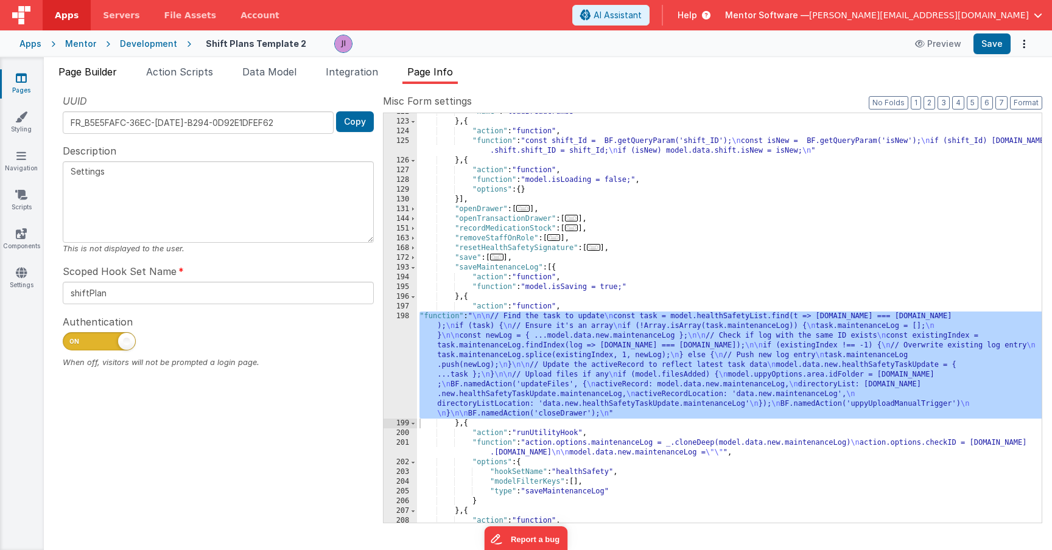
click at [110, 79] on li "Page Builder" at bounding box center [88, 74] width 68 height 19
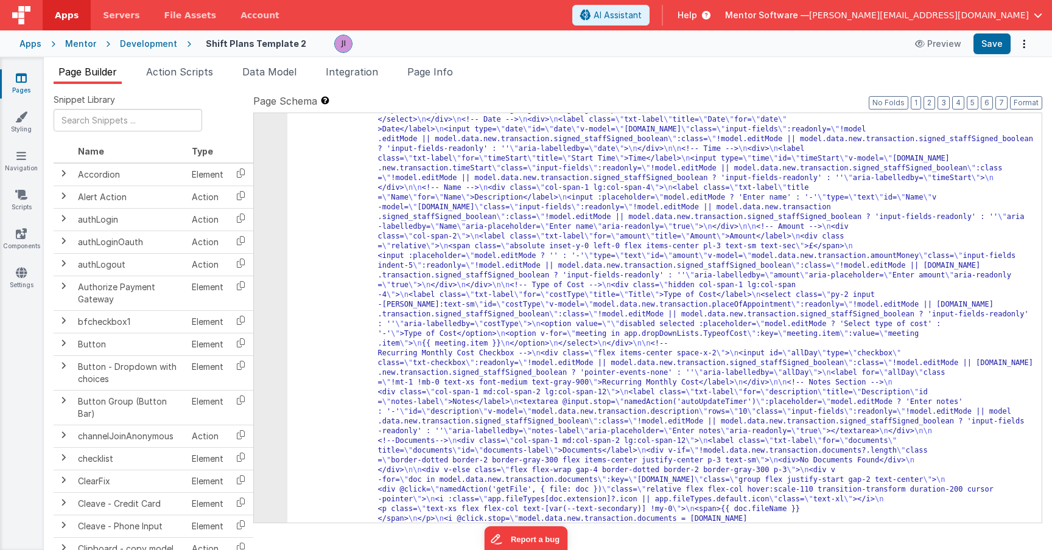
scroll to position [10342, 0]
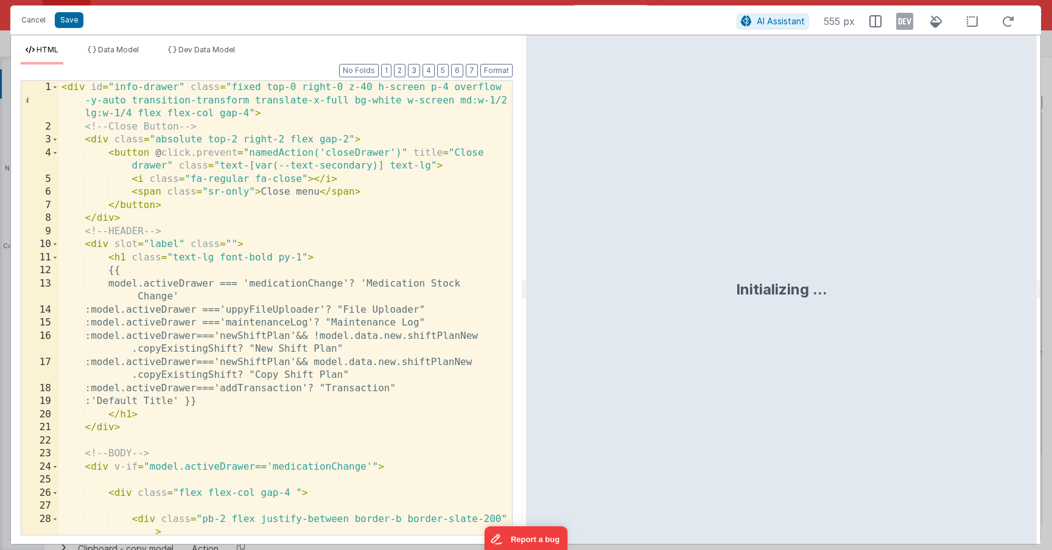
click at [405, 77] on div "Format 7 6 5 4 3 2 1 No Folds 1 2 3 4 5 6 7 8 9 10 11 12 13 14 15 16 17 18 19 2…" at bounding box center [267, 300] width 492 height 470
click at [405, 76] on button "2" at bounding box center [400, 70] width 12 height 13
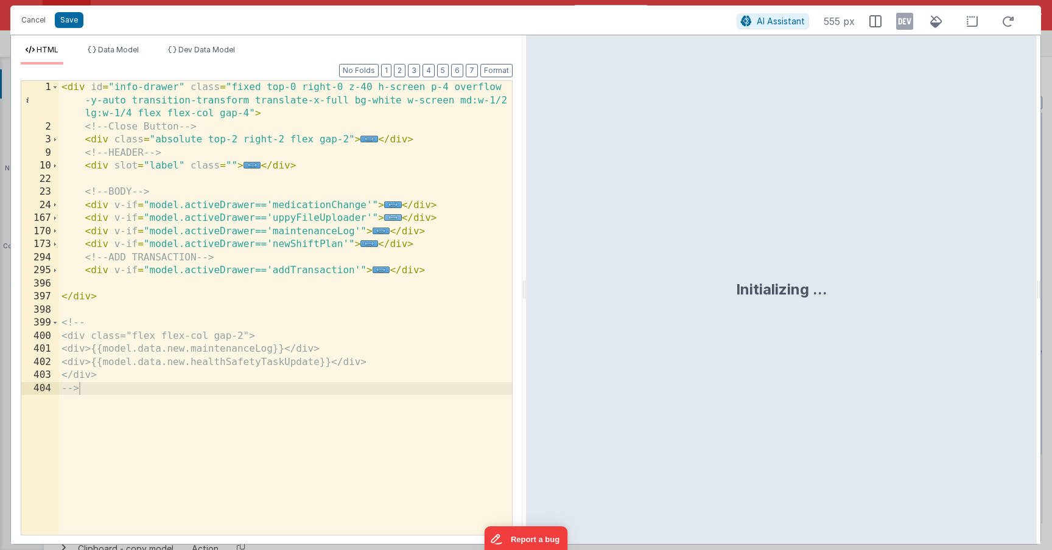
click at [390, 220] on span "..." at bounding box center [393, 217] width 18 height 7
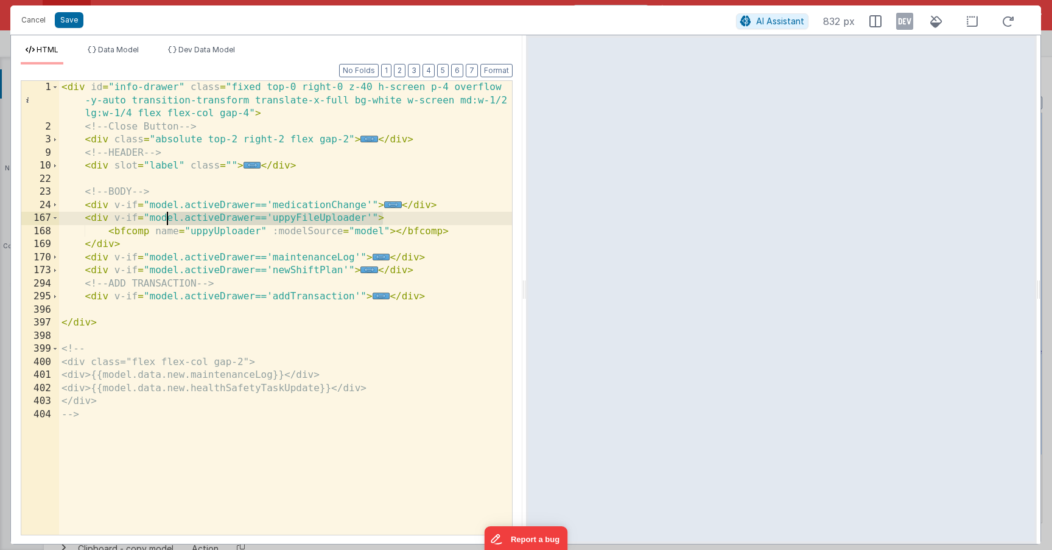
drag, startPoint x: 395, startPoint y: 223, endPoint x: 156, endPoint y: 213, distance: 238.8
click at [157, 213] on div "< div id = "info-drawer" class = "fixed top-0 right-0 z-40 h-screen p-4 overflo…" at bounding box center [285, 334] width 453 height 506
drag, startPoint x: 128, startPoint y: 241, endPoint x: 86, endPoint y: 220, distance: 47.1
click at [86, 220] on div "< div id = "info-drawer" class = "fixed top-0 right-0 z-40 h-screen p-4 overflo…" at bounding box center [285, 334] width 453 height 506
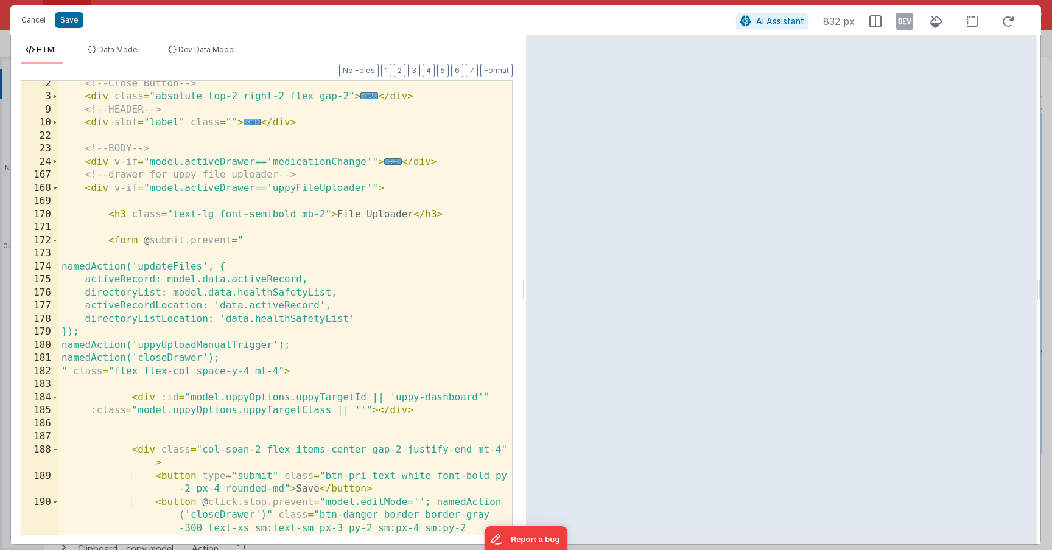
scroll to position [25, 0]
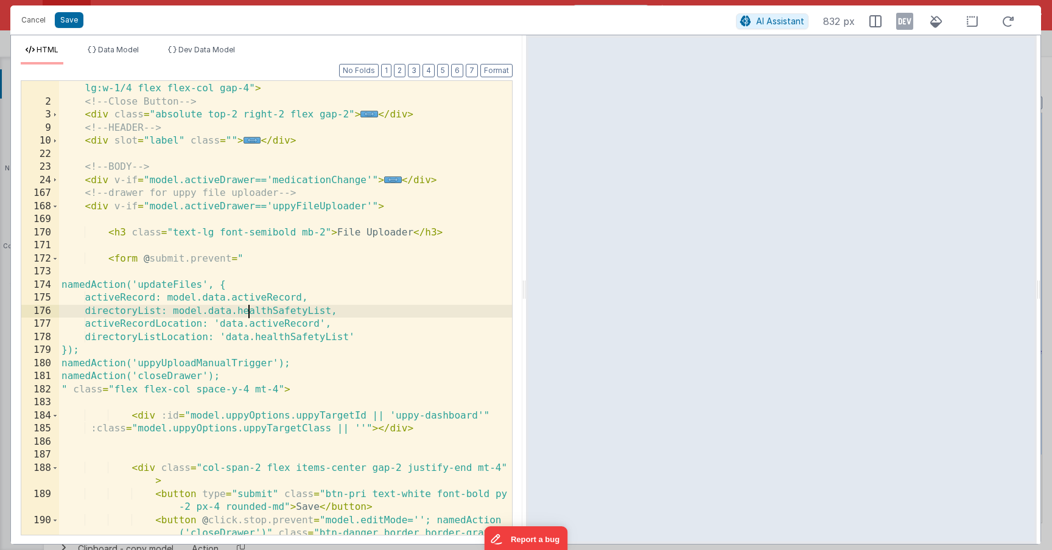
click at [248, 313] on div "< div id = "info-drawer" class = "fixed top-0 right-0 z-40 h-screen p-4 overflo…" at bounding box center [285, 335] width 453 height 559
click at [267, 336] on div "< div id = "info-drawer" class = "fixed top-0 right-0 z-40 h-screen p-4 overflo…" at bounding box center [285, 335] width 453 height 559
click at [264, 298] on div "< div id = "info-drawer" class = "fixed top-0 right-0 z-40 h-screen p-4 overflo…" at bounding box center [285, 335] width 453 height 559
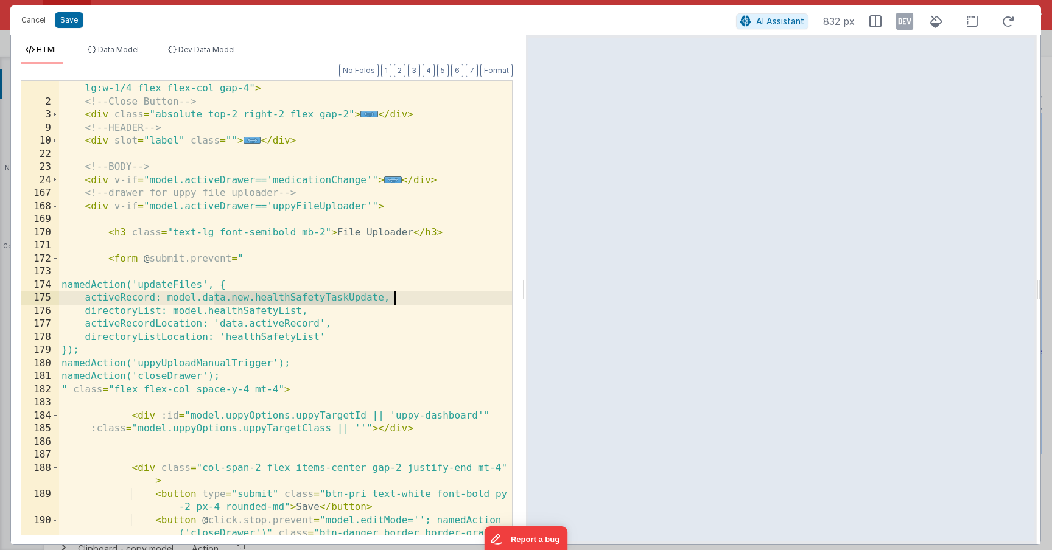
drag, startPoint x: 215, startPoint y: 297, endPoint x: 393, endPoint y: 299, distance: 177.1
click at [393, 299] on div "< div id = "info-drawer" class = "fixed top-0 right-0 z-40 h-screen p-4 overflo…" at bounding box center [285, 335] width 453 height 559
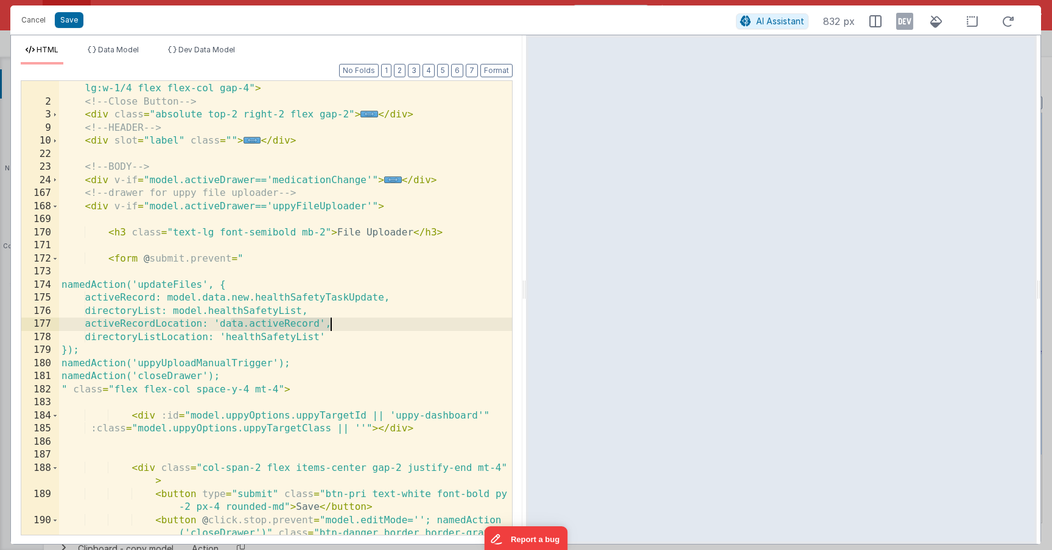
drag, startPoint x: 234, startPoint y: 326, endPoint x: 327, endPoint y: 329, distance: 93.8
click at [327, 329] on div "< div id = "info-drawer" class = "fixed top-0 right-0 z-40 h-screen p-4 overflo…" at bounding box center [285, 335] width 453 height 559
click at [81, 24] on button "Save" at bounding box center [69, 20] width 29 height 16
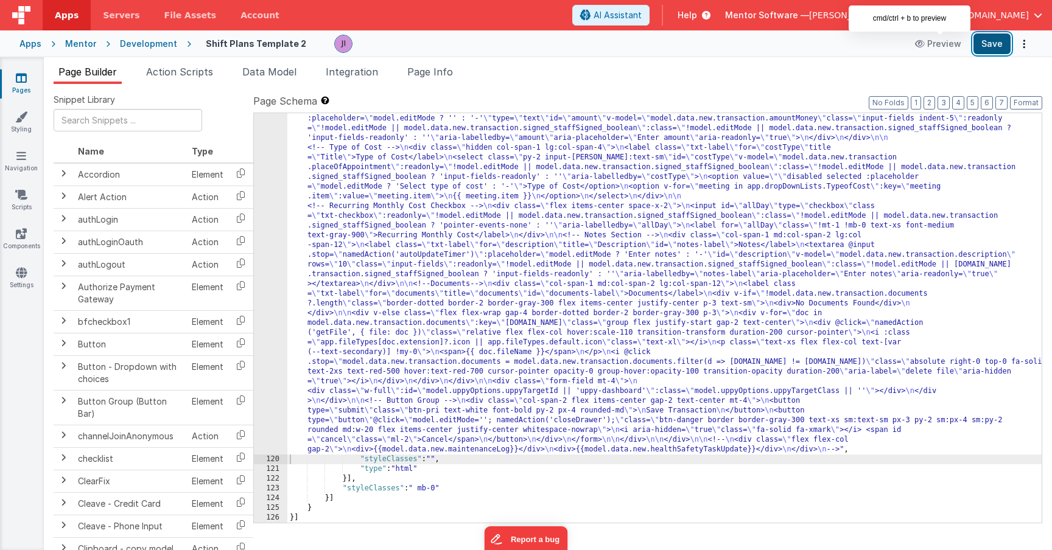
click at [997, 48] on button "Save" at bounding box center [991, 43] width 37 height 21
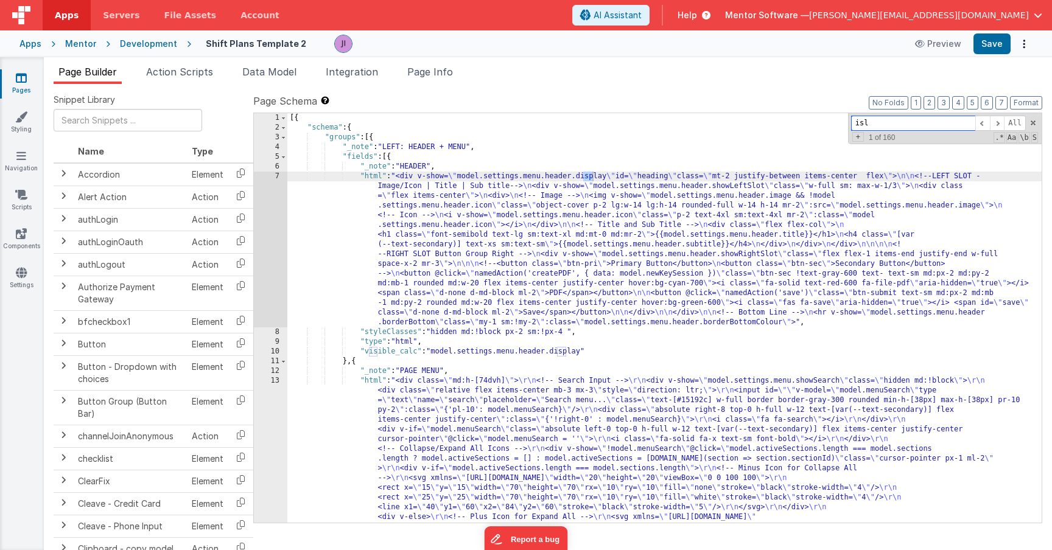
scroll to position [5064, 0]
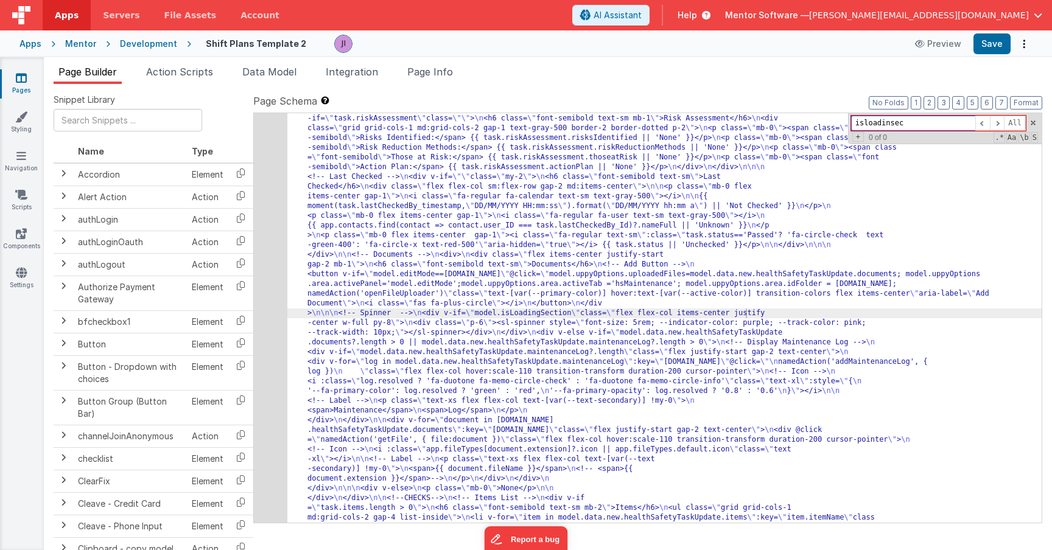
type input "isloadinsec"
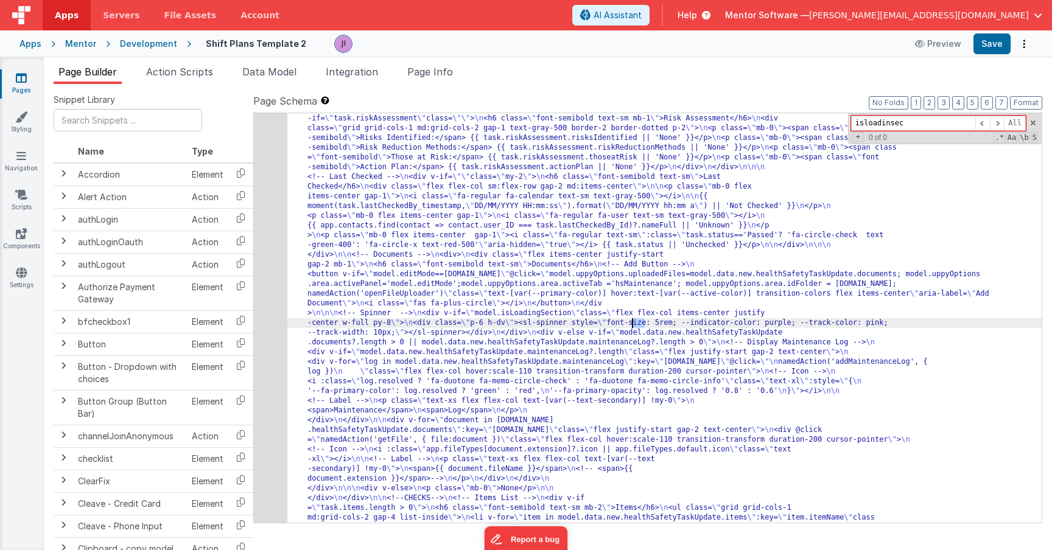
drag, startPoint x: 645, startPoint y: 326, endPoint x: 631, endPoint y: 326, distance: 14.0
drag, startPoint x: 626, startPoint y: 324, endPoint x: 648, endPoint y: 325, distance: 22.5
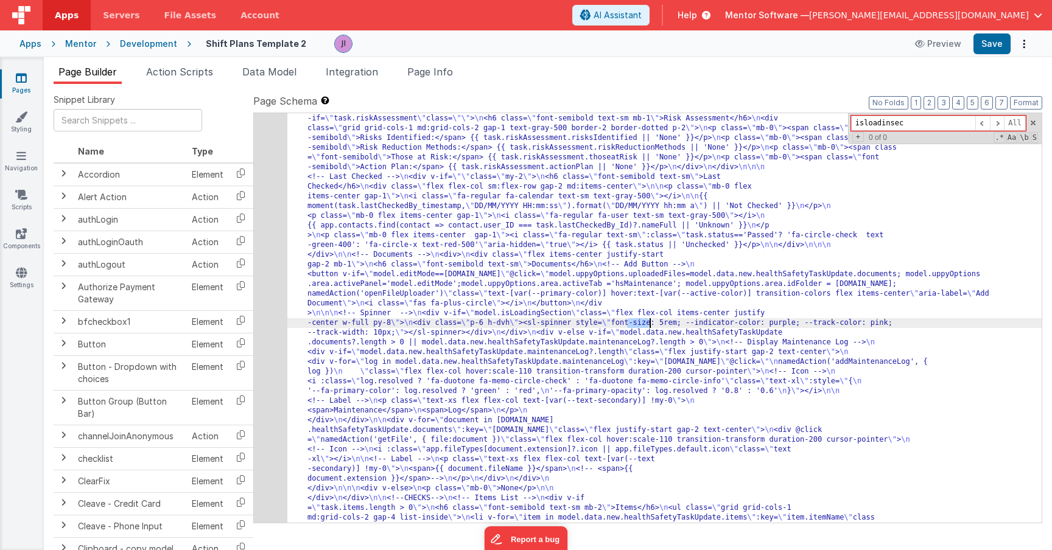
click at [993, 49] on button "Save" at bounding box center [991, 43] width 37 height 21
drag, startPoint x: 648, startPoint y: 326, endPoint x: 637, endPoint y: 326, distance: 11.0
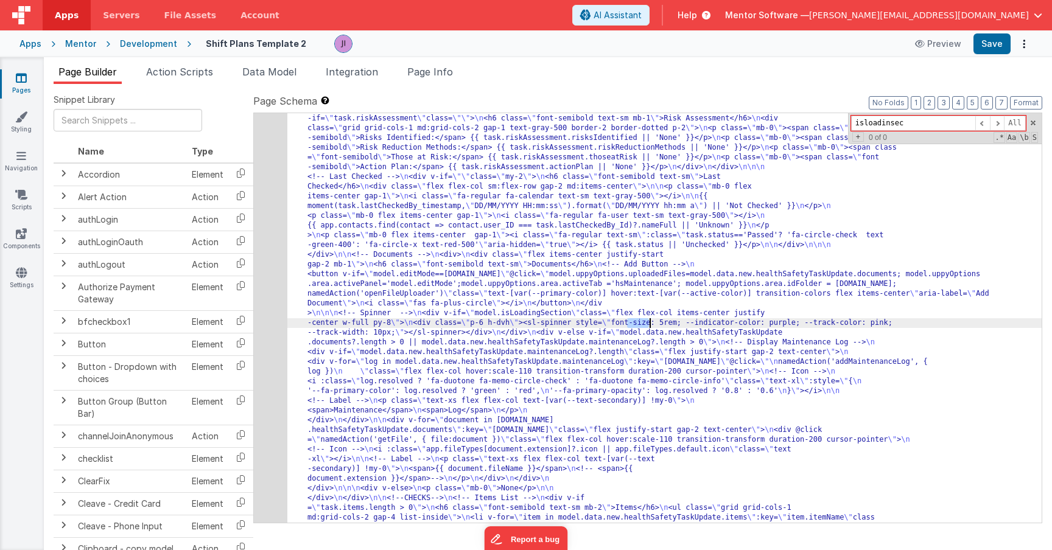
drag, startPoint x: 629, startPoint y: 326, endPoint x: 649, endPoint y: 327, distance: 19.5
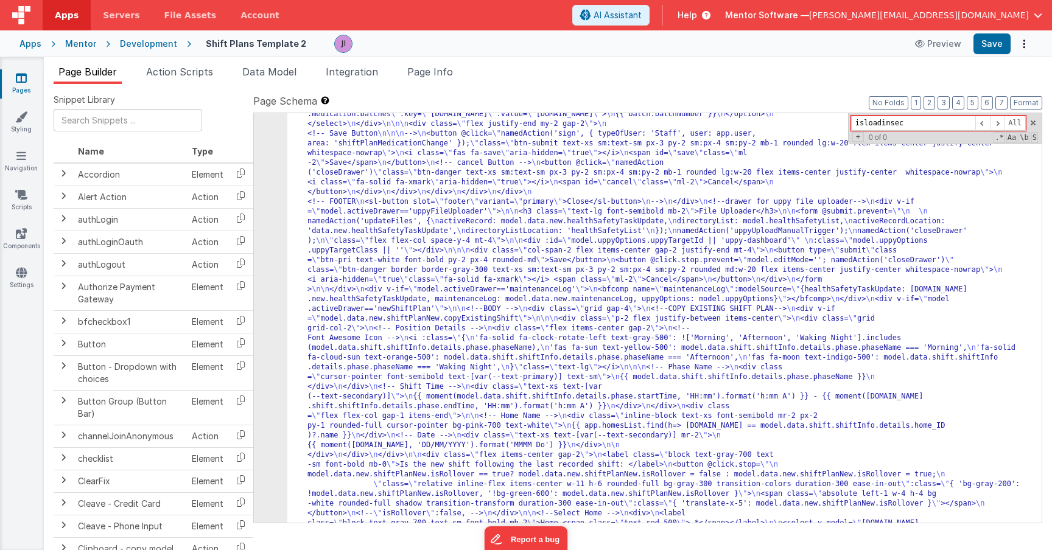
scroll to position [10235, 0]
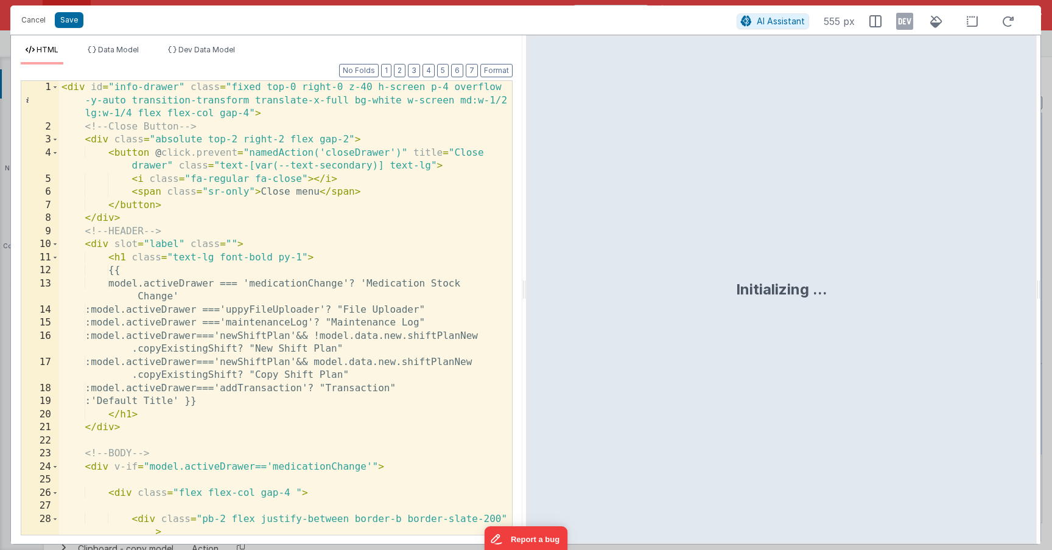
click at [409, 73] on div "Format 7 6 5 4 3 2 1 No Folds 1 2 3 4 5 6 7 8 9 10 11 12 13 14 15 16 17 18 19 2…" at bounding box center [267, 300] width 492 height 470
click at [404, 72] on button "2" at bounding box center [400, 70] width 12 height 13
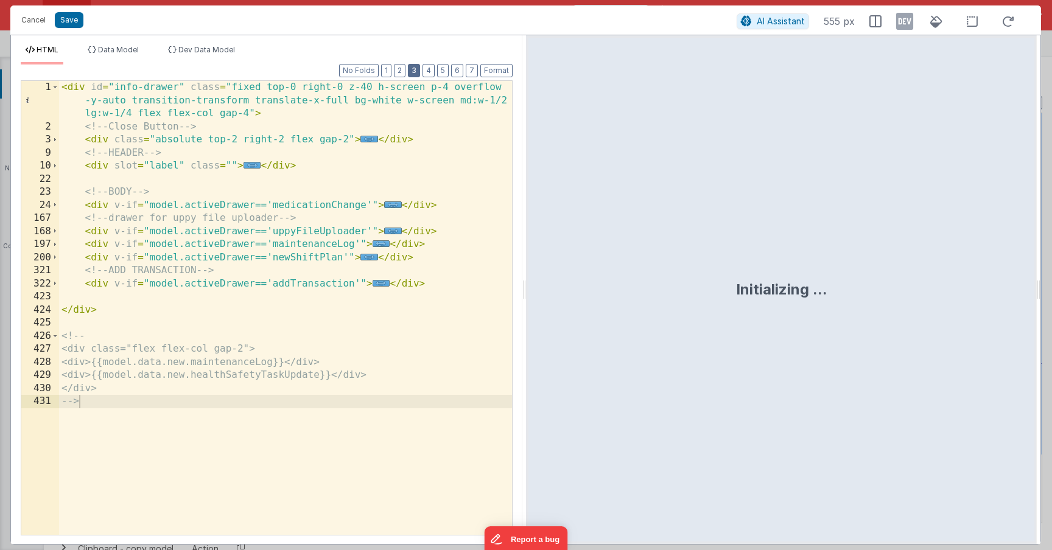
click at [415, 72] on button "3" at bounding box center [414, 70] width 12 height 13
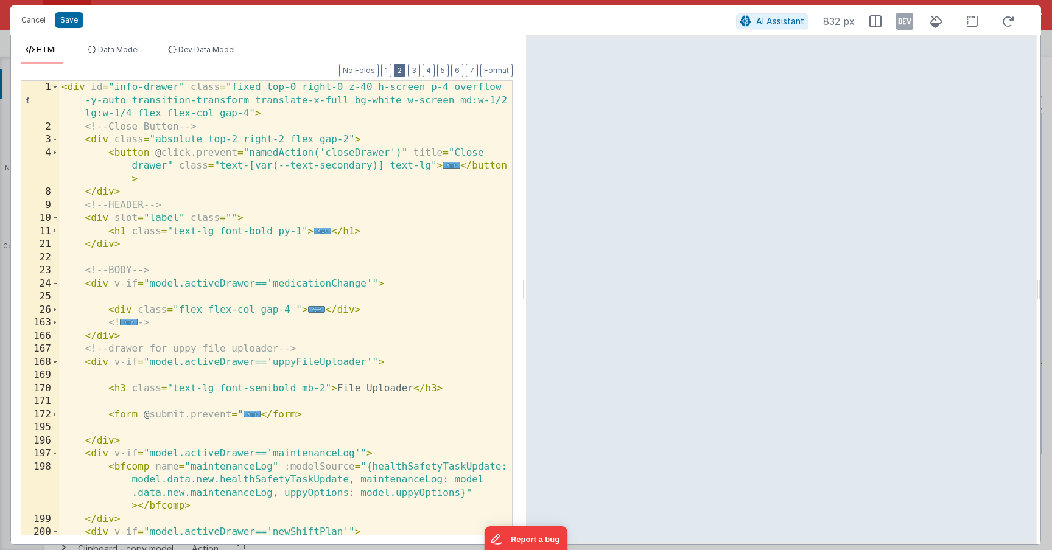
click at [402, 74] on button "2" at bounding box center [400, 70] width 12 height 13
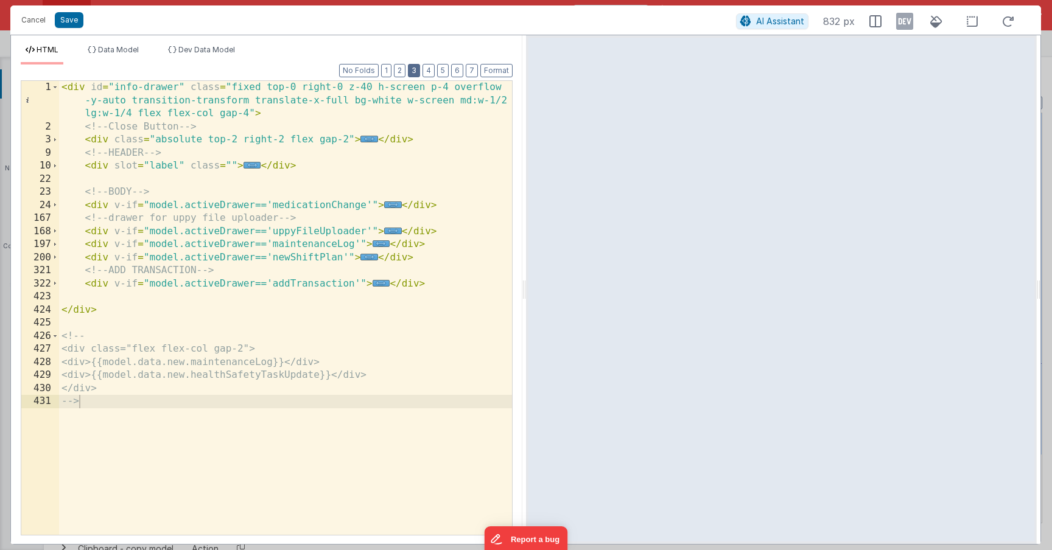
click at [416, 69] on button "3" at bounding box center [414, 70] width 12 height 13
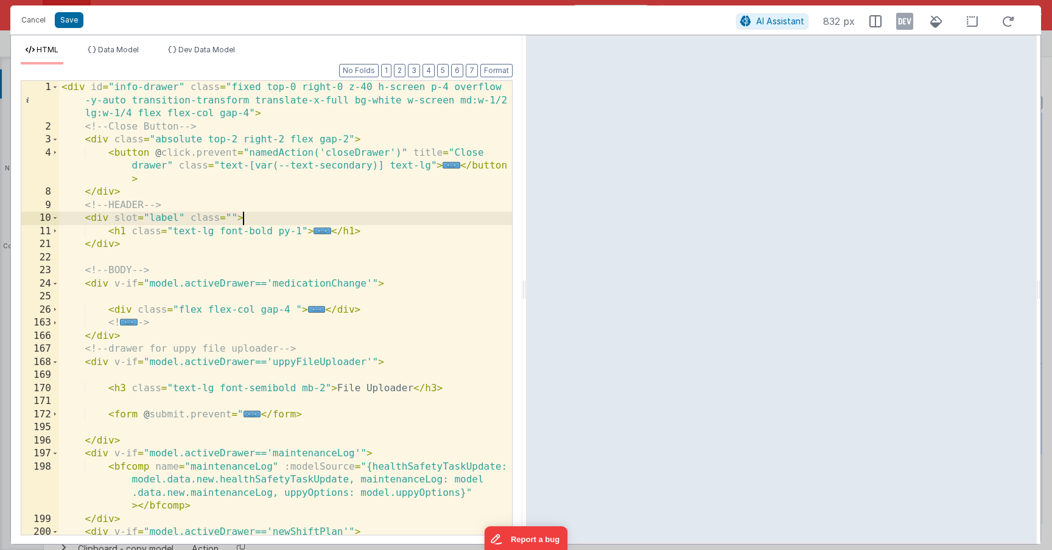
click at [346, 217] on div "< div id = "info-drawer" class = "fixed top-0 right-0 z-40 h-screen p-4 overflo…" at bounding box center [285, 334] width 453 height 506
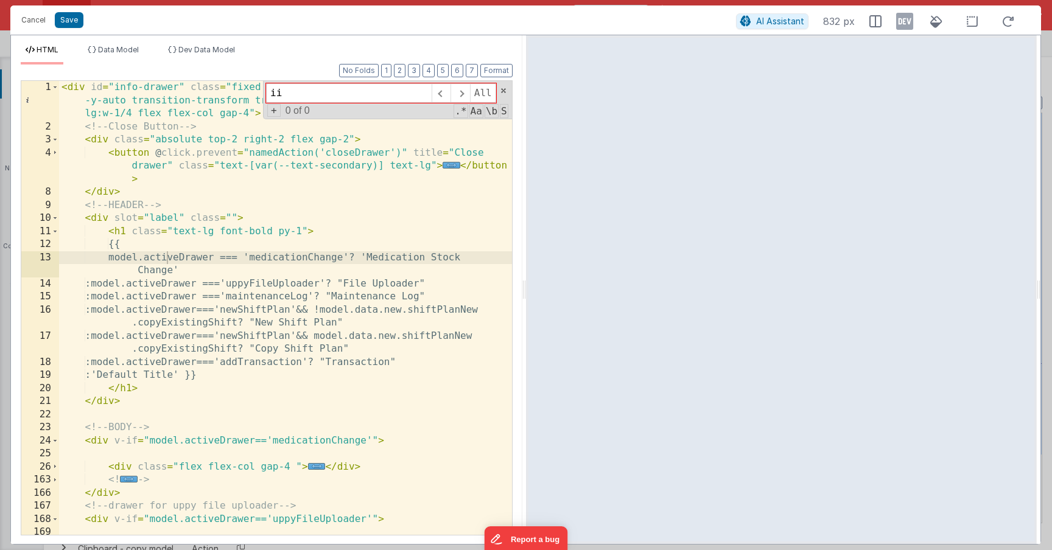
type input "i"
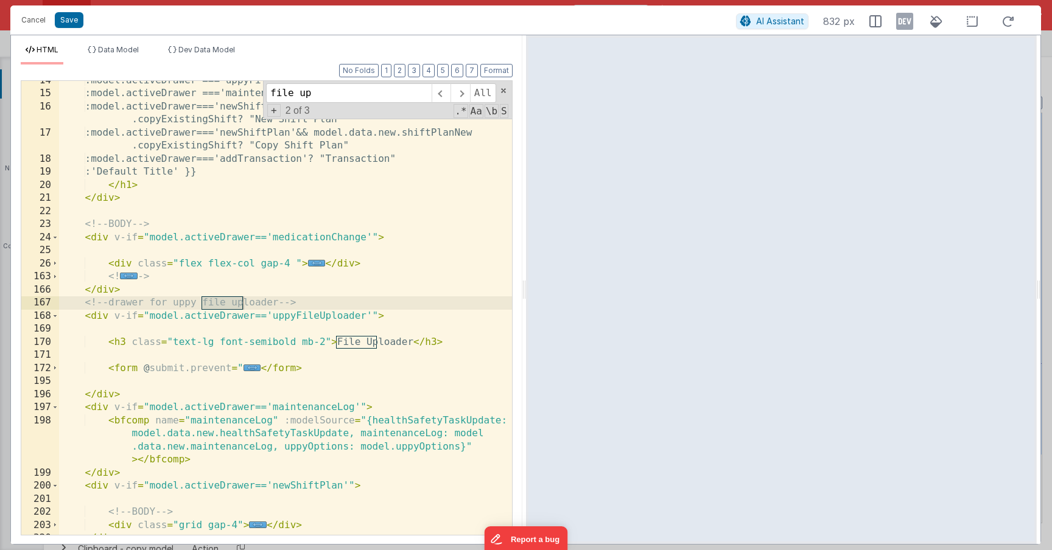
scroll to position [203, 0]
type input "file up"
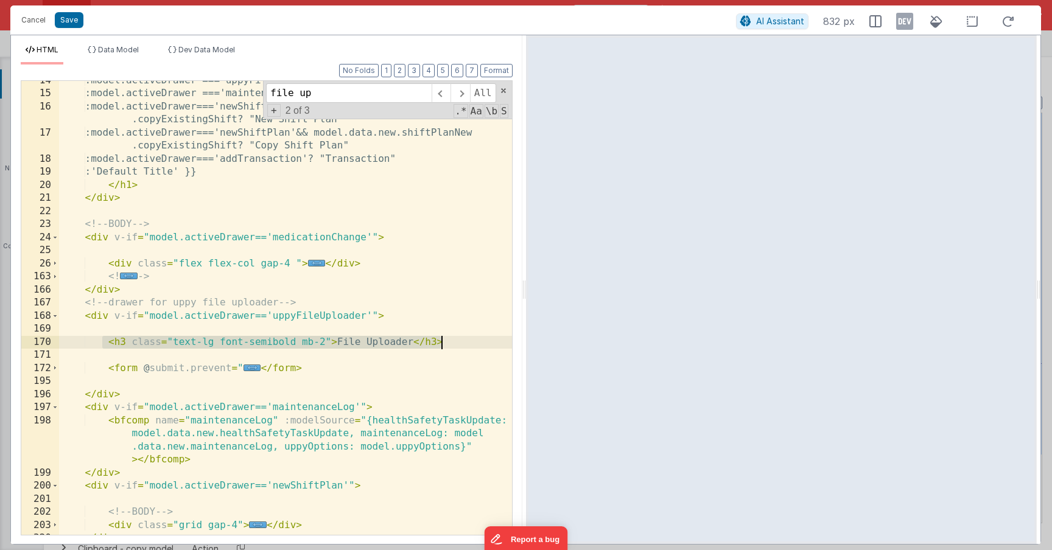
drag, startPoint x: 116, startPoint y: 344, endPoint x: 480, endPoint y: 347, distance: 364.0
click at [480, 347] on div ":model.activeDrawer ==='uppyFileUploader'? "File Uploader" :model.activeDrawer …" at bounding box center [285, 314] width 453 height 480
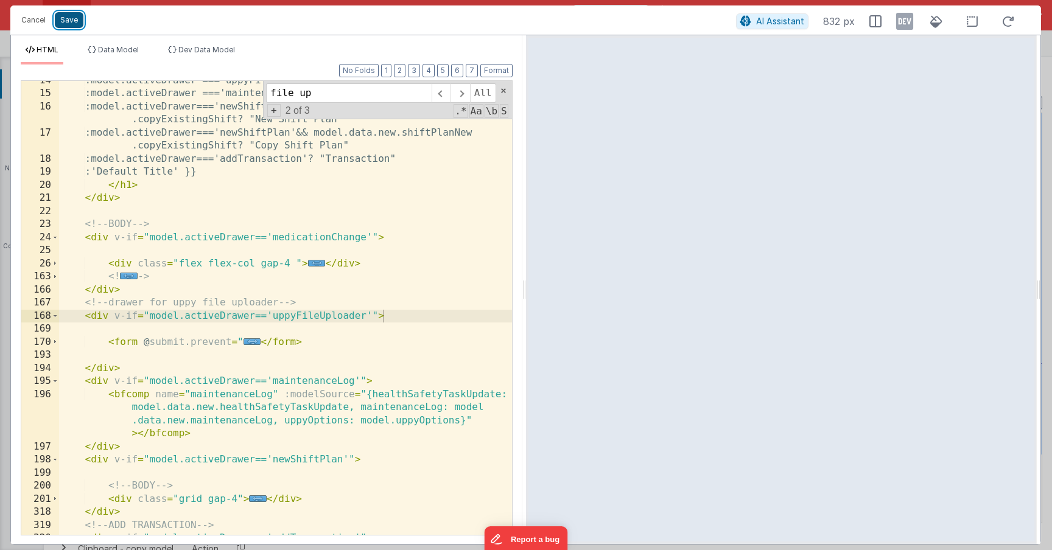
click at [68, 15] on button "Save" at bounding box center [69, 20] width 29 height 16
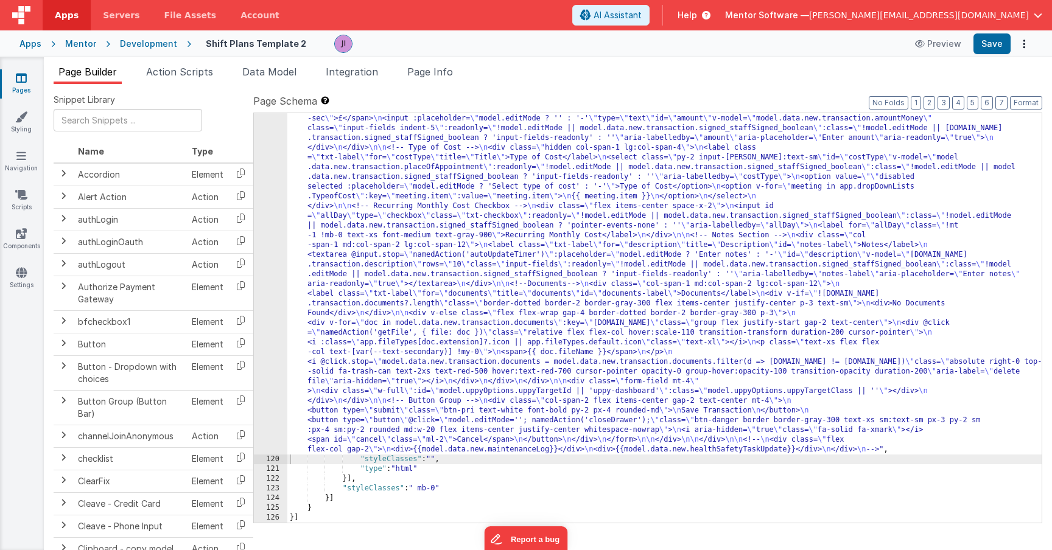
scroll to position [10225, 0]
click at [981, 38] on button "Save" at bounding box center [991, 43] width 37 height 21
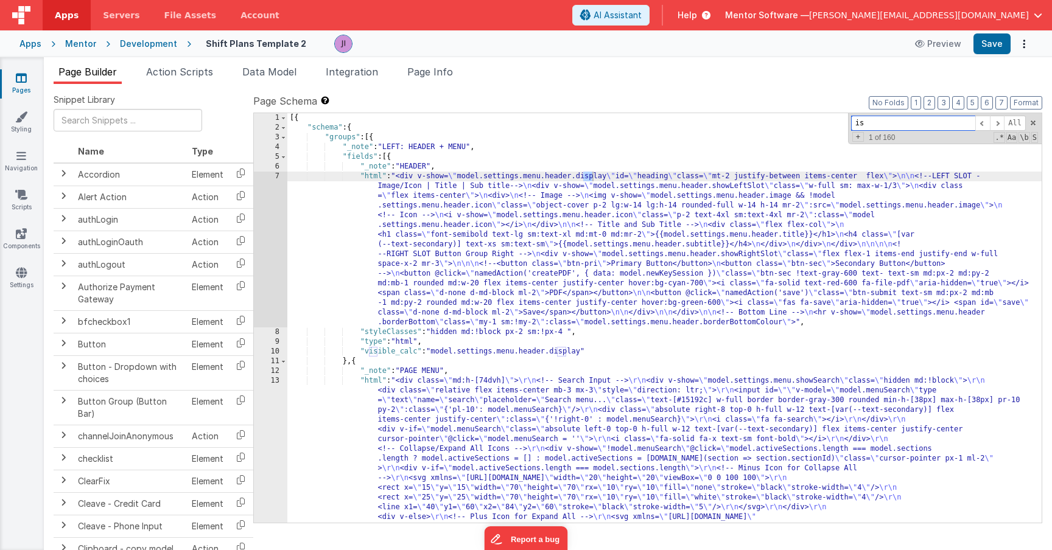
scroll to position [5064, 0]
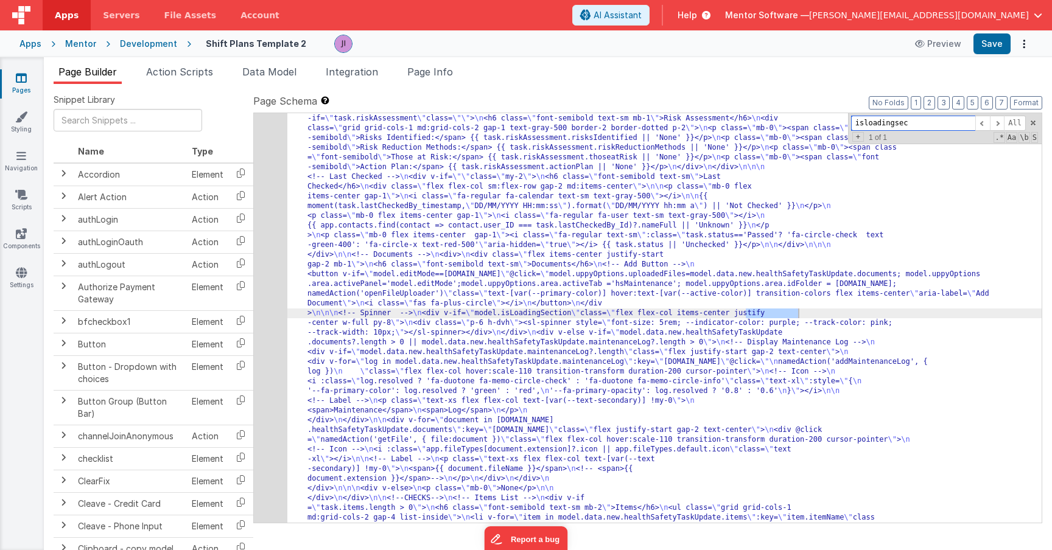
type input "isloadingsec"
click at [260, 313] on div "66" at bounding box center [270, 176] width 33 height 1587
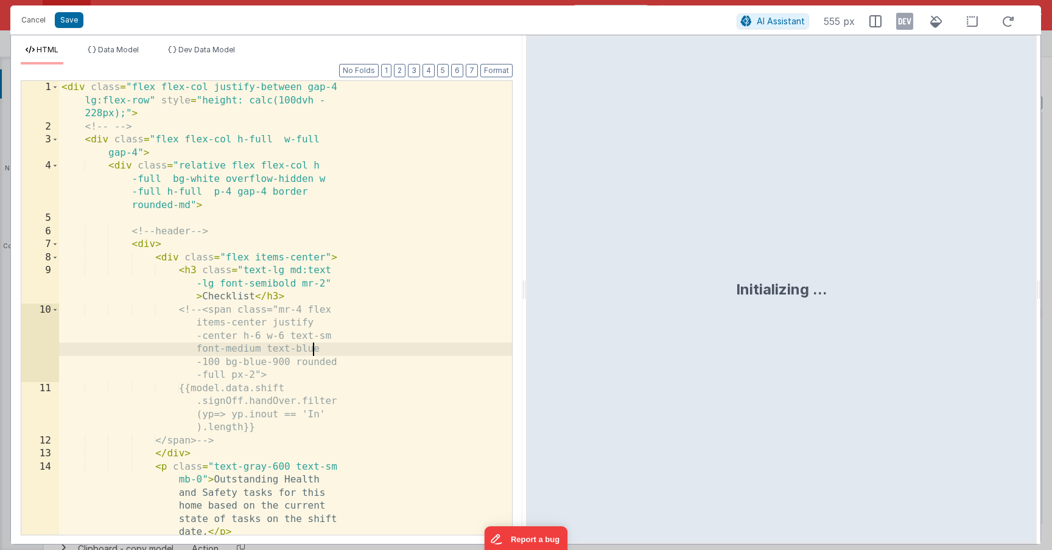
click at [391, 343] on div "< div class = "flex flex-col justify-between gap-4 lg:flex-row" style = "height…" at bounding box center [285, 354] width 453 height 546
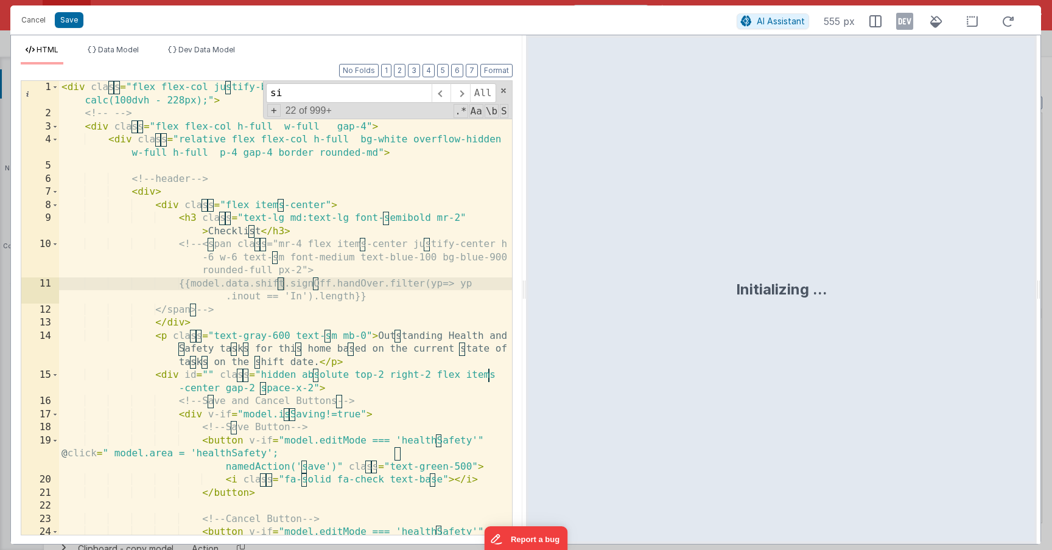
type input "s"
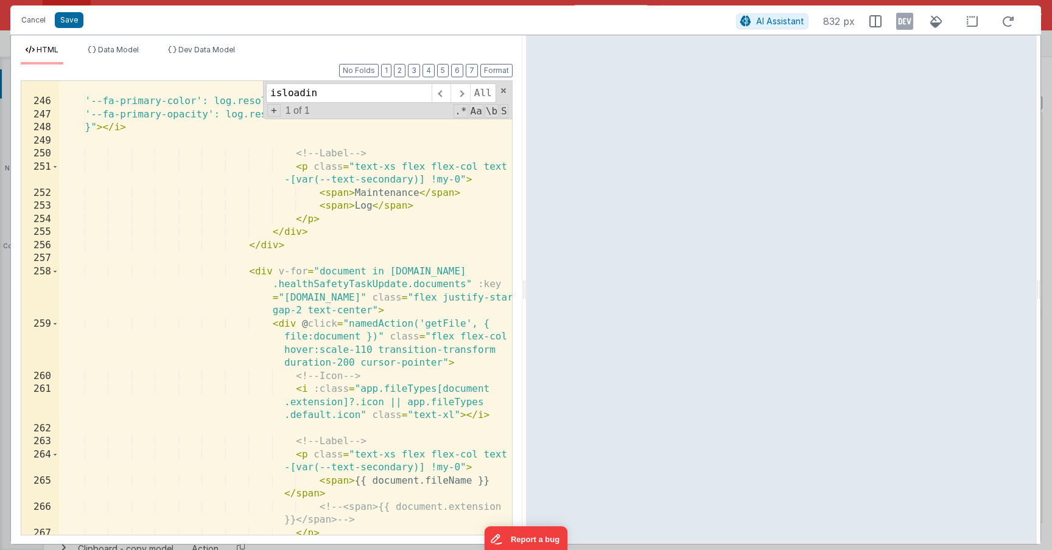
scroll to position [5207, 0]
type input "isloadin"
click at [315, 251] on div "< i :class = "log.resolved ? 'fa -duotone fa-memo-circle-check' : 'fa -duotone …" at bounding box center [285, 303] width 453 height 520
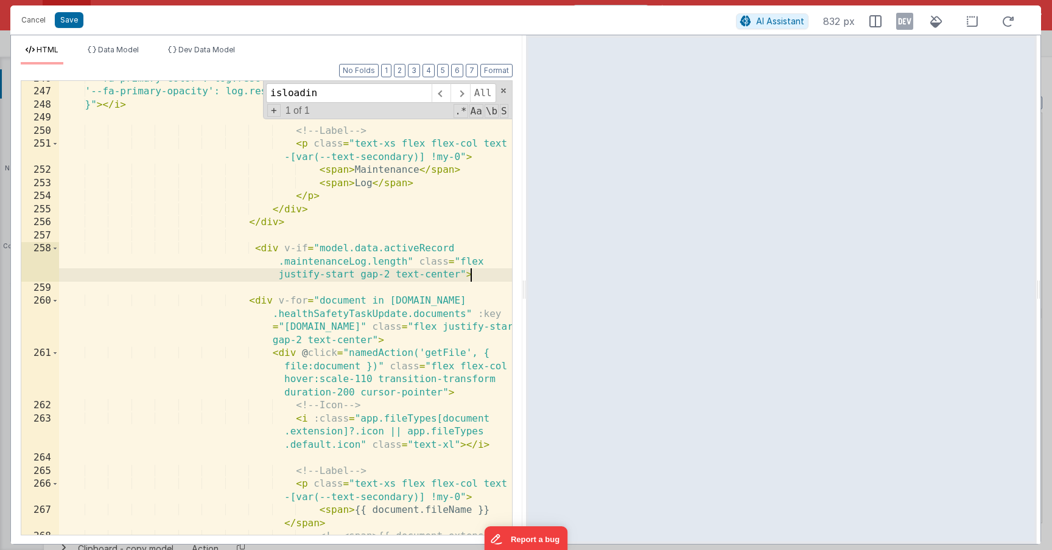
scroll to position [5243, 0]
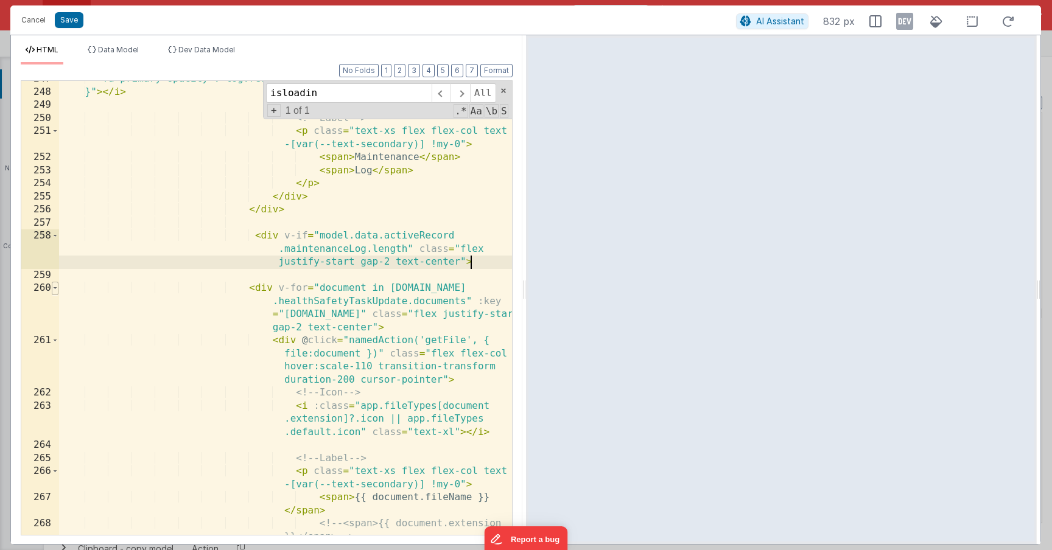
click at [52, 289] on span at bounding box center [55, 288] width 7 height 13
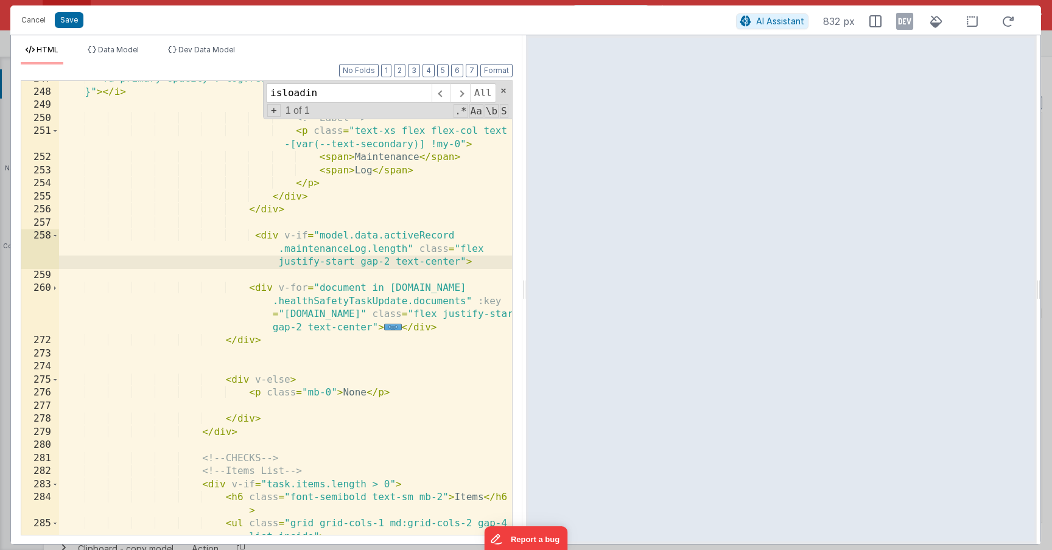
click at [453, 331] on div "'--fa-primary-opacity': log.resolved ? '0.8' : '0.6' }" > </ i > <!-- Label -->…" at bounding box center [285, 319] width 453 height 494
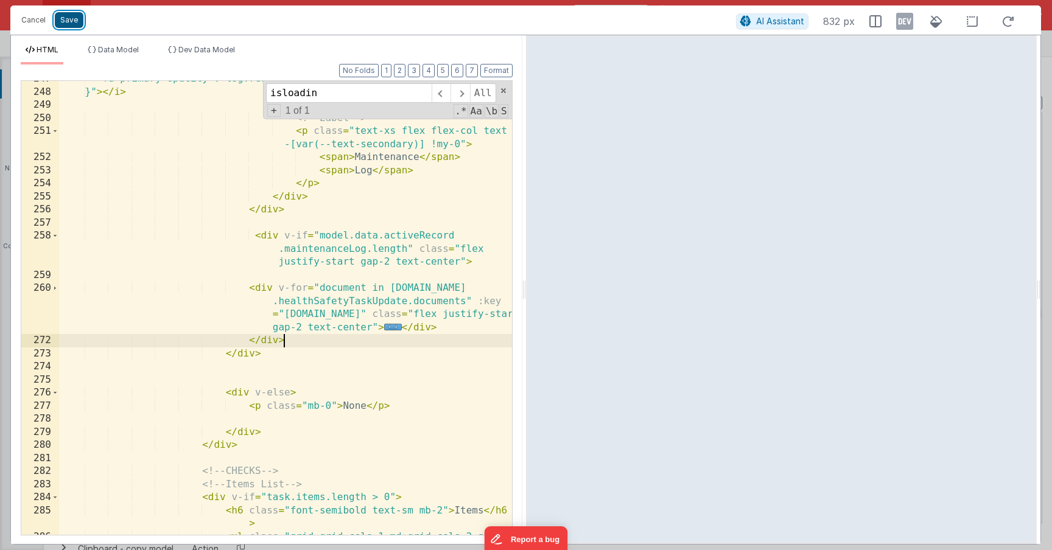
click at [68, 20] on button "Save" at bounding box center [69, 20] width 29 height 16
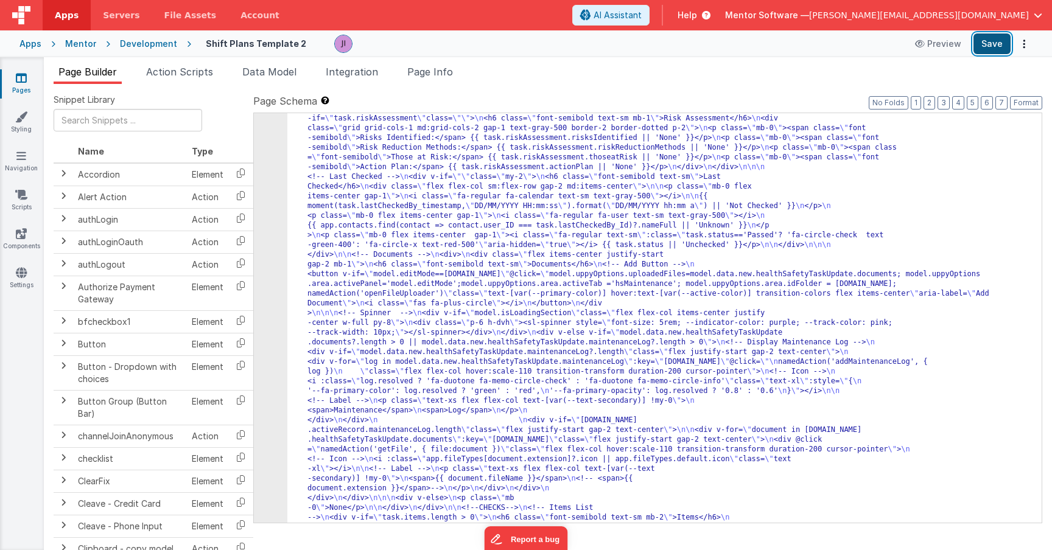
click at [978, 52] on button "Save" at bounding box center [991, 43] width 37 height 21
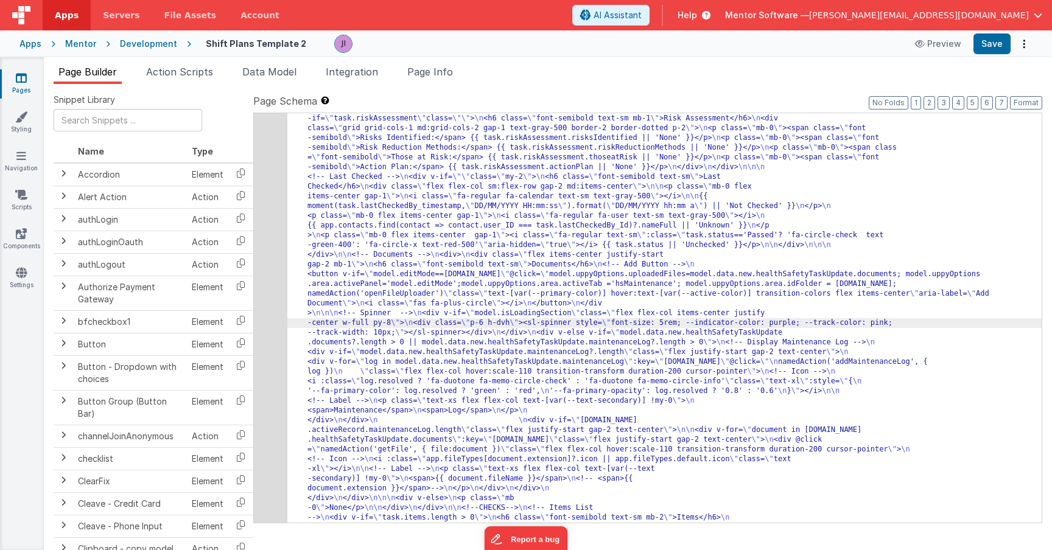
click at [260, 295] on div "66" at bounding box center [270, 181] width 33 height 1597
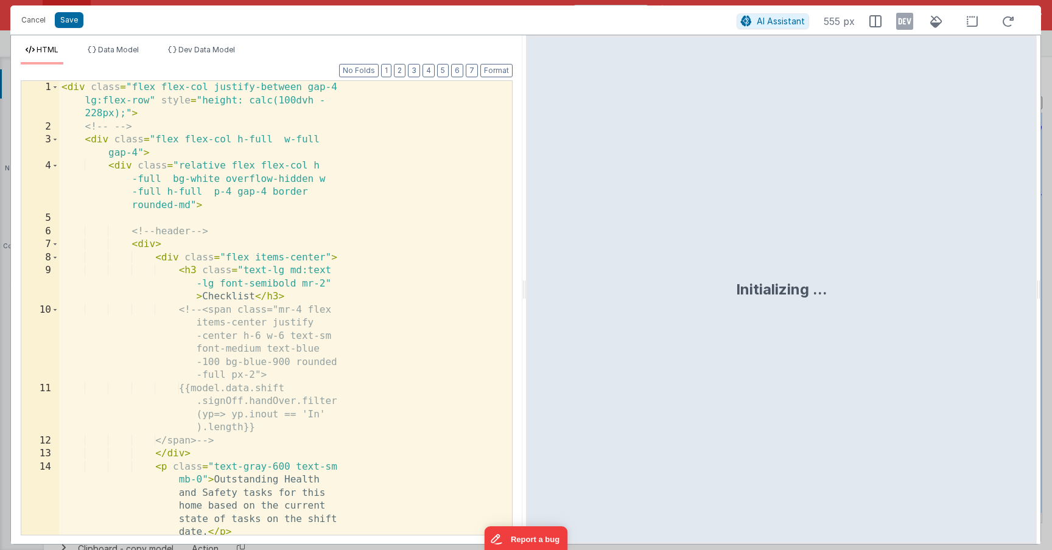
scroll to position [5531, 0]
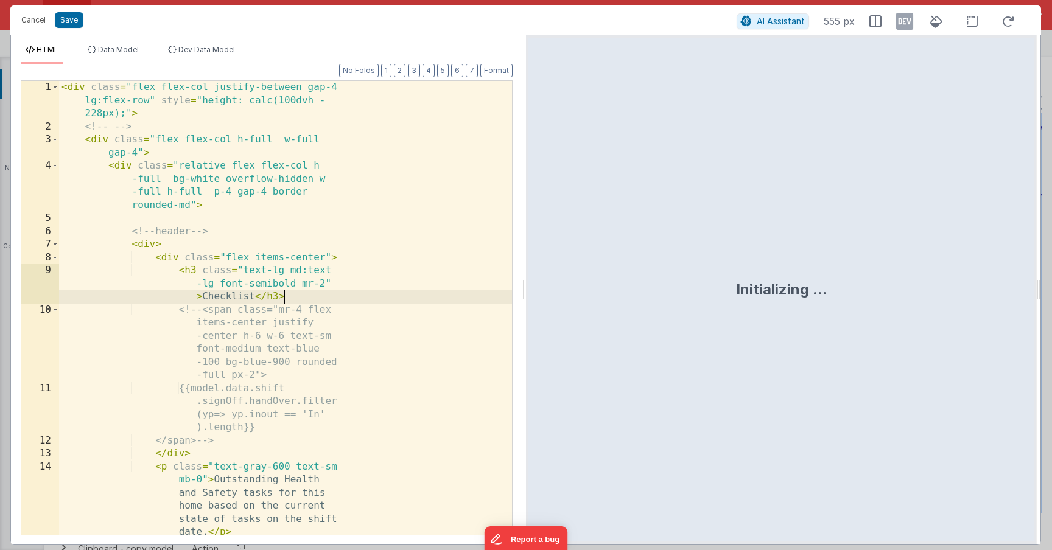
click at [335, 289] on div "< div class = "flex flex-col justify-between gap-4 lg:flex-row" style = "height…" at bounding box center [285, 354] width 453 height 546
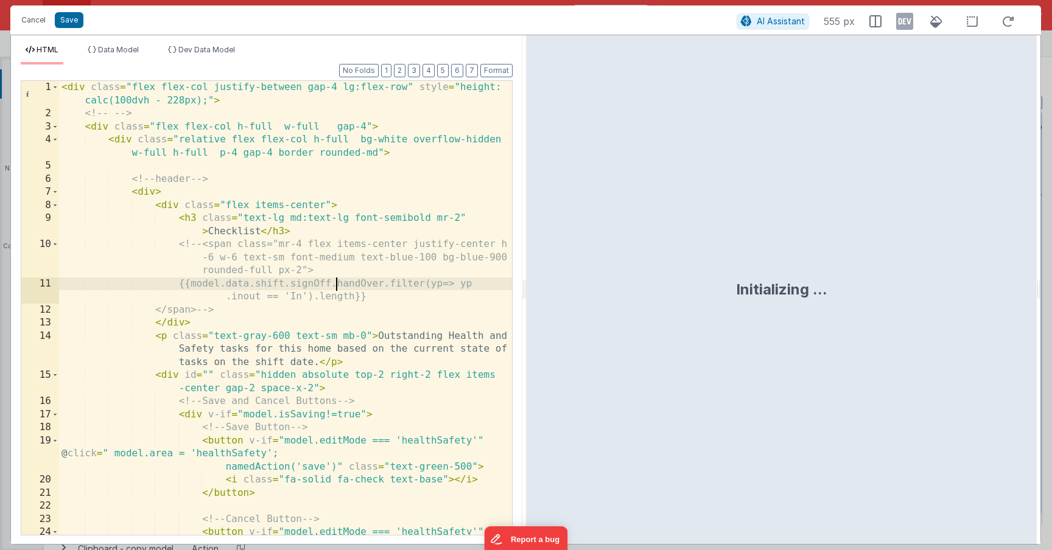
click at [335, 289] on div "< div class = "flex flex-col justify-between gap-4 lg:flex-row" style = "height…" at bounding box center [285, 334] width 453 height 506
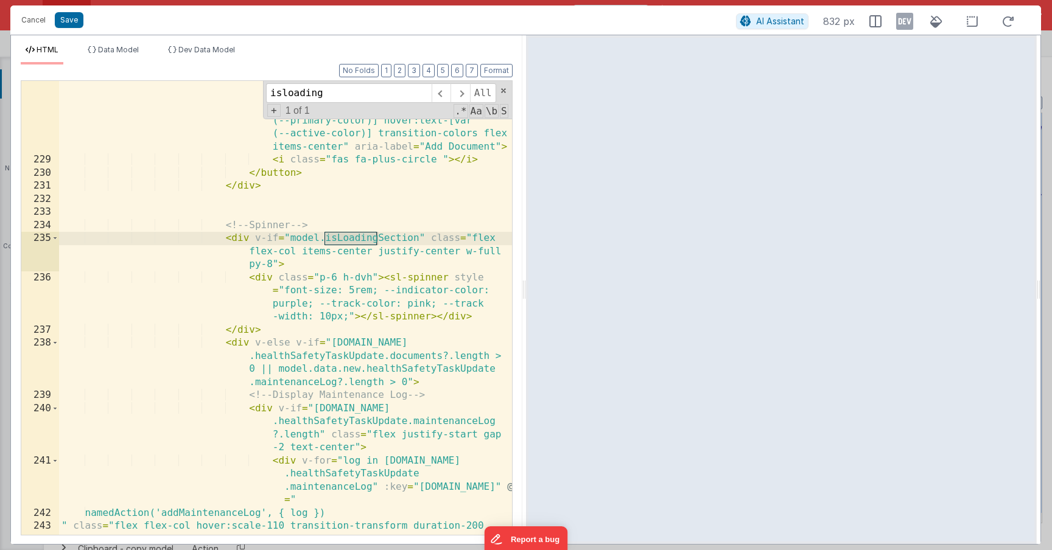
scroll to position [4691, 0]
click at [54, 347] on span at bounding box center [55, 343] width 7 height 13
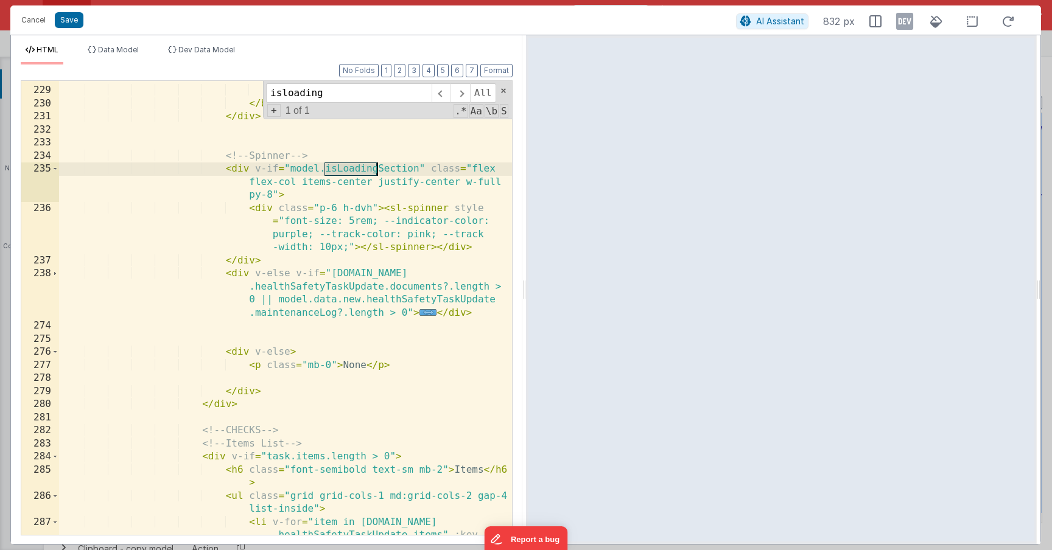
scroll to position [4761, 0]
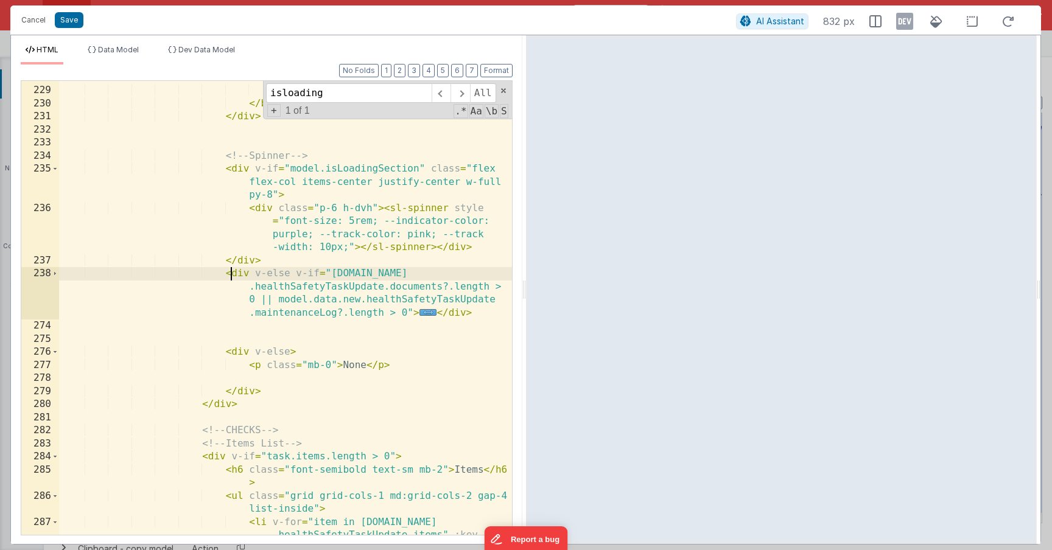
click at [234, 272] on div "< button v-if = "model.editMode==task.id" @ click = "model.uppyOptions.uploaded…" at bounding box center [285, 245] width 453 height 663
click at [431, 312] on span "..." at bounding box center [428, 312] width 18 height 7
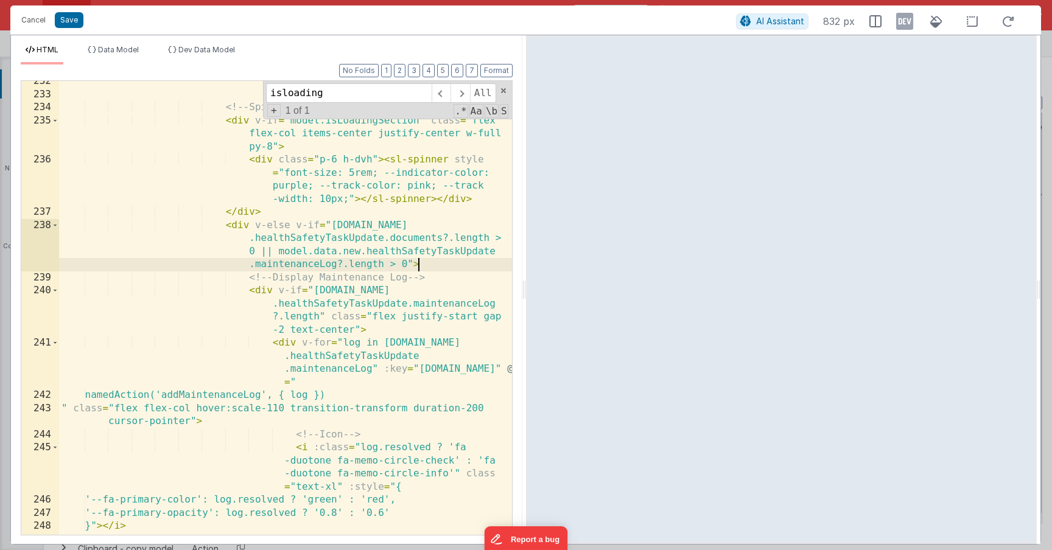
scroll to position [4831, 0]
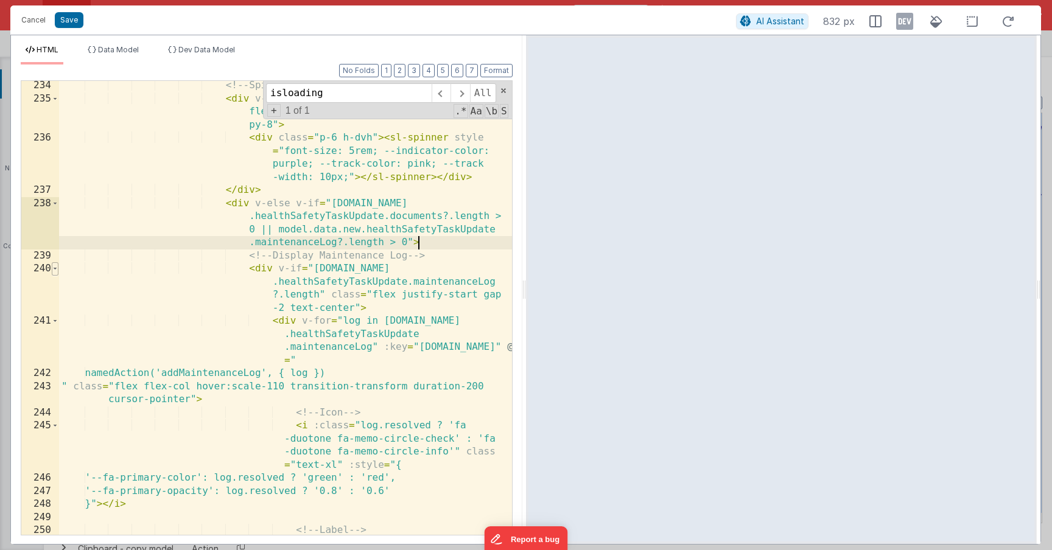
click at [52, 270] on span at bounding box center [55, 268] width 7 height 13
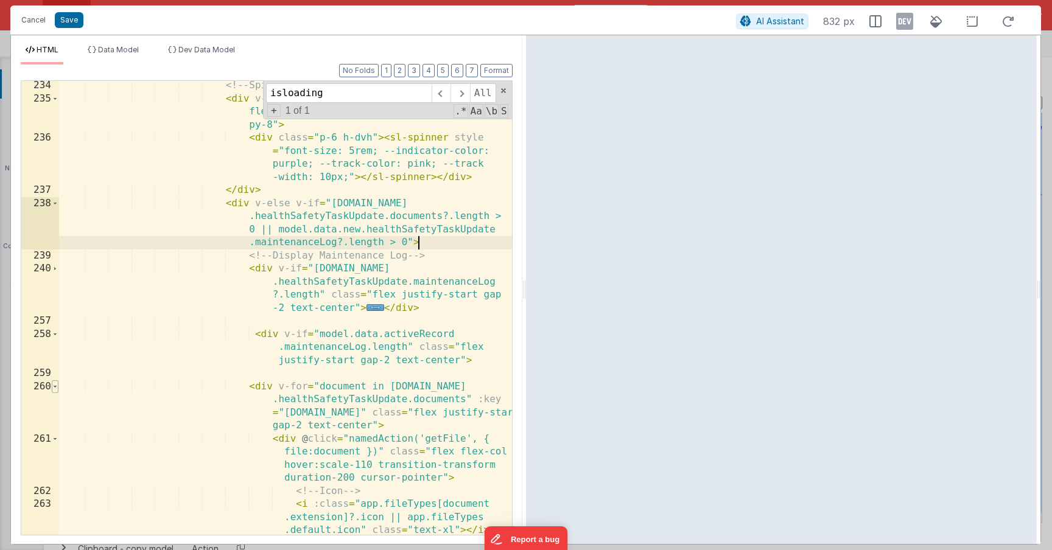
click at [55, 388] on span at bounding box center [55, 386] width 7 height 13
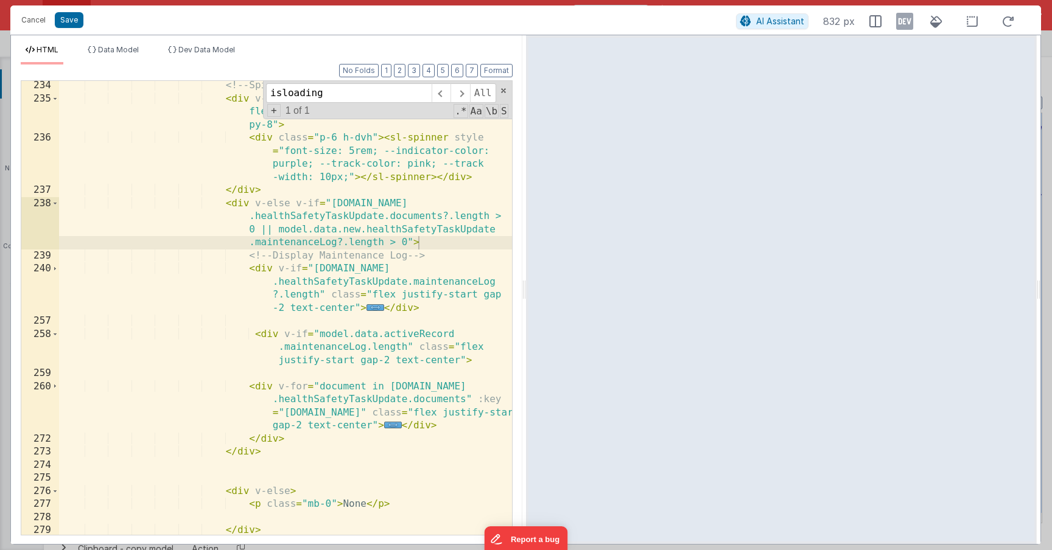
click at [528, 294] on div at bounding box center [781, 289] width 511 height 509
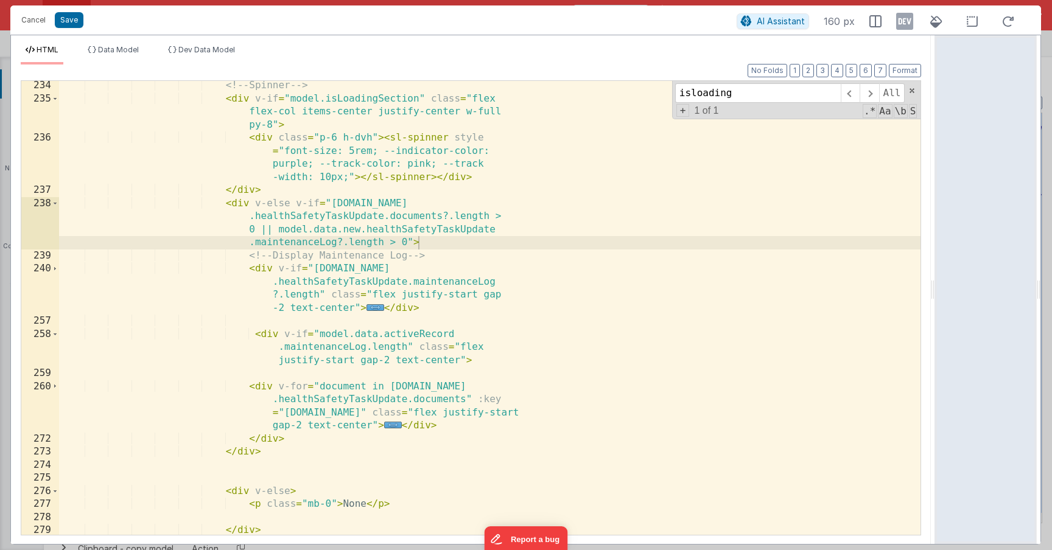
drag, startPoint x: 525, startPoint y: 294, endPoint x: 1002, endPoint y: 260, distance: 477.8
click at [1002, 260] on html "Cancel Save AI Assistant 160 px HTML Data Model Dev Data Model Format 7 6 5 4 3…" at bounding box center [526, 275] width 1052 height 550
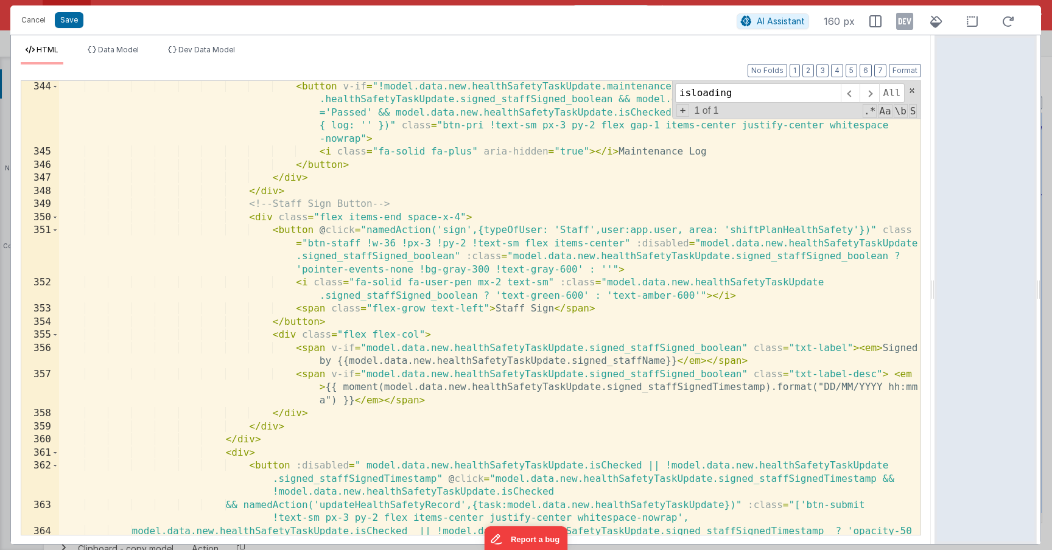
scroll to position [4673, 0]
click at [506, 375] on div "< button v-if = "!model.data.new.healthSafetyTaskUpdate.maintenanceLog?.id && m…" at bounding box center [489, 353] width 861 height 546
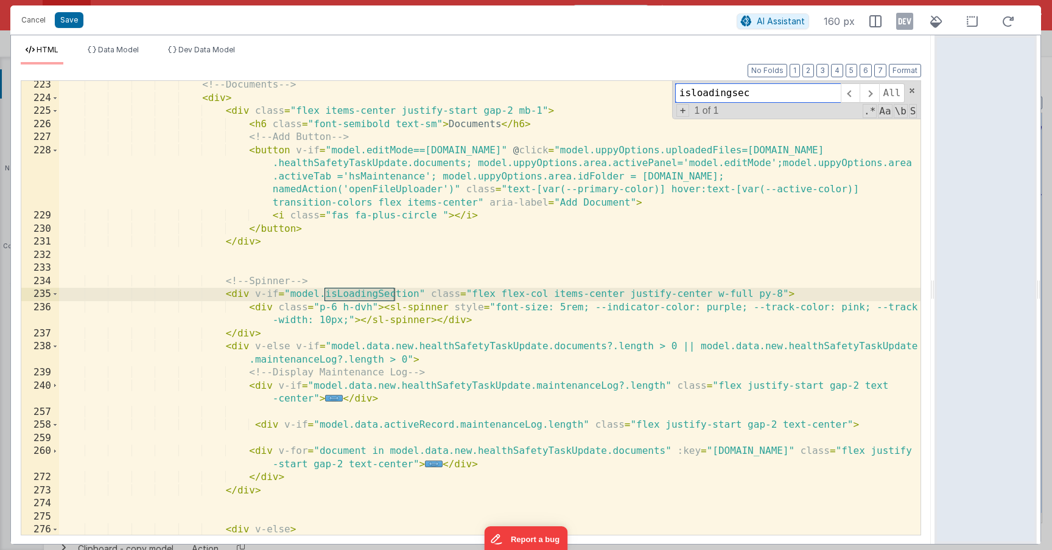
scroll to position [3247, 0]
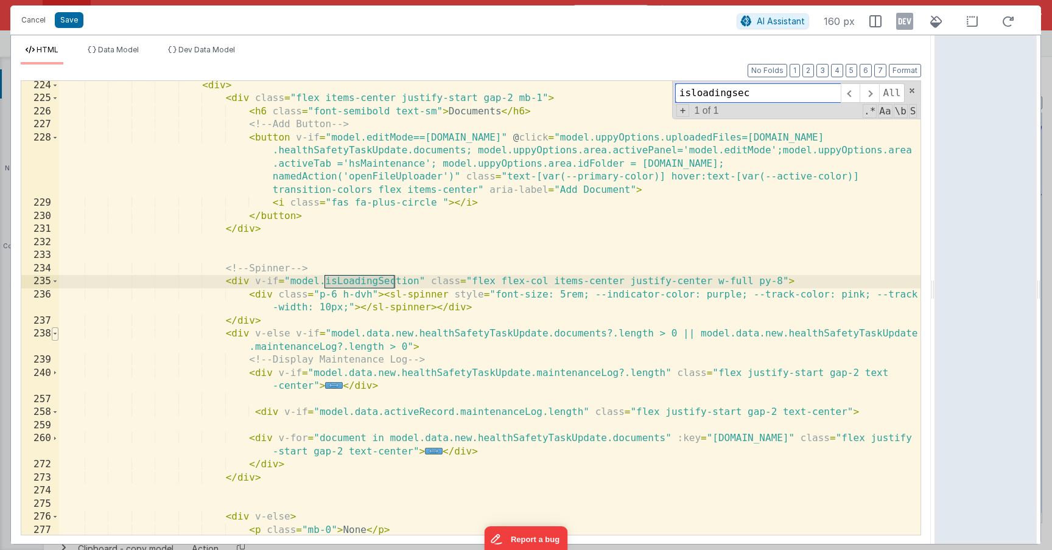
type input "isloadingsec"
click at [53, 334] on span at bounding box center [55, 333] width 7 height 13
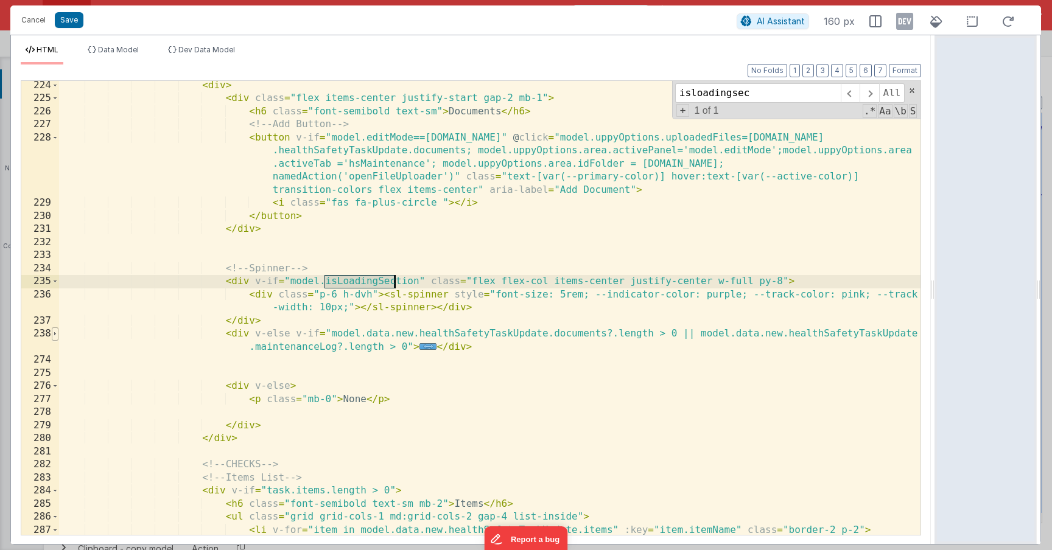
click at [53, 334] on span at bounding box center [55, 333] width 7 height 13
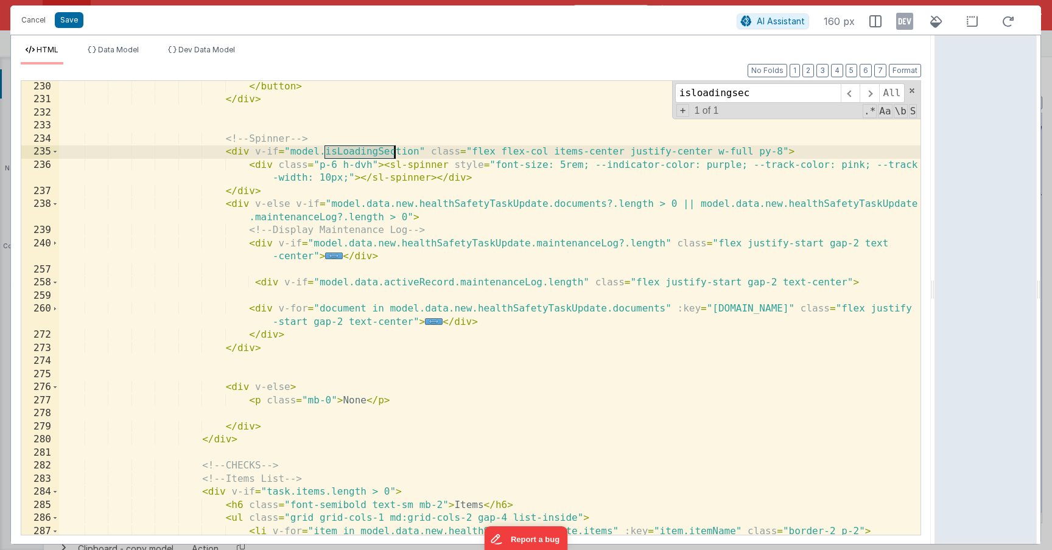
scroll to position [3398, 0]
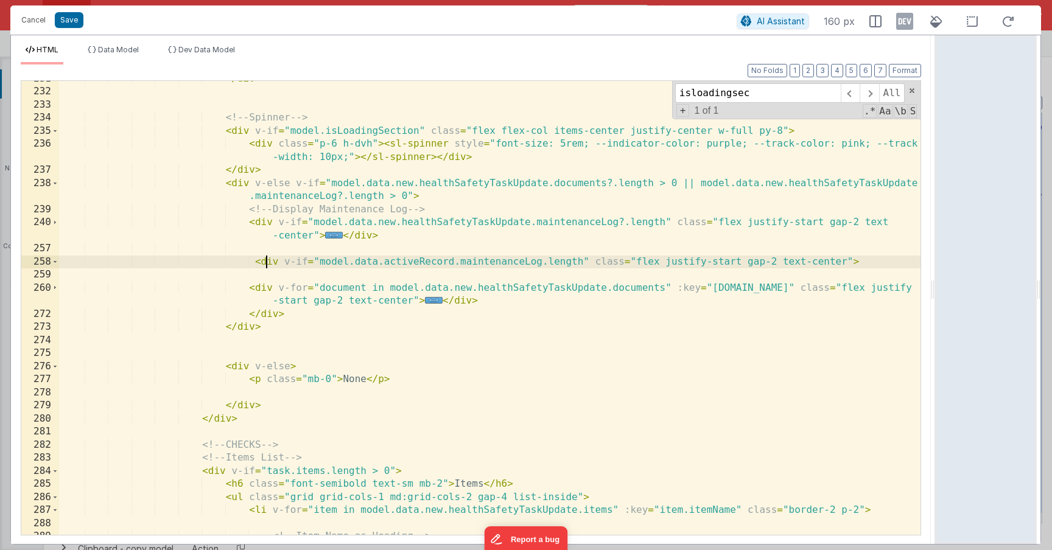
click at [266, 264] on div "</ div > <!-- Spinner --> < div v-if = "model.isLoadingSection" class = "flex f…" at bounding box center [489, 312] width 861 height 480
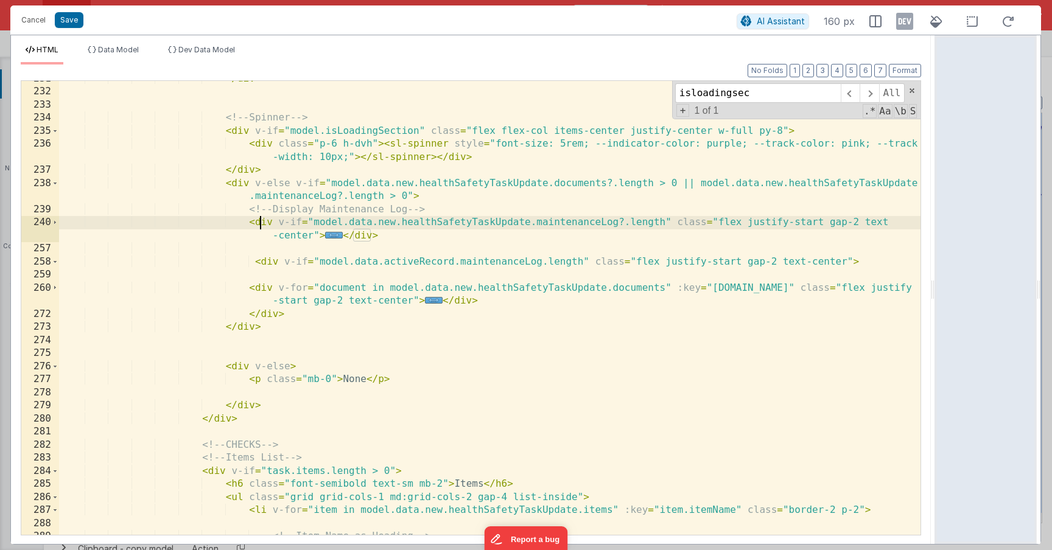
click at [263, 226] on div "</ div > <!-- Spinner --> < div v-if = "model.isLoadingSection" class = "flex f…" at bounding box center [489, 312] width 861 height 480
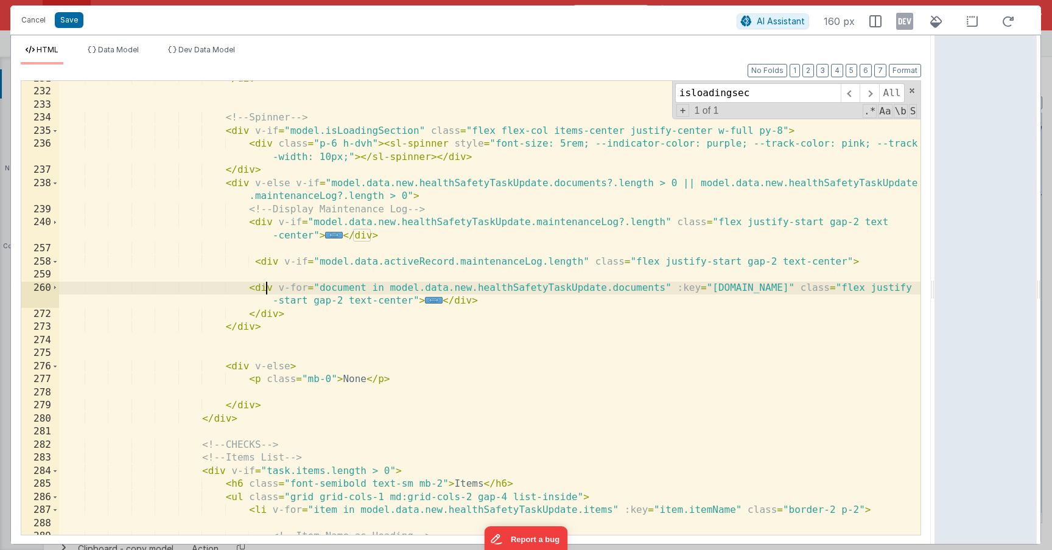
click at [267, 287] on div "</ div > <!-- Spinner --> < div v-if = "model.isLoadingSection" class = "flex f…" at bounding box center [489, 312] width 861 height 480
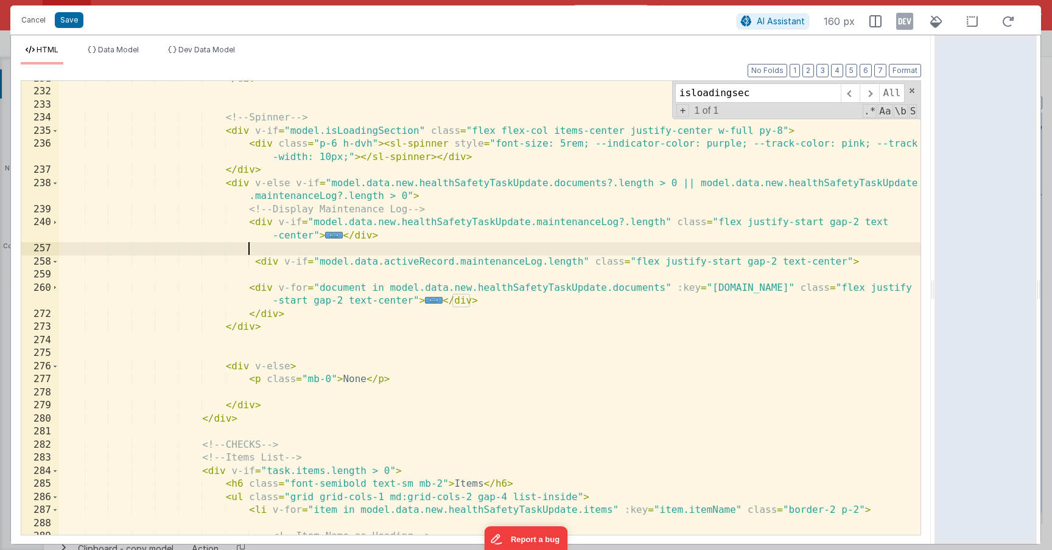
click at [271, 255] on div "</ div > <!-- Spinner --> < div v-if = "model.isLoadingSection" class = "flex f…" at bounding box center [489, 312] width 861 height 480
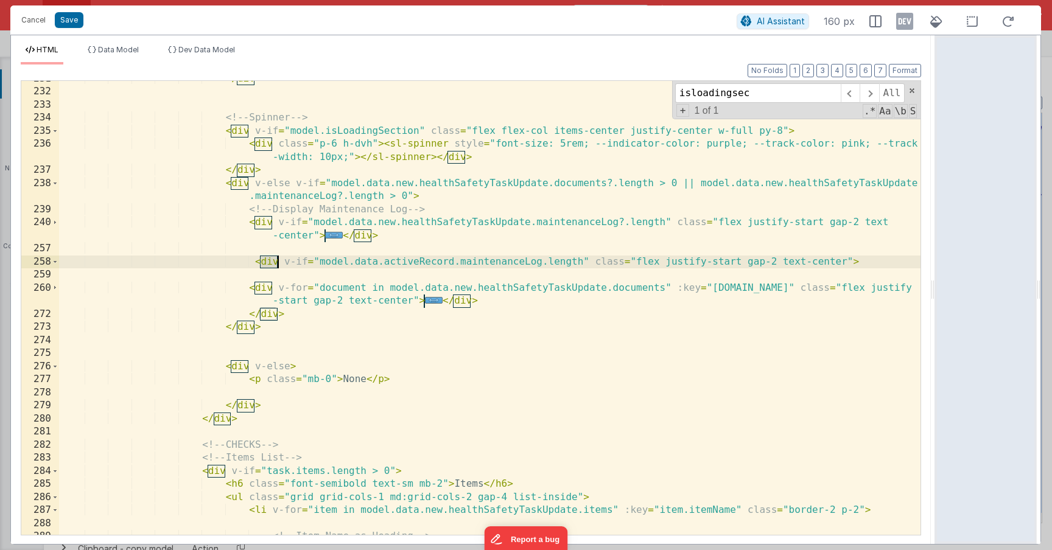
click at [271, 256] on div "</ div > <!-- Spinner --> < div v-if = "model.isLoadingSection" class = "flex f…" at bounding box center [489, 312] width 861 height 480
click at [336, 323] on div "</ div > <!-- Spinner --> < div v-if = "model.isLoadingSection" class = "flex f…" at bounding box center [489, 312] width 861 height 480
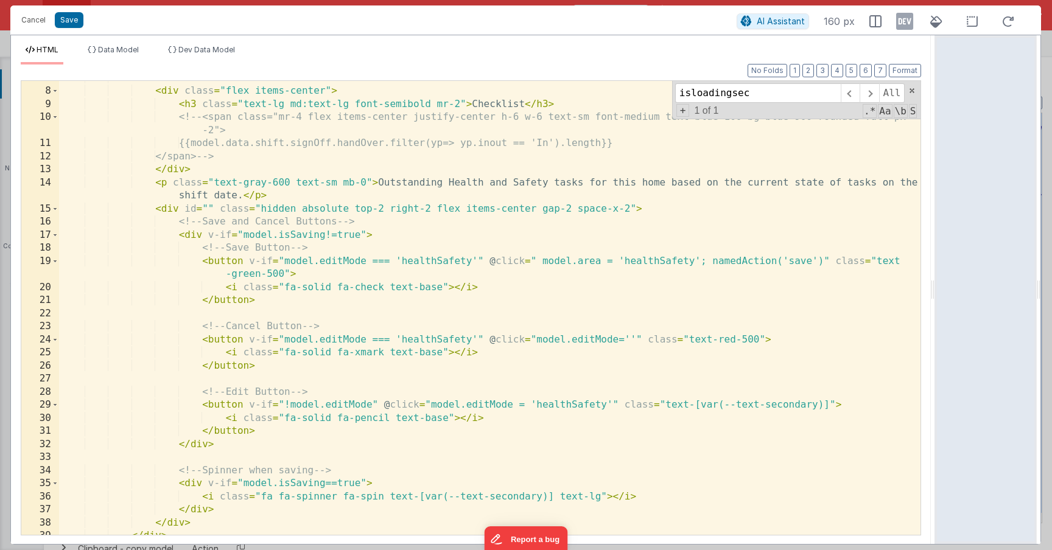
scroll to position [0, 0]
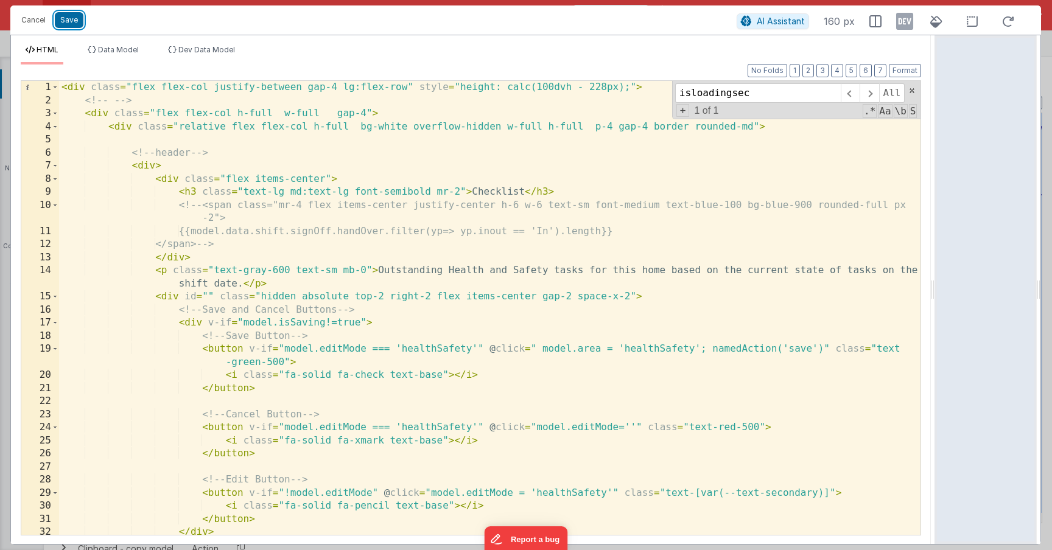
click at [70, 19] on button "Save" at bounding box center [69, 20] width 29 height 16
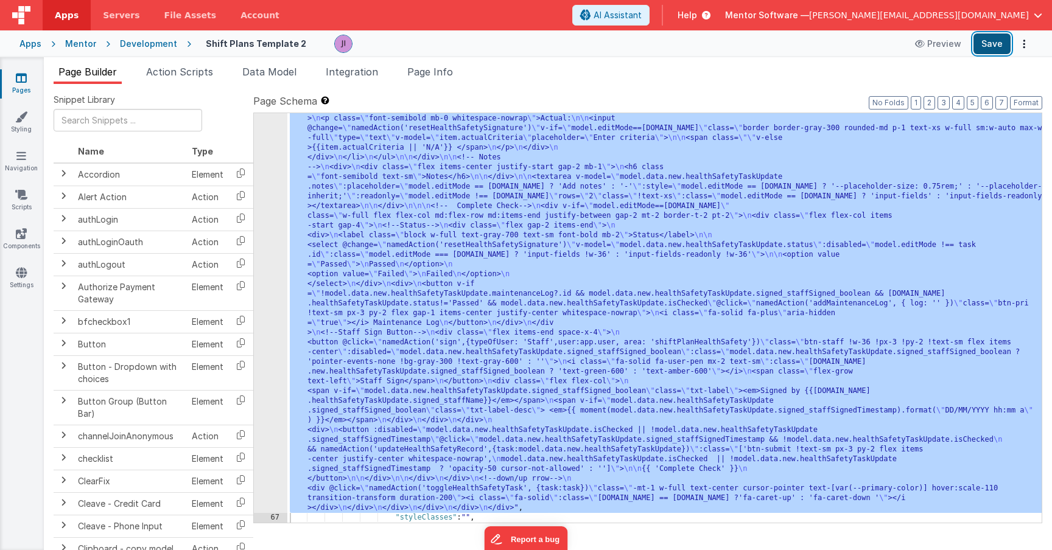
click at [1007, 43] on button "Save" at bounding box center [991, 43] width 37 height 21
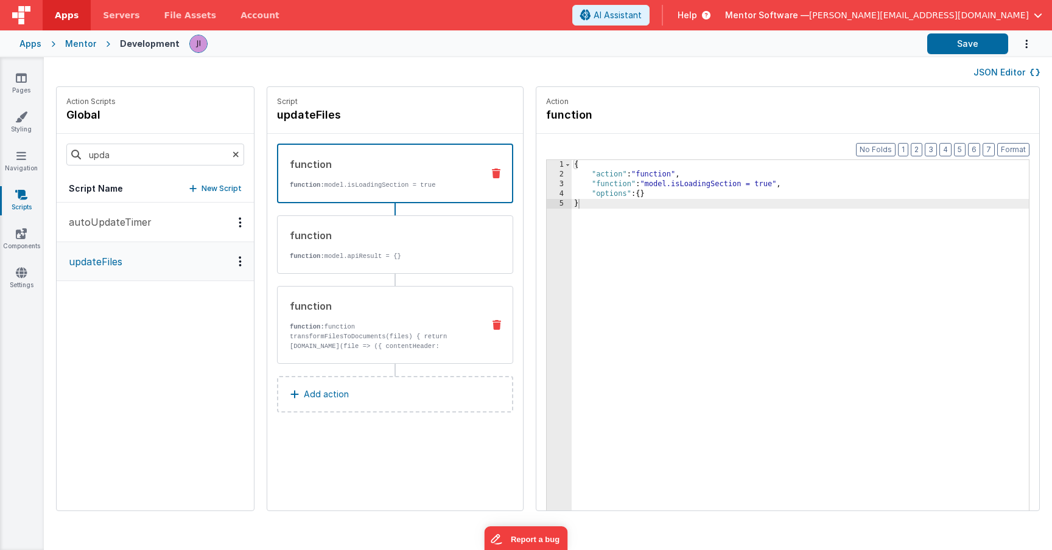
click at [405, 321] on div "function function: function transformFilesToDocuments(files) { return [DOMAIN_N…" at bounding box center [376, 325] width 196 height 52
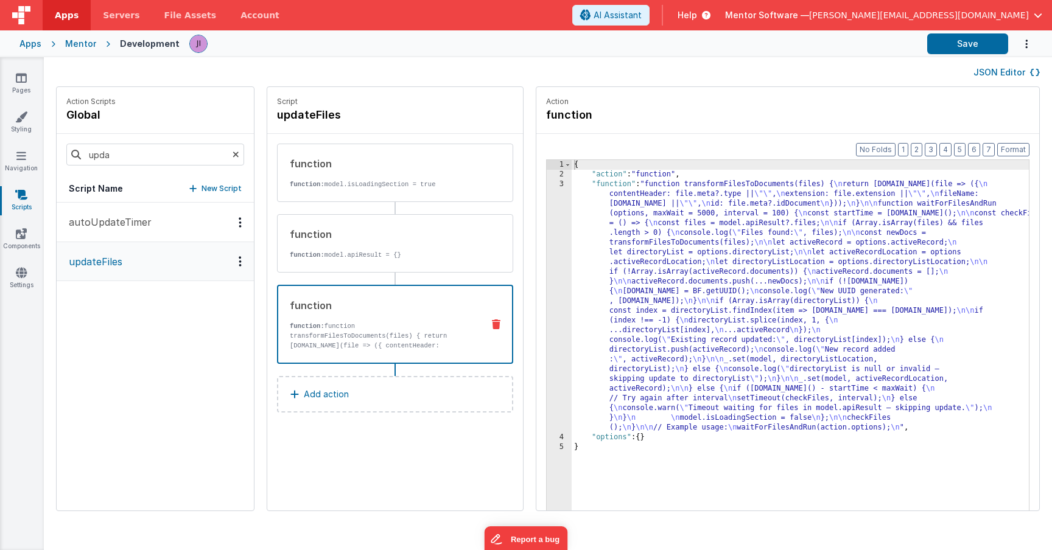
drag, startPoint x: 548, startPoint y: 315, endPoint x: 535, endPoint y: 315, distance: 12.8
click at [572, 315] on div "{ "action" : "function" , "function" : "function transformFilesToDocuments(file…" at bounding box center [818, 364] width 493 height 408
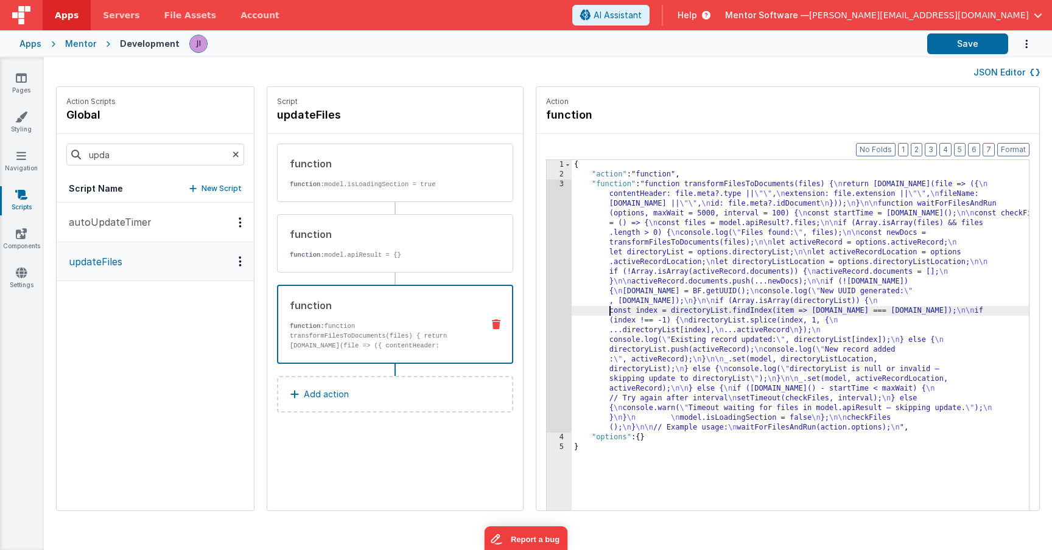
click at [547, 315] on div "3" at bounding box center [559, 306] width 25 height 253
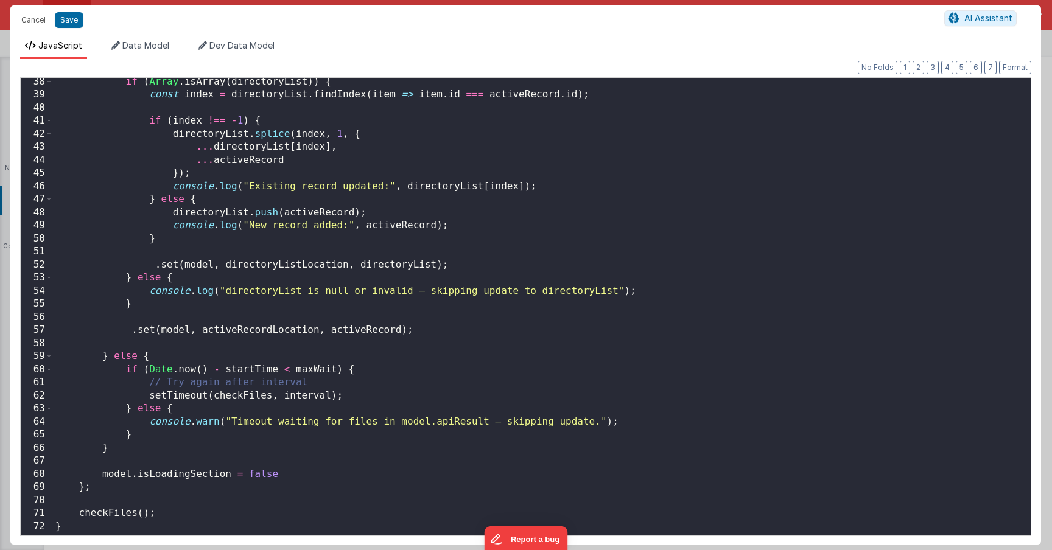
scroll to position [537, 0]
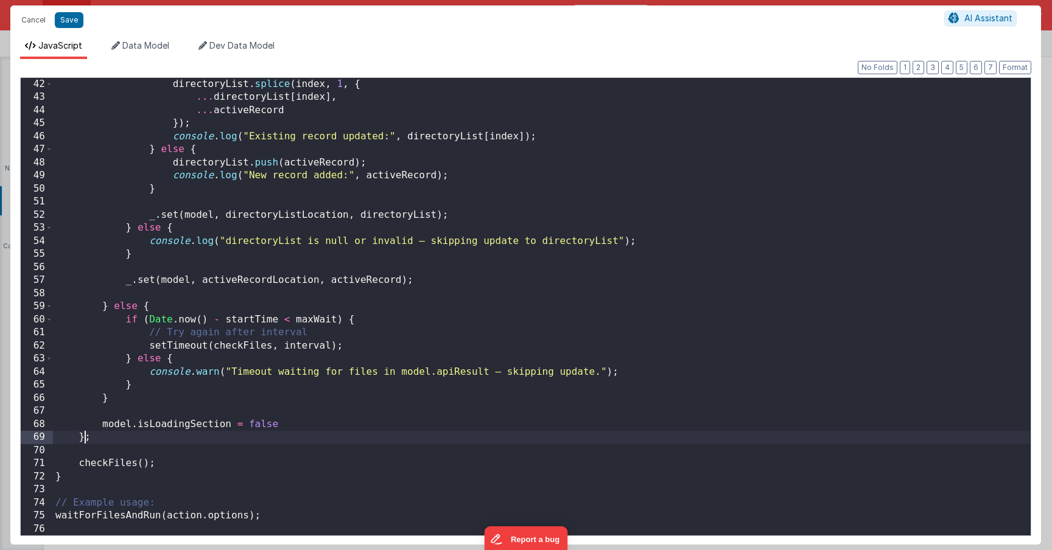
click at [85, 436] on div "directoryList . splice ( index , 1 , { ... directoryList [ index ] , ... active…" at bounding box center [542, 320] width 978 height 484
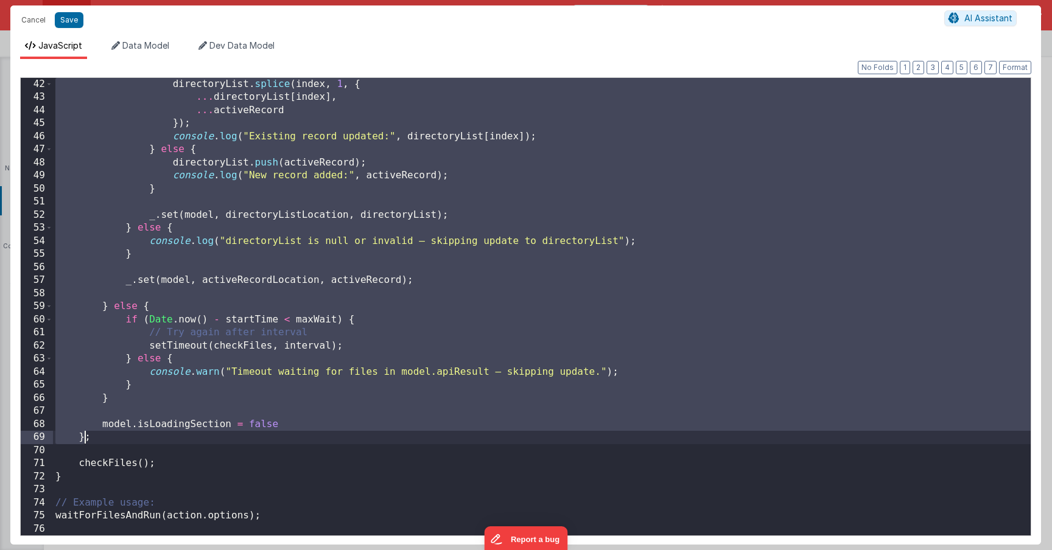
click at [85, 436] on div "directoryList . splice ( index , 1 , { ... directoryList [ index ] , ... active…" at bounding box center [542, 320] width 978 height 484
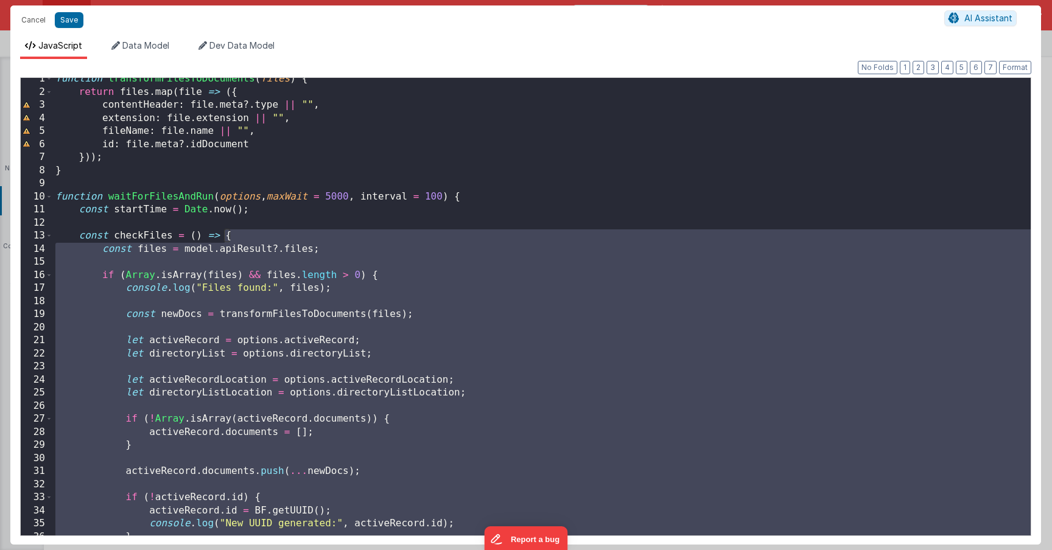
scroll to position [0, 0]
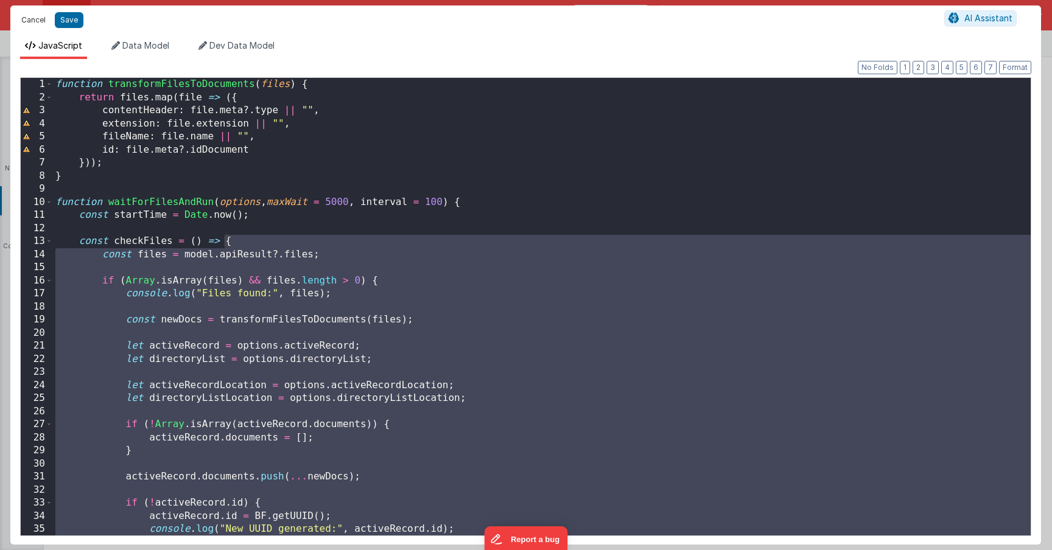
click at [27, 19] on button "Cancel" at bounding box center [33, 20] width 37 height 17
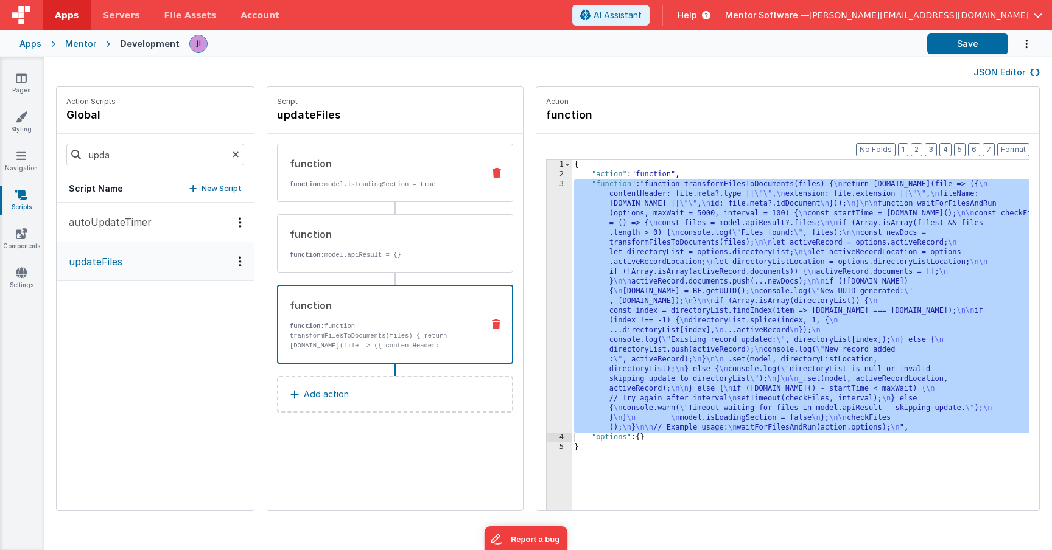
click at [394, 173] on div "function function: model.isLoadingSection = true" at bounding box center [376, 172] width 196 height 33
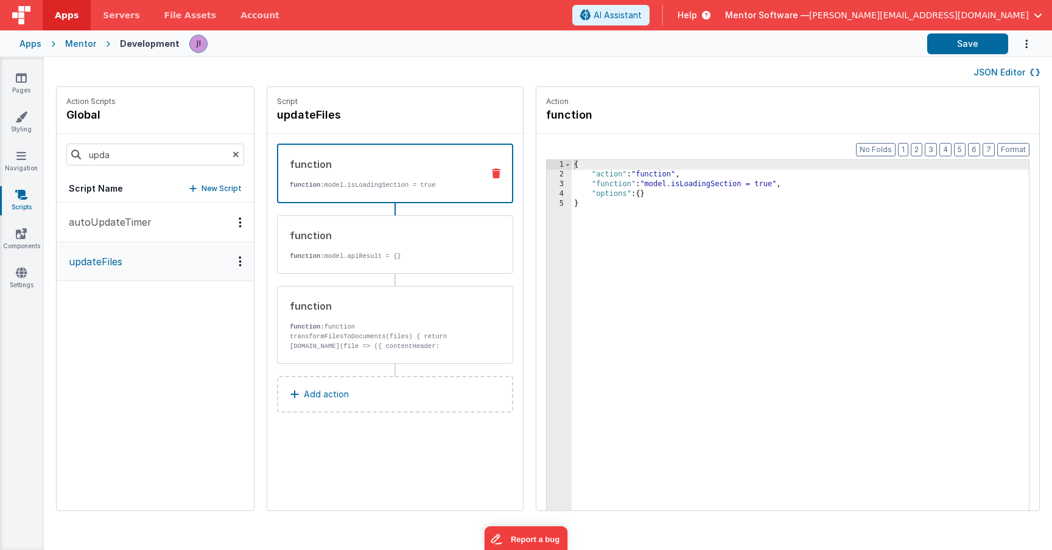
click at [640, 189] on div "{ "action" : "function" , "function" : "model.isLoadingSection = true" , "optio…" at bounding box center [818, 364] width 493 height 408
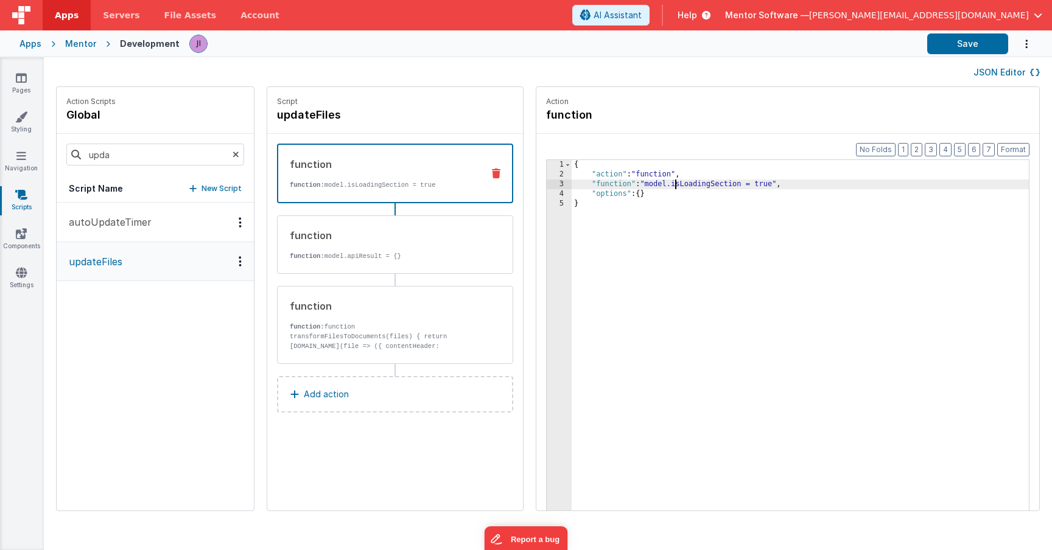
click at [536, 187] on div "Format 7 6 5 4 3 2 1 No Folds 1 2 3 4 5 { "action" : "function" , "function" : …" at bounding box center [787, 346] width 503 height 424
click at [547, 187] on div "3" at bounding box center [559, 185] width 25 height 10
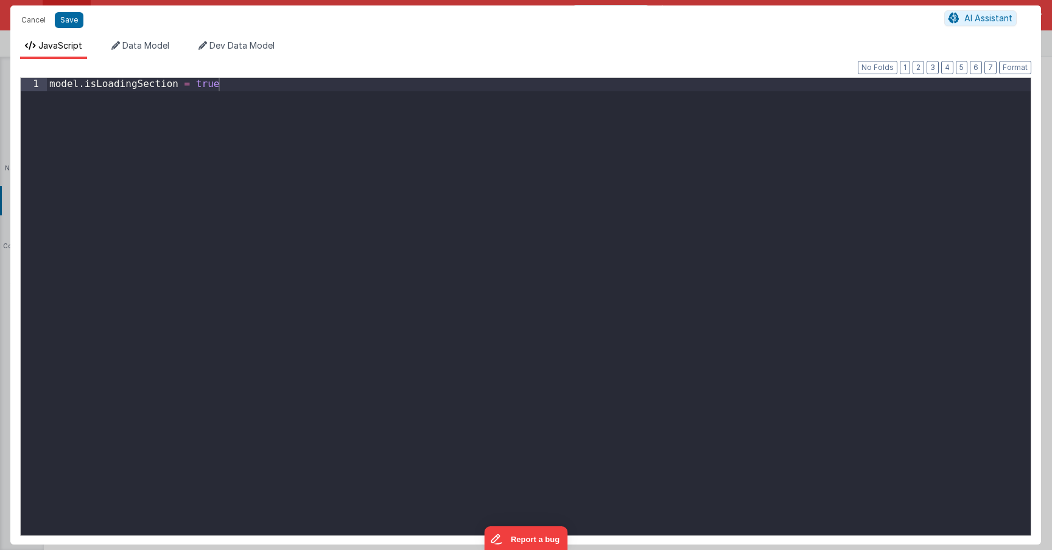
click at [439, 122] on div "model . isLoadingSection = true" at bounding box center [539, 320] width 984 height 484
drag, startPoint x: 171, startPoint y: 84, endPoint x: 41, endPoint y: 77, distance: 129.9
click at [41, 77] on div "Format 7 6 5 4 3 2 1 No Folds 1 2 model . isLoadingSection = true console . log…" at bounding box center [525, 305] width 1011 height 459
click at [266, 97] on div "model . isLoadingSection = true console . log ( 'model.isLoadingSection' , )" at bounding box center [539, 320] width 984 height 484
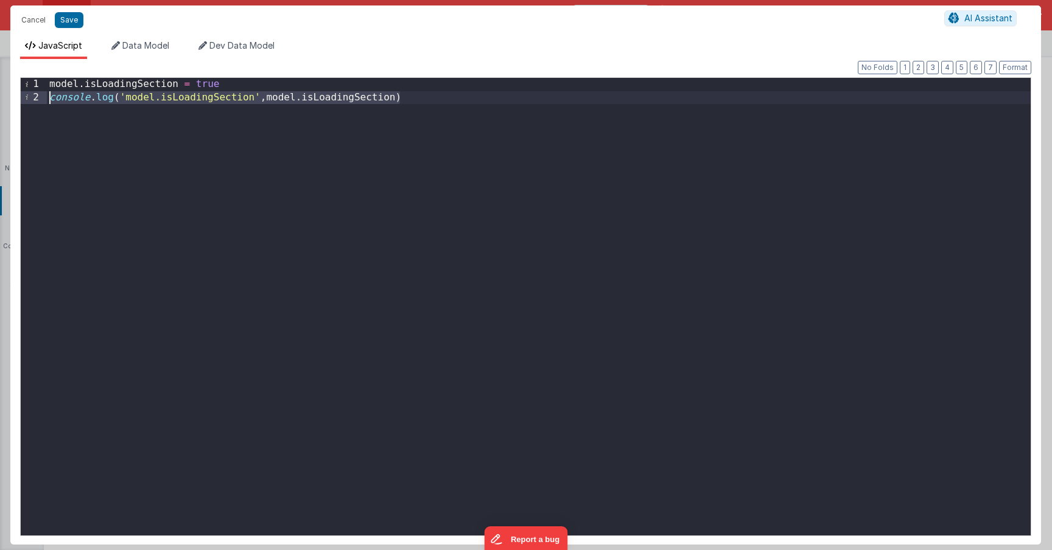
drag, startPoint x: 404, startPoint y: 97, endPoint x: 25, endPoint y: 97, distance: 379.2
click at [25, 97] on div "1 2 model . isLoadingSection = true console . log ( 'model.isLoadingSection' , …" at bounding box center [525, 306] width 1011 height 459
click at [65, 21] on button "Save" at bounding box center [69, 20] width 29 height 16
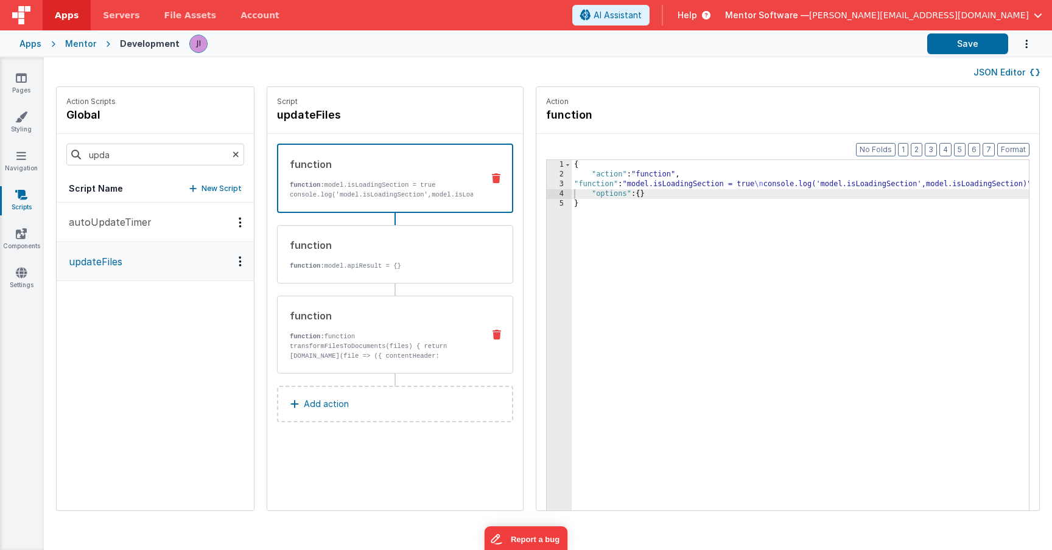
click at [374, 340] on p "function: function transformFilesToDocuments(files) { return [DOMAIN_NAME](file…" at bounding box center [382, 361] width 184 height 58
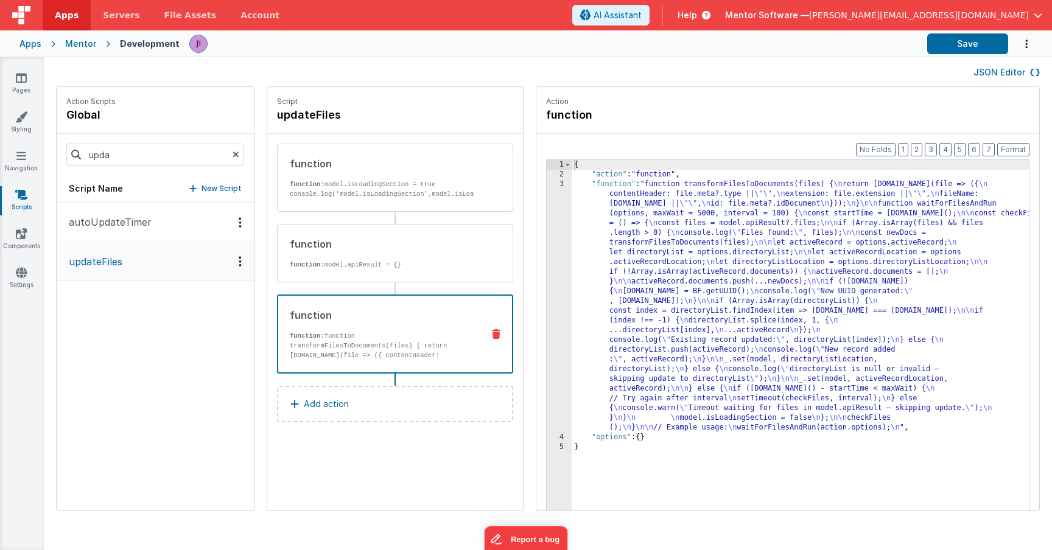
click at [572, 334] on div "{ "action" : "function" , "function" : "function transformFilesToDocuments(file…" at bounding box center [818, 364] width 493 height 408
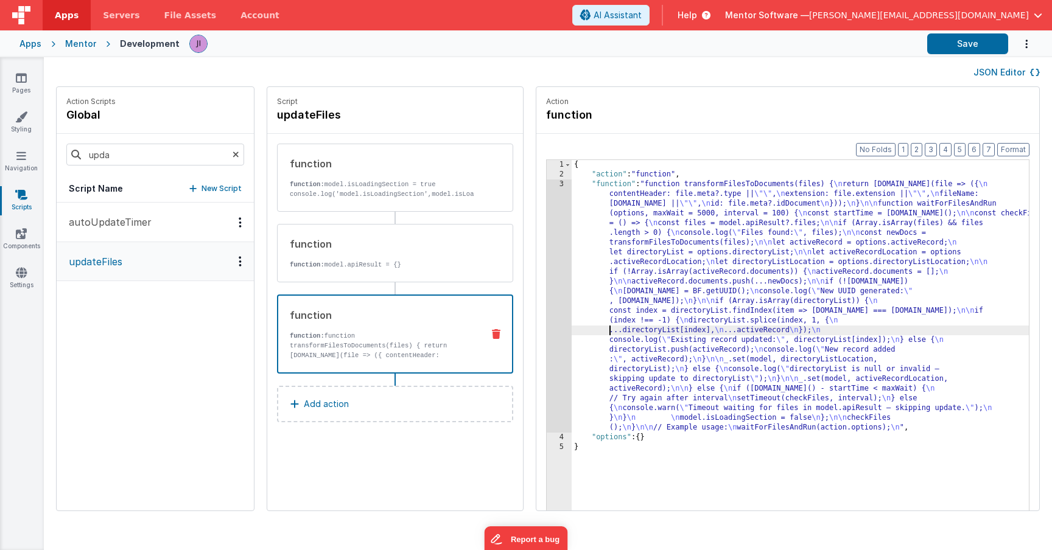
click at [547, 332] on div "3" at bounding box center [559, 306] width 25 height 253
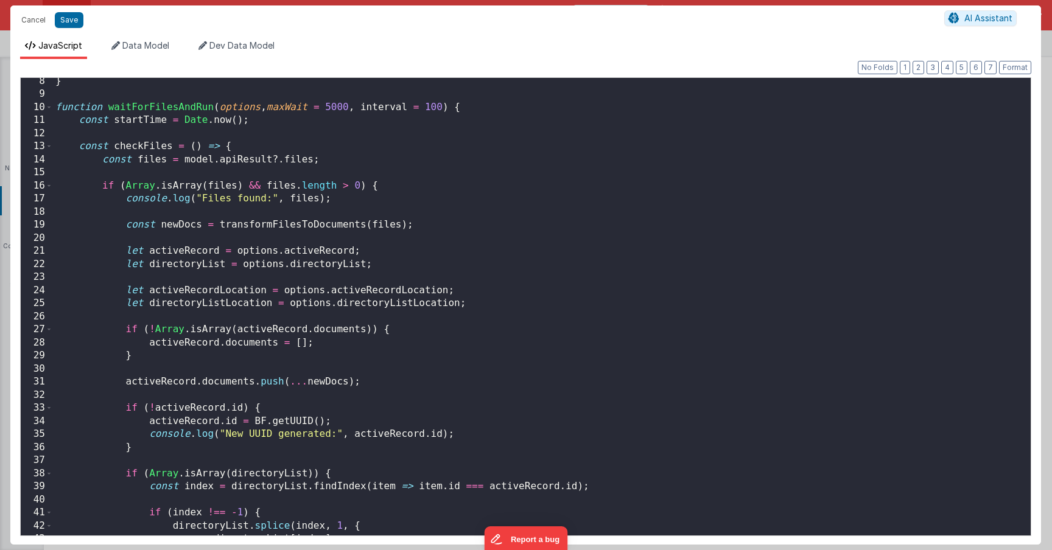
scroll to position [537, 0]
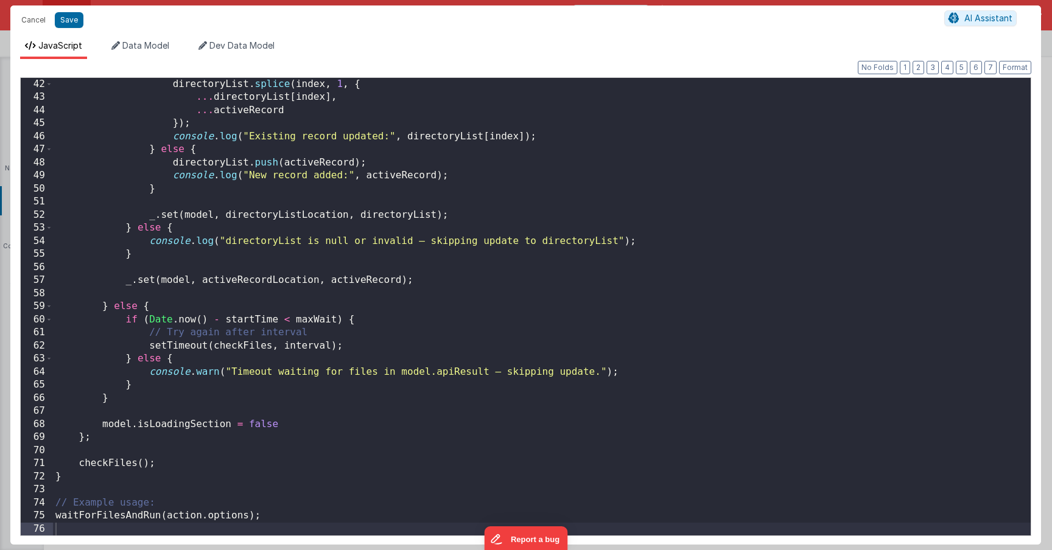
click at [280, 424] on div "directoryList . splice ( index , 1 , { ... directoryList [ index ] , ... active…" at bounding box center [542, 320] width 978 height 484
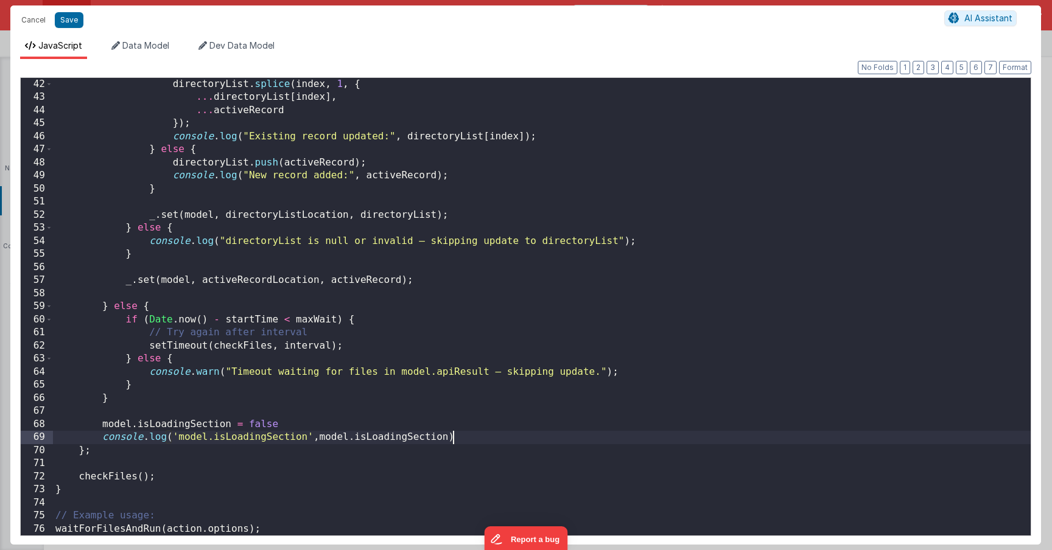
click at [75, 29] on div "Cancel Save AI Assistant" at bounding box center [525, 19] width 1031 height 29
click at [71, 23] on button "Save" at bounding box center [69, 20] width 29 height 16
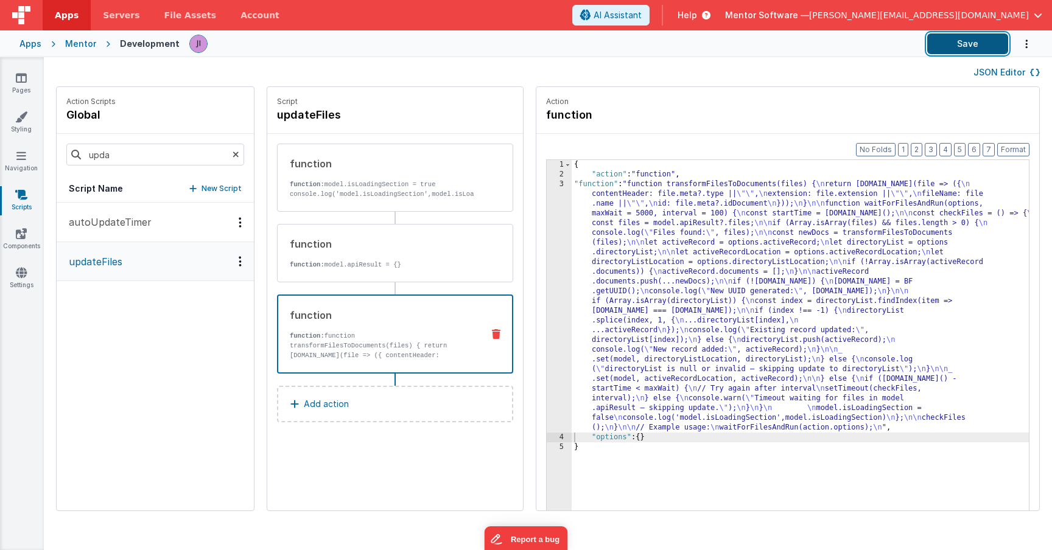
click at [954, 53] on button "Save" at bounding box center [967, 43] width 81 height 21
click at [572, 318] on div "{ "action" : "function" , "function" : "function transformFilesToDocuments(file…" at bounding box center [818, 364] width 493 height 408
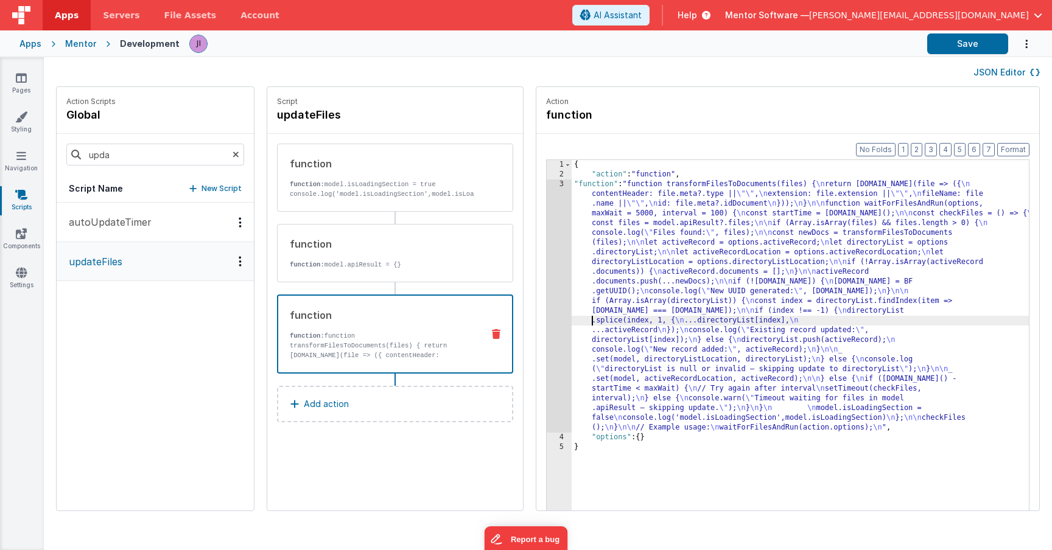
click at [547, 313] on div "3" at bounding box center [559, 306] width 25 height 253
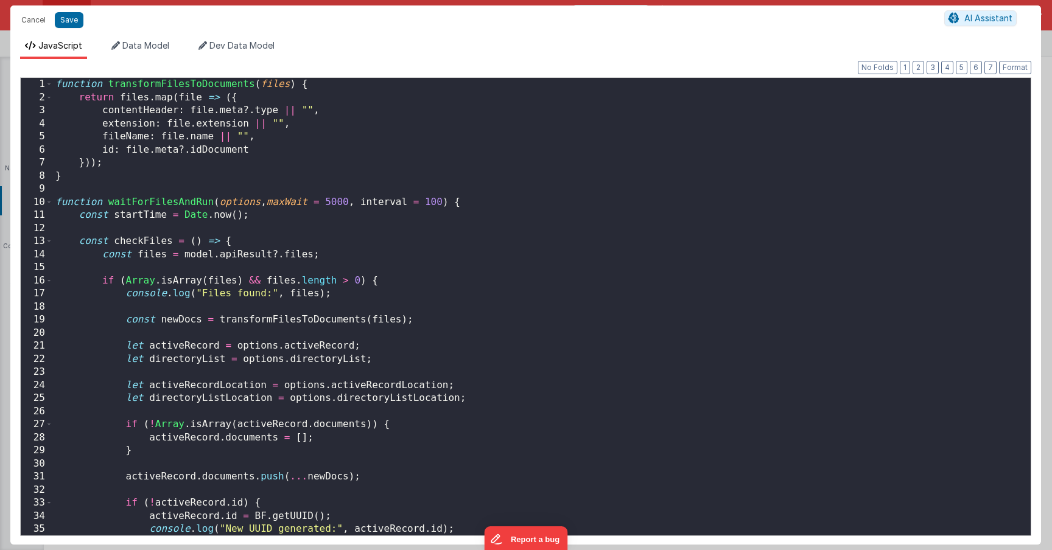
scroll to position [550, 0]
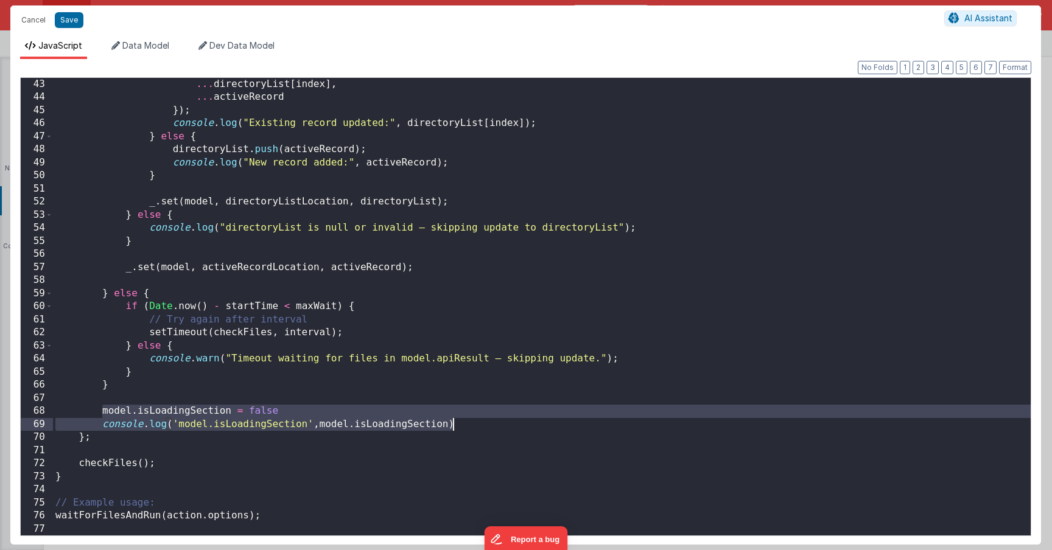
drag, startPoint x: 100, startPoint y: 409, endPoint x: 523, endPoint y: 427, distance: 423.4
click at [523, 427] on div "... directoryList [ index ] , ... activeRecord }) ; console . log ( "Existing r…" at bounding box center [542, 320] width 978 height 484
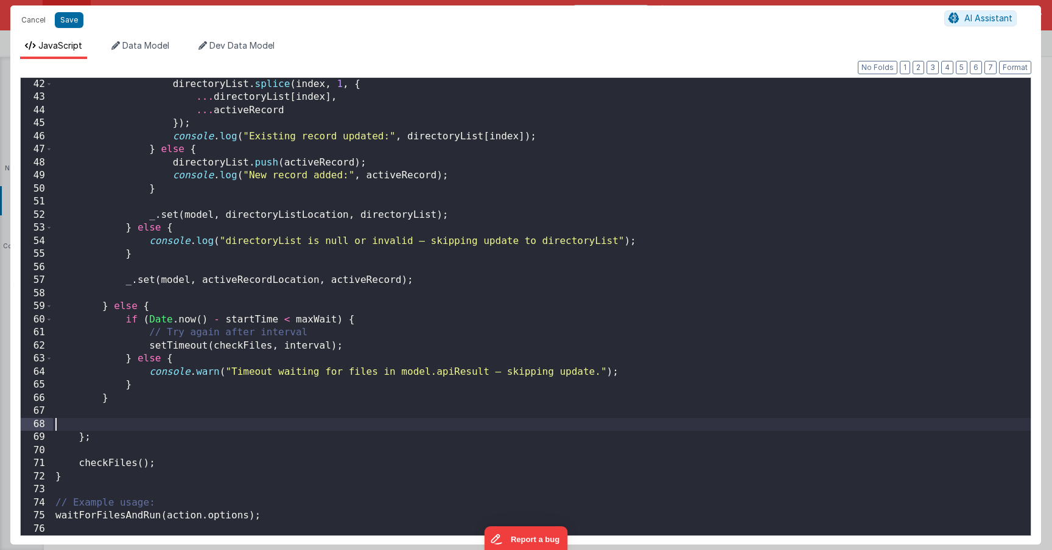
scroll to position [523, 0]
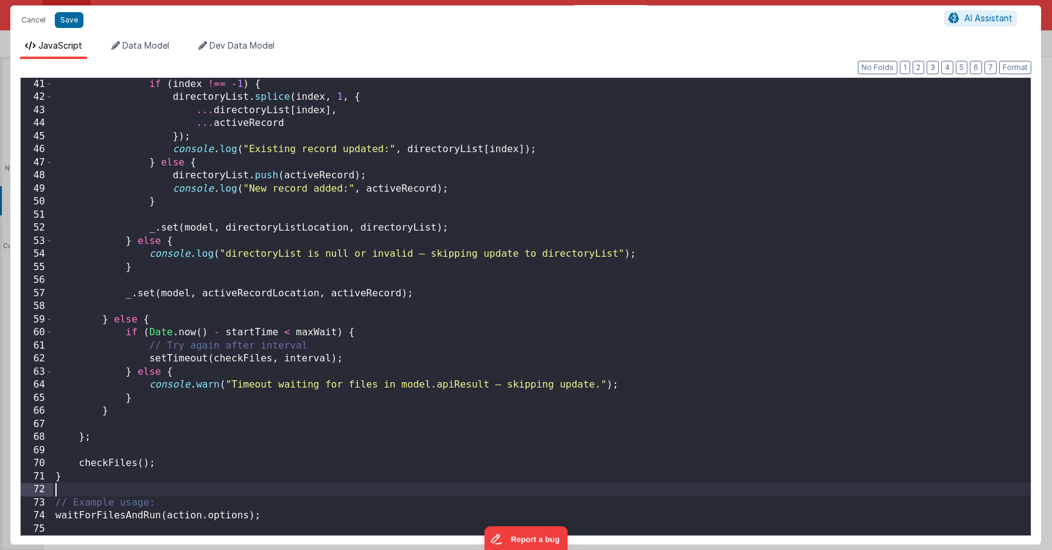
click at [89, 486] on div "if ( index !== - 1 ) { directoryList . splice ( index , 1 , { ... directoryList…" at bounding box center [542, 320] width 978 height 484
click at [89, 480] on div "if ( index !== - 1 ) { directoryList . splice ( index , 1 , { ... directoryList…" at bounding box center [542, 320] width 978 height 484
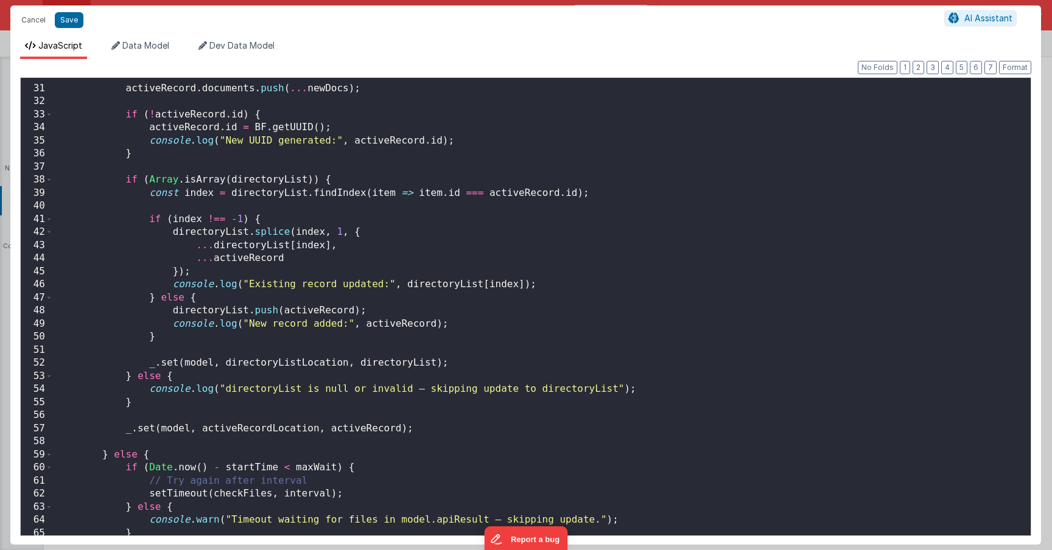
scroll to position [377, 0]
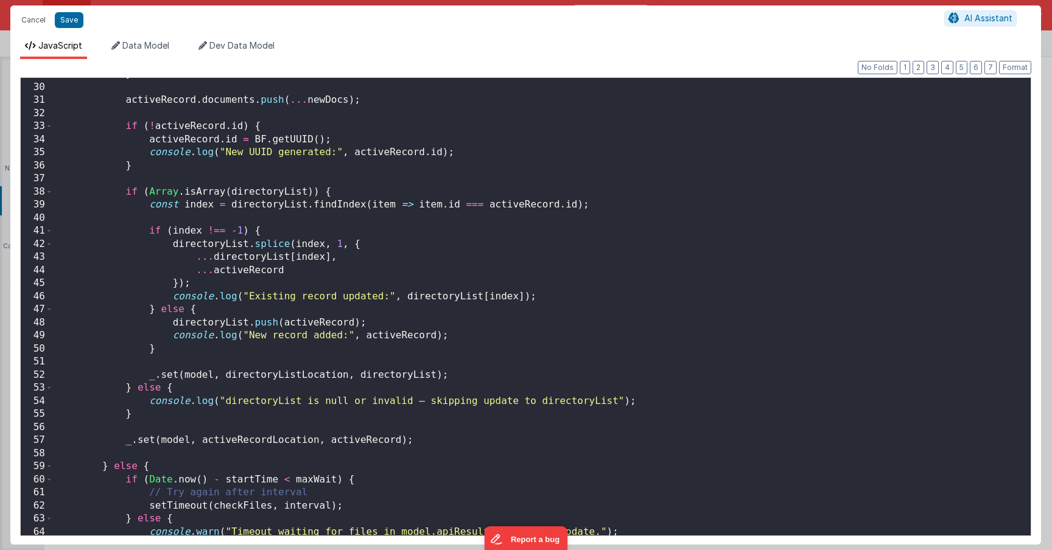
click at [429, 440] on div "} activeRecord . documents . push ( ... newDocs ) ; if ( ! activeRecord . id ) …" at bounding box center [542, 310] width 978 height 484
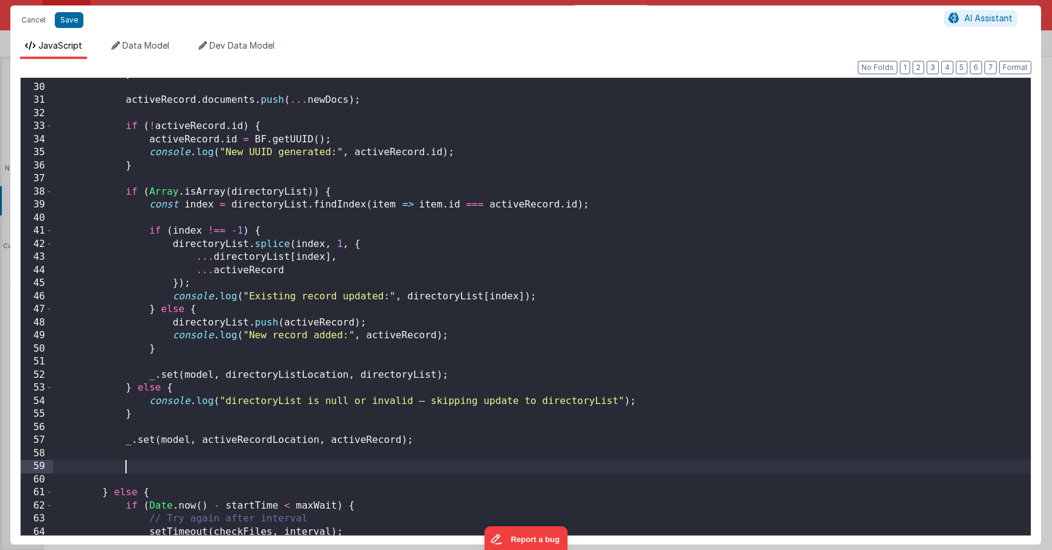
paste textarea
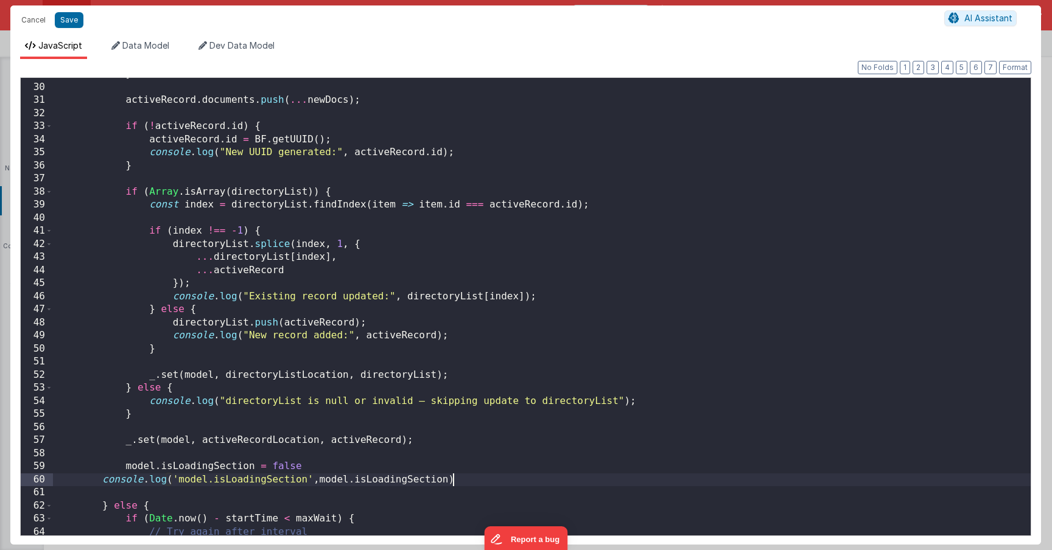
click at [105, 483] on div "} activeRecord . documents . push ( ... newDocs ) ; if ( ! activeRecord . id ) …" at bounding box center [542, 310] width 978 height 484
click at [331, 191] on div "} activeRecord . documents . push ( ... newDocs ) ; if ( ! activeRecord . id ) …" at bounding box center [542, 310] width 978 height 484
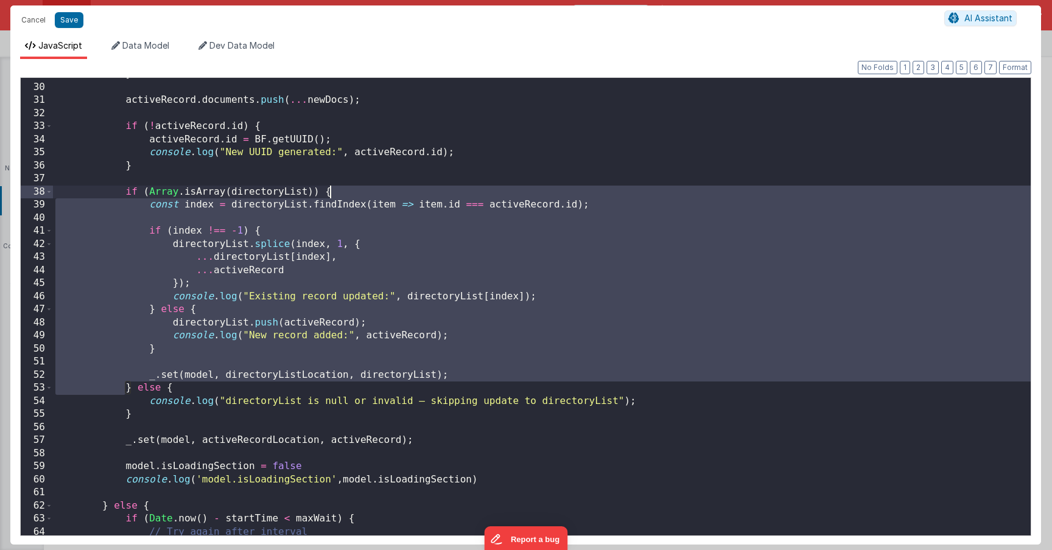
click at [331, 191] on div "} activeRecord . documents . push ( ... newDocs ) ; if ( ! activeRecord . id ) …" at bounding box center [542, 310] width 978 height 484
click at [320, 188] on div "} activeRecord . documents . push ( ... newDocs ) ; if ( ! activeRecord . id ) …" at bounding box center [542, 310] width 978 height 484
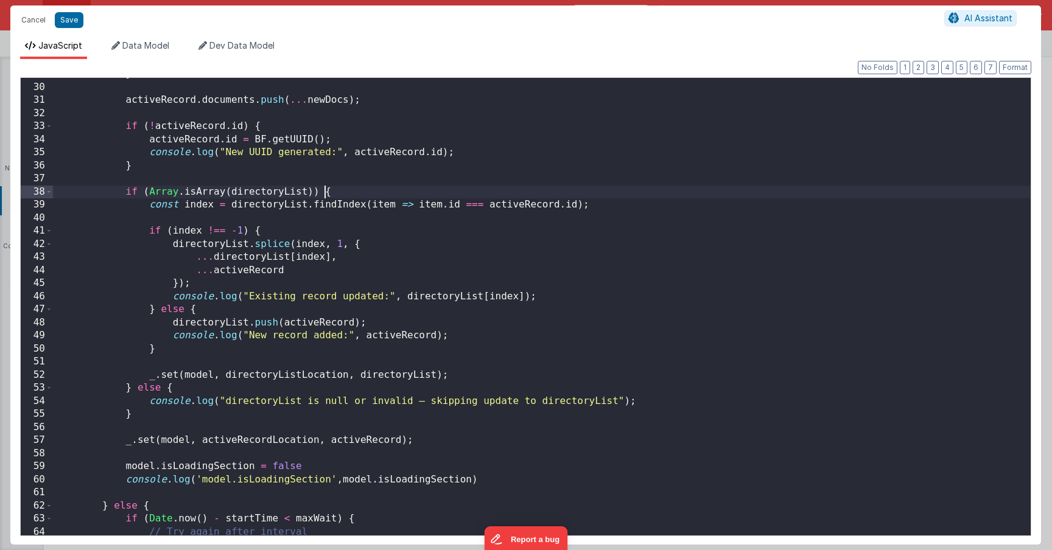
click at [324, 188] on div "} activeRecord . documents . push ( ... newDocs ) ; if ( ! activeRecord . id ) …" at bounding box center [542, 310] width 978 height 484
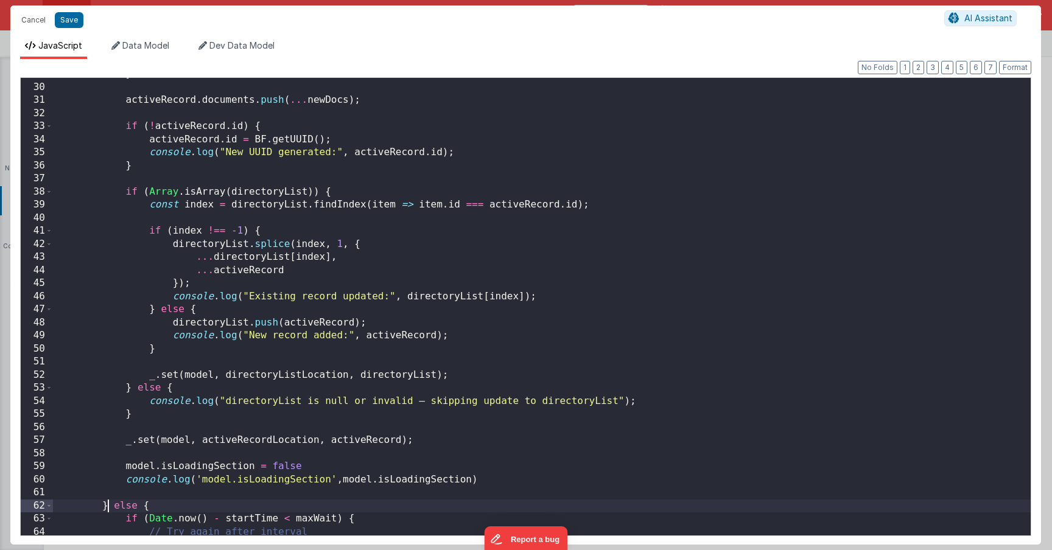
click at [108, 504] on div "} activeRecord . documents . push ( ... newDocs ) ; if ( ! activeRecord . id ) …" at bounding box center [542, 310] width 978 height 484
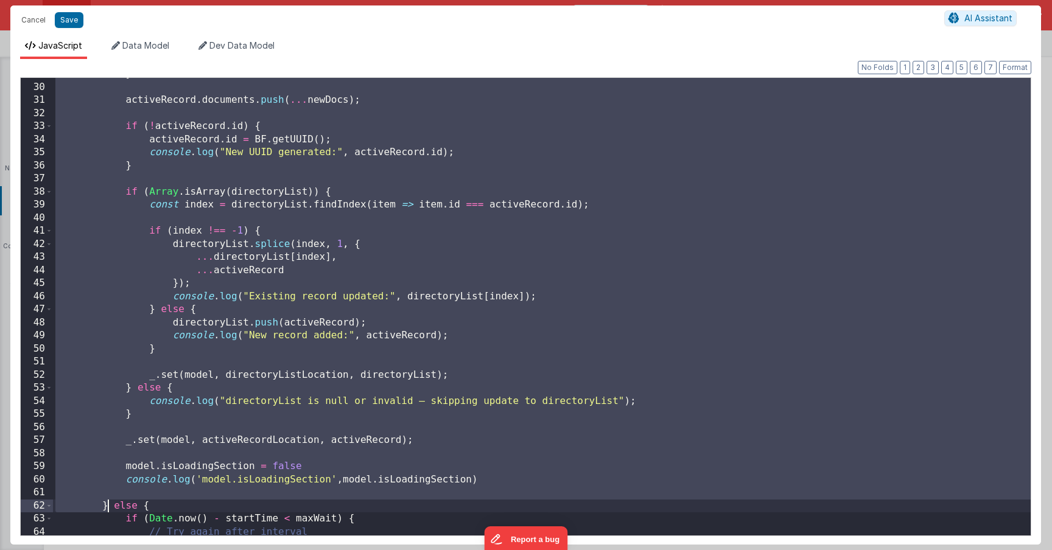
click at [108, 504] on div "} activeRecord . documents . push ( ... newDocs ) ; if ( ! activeRecord . id ) …" at bounding box center [542, 310] width 978 height 484
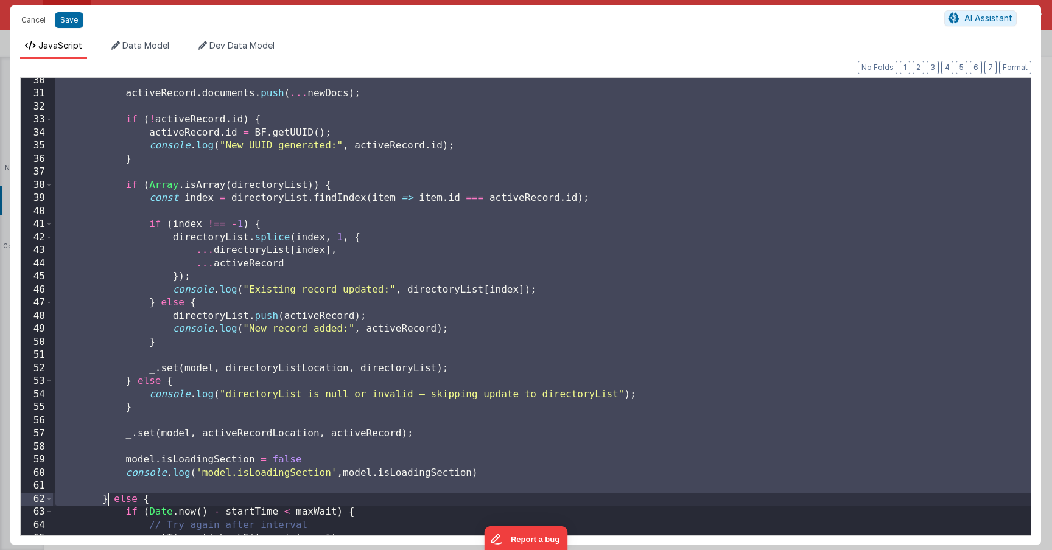
scroll to position [383, 0]
click at [79, 14] on button "Save" at bounding box center [69, 20] width 29 height 16
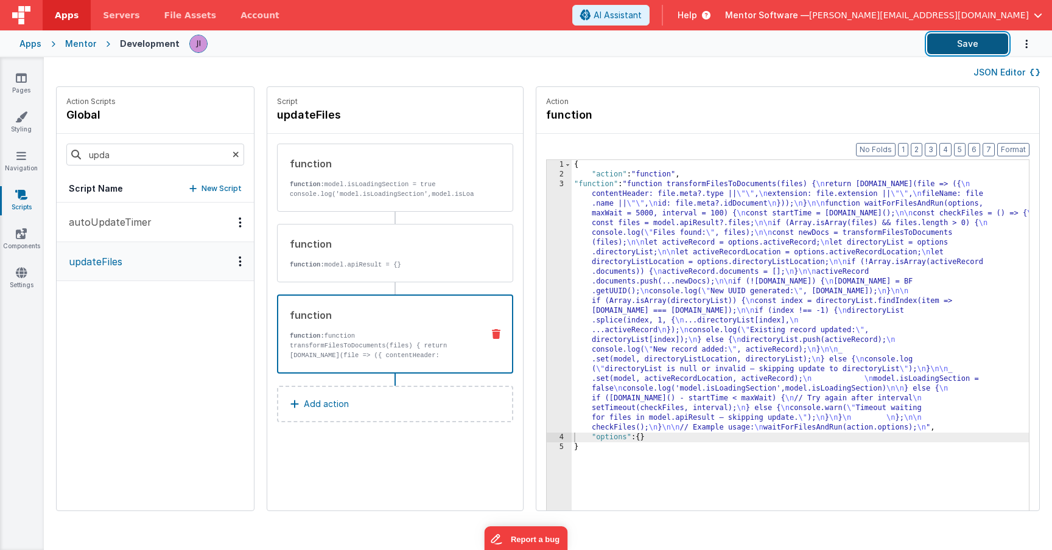
click at [976, 43] on button "Save" at bounding box center [967, 43] width 81 height 21
click at [572, 315] on div "{ "action" : "function" , "function" : "function transformFilesToDocuments(file…" at bounding box center [818, 364] width 493 height 408
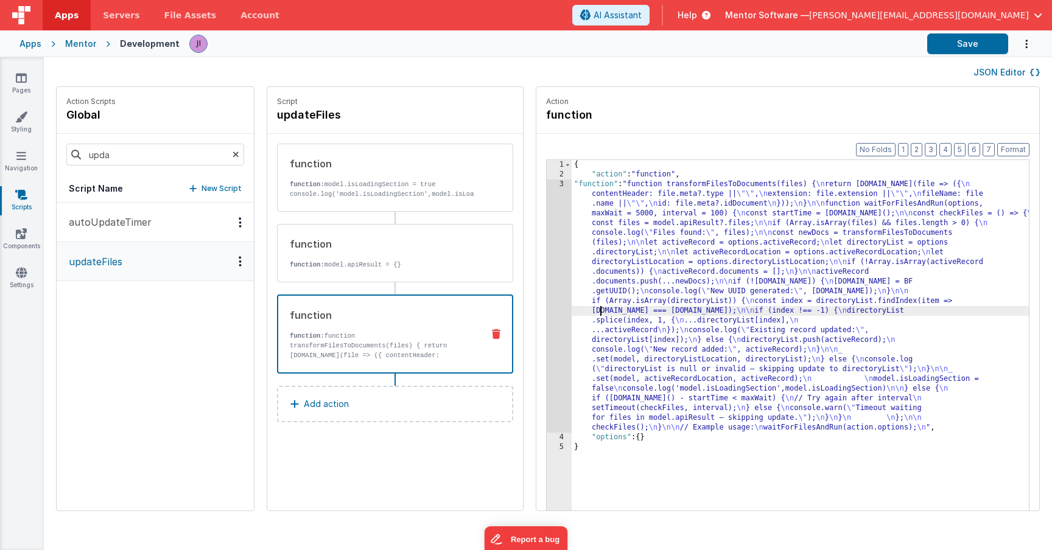
click at [536, 292] on div "Format 7 6 5 4 3 2 1 No Folds 1 2 3 4 5 { "action" : "function" , "function" : …" at bounding box center [787, 346] width 503 height 424
click at [547, 299] on div "3" at bounding box center [559, 306] width 25 height 253
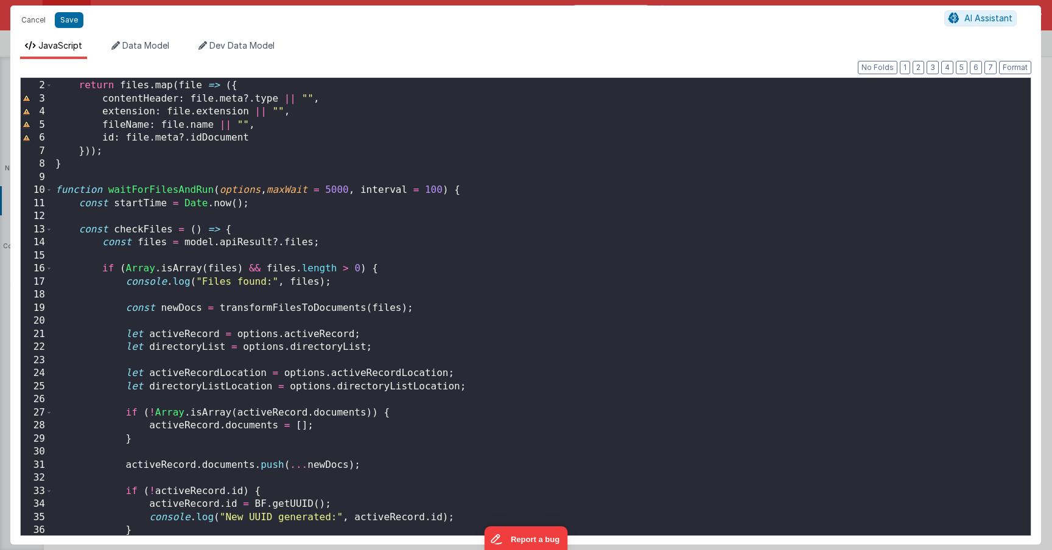
scroll to position [563, 0]
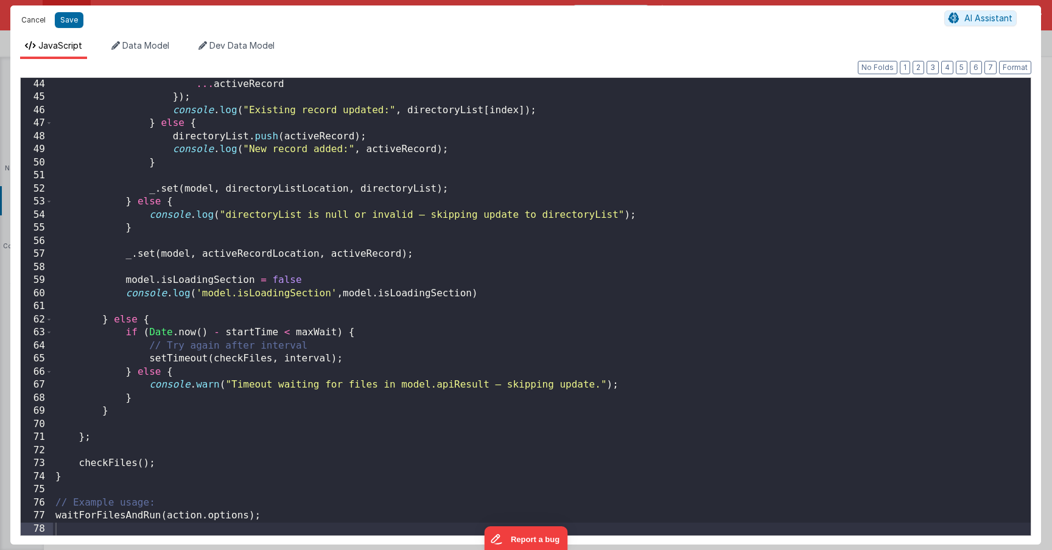
click at [38, 16] on button "Cancel" at bounding box center [33, 20] width 37 height 17
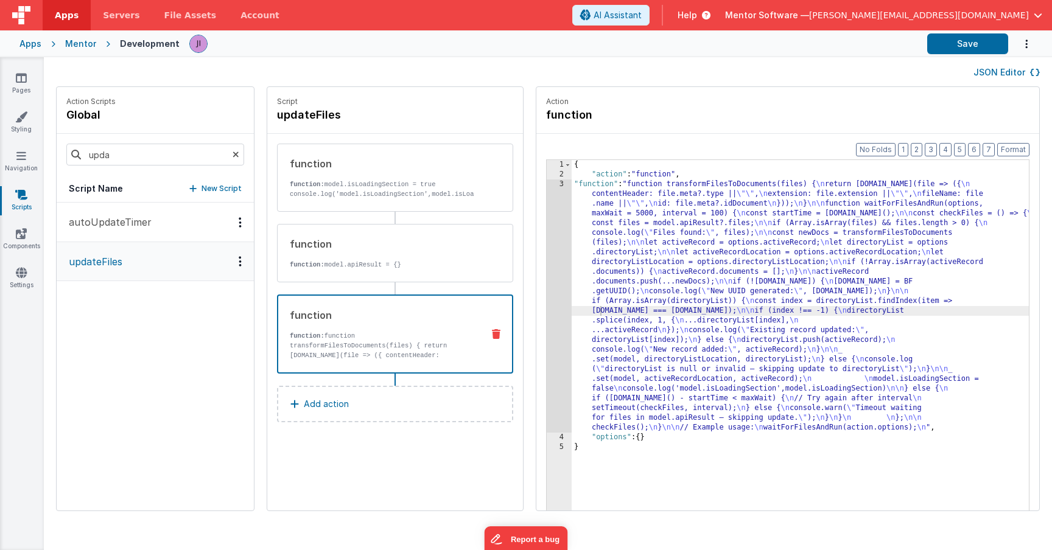
click at [19, 222] on div "Pages Styling Navigation Scripts Components Settings" at bounding box center [22, 303] width 44 height 493
click at [20, 244] on link "Components" at bounding box center [21, 240] width 44 height 24
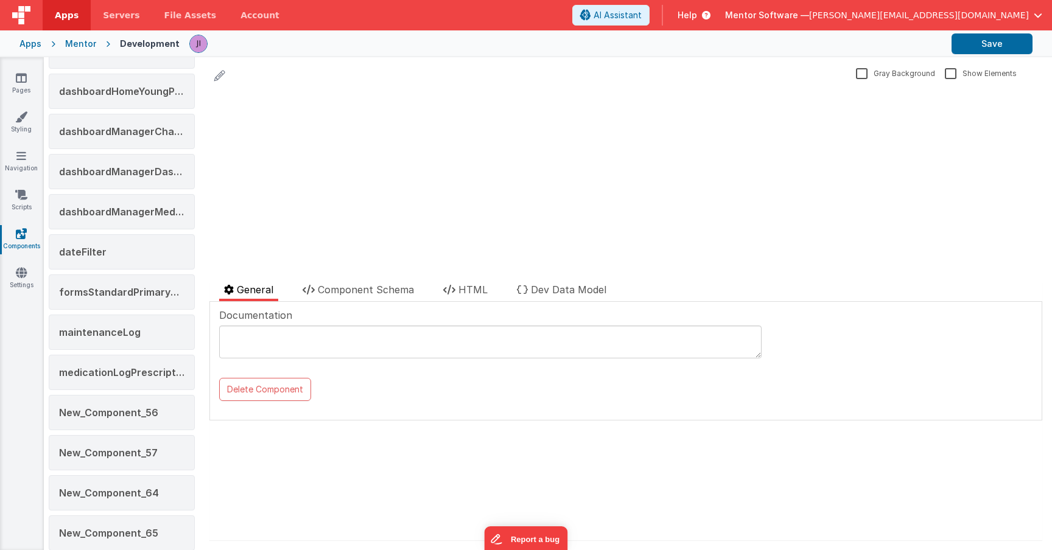
scroll to position [382, 0]
click at [133, 343] on div "maintenanceLog" at bounding box center [122, 330] width 146 height 35
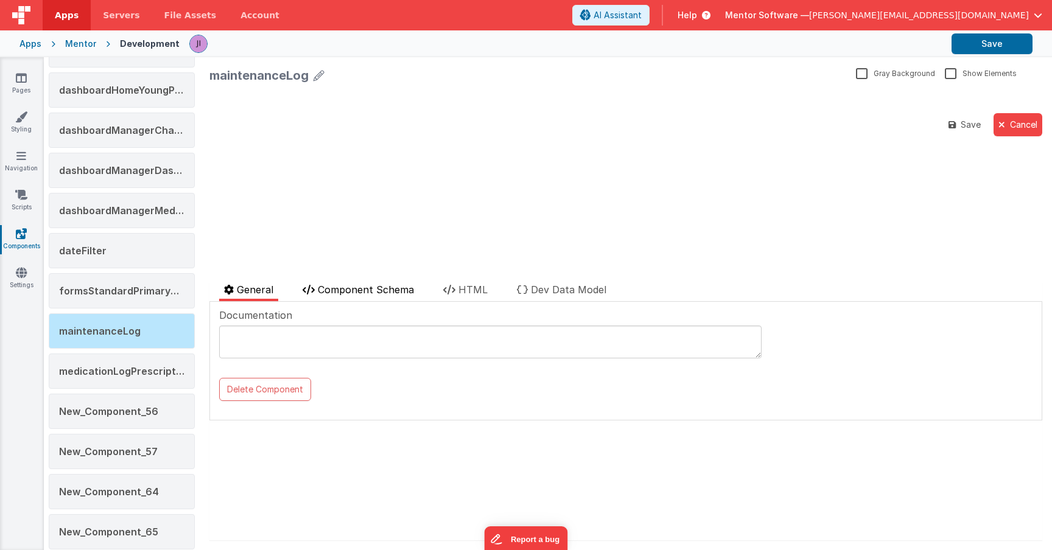
click at [397, 289] on span "Component Schema" at bounding box center [366, 290] width 96 height 12
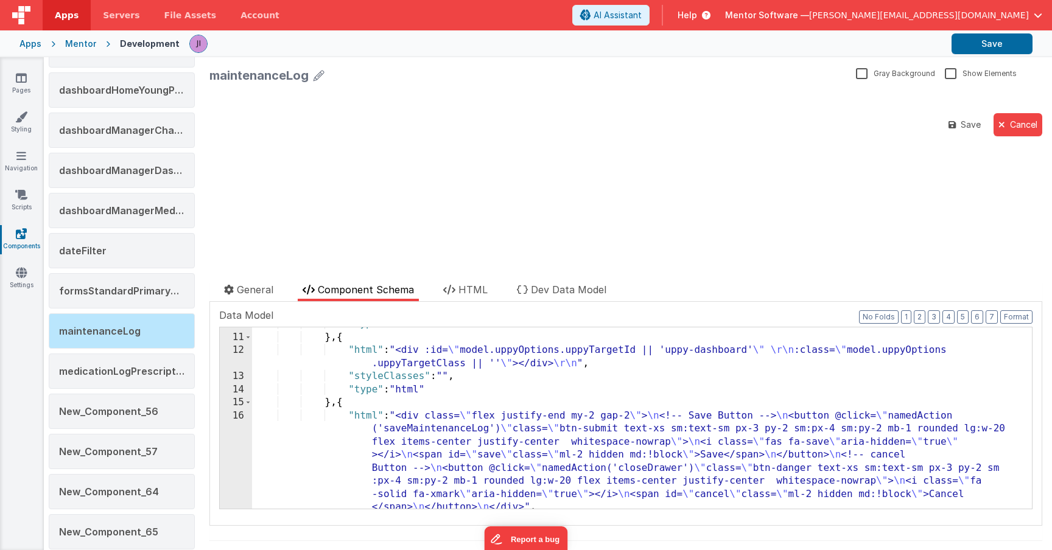
scroll to position [621, 0]
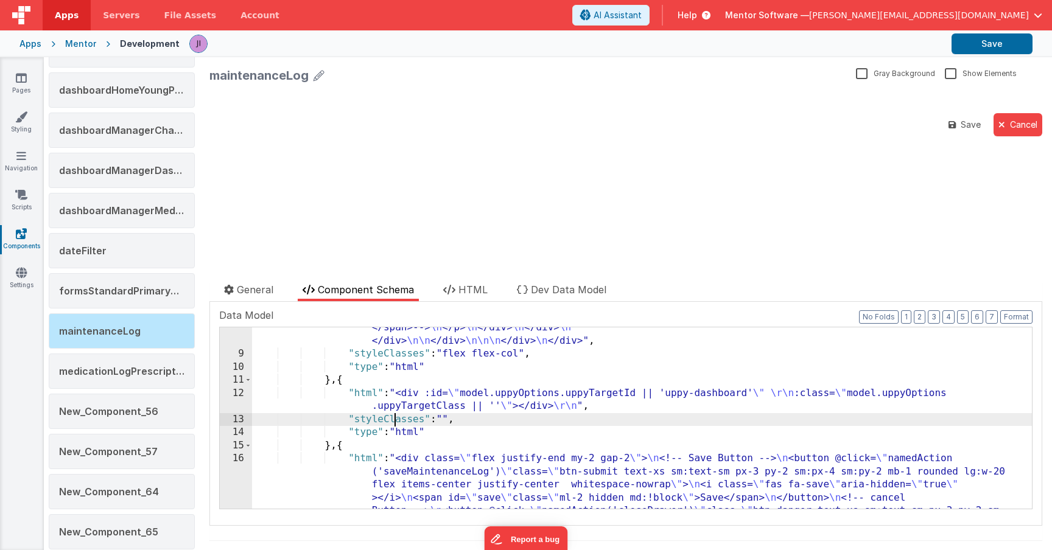
click at [397, 417] on div ""html" : " <!--Header--> \n <div class= \" pb-2 flex justify-between border-b b…" at bounding box center [642, 216] width 780 height 836
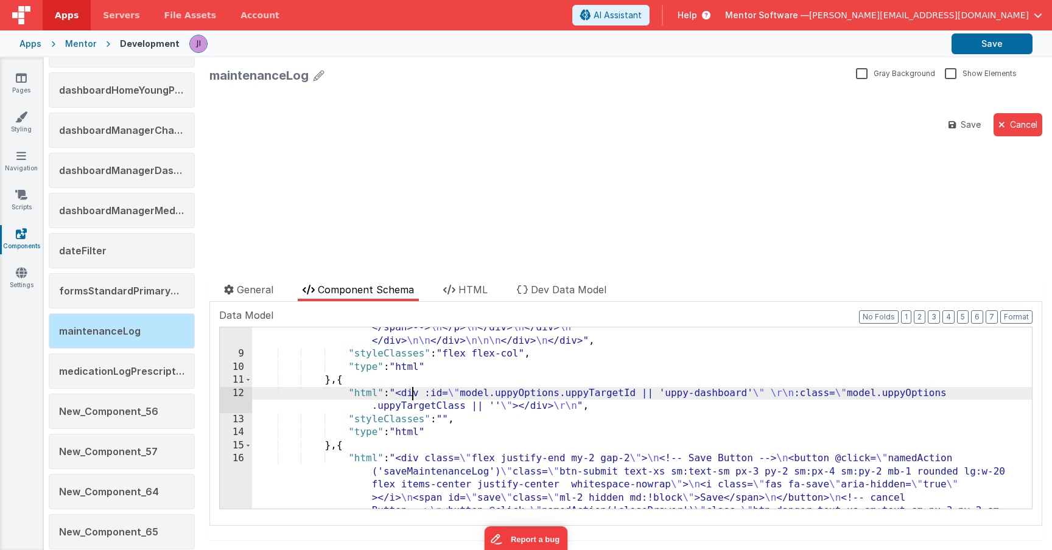
click at [411, 398] on div ""html" : " <!--Header--> \n <div class= \" pb-2 flex justify-between border-b b…" at bounding box center [642, 216] width 780 height 836
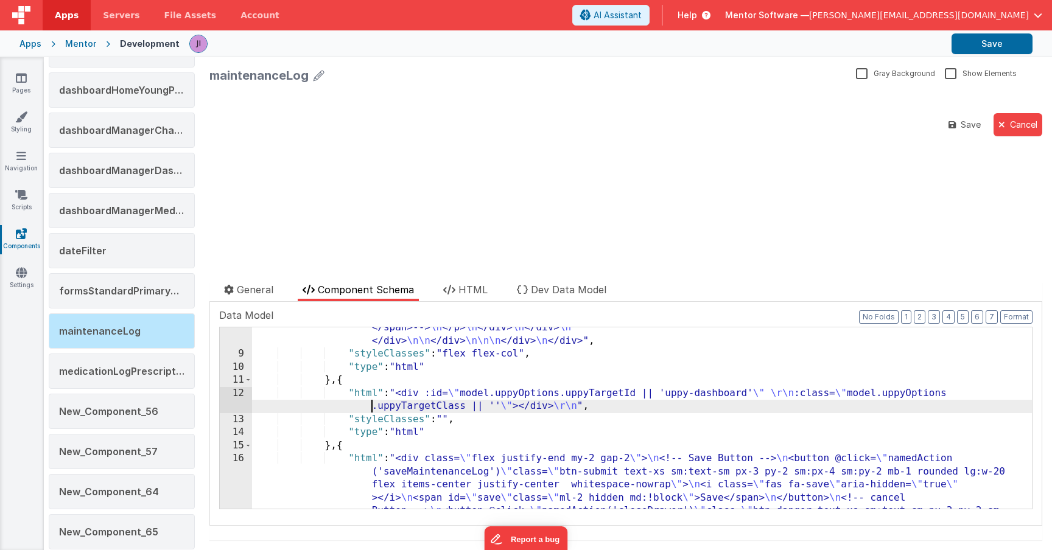
click at [254, 403] on div ""html" : " <!--Header--> \n <div class= \" pb-2 flex justify-between border-b b…" at bounding box center [642, 216] width 780 height 836
click at [250, 401] on div "12" at bounding box center [236, 400] width 32 height 26
click at [243, 401] on div "12" at bounding box center [236, 400] width 32 height 26
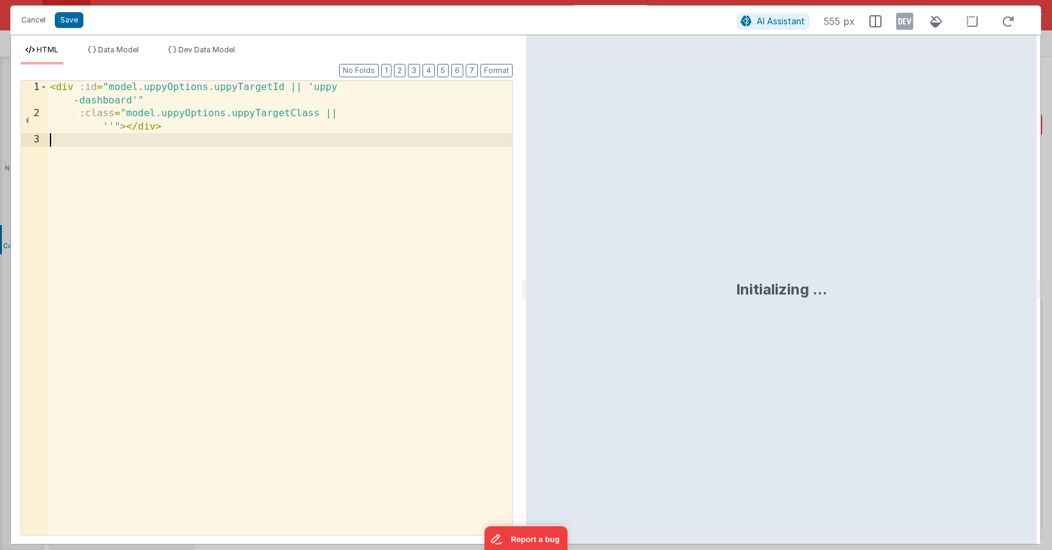
drag, startPoint x: 271, startPoint y: 282, endPoint x: 0, endPoint y: 12, distance: 382.6
click at [0, 12] on div "Cancel Save AI Assistant 555 px HTML Data Model Dev Data Model Format 7 6 5 4 3…" at bounding box center [526, 275] width 1052 height 550
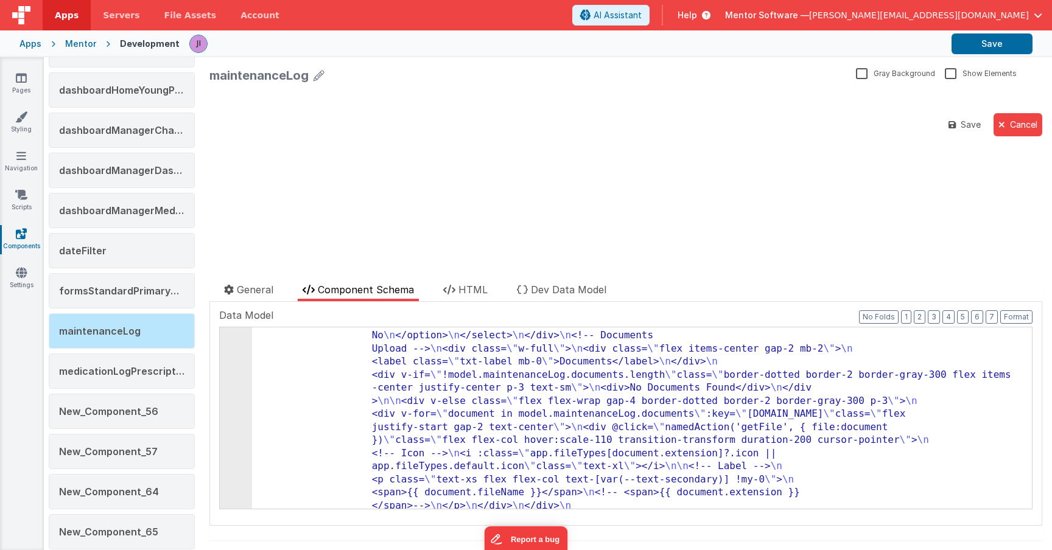
scroll to position [436, 0]
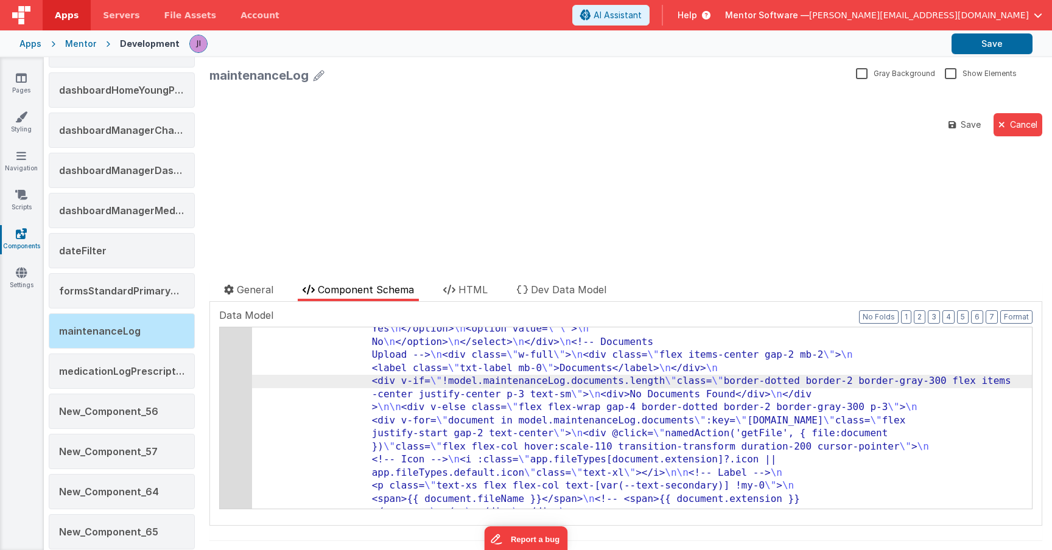
scroll to position [473, 0]
click at [225, 381] on div "8" at bounding box center [236, 257] width 32 height 550
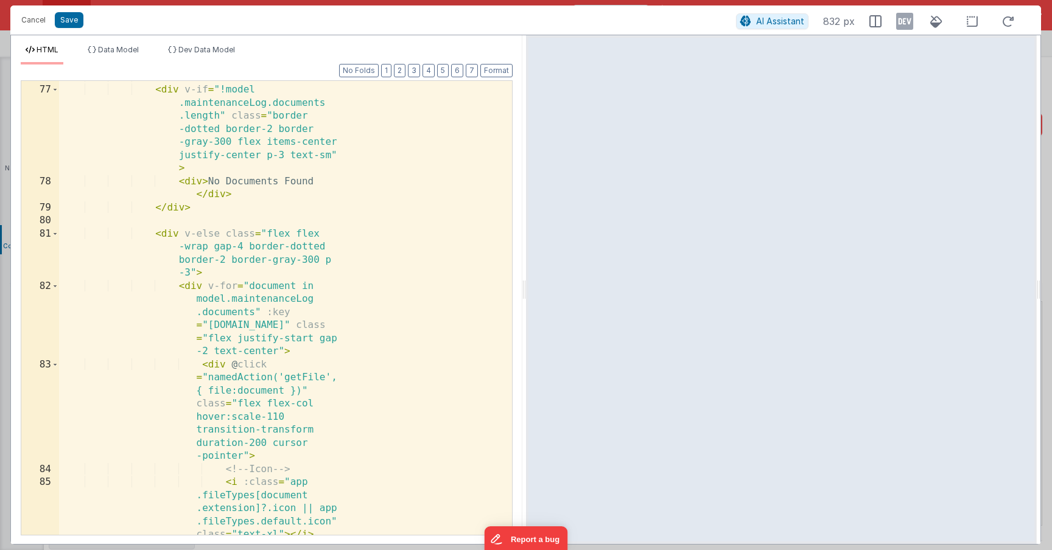
scroll to position [1810, 0]
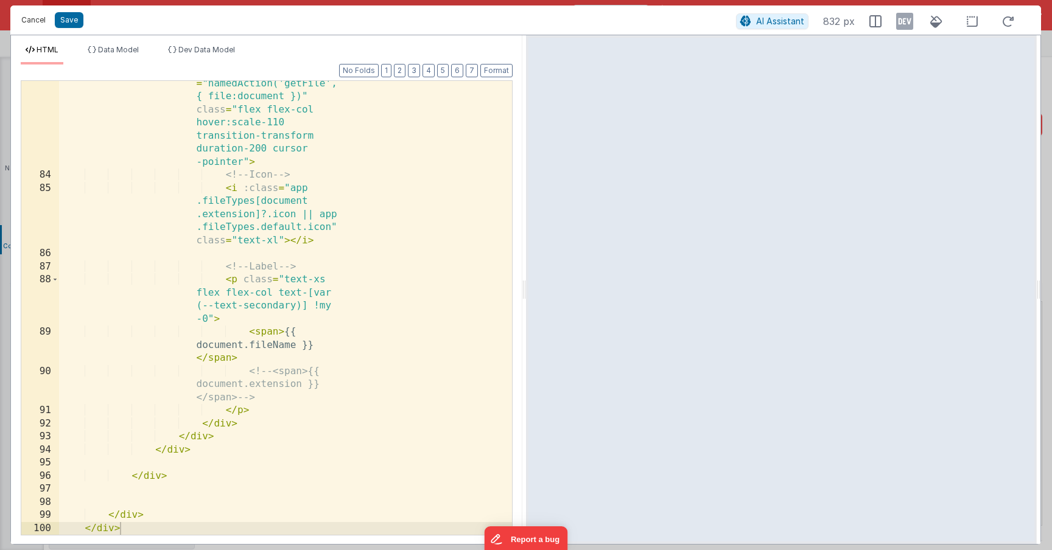
click at [31, 21] on button "Cancel" at bounding box center [33, 20] width 37 height 17
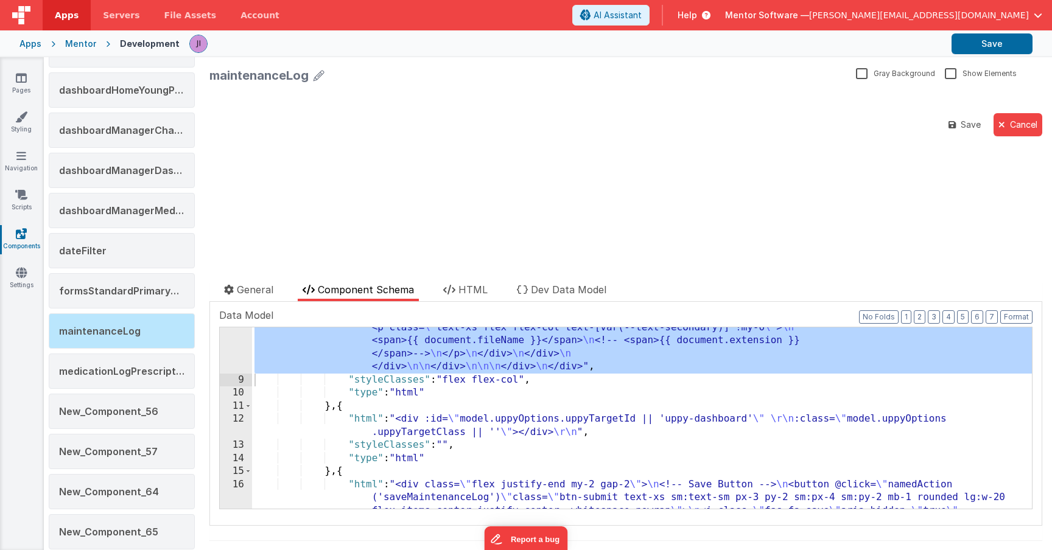
scroll to position [612, 0]
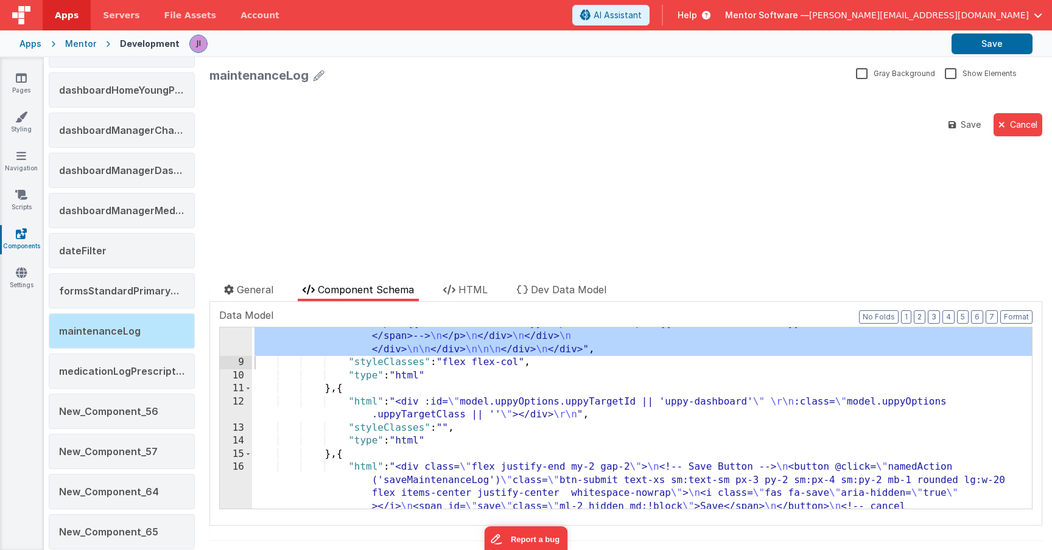
click at [458, 401] on div ""html" : " <!--Header--> \n <div class= \" pb-2 flex justify-between border-b b…" at bounding box center [642, 224] width 780 height 836
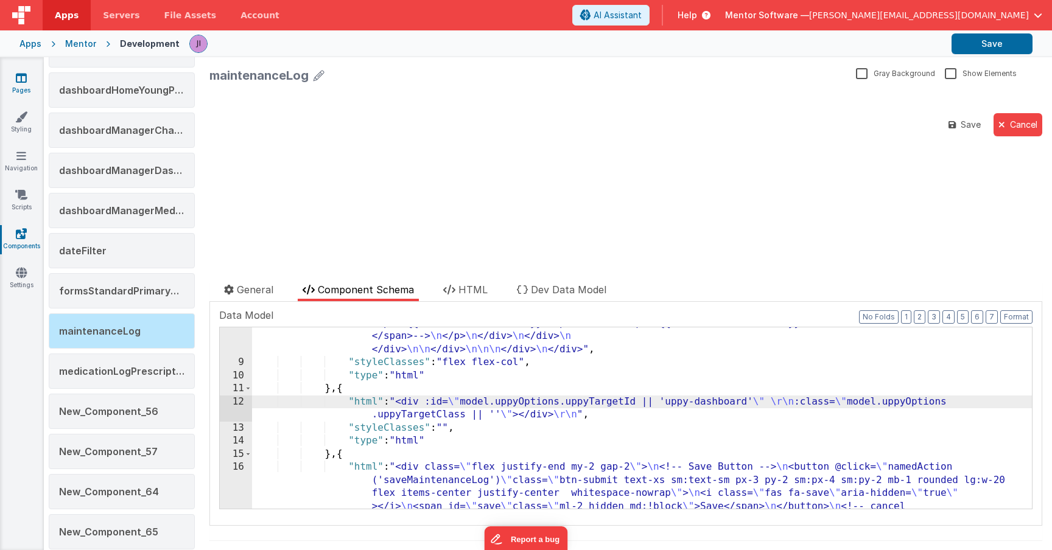
click at [17, 83] on icon at bounding box center [21, 78] width 11 height 12
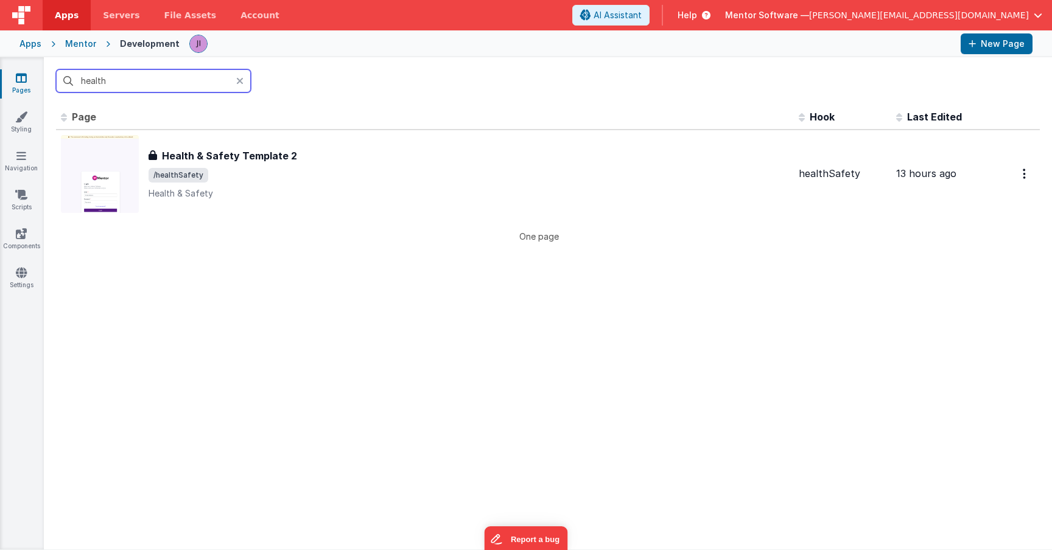
click at [104, 88] on input "health" at bounding box center [153, 80] width 195 height 23
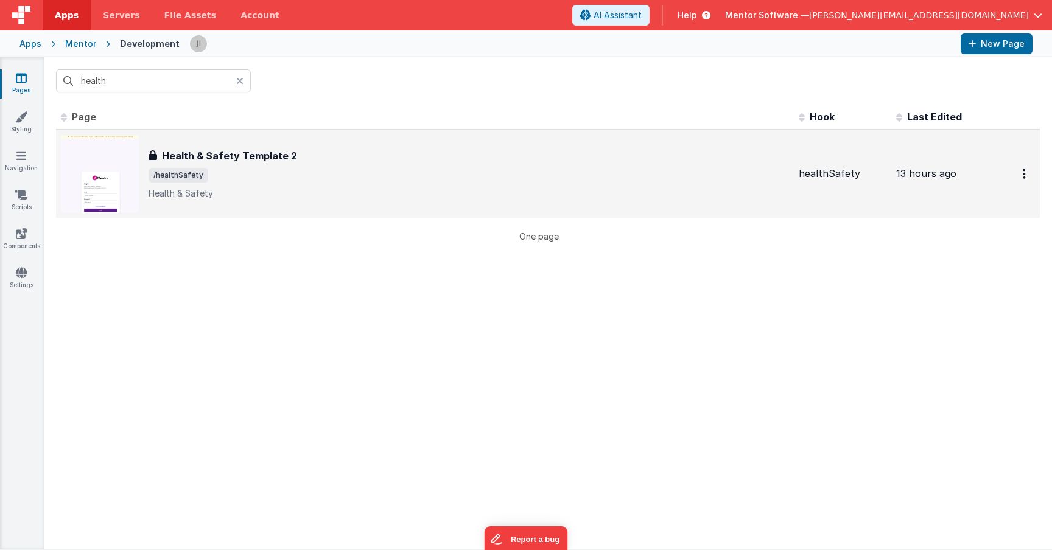
click at [259, 152] on h3 "Health & Safety Template 2" at bounding box center [229, 156] width 135 height 15
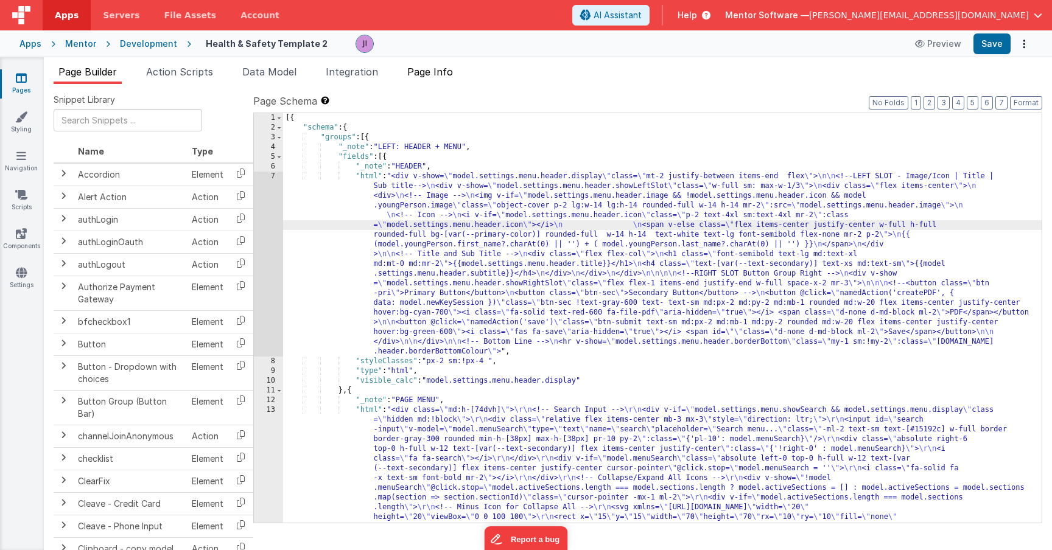
click at [436, 66] on span "Page Info" at bounding box center [430, 72] width 46 height 12
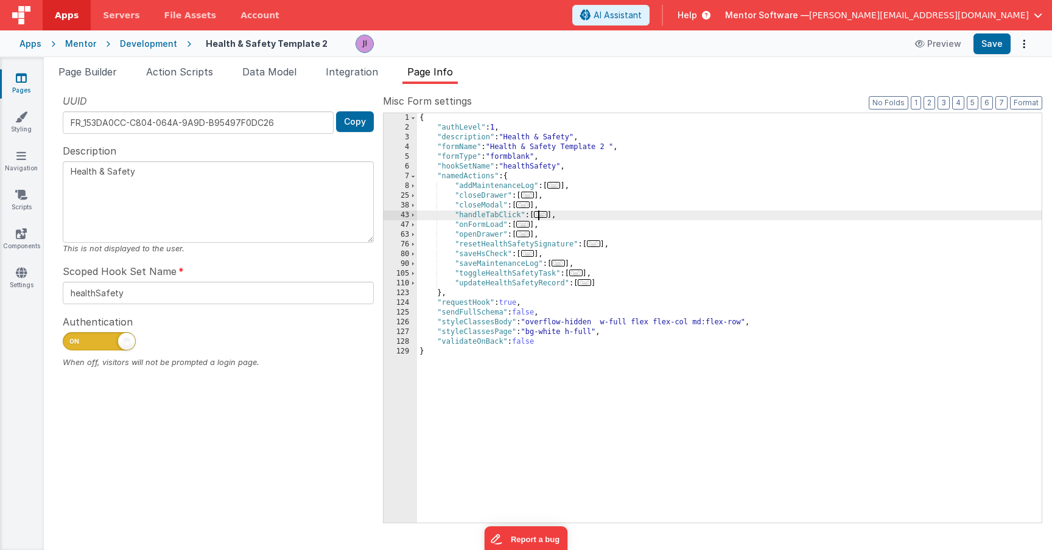
click at [544, 212] on span "..." at bounding box center [540, 214] width 13 height 7
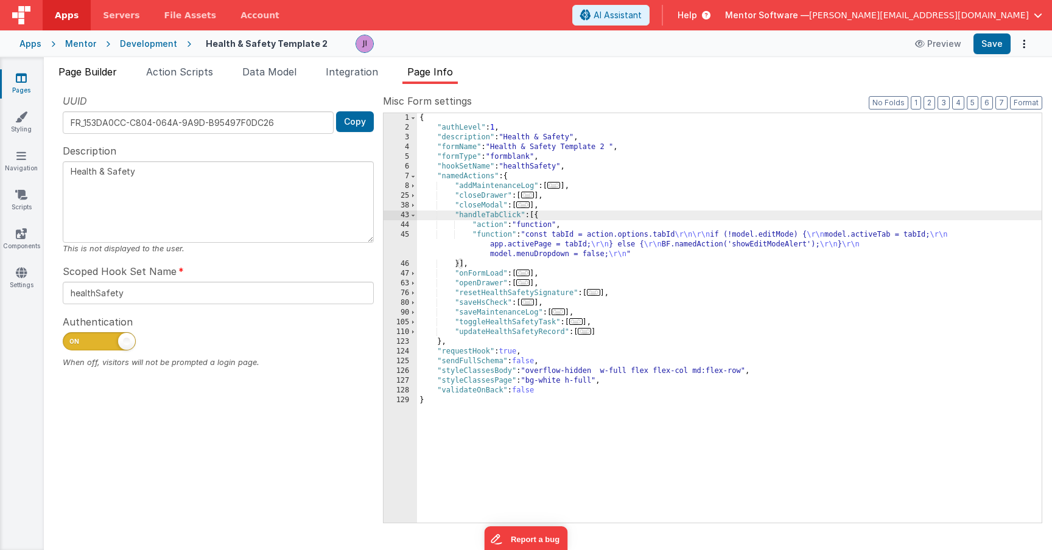
click at [85, 71] on span "Page Builder" at bounding box center [87, 72] width 58 height 12
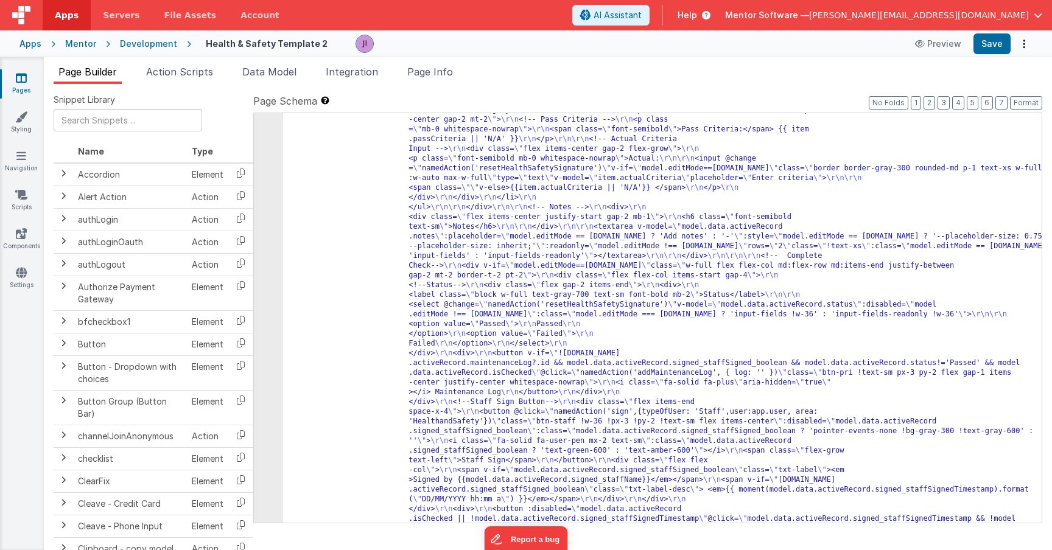
scroll to position [3739, 0]
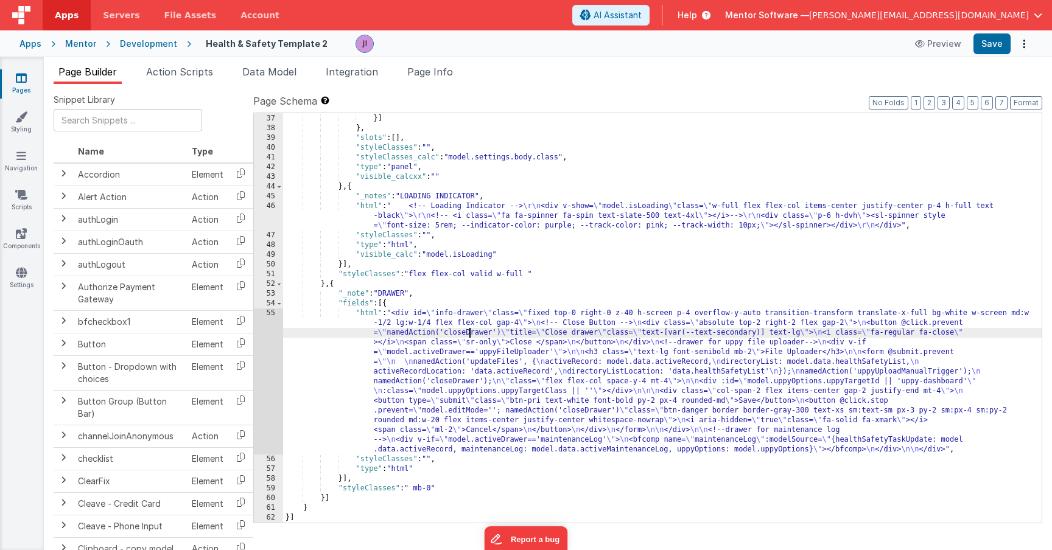
click at [468, 335] on div ""type" : "html" }] } , "slots" : [ ] , "styleClasses" : "" , "styleClasses_calc…" at bounding box center [662, 318] width 758 height 429
click at [256, 349] on div "55" at bounding box center [268, 382] width 29 height 146
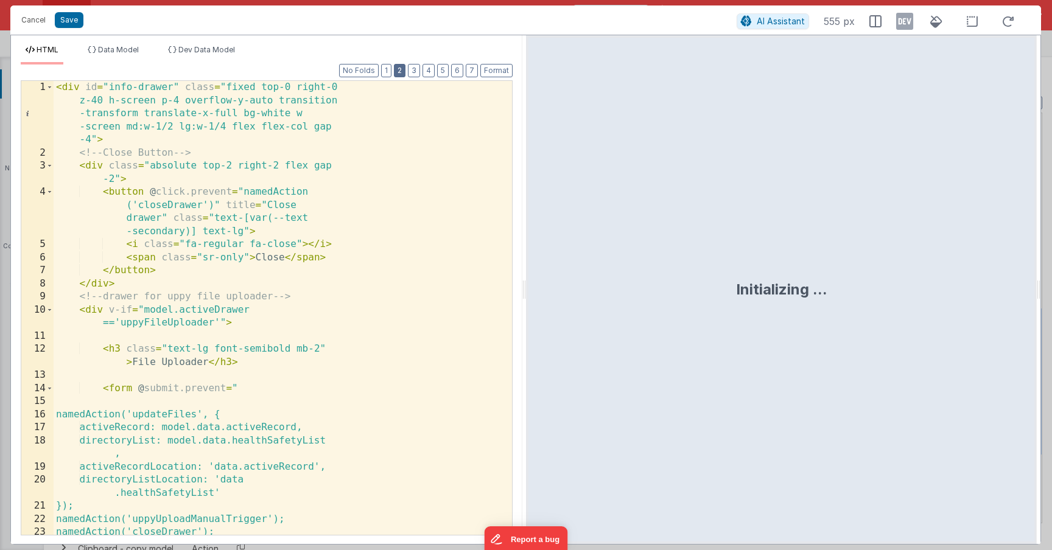
click at [397, 67] on button "2" at bounding box center [400, 70] width 12 height 13
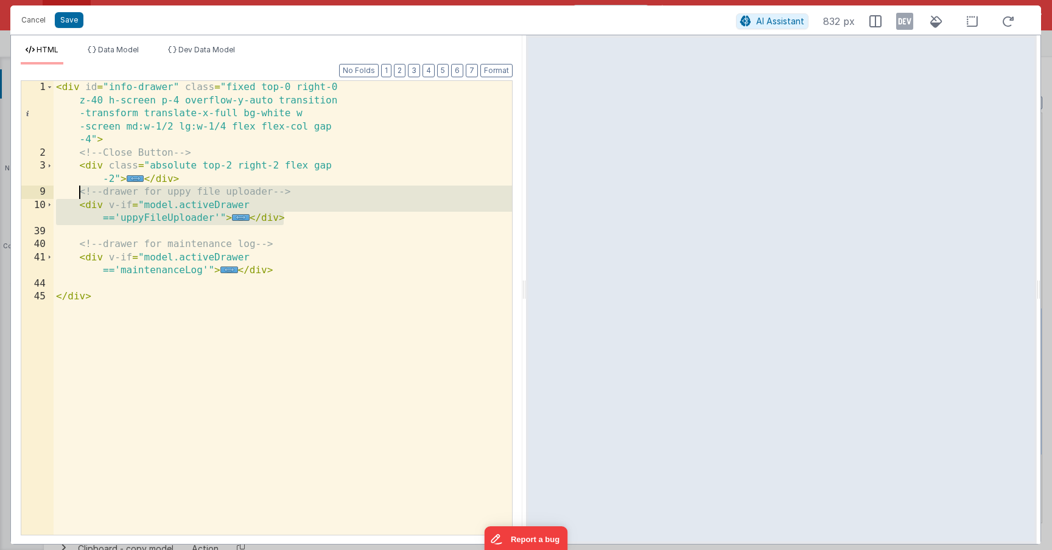
drag, startPoint x: 296, startPoint y: 223, endPoint x: 77, endPoint y: 195, distance: 220.9
click at [77, 195] on div "< div id = "info-drawer" class = "fixed top-0 right-0 z-40 h-screen p-4 overflo…" at bounding box center [283, 347] width 458 height 533
click at [242, 221] on span "..." at bounding box center [241, 217] width 18 height 7
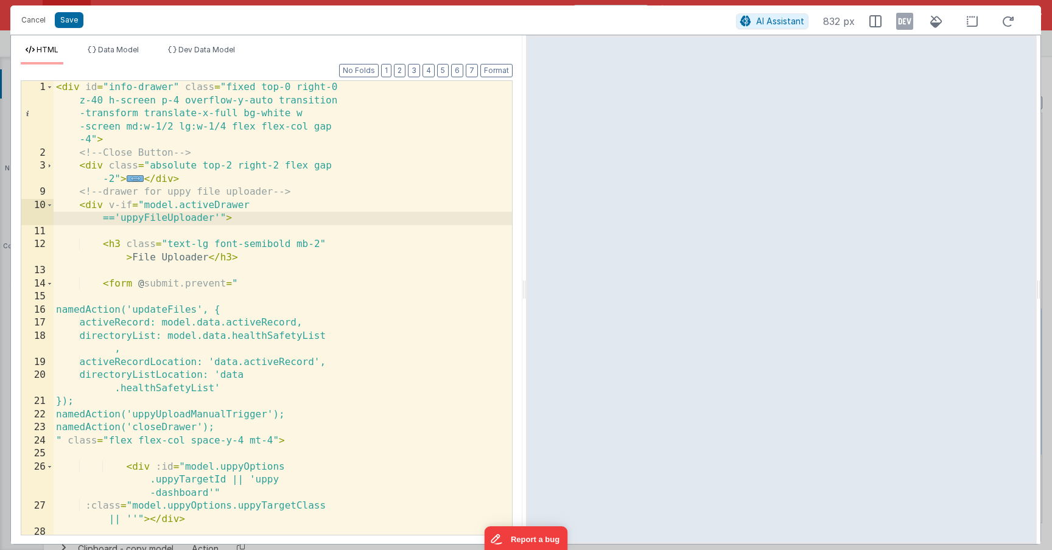
click at [136, 179] on span "..." at bounding box center [136, 178] width 18 height 7
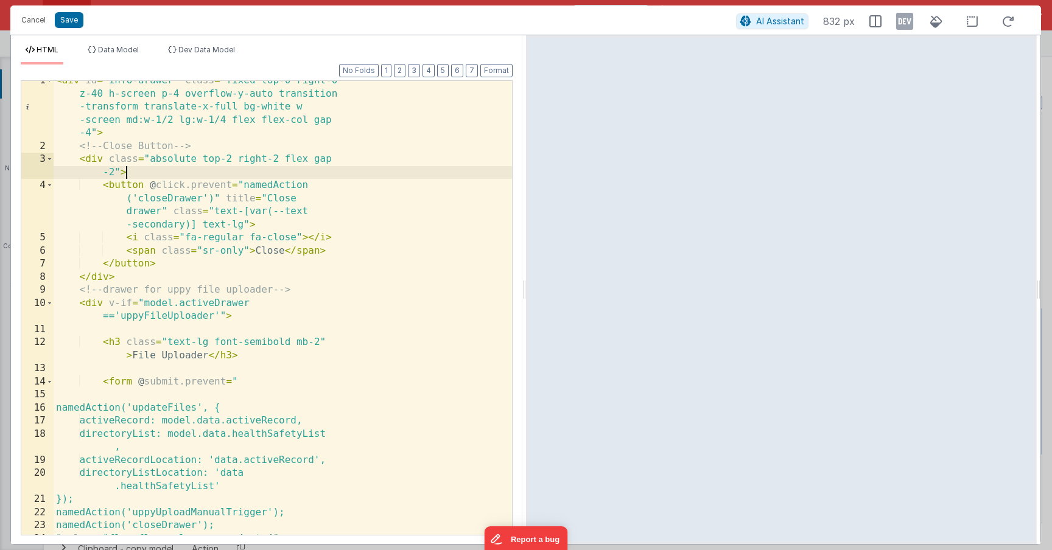
scroll to position [0, 0]
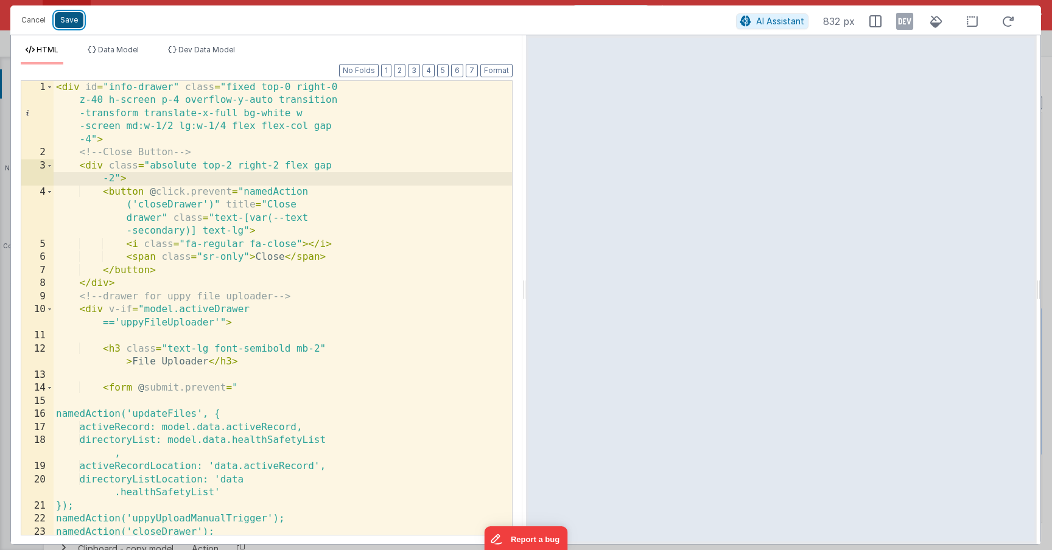
click at [65, 24] on button "Save" at bounding box center [69, 20] width 29 height 16
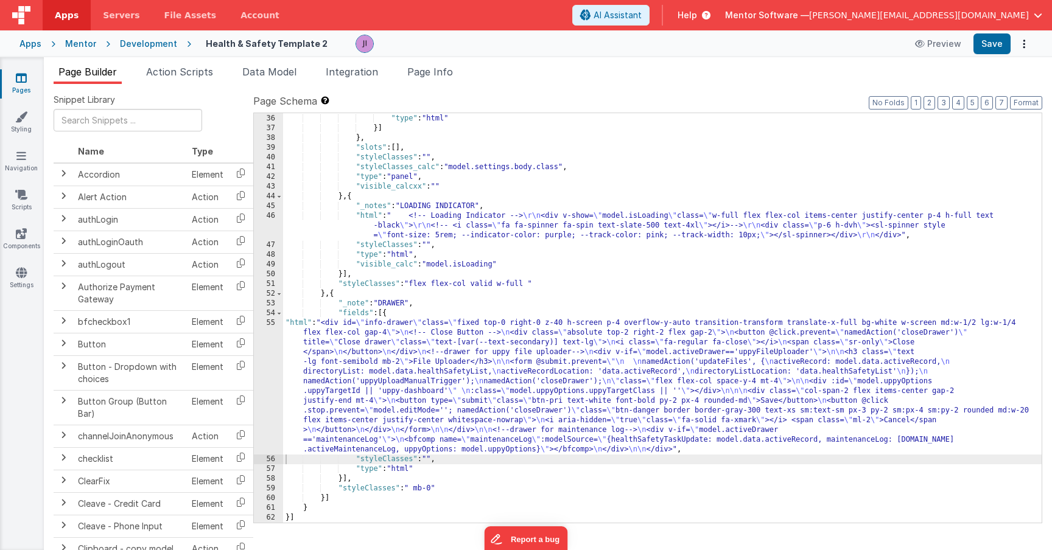
scroll to position [3729, 0]
click at [463, 275] on div ""styleClasses" : "" , "type" : "html" }] } , "slots" : [ ] , "styleClasses" : "…" at bounding box center [662, 318] width 758 height 429
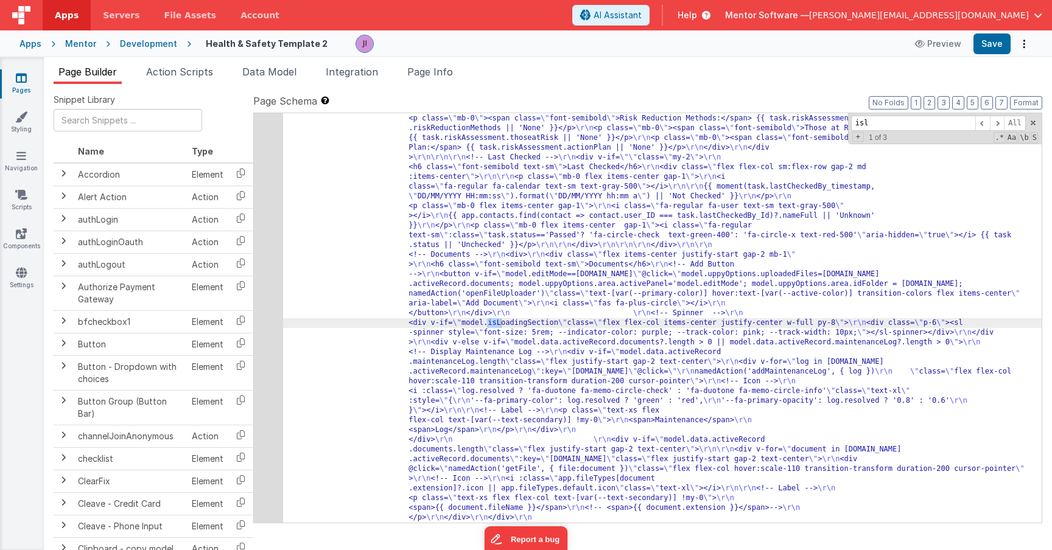
scroll to position [2756, 0]
type input "isloadin"
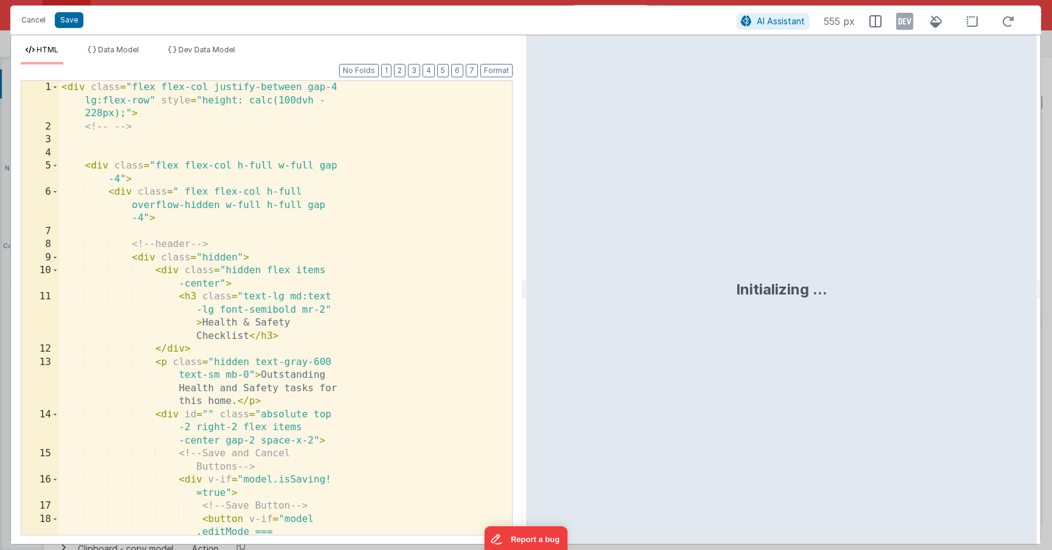
click at [411, 306] on div "< div class = "flex flex-col justify-between gap-4 lg:flex-row" style = "height…" at bounding box center [285, 367] width 453 height 572
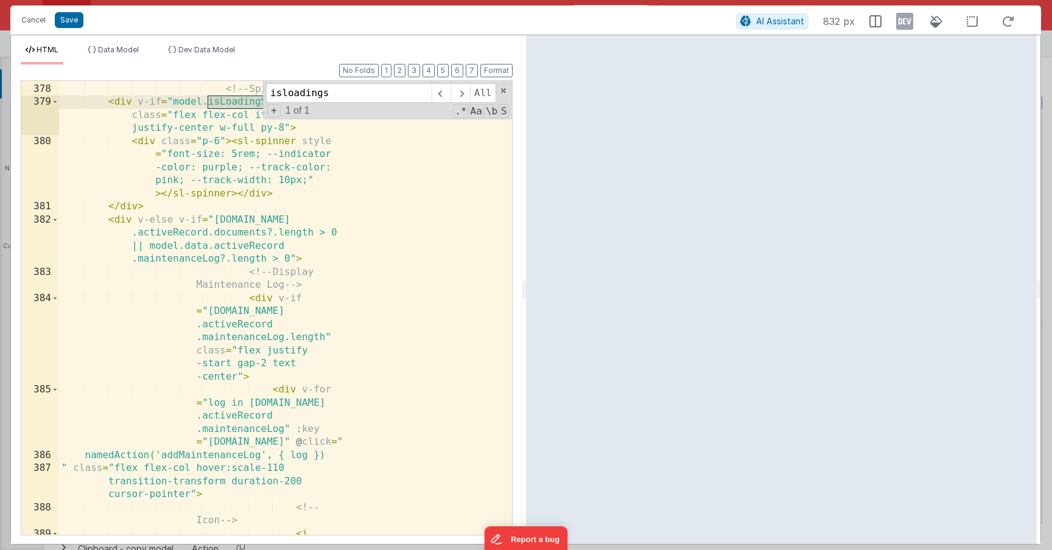
scroll to position [10523, 0]
type input "isloadings"
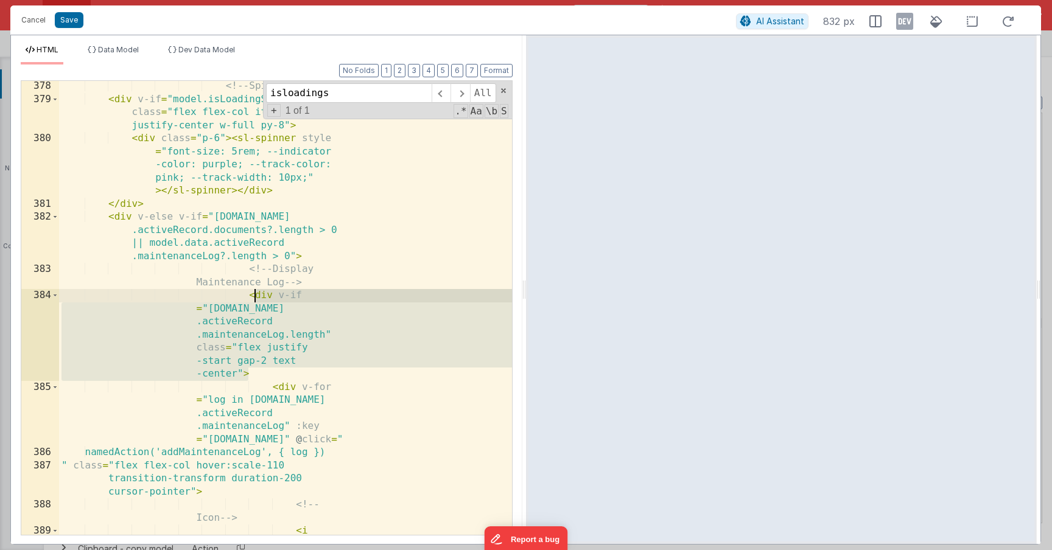
drag, startPoint x: 270, startPoint y: 371, endPoint x: 252, endPoint y: 297, distance: 76.3
click at [252, 297] on div "<!-- Spinner --> < div v-if = "model.isLoadingSection" class = "flex flex-col i…" at bounding box center [285, 359] width 453 height 559
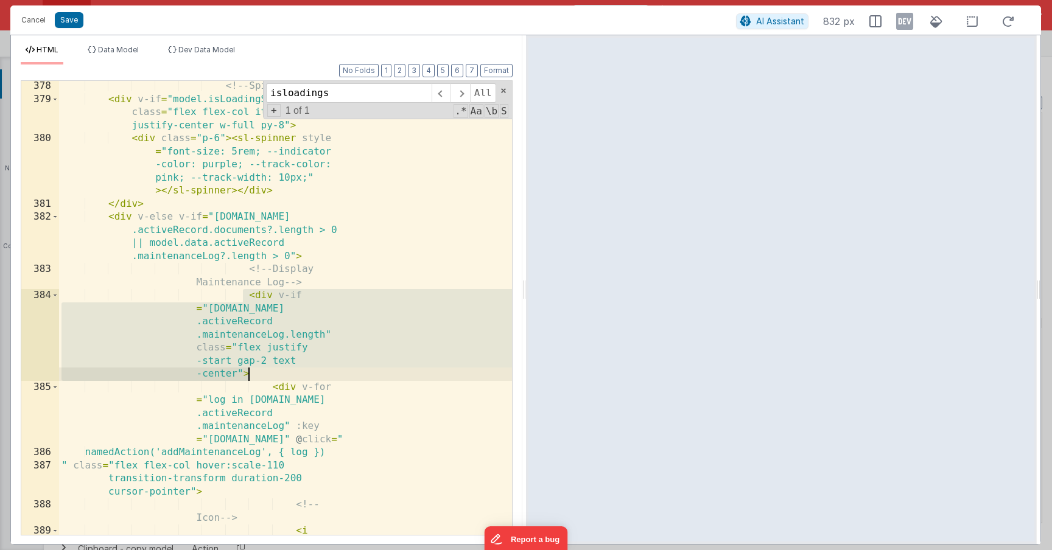
drag, startPoint x: 244, startPoint y: 296, endPoint x: 262, endPoint y: 375, distance: 81.1
click at [262, 375] on div "<!-- Spinner --> < div v-if = "model.isLoadingSection" class = "flex flex-col i…" at bounding box center [285, 359] width 453 height 559
